Goal: Navigation & Orientation: Understand site structure

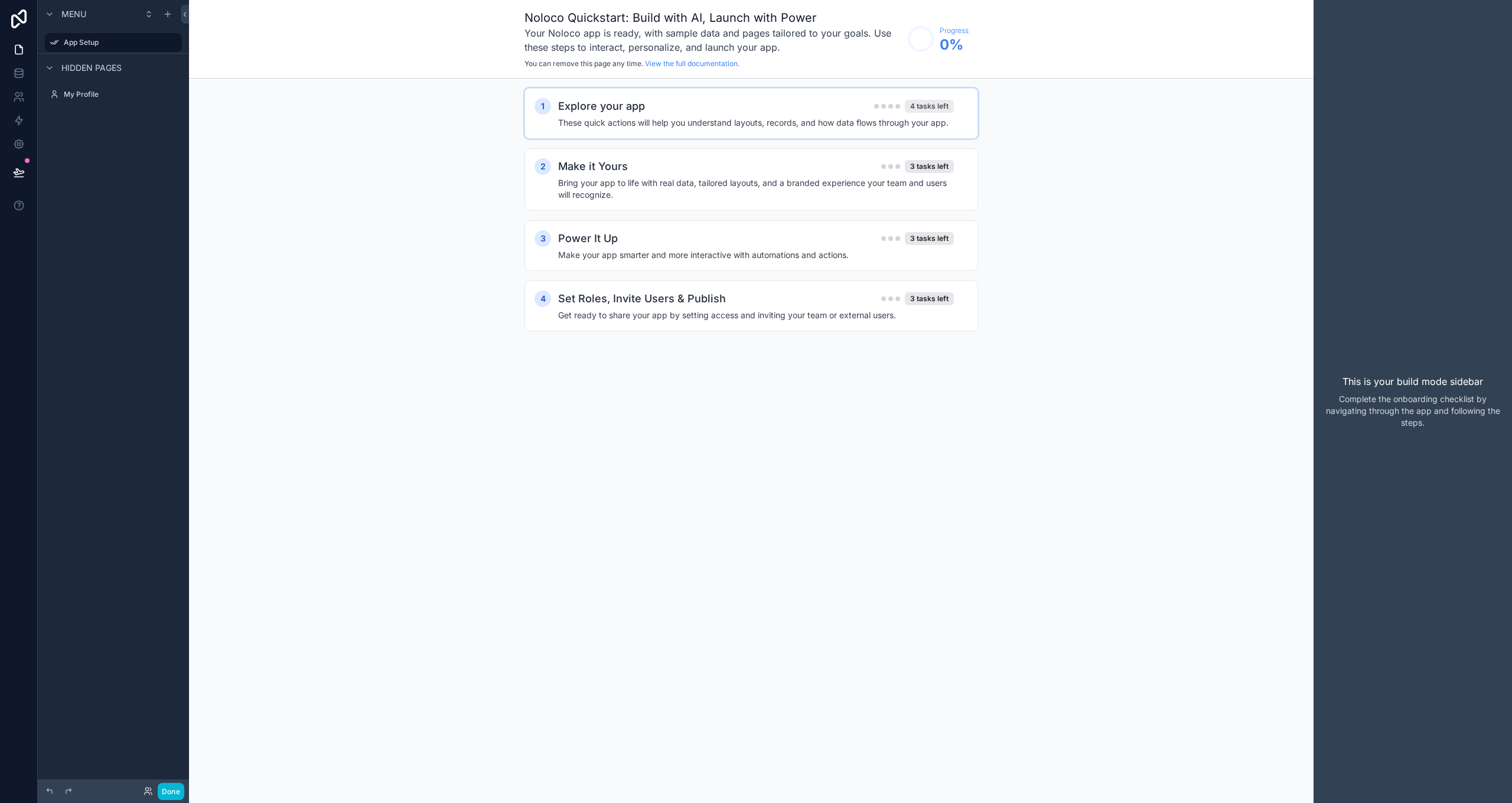
click at [941, 103] on div "4 tasks left" at bounding box center [929, 106] width 49 height 13
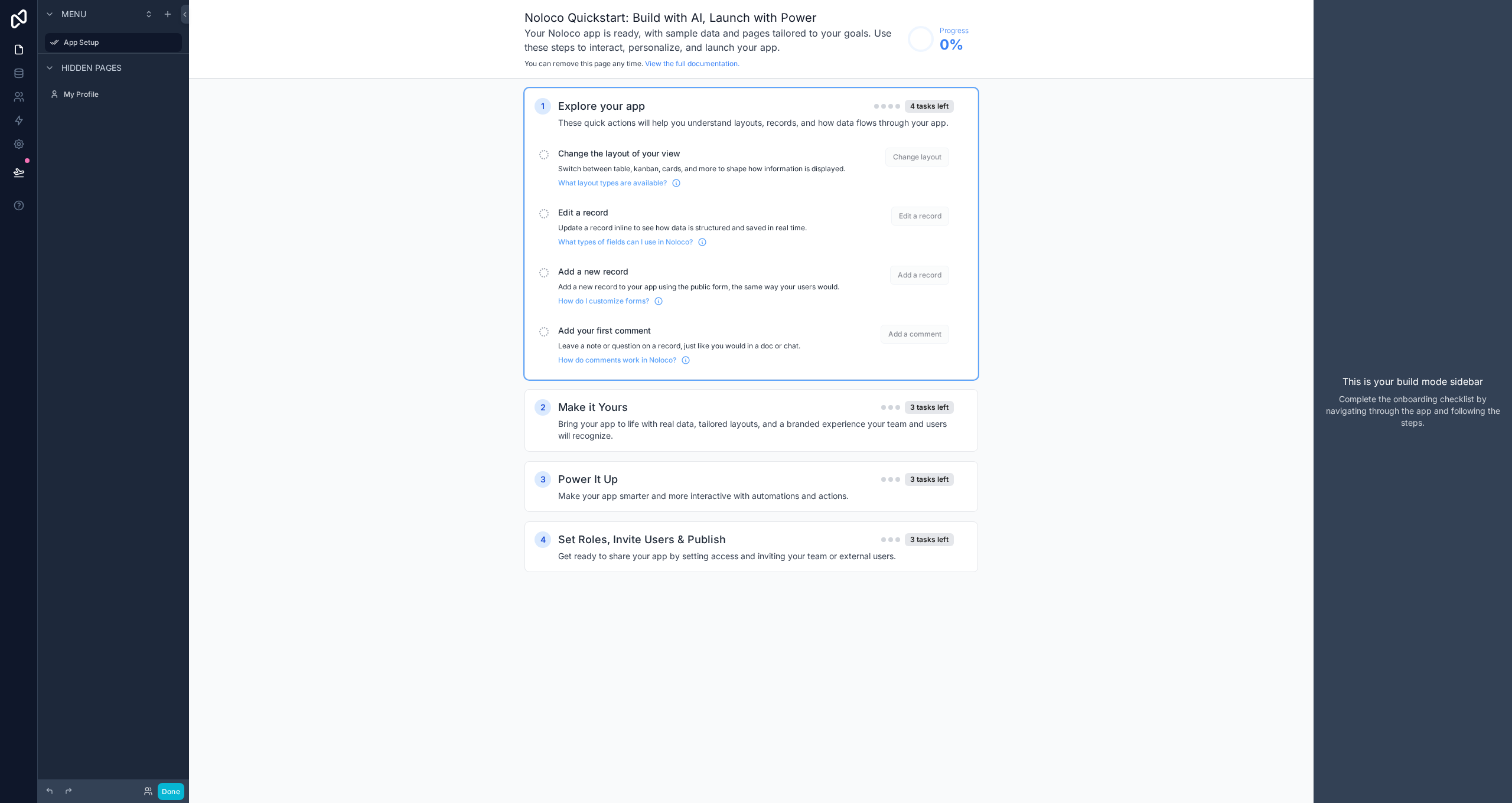
click at [379, 196] on div "1 Explore your app 4 tasks left These quick actions will help you understand la…" at bounding box center [751, 341] width 1125 height 527
click at [92, 41] on label "App Setup" at bounding box center [110, 42] width 94 height 10
click at [177, 40] on icon "scrollable content" at bounding box center [172, 42] width 10 height 10
click at [40, 44] on icon "scrollable content" at bounding box center [41, 42] width 10 height 10
click at [69, 65] on span "Hidden pages" at bounding box center [92, 68] width 60 height 12
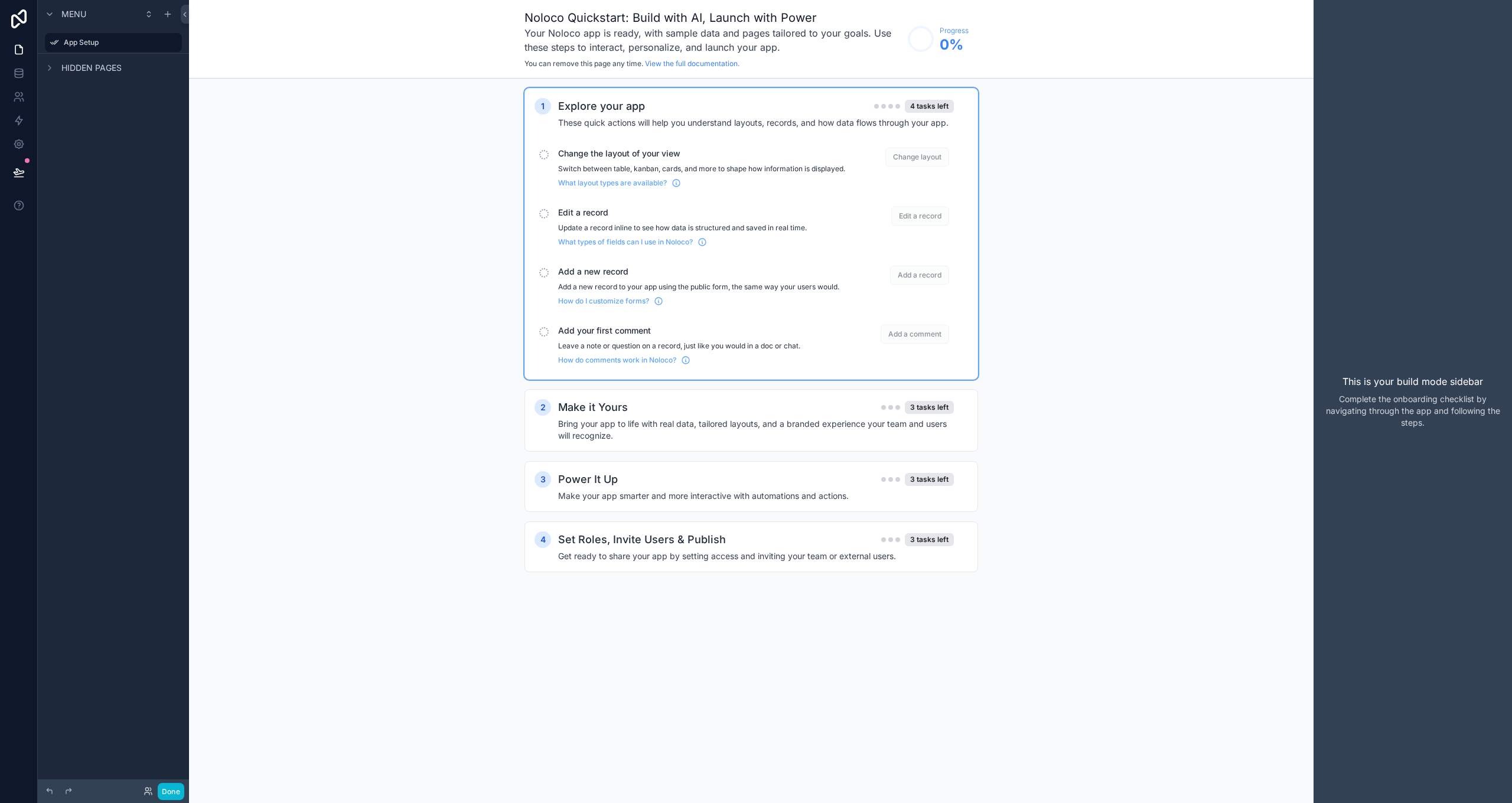
click at [69, 65] on span "Hidden pages" at bounding box center [92, 68] width 60 height 12
click at [167, 15] on icon "scrollable content" at bounding box center [168, 14] width 10 height 10
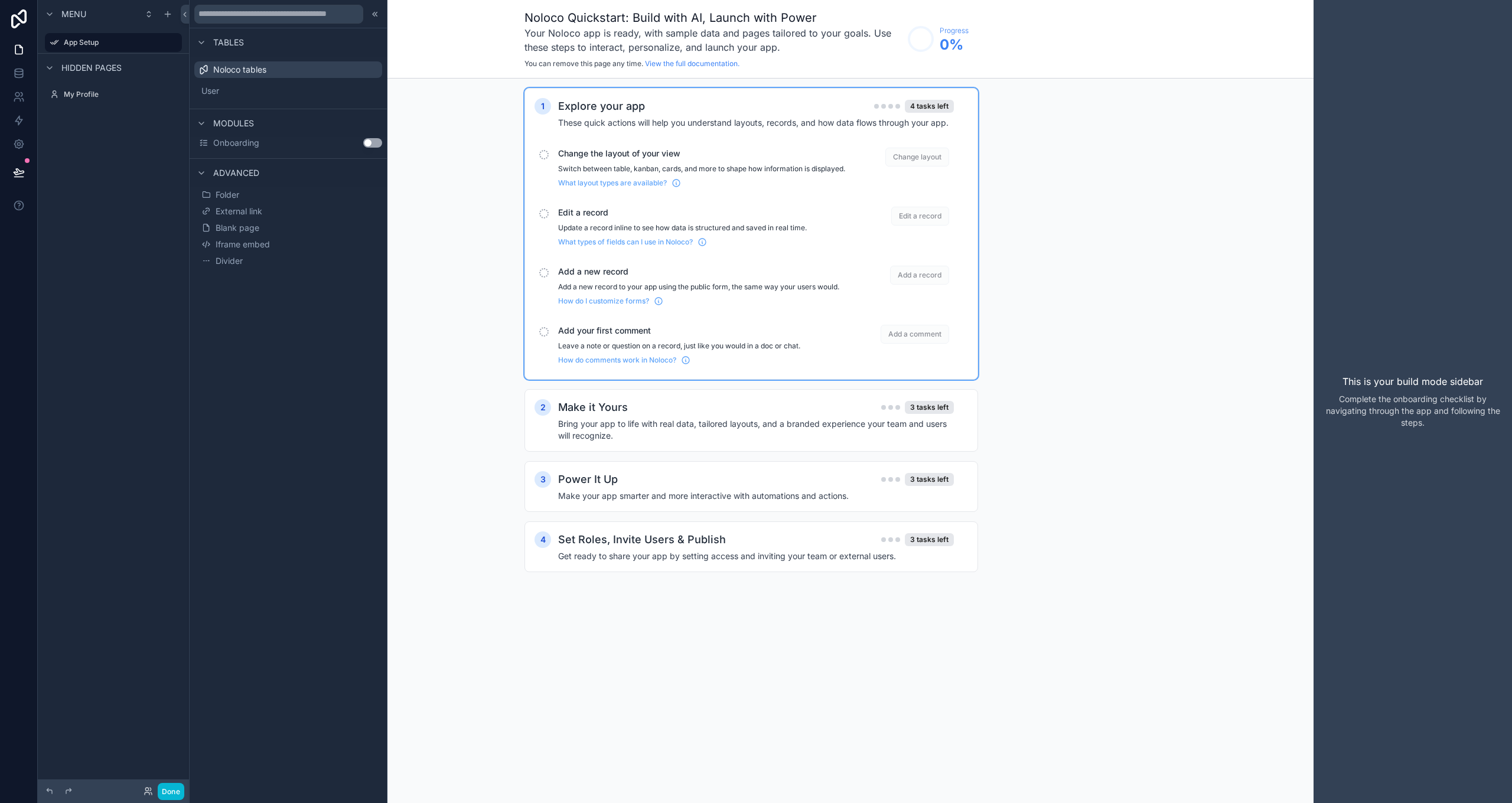
click at [268, 69] on div "Noloco tables" at bounding box center [288, 70] width 188 height 17
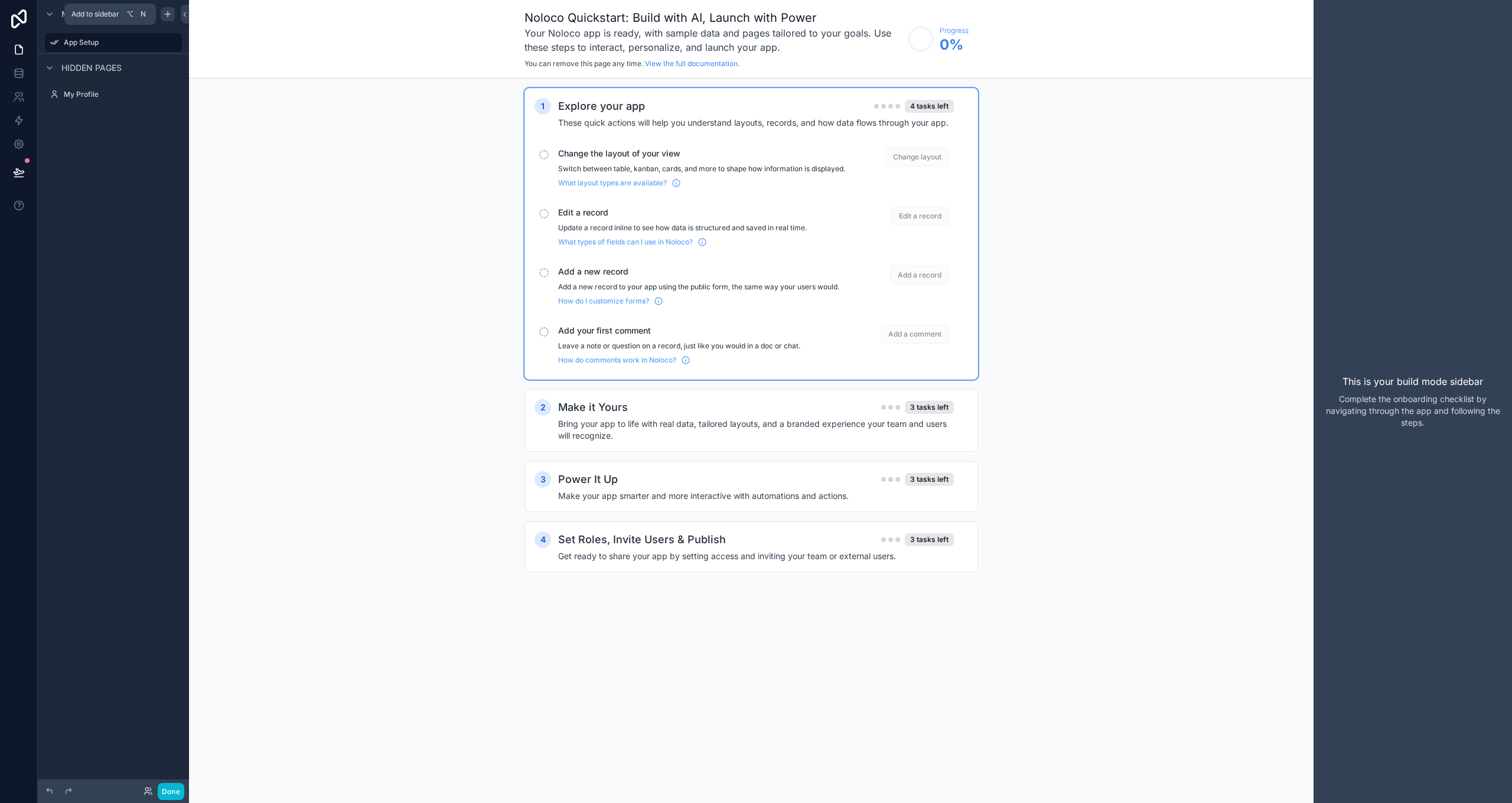
click at [165, 16] on icon "scrollable content" at bounding box center [168, 14] width 10 height 10
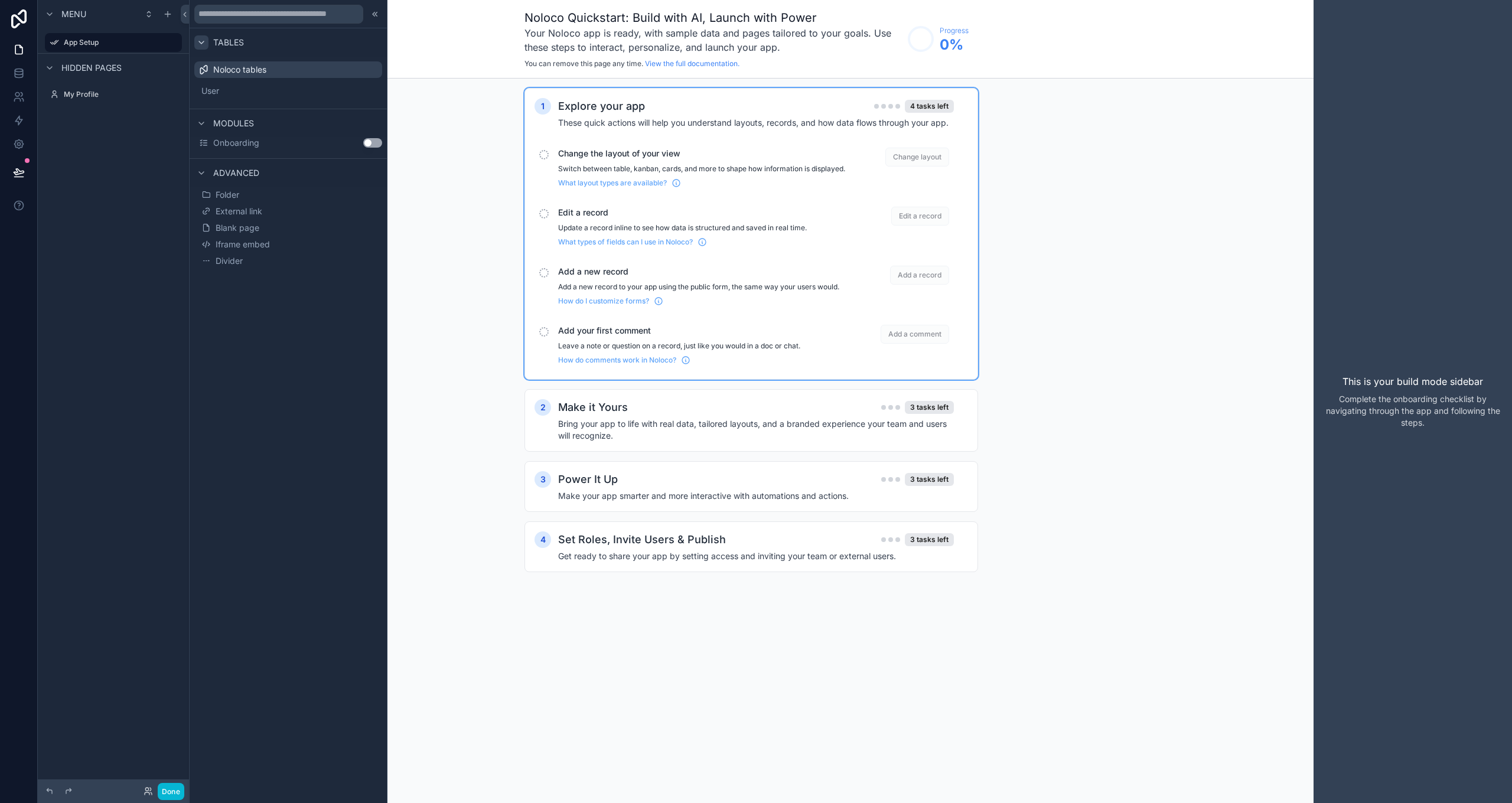
click at [203, 40] on icon at bounding box center [201, 42] width 10 height 10
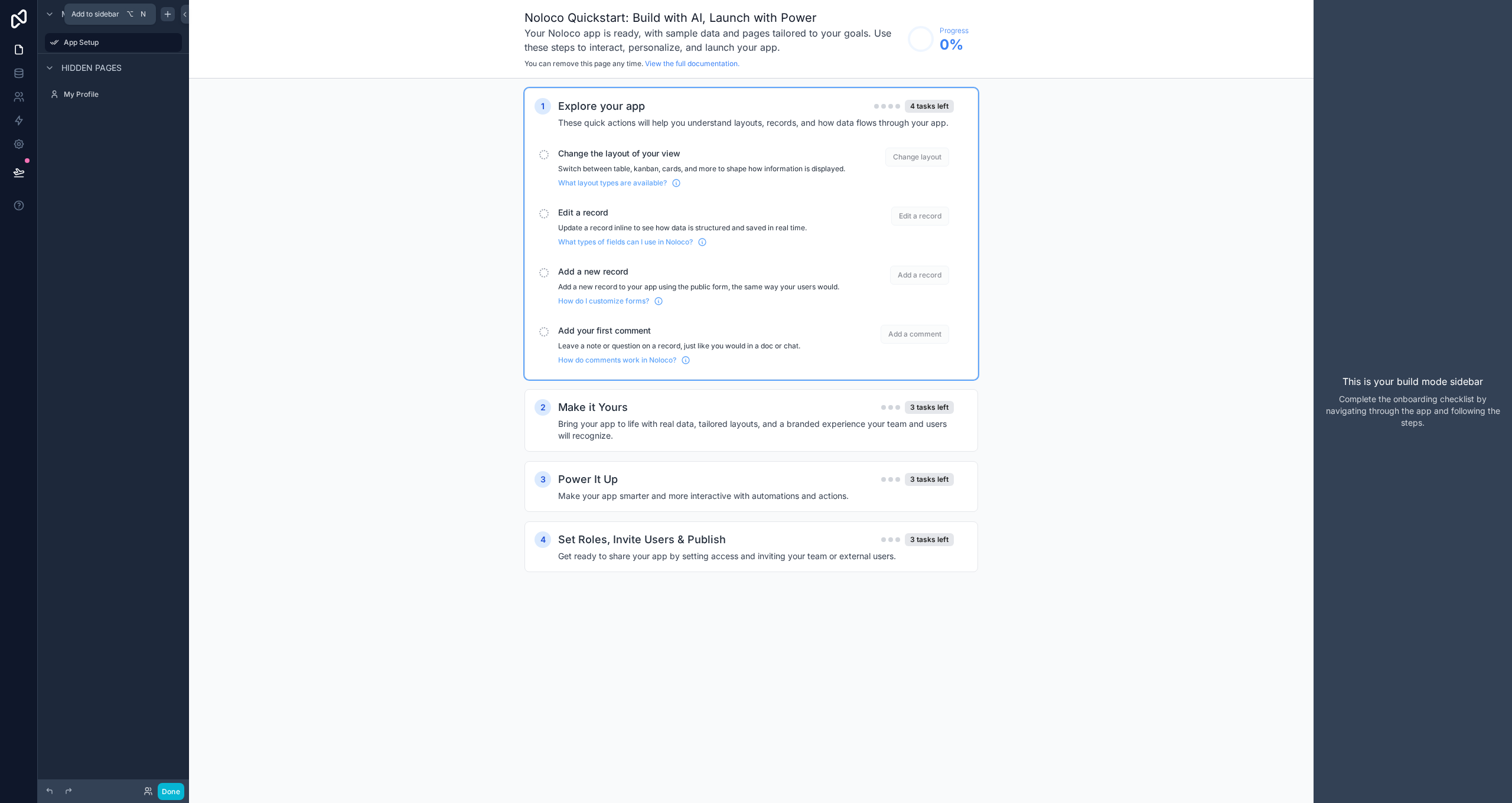
click at [168, 17] on icon "scrollable content" at bounding box center [168, 14] width 10 height 10
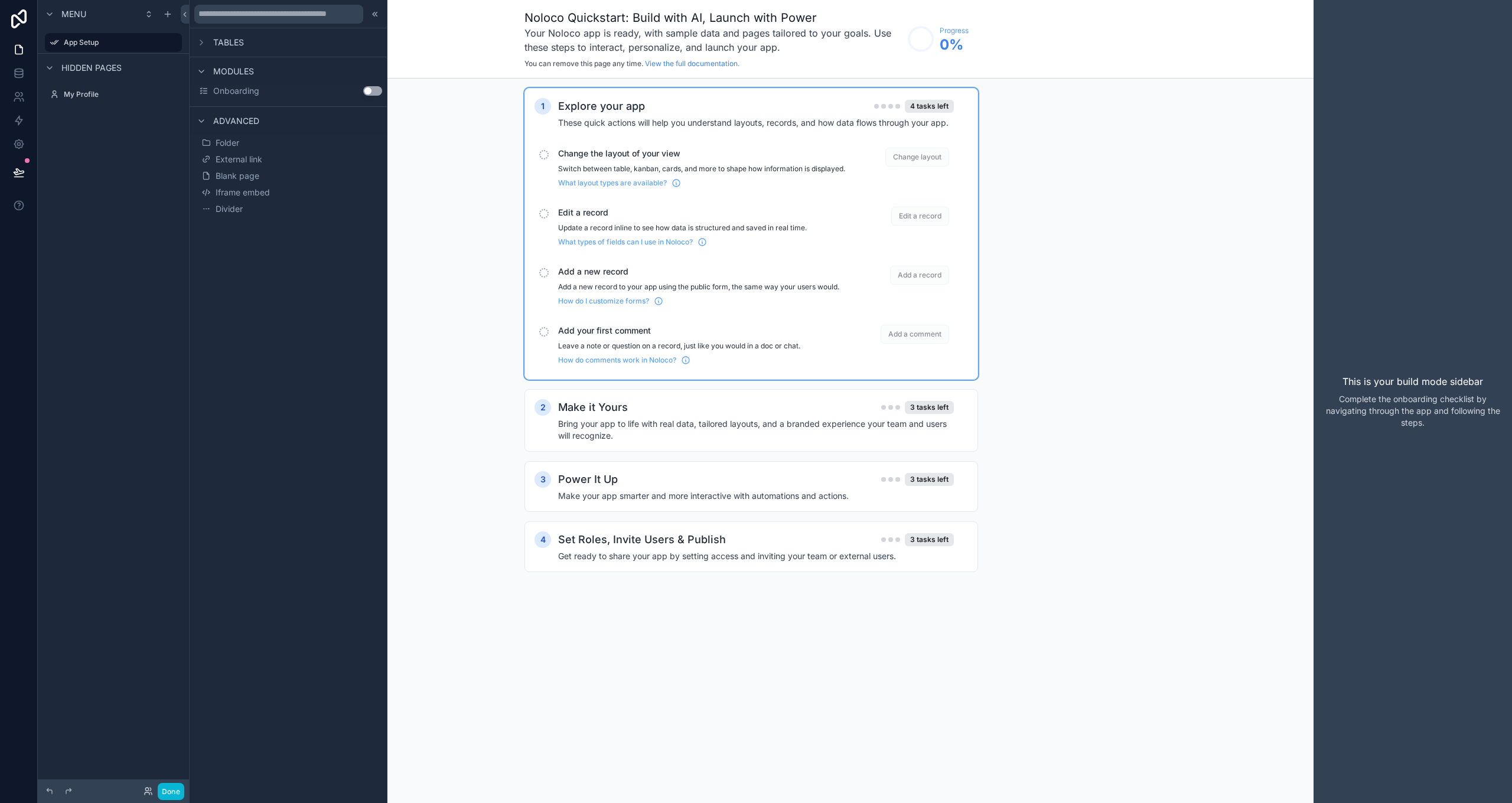
click at [371, 92] on button "Use setting" at bounding box center [372, 91] width 19 height 10
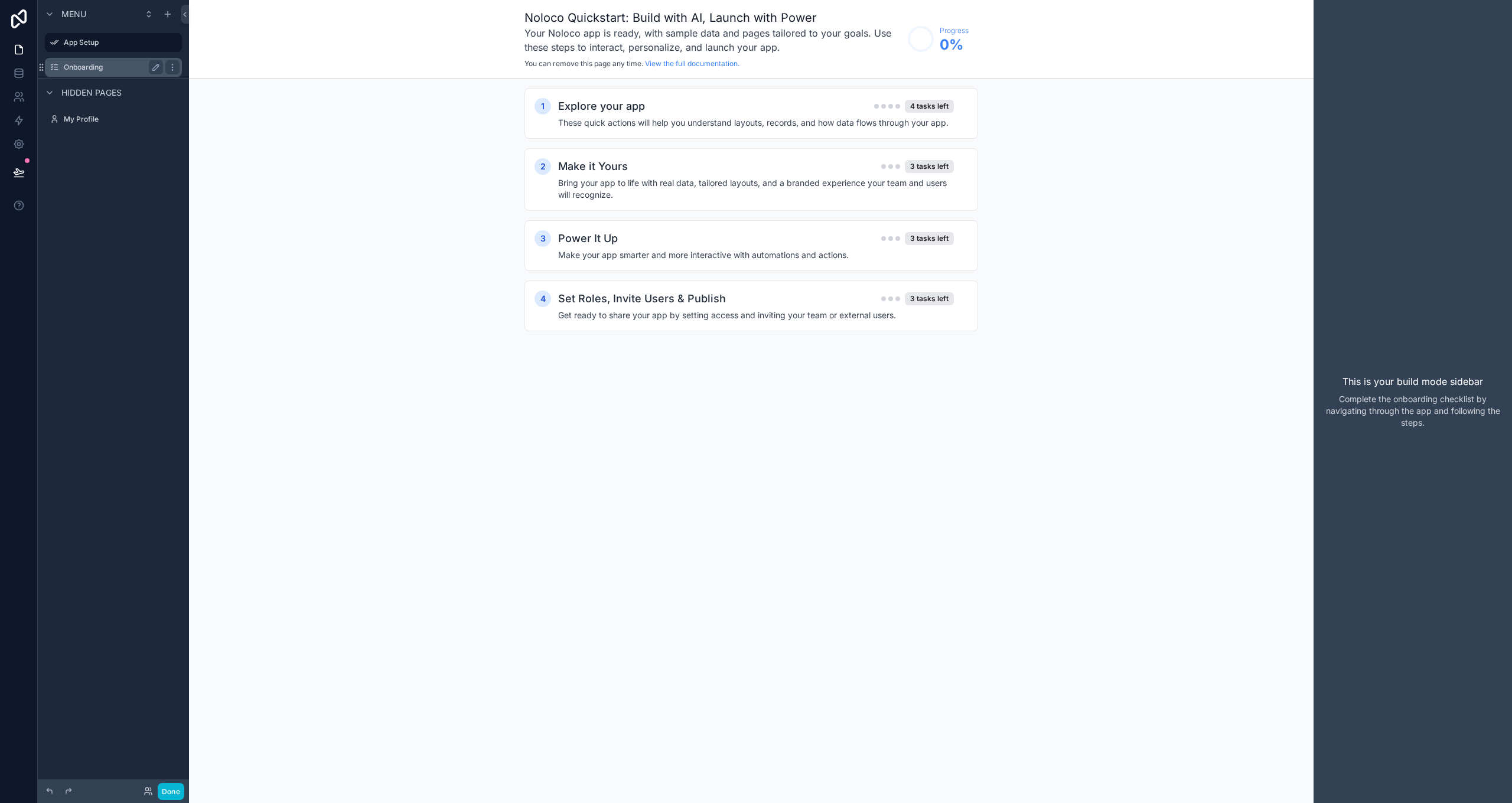
click at [98, 71] on label "Onboarding" at bounding box center [110, 67] width 94 height 10
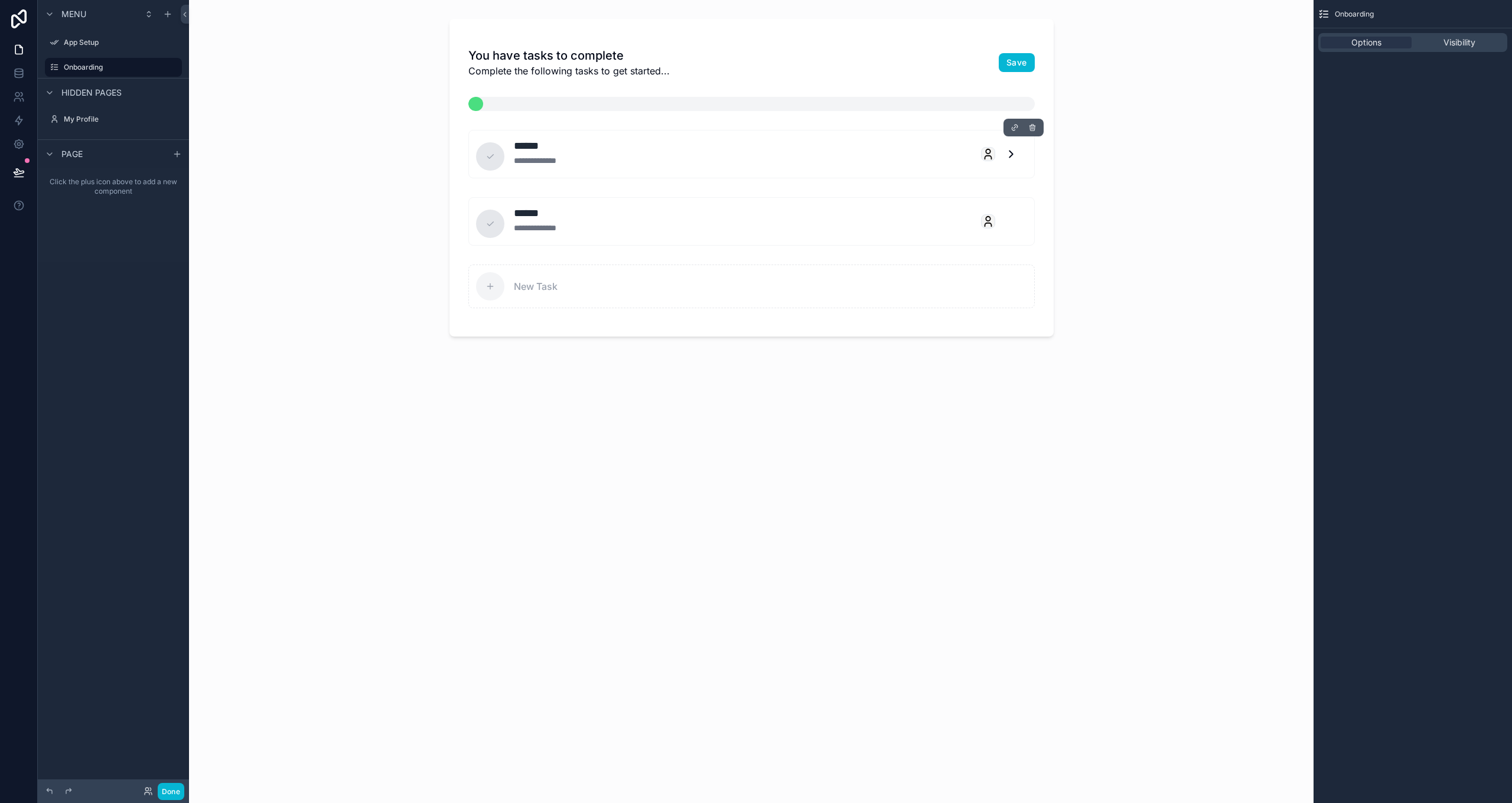
click at [601, 146] on h2 "****** Task 1" at bounding box center [742, 146] width 458 height 17
click at [171, 69] on icon "scrollable content" at bounding box center [172, 67] width 10 height 10
click at [208, 72] on button "Remove" at bounding box center [218, 76] width 46 height 12
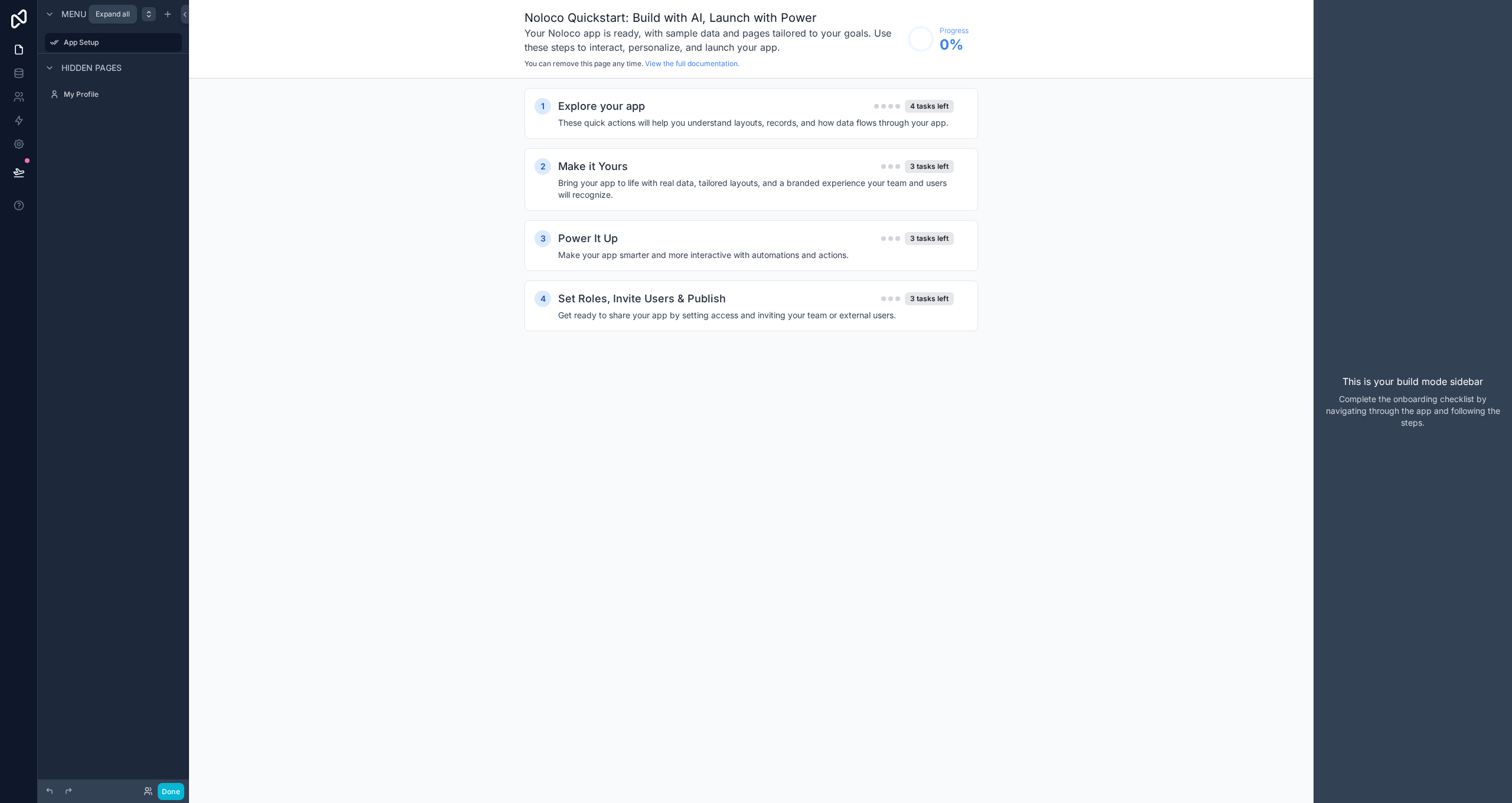
click at [150, 19] on div "scrollable content" at bounding box center [149, 14] width 14 height 14
click at [49, 14] on icon "scrollable content" at bounding box center [49, 14] width 10 height 10
click at [19, 70] on icon at bounding box center [19, 73] width 12 height 12
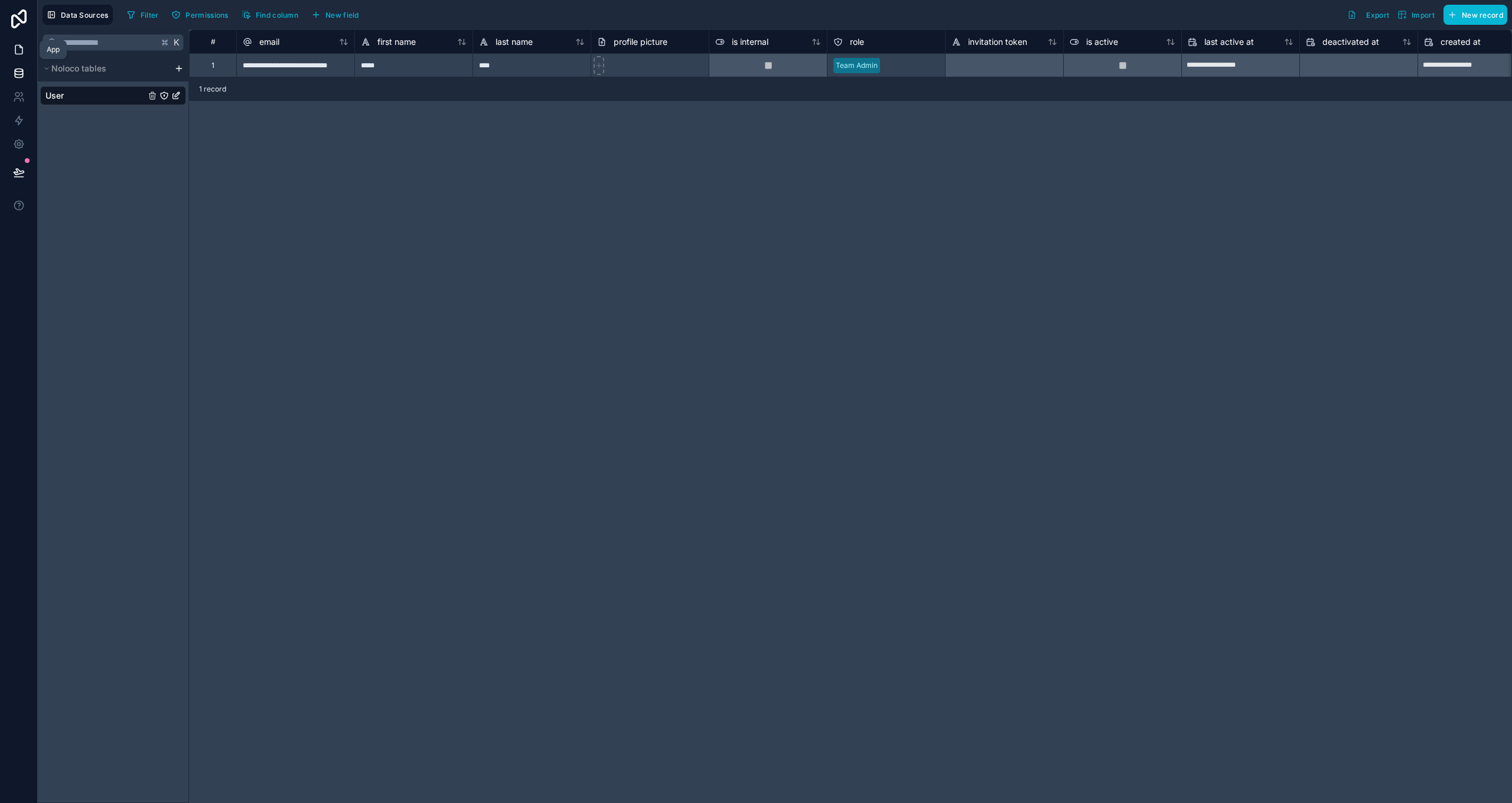
click at [19, 47] on icon at bounding box center [21, 47] width 3 height 3
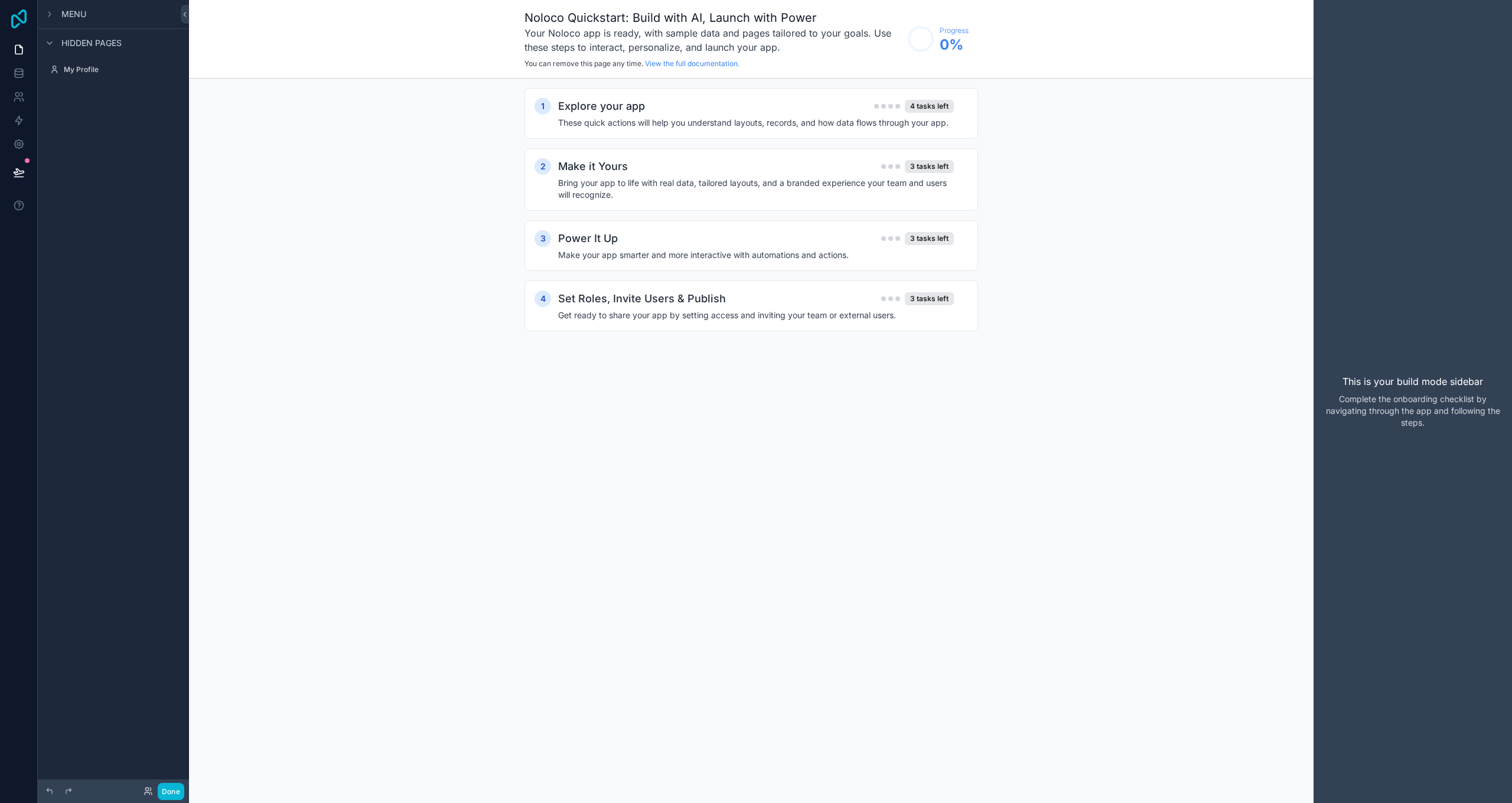
click at [15, 18] on icon at bounding box center [19, 19] width 24 height 19
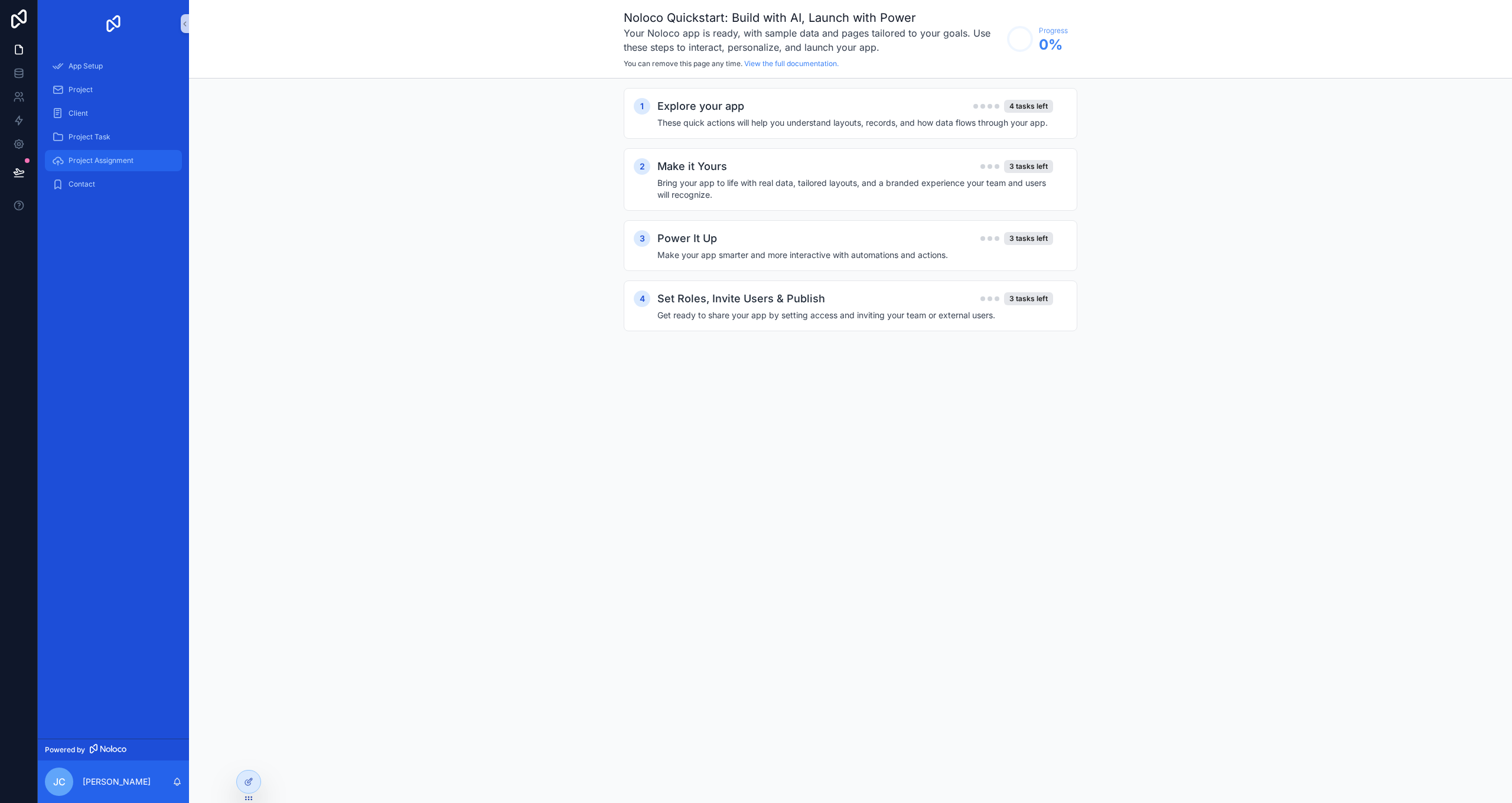
click at [96, 159] on span "Project Assignment" at bounding box center [101, 160] width 65 height 10
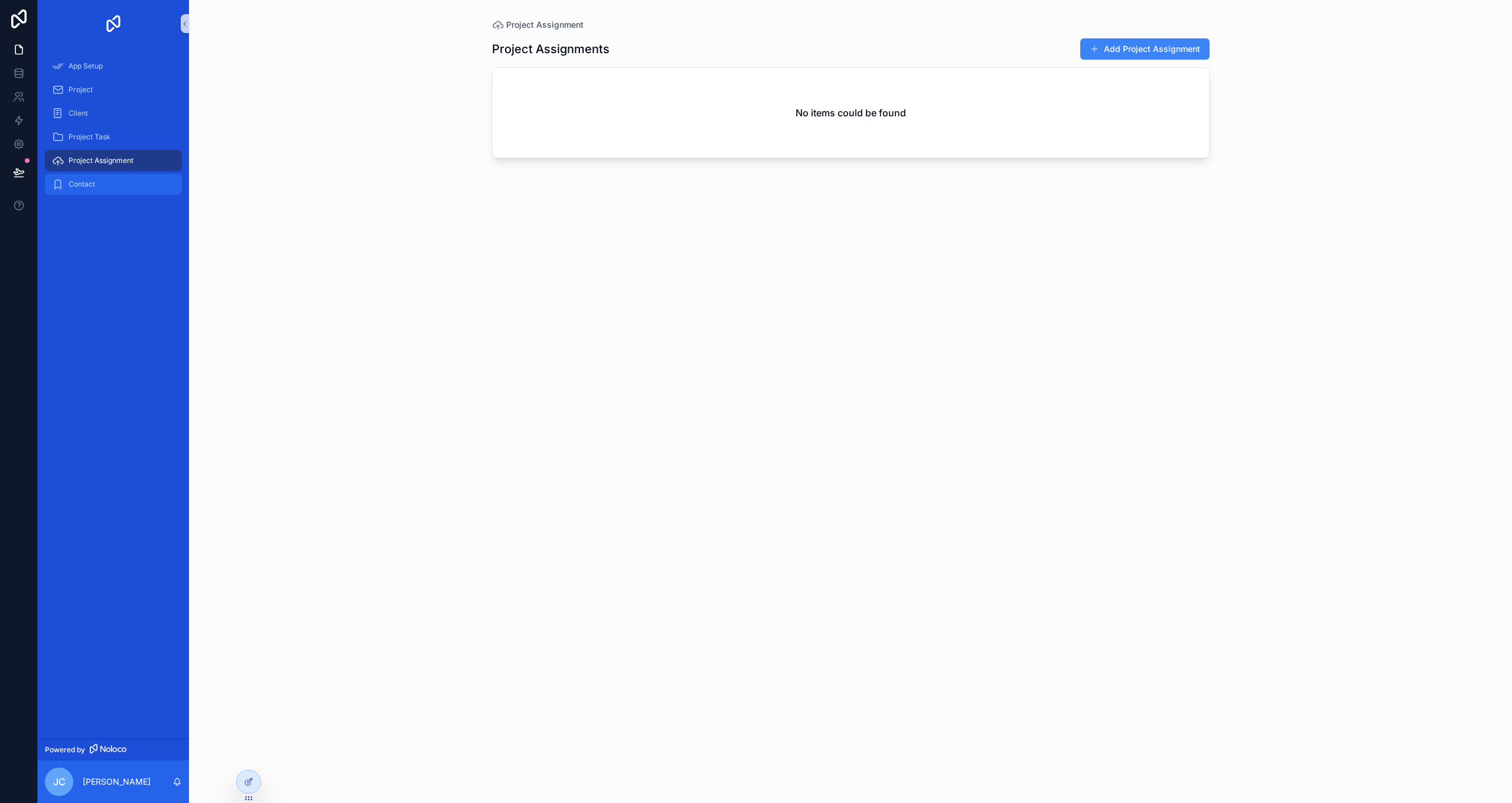
click at [89, 179] on div "Contact" at bounding box center [113, 184] width 123 height 19
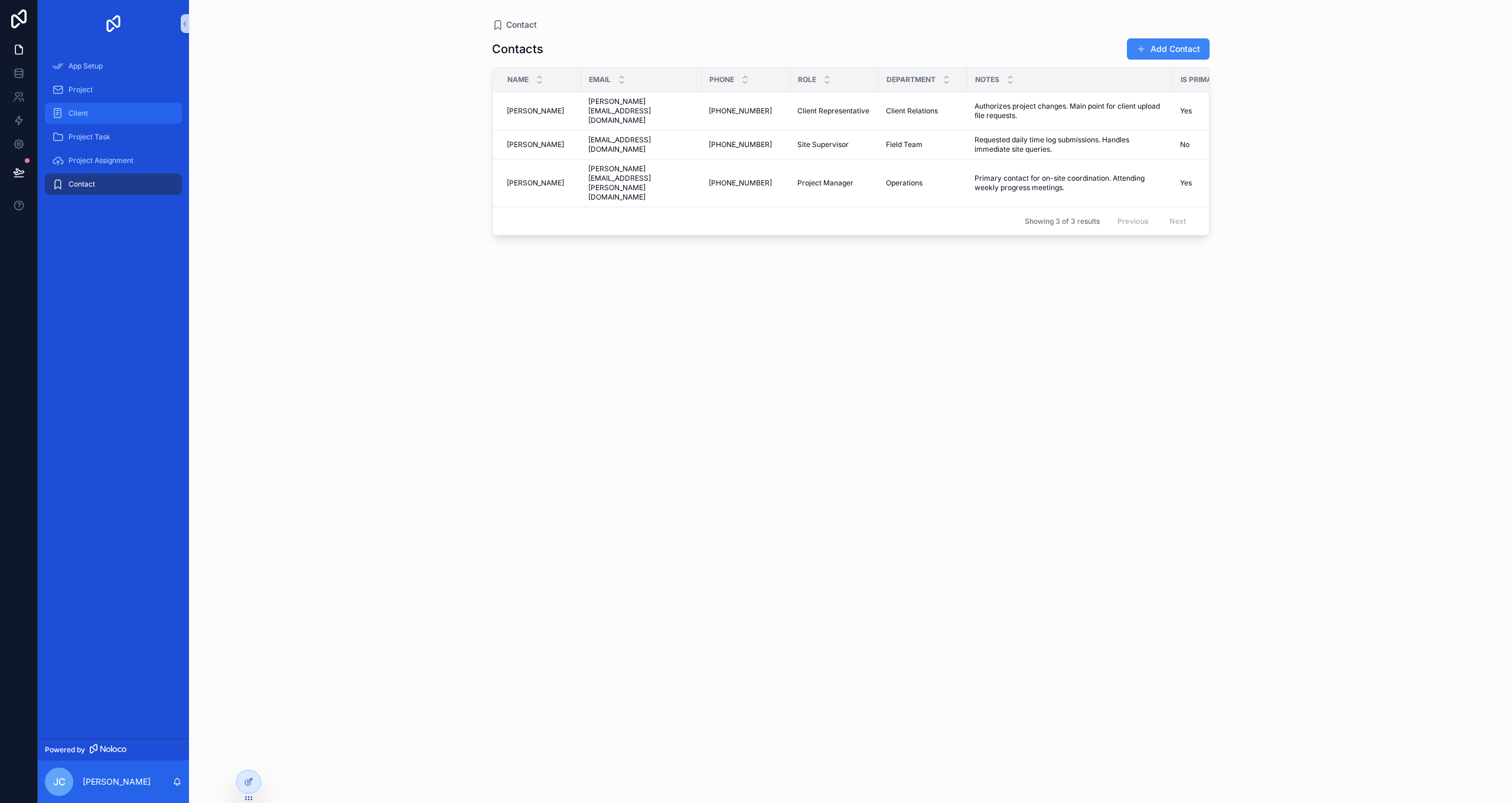
click at [85, 117] on span "Client" at bounding box center [78, 113] width 19 height 10
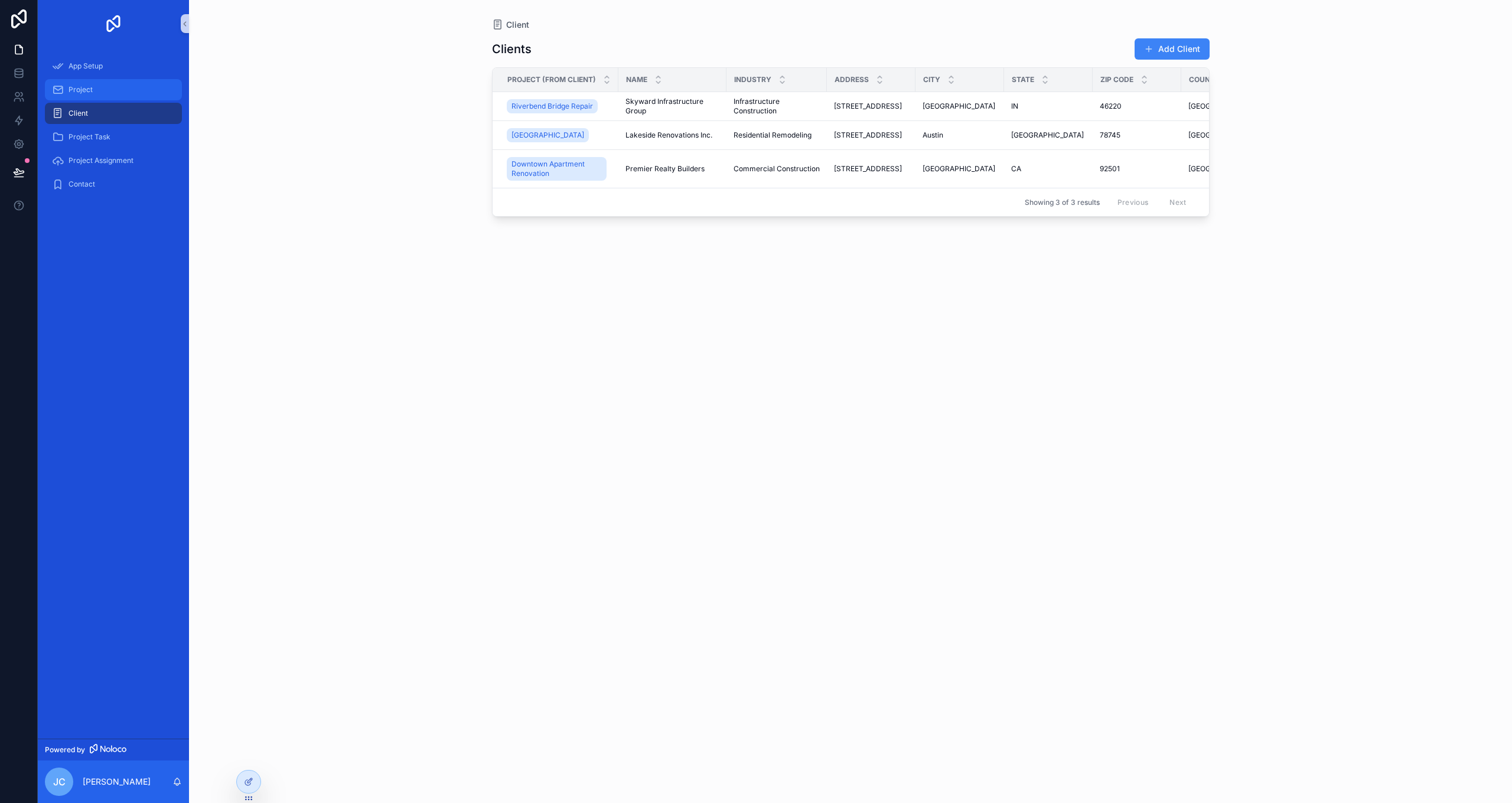
click at [85, 88] on span "Project" at bounding box center [81, 89] width 24 height 10
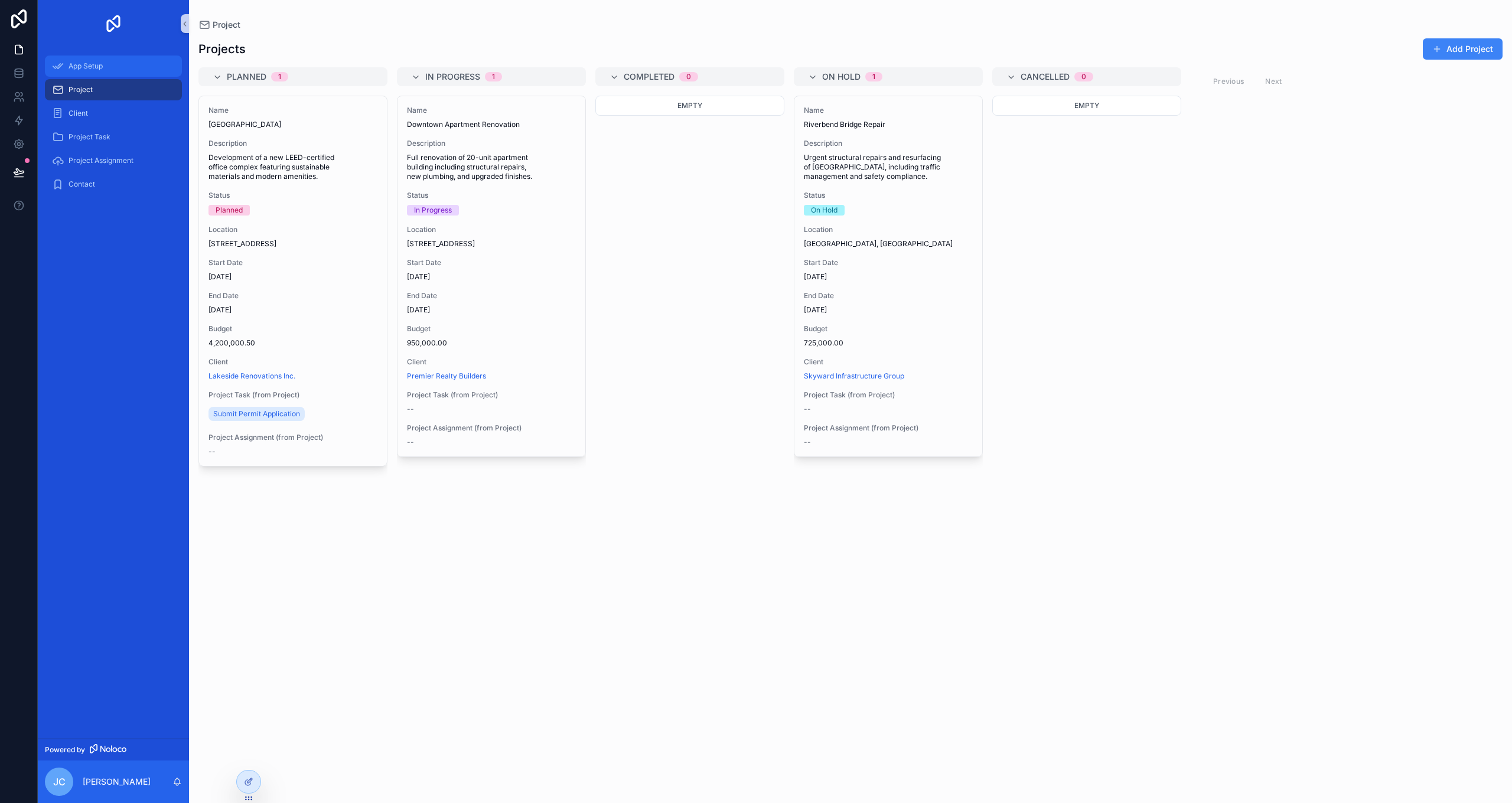
click at [85, 66] on span "App Setup" at bounding box center [85, 66] width 34 height 10
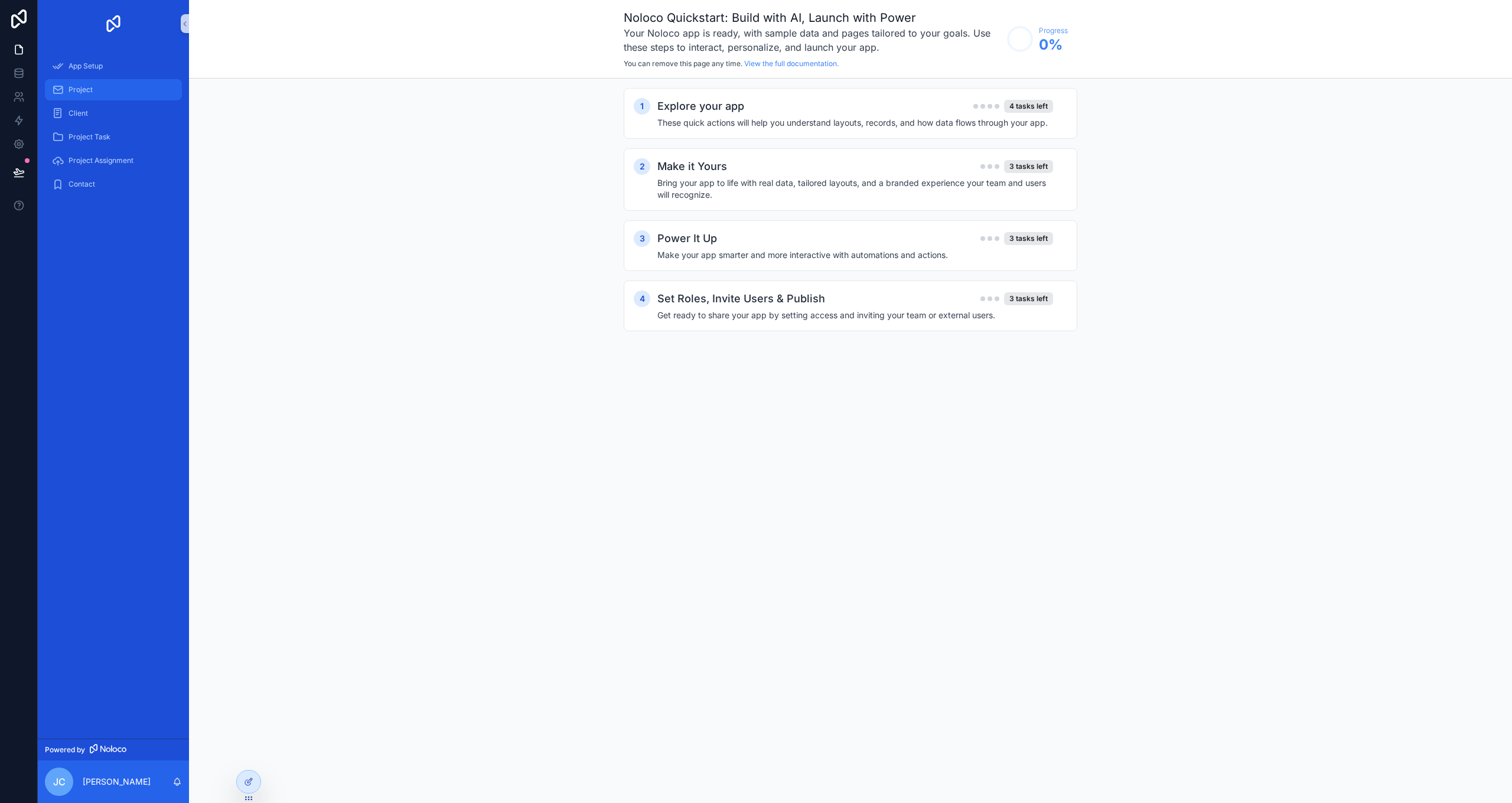
click at [80, 90] on span "Project" at bounding box center [81, 89] width 24 height 10
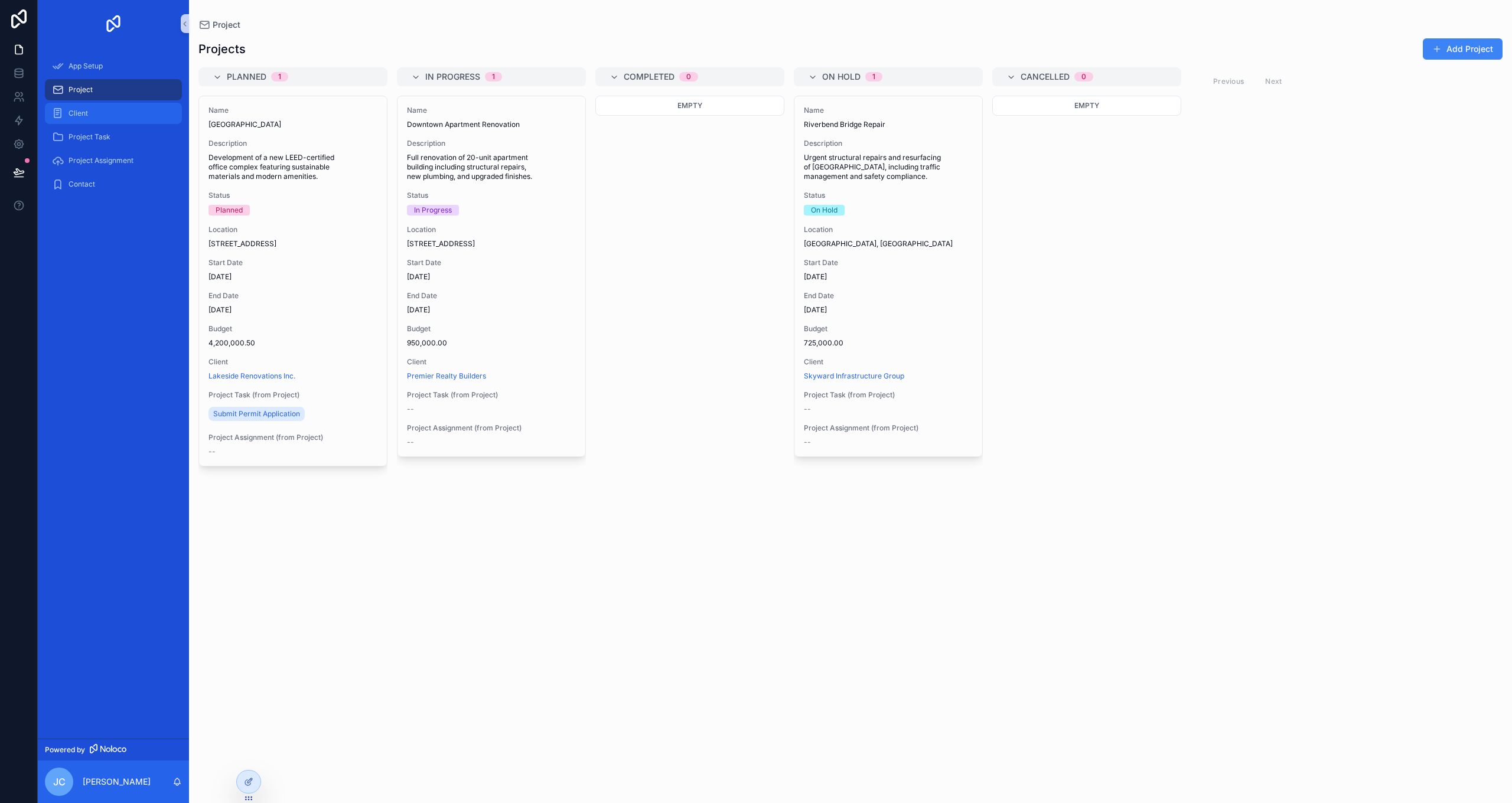
click at [78, 111] on span "Client" at bounding box center [78, 113] width 19 height 10
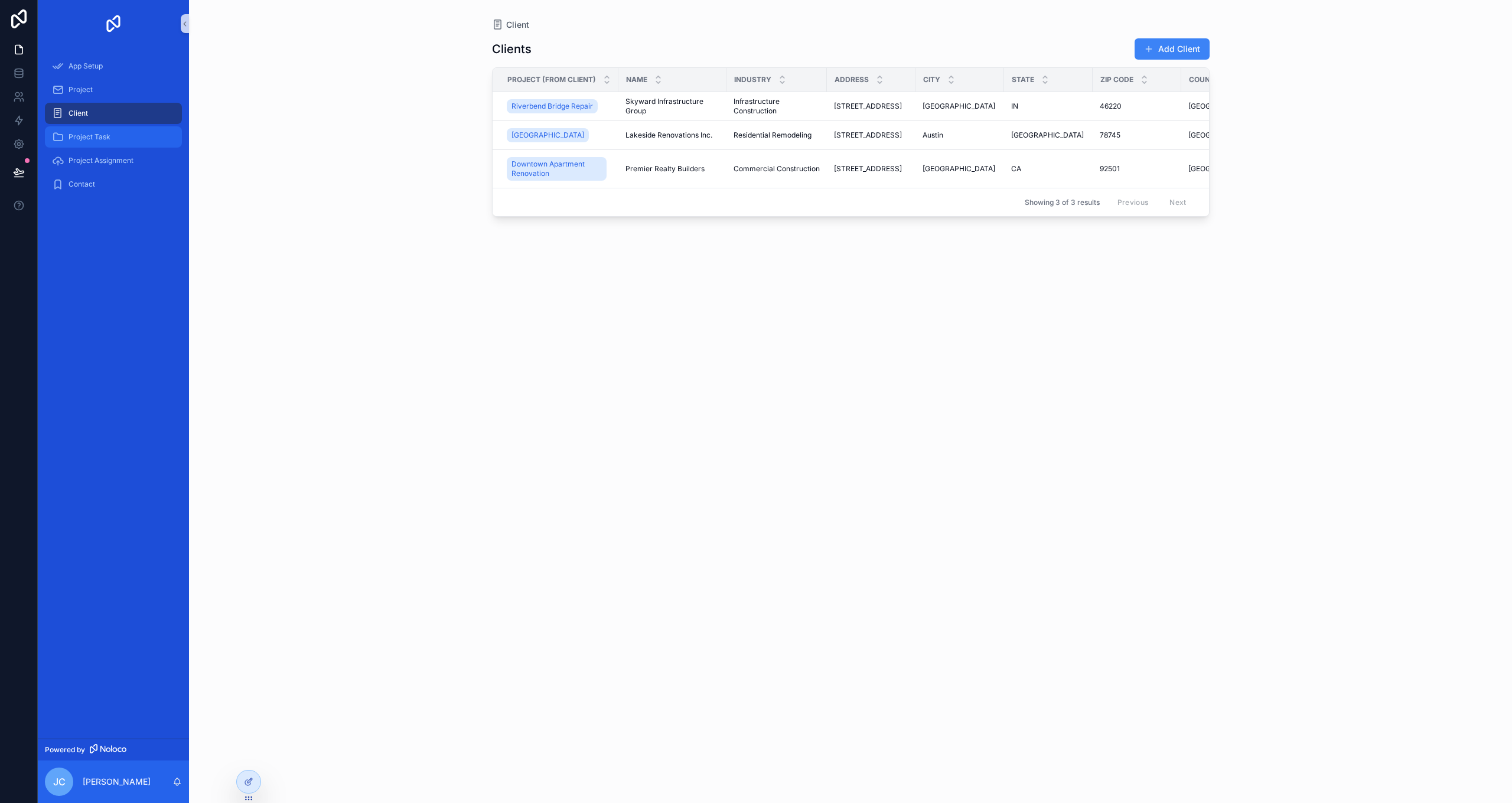
click at [80, 134] on span "Project Task" at bounding box center [89, 137] width 42 height 10
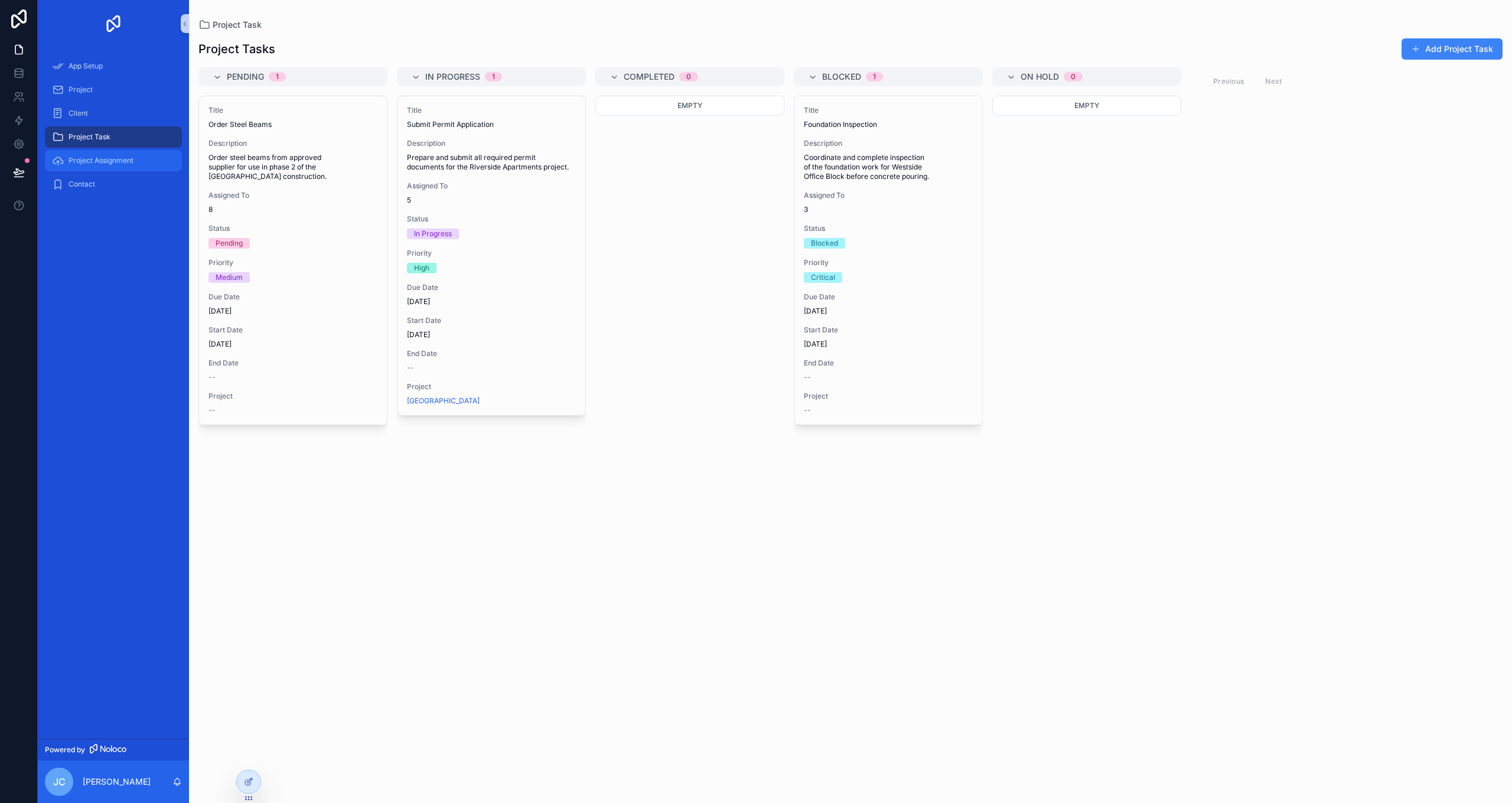
click at [83, 159] on span "Project Assignment" at bounding box center [101, 160] width 65 height 10
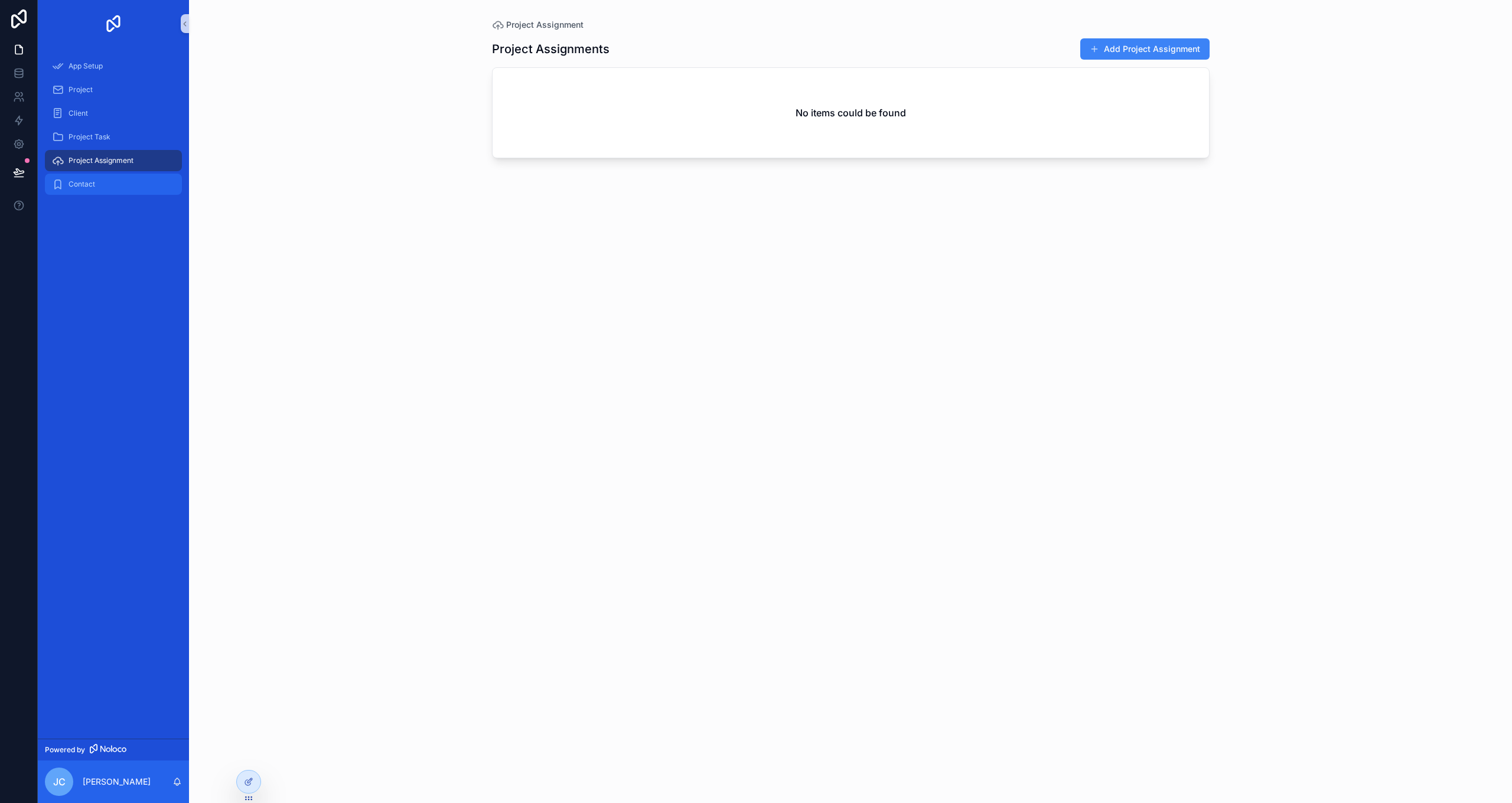
click at [84, 183] on span "Contact" at bounding box center [82, 184] width 26 height 10
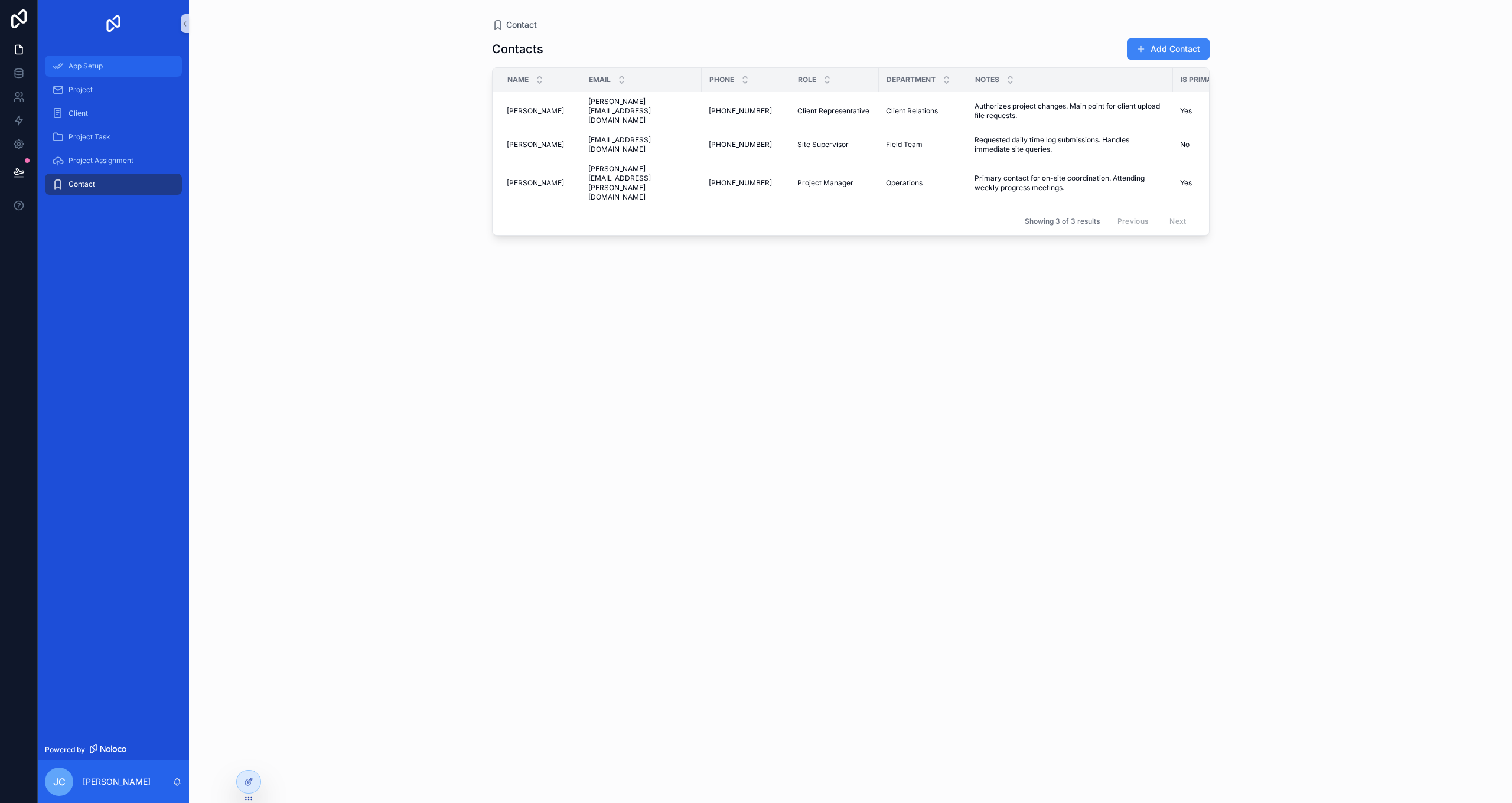
click at [93, 67] on span "App Setup" at bounding box center [85, 66] width 34 height 10
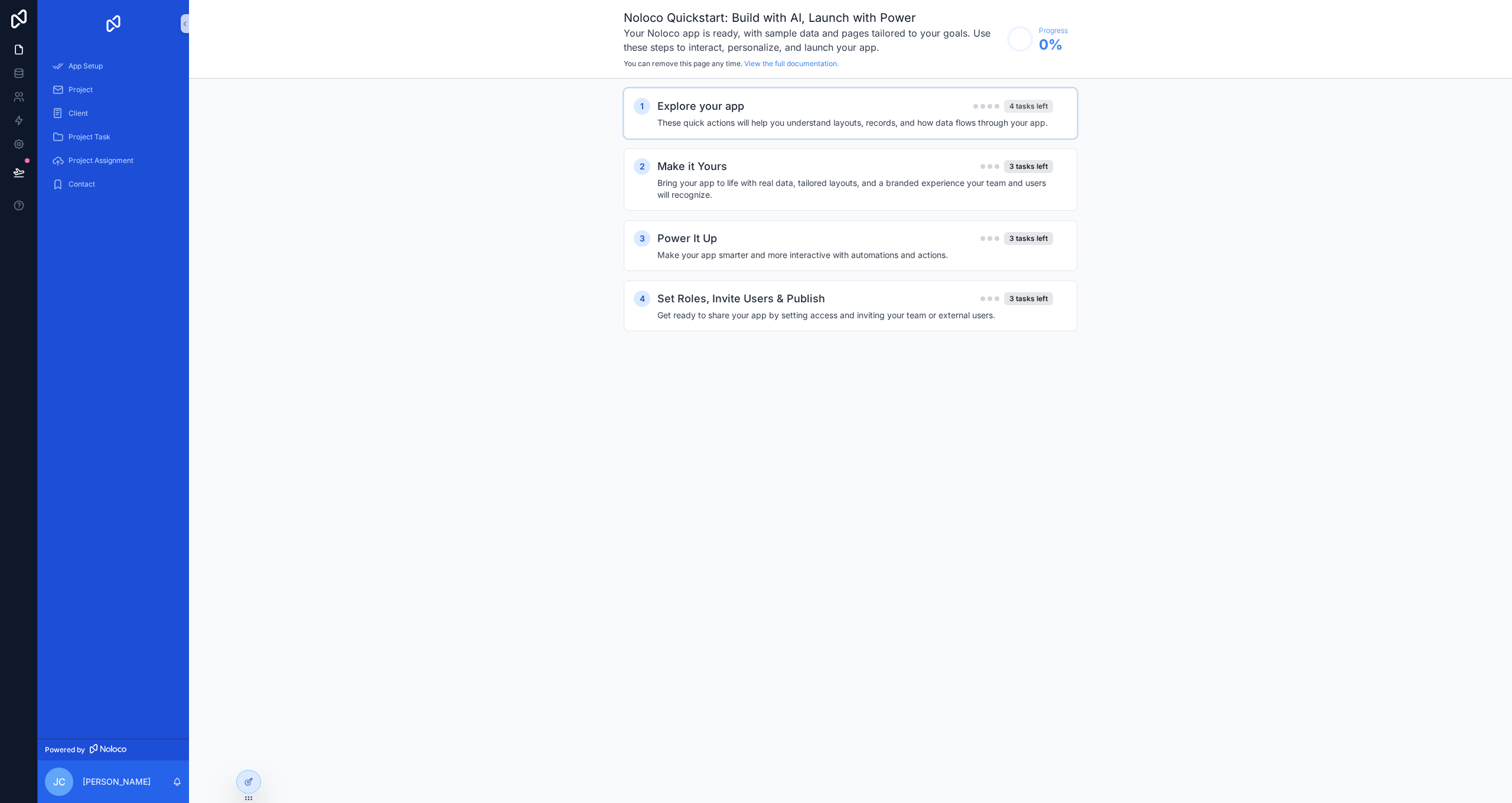
click at [1026, 105] on div "4 tasks left" at bounding box center [1029, 106] width 49 height 13
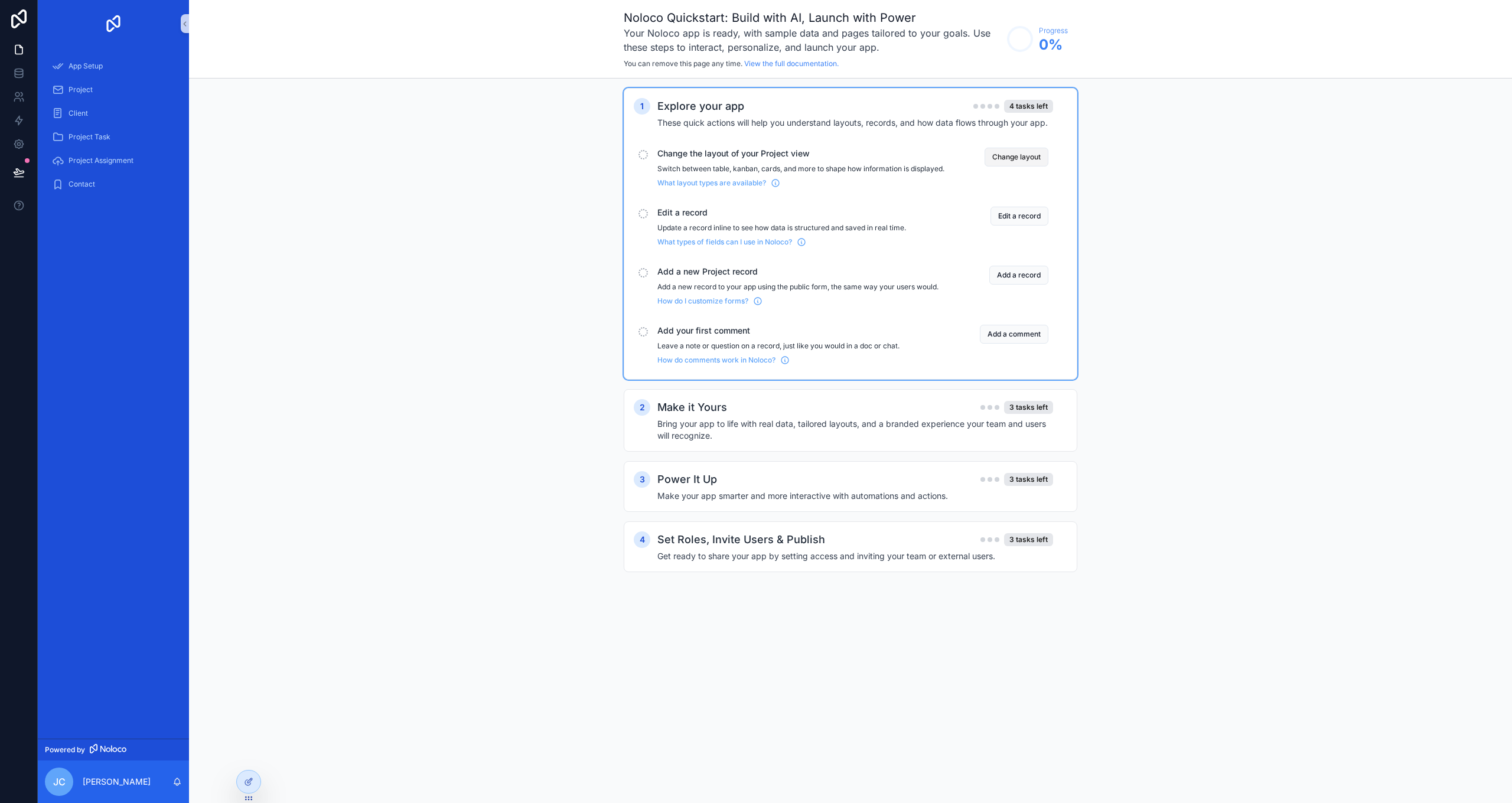
click at [1028, 152] on button "Change layout" at bounding box center [1016, 157] width 64 height 19
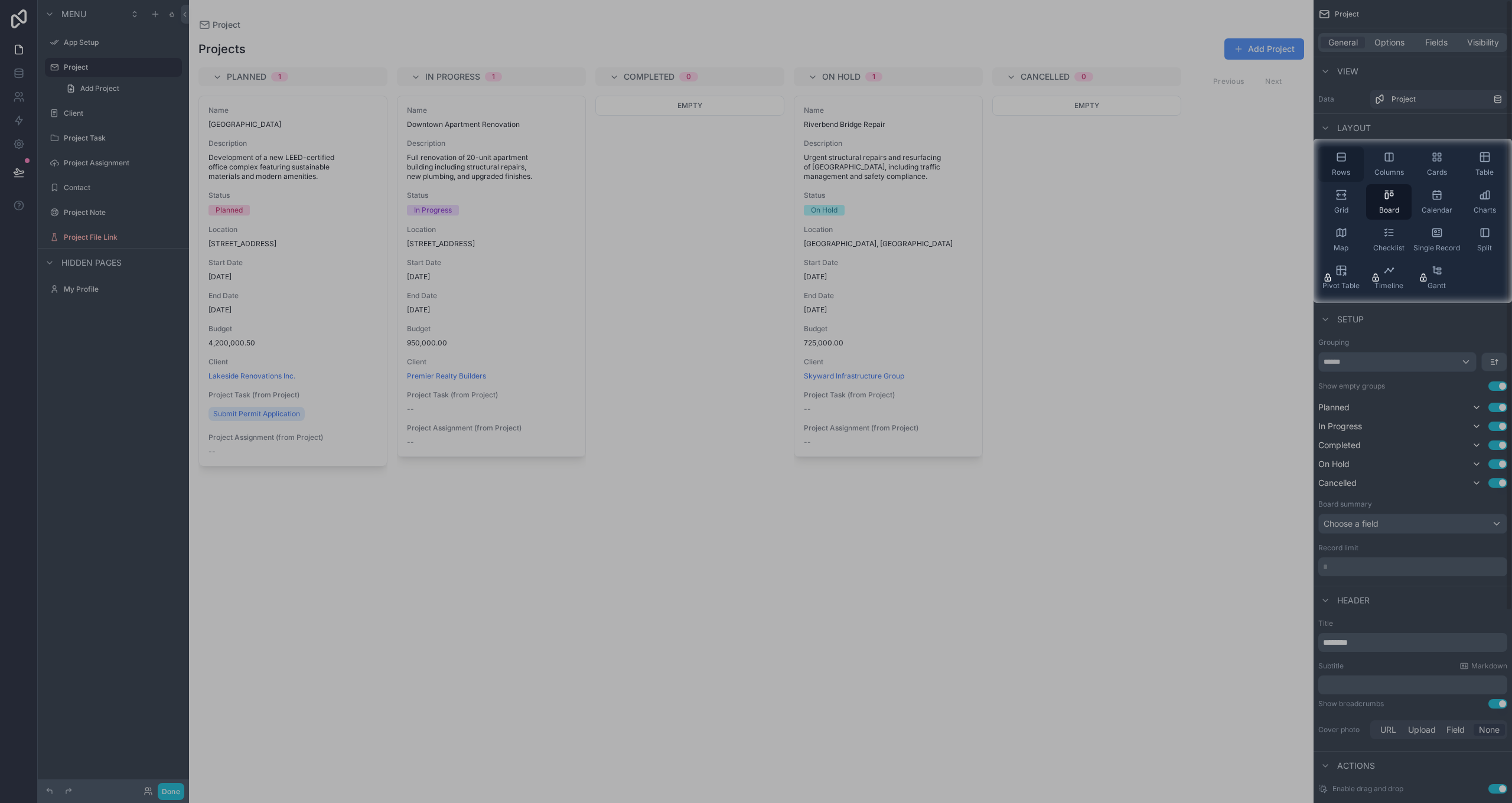
click at [1339, 170] on span "Rows" at bounding box center [1341, 172] width 19 height 10
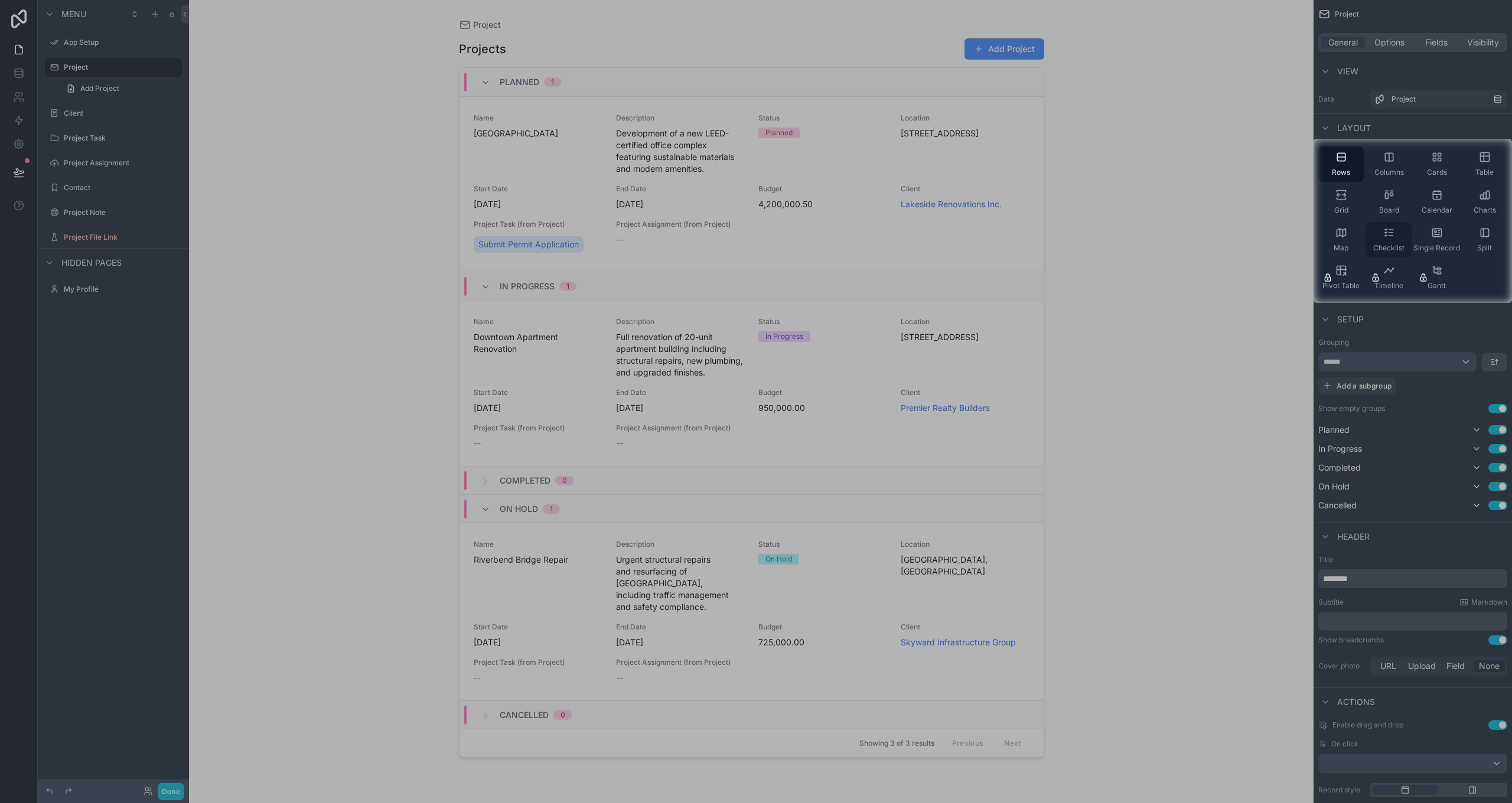
click at [1387, 230] on icon "scrollable content" at bounding box center [1389, 232] width 12 height 12
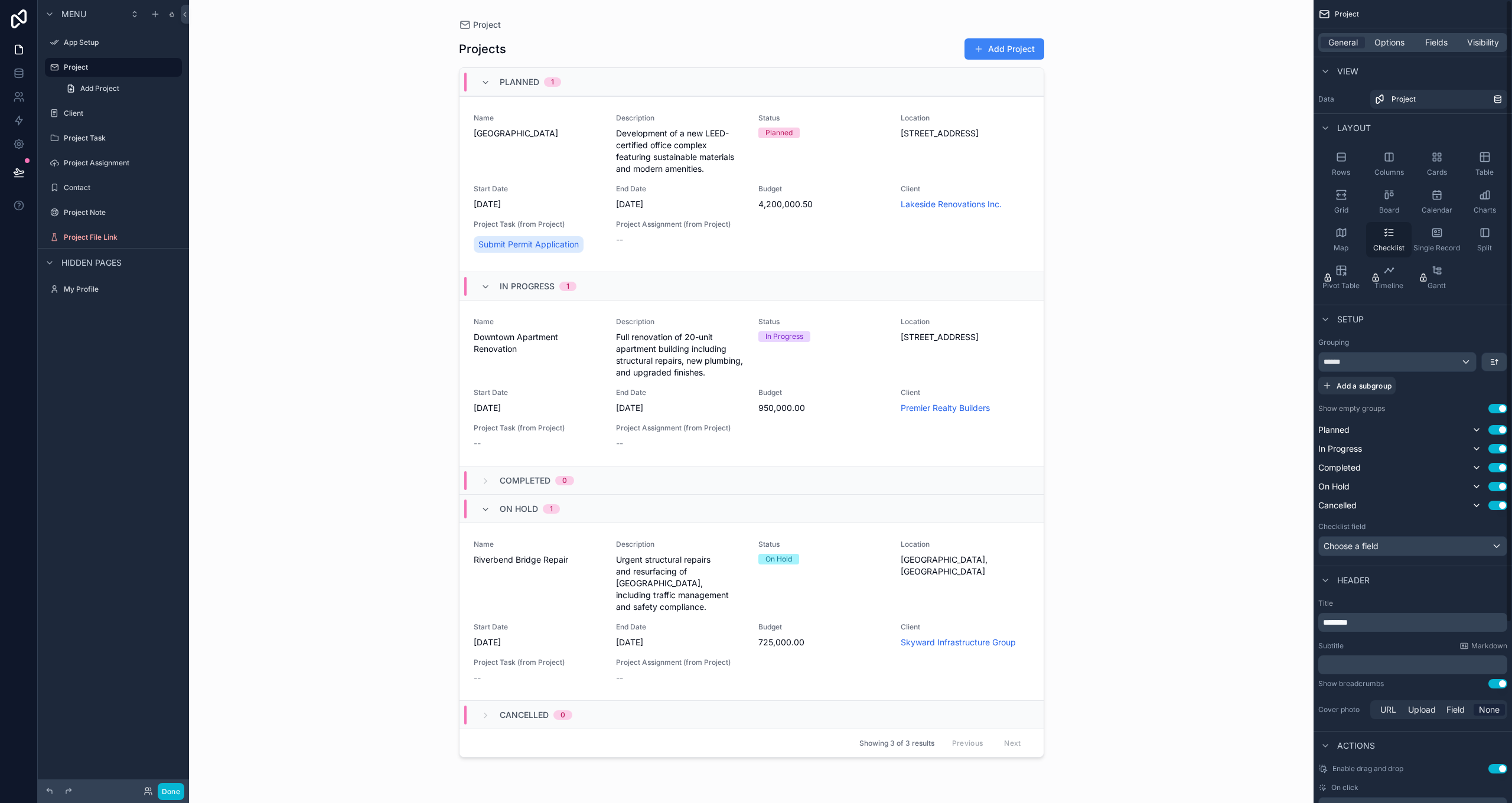
click at [1391, 232] on icon "scrollable content" at bounding box center [1389, 232] width 12 height 12
click at [1434, 232] on icon "scrollable content" at bounding box center [1437, 232] width 12 height 12
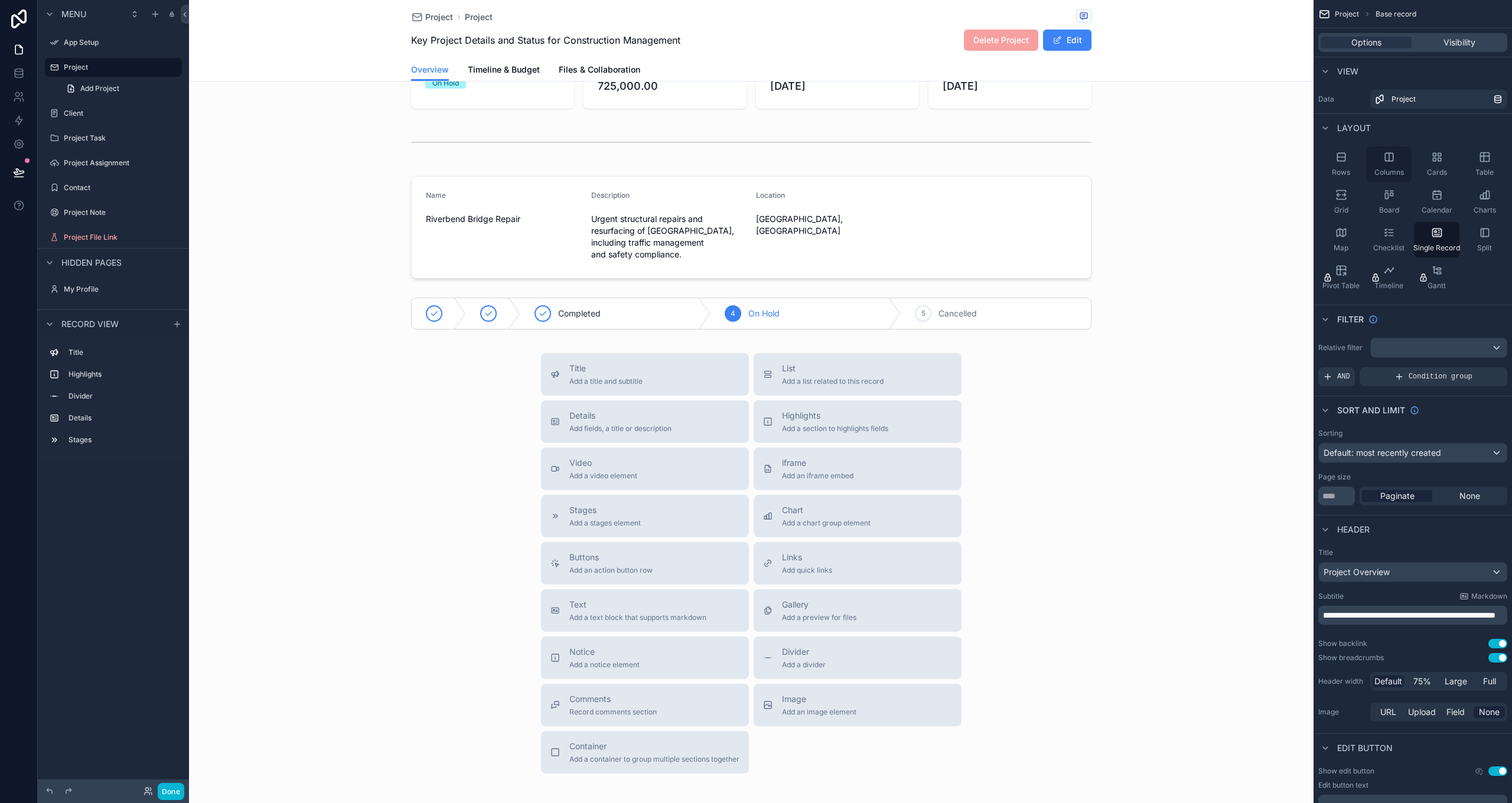
click at [1382, 163] on div "Columns" at bounding box center [1389, 164] width 46 height 35
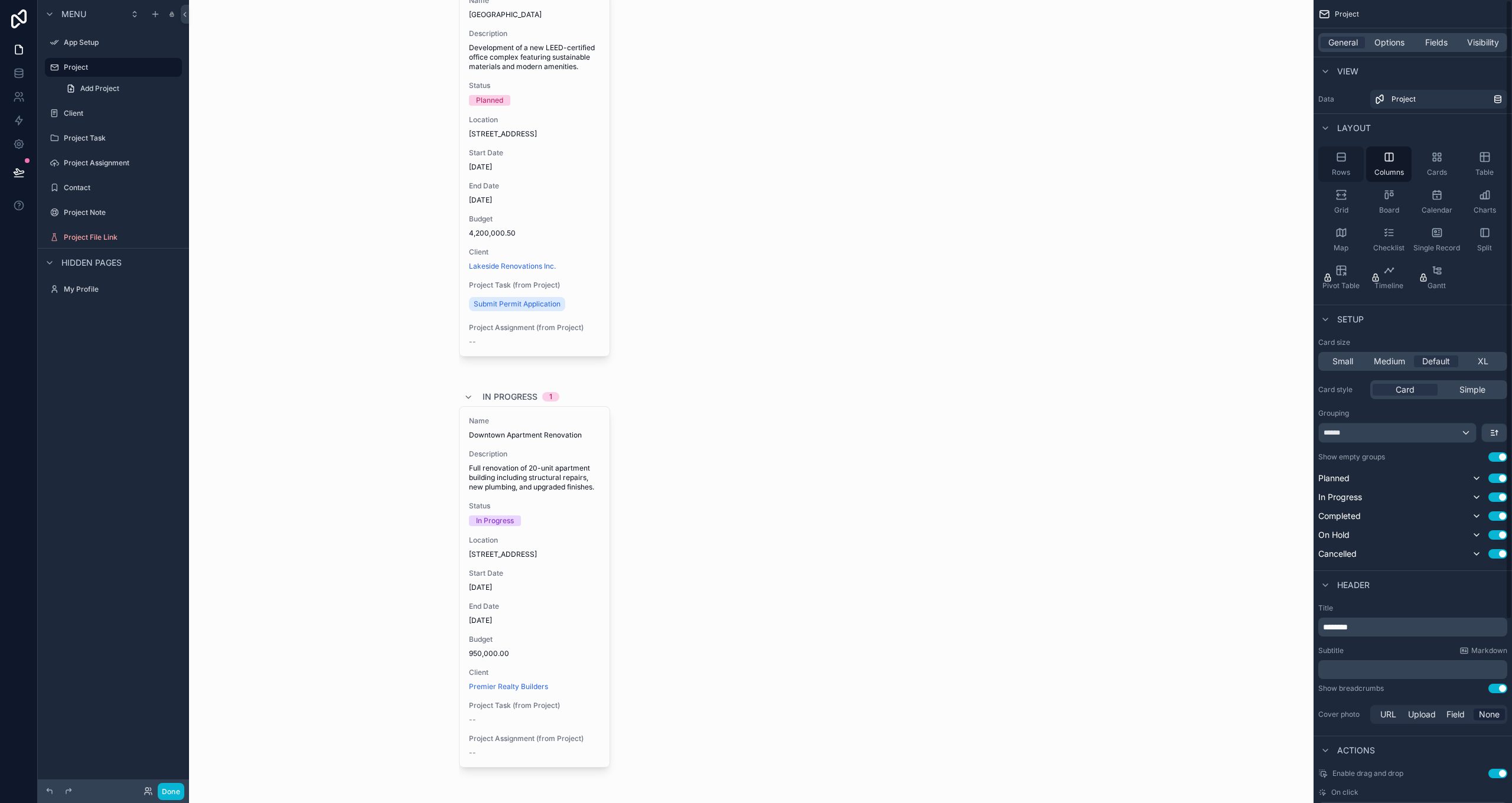
click at [1343, 165] on div "Rows" at bounding box center [1341, 164] width 46 height 35
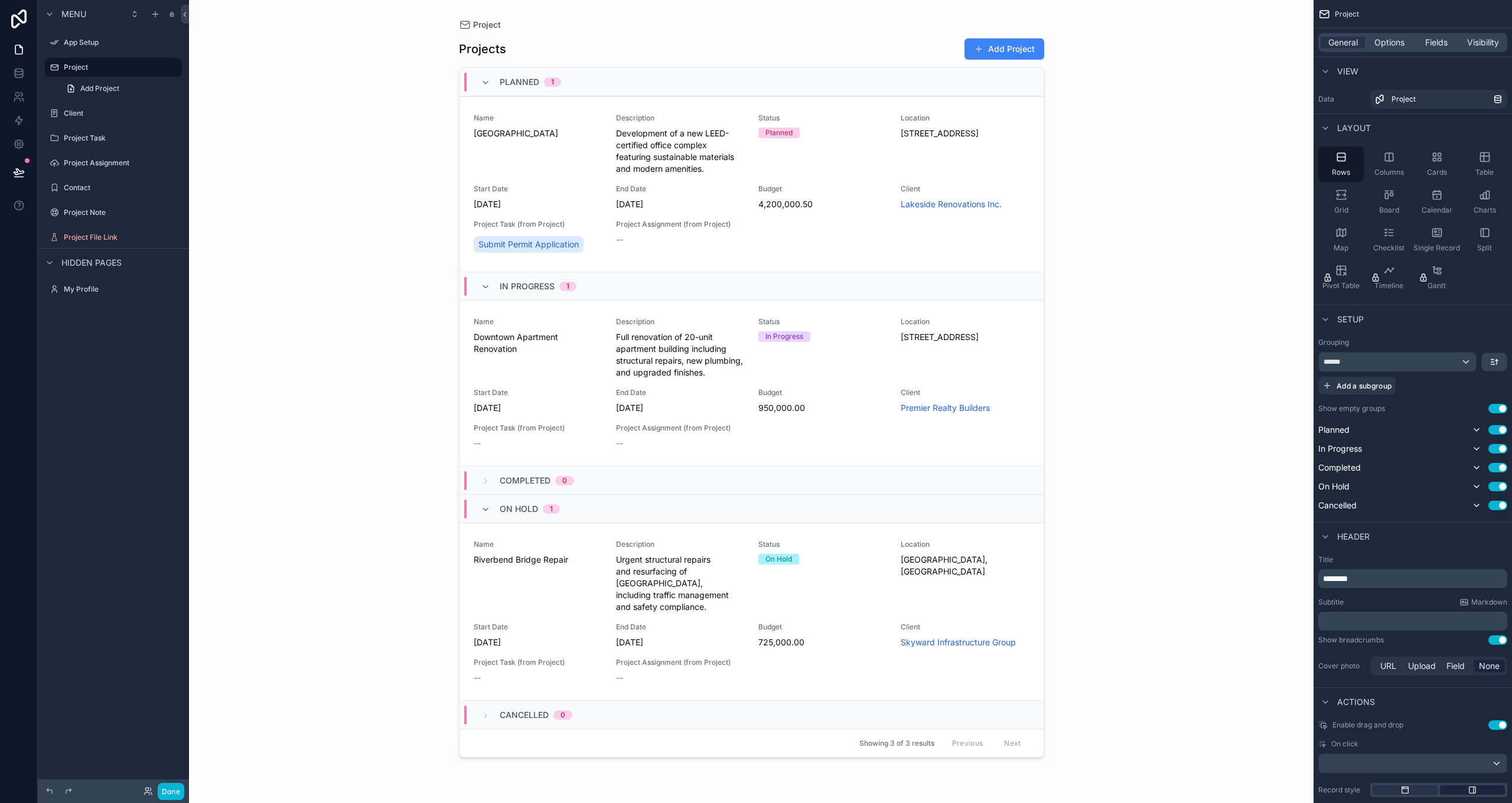
click at [1456, 791] on div "scrollable content" at bounding box center [1472, 790] width 65 height 10
click at [1420, 795] on div "scrollable content" at bounding box center [1438, 790] width 137 height 14
click at [1418, 788] on div "scrollable content" at bounding box center [1405, 790] width 65 height 10
click at [1480, 789] on div "scrollable content" at bounding box center [1472, 790] width 65 height 10
click at [83, 44] on label "App Setup" at bounding box center [110, 42] width 94 height 10
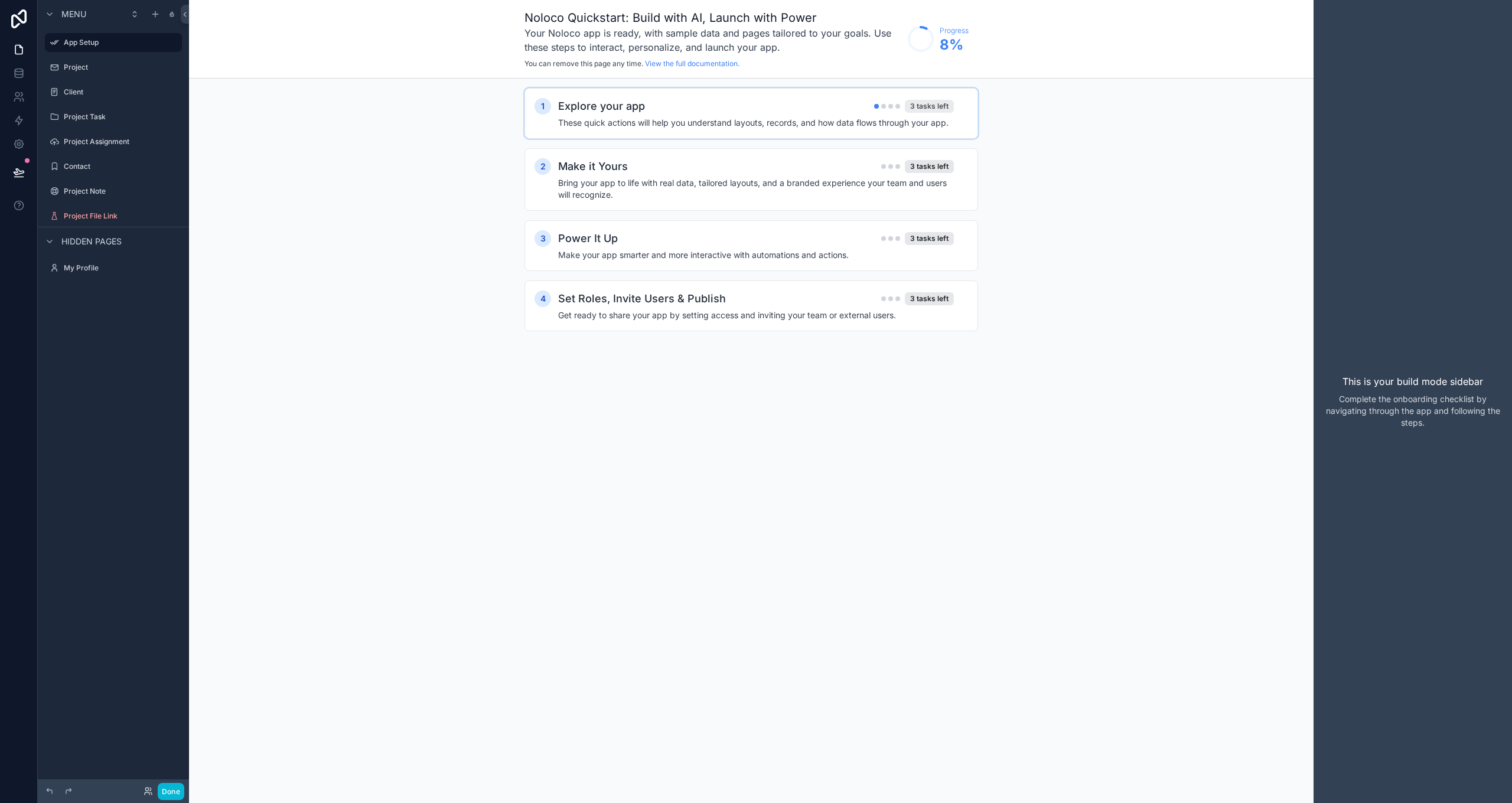
click at [939, 107] on div "3 tasks left" at bounding box center [929, 106] width 49 height 13
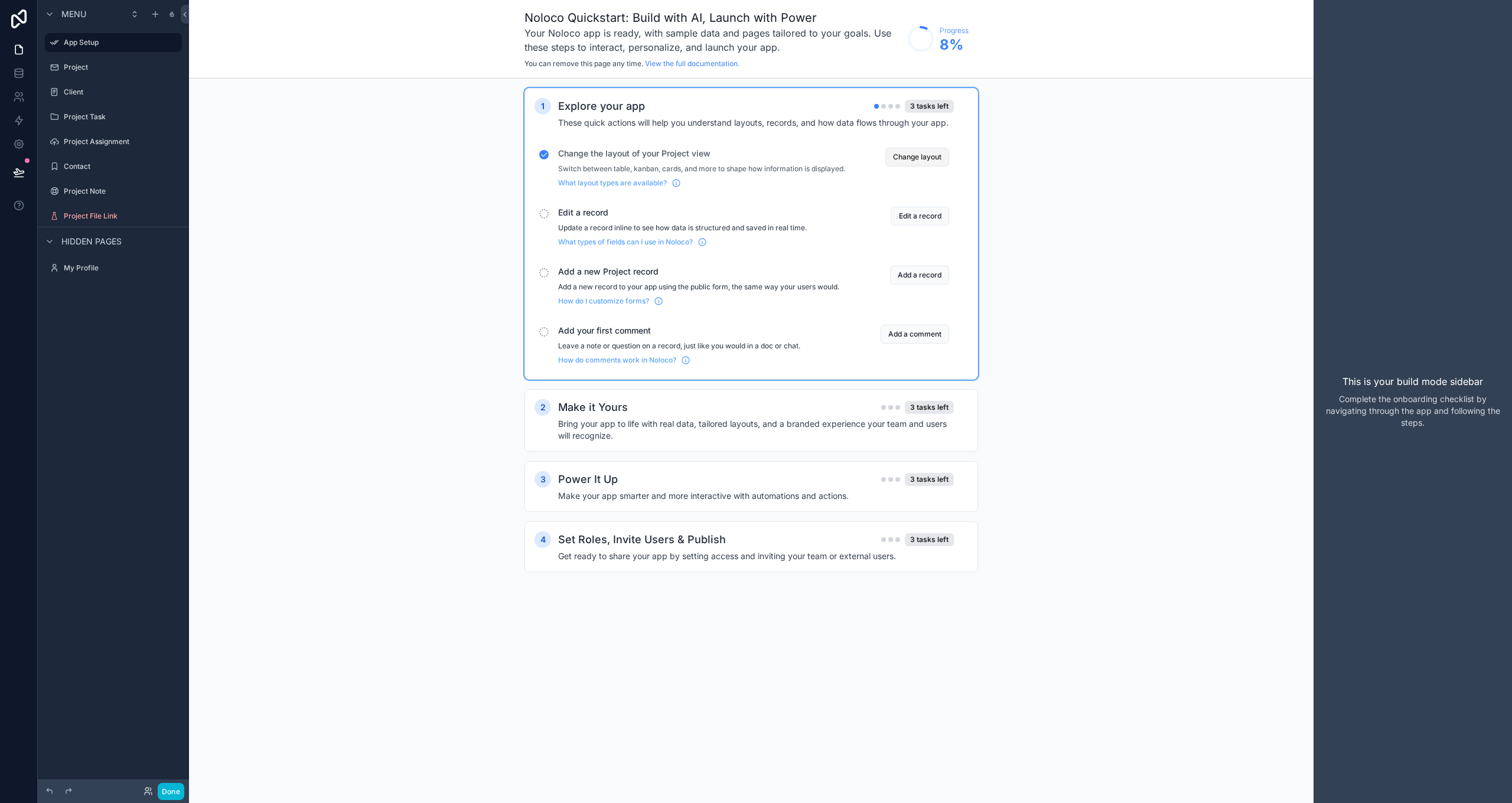
click at [926, 158] on button "Change layout" at bounding box center [917, 157] width 64 height 19
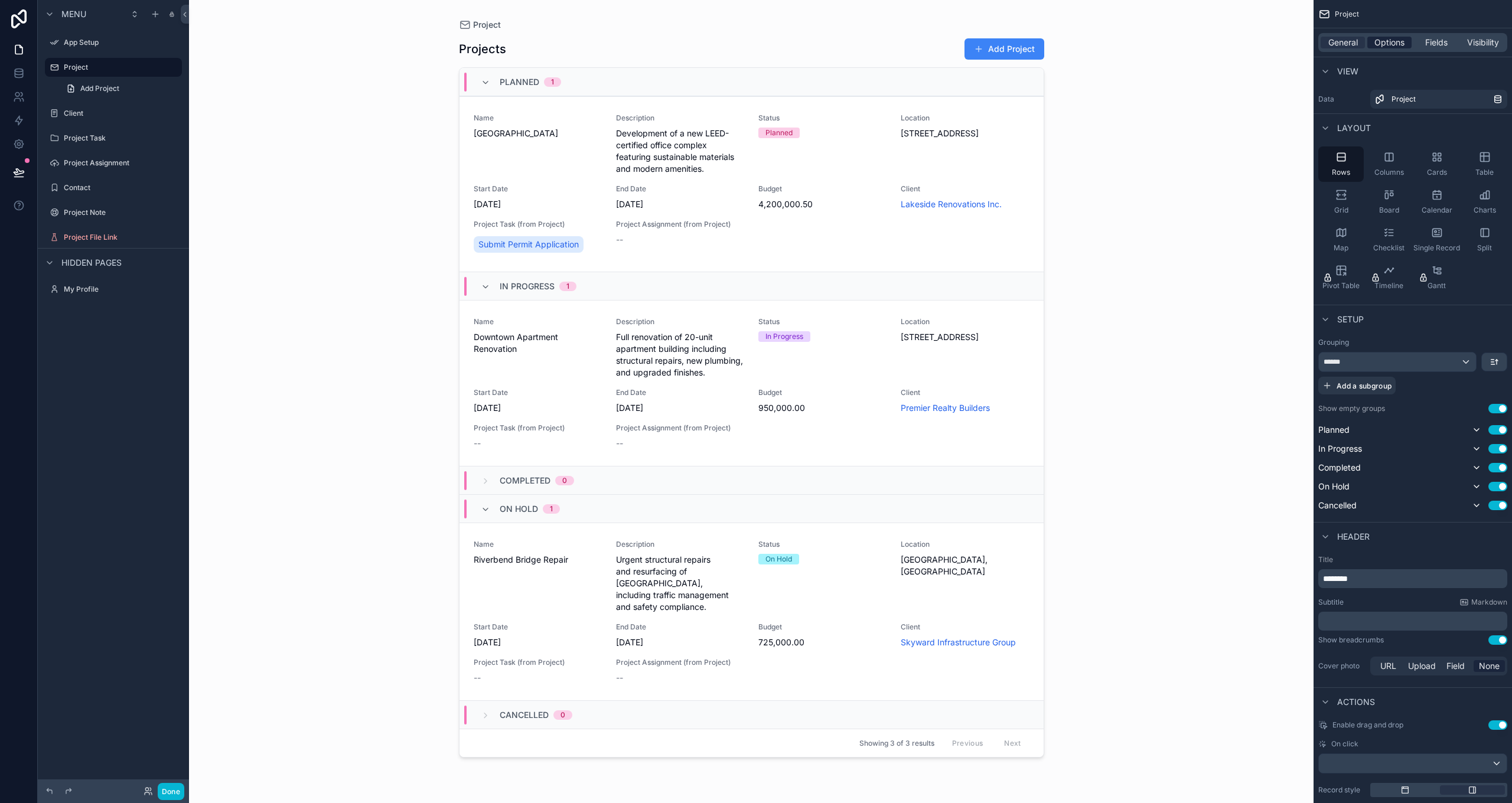
click at [1389, 39] on span "Options" at bounding box center [1389, 42] width 30 height 12
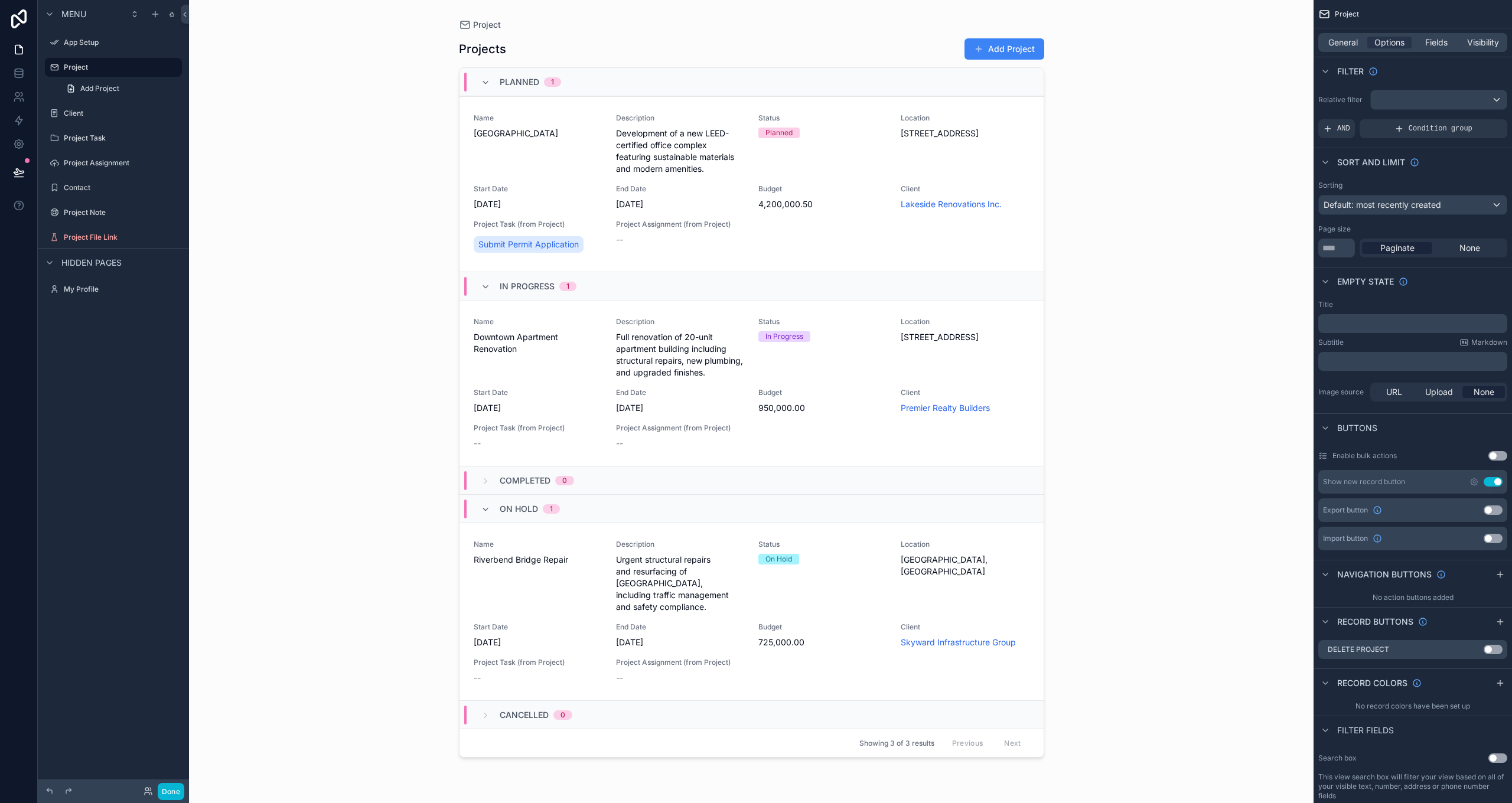
click at [1489, 512] on button "Use setting" at bounding box center [1493, 510] width 19 height 10
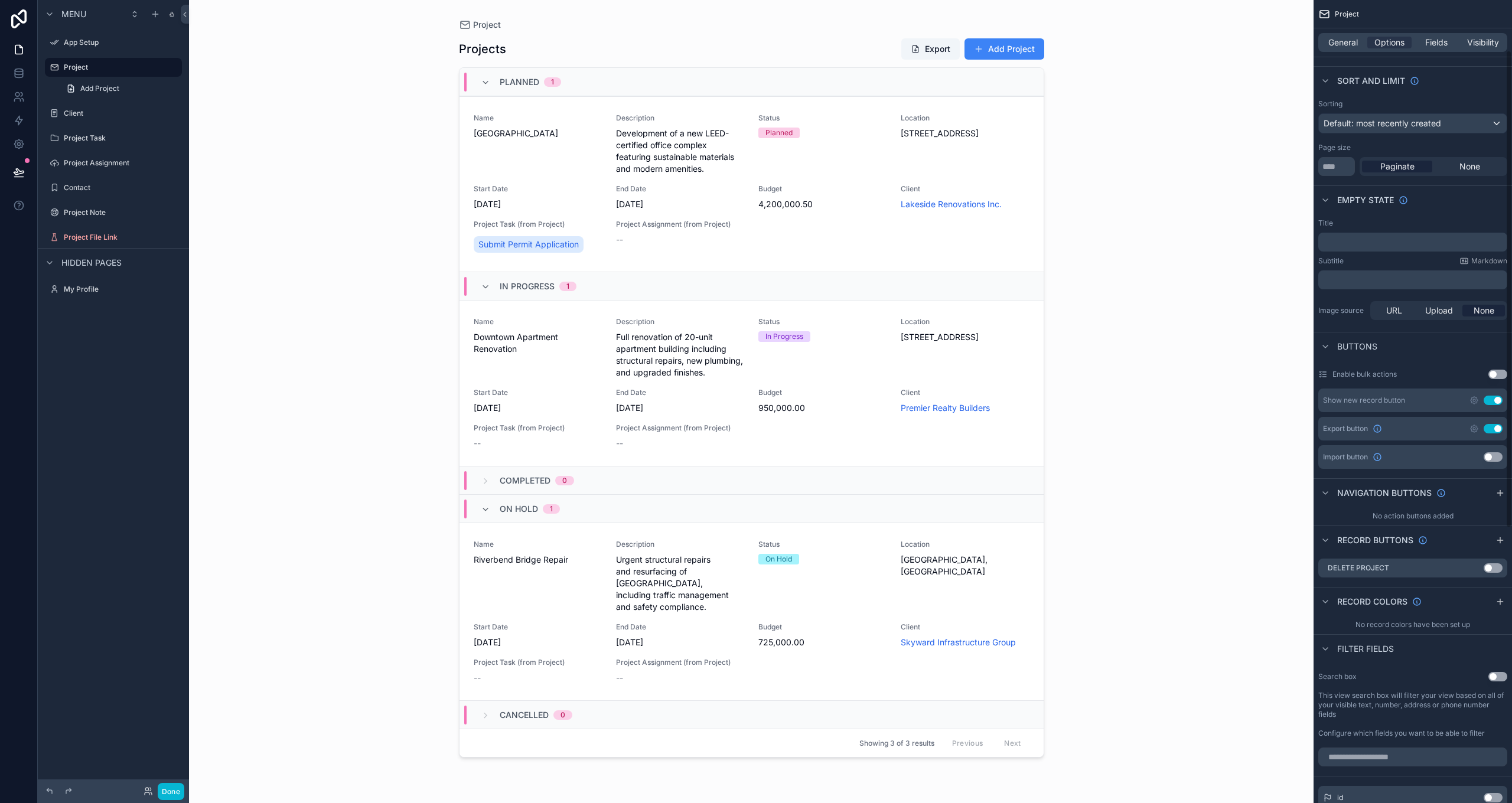
scroll to position [85, 0]
click at [1490, 566] on button "Use setting" at bounding box center [1493, 564] width 19 height 10
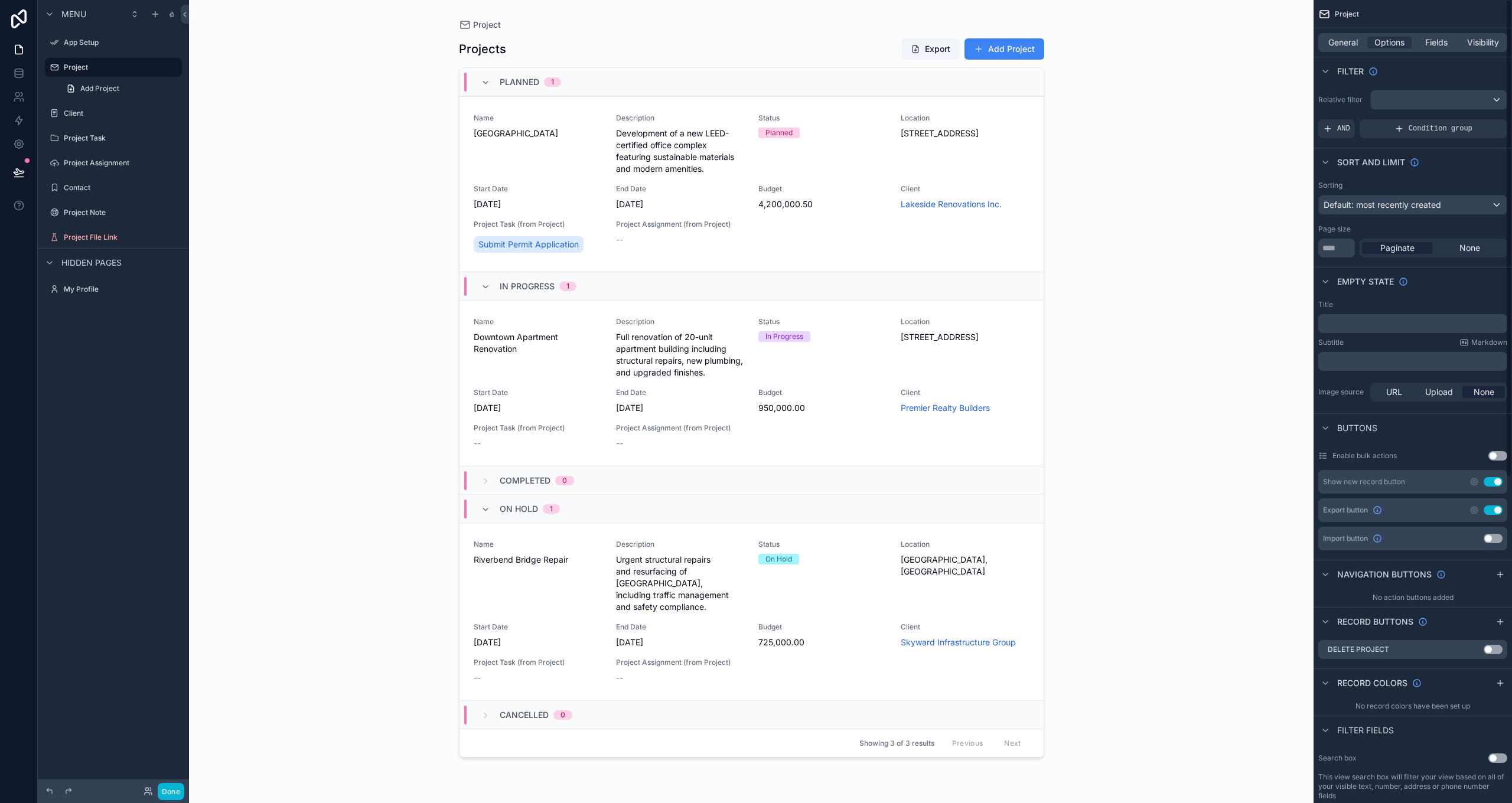
scroll to position [0, 0]
click at [1428, 42] on span "Fields" at bounding box center [1436, 42] width 22 height 12
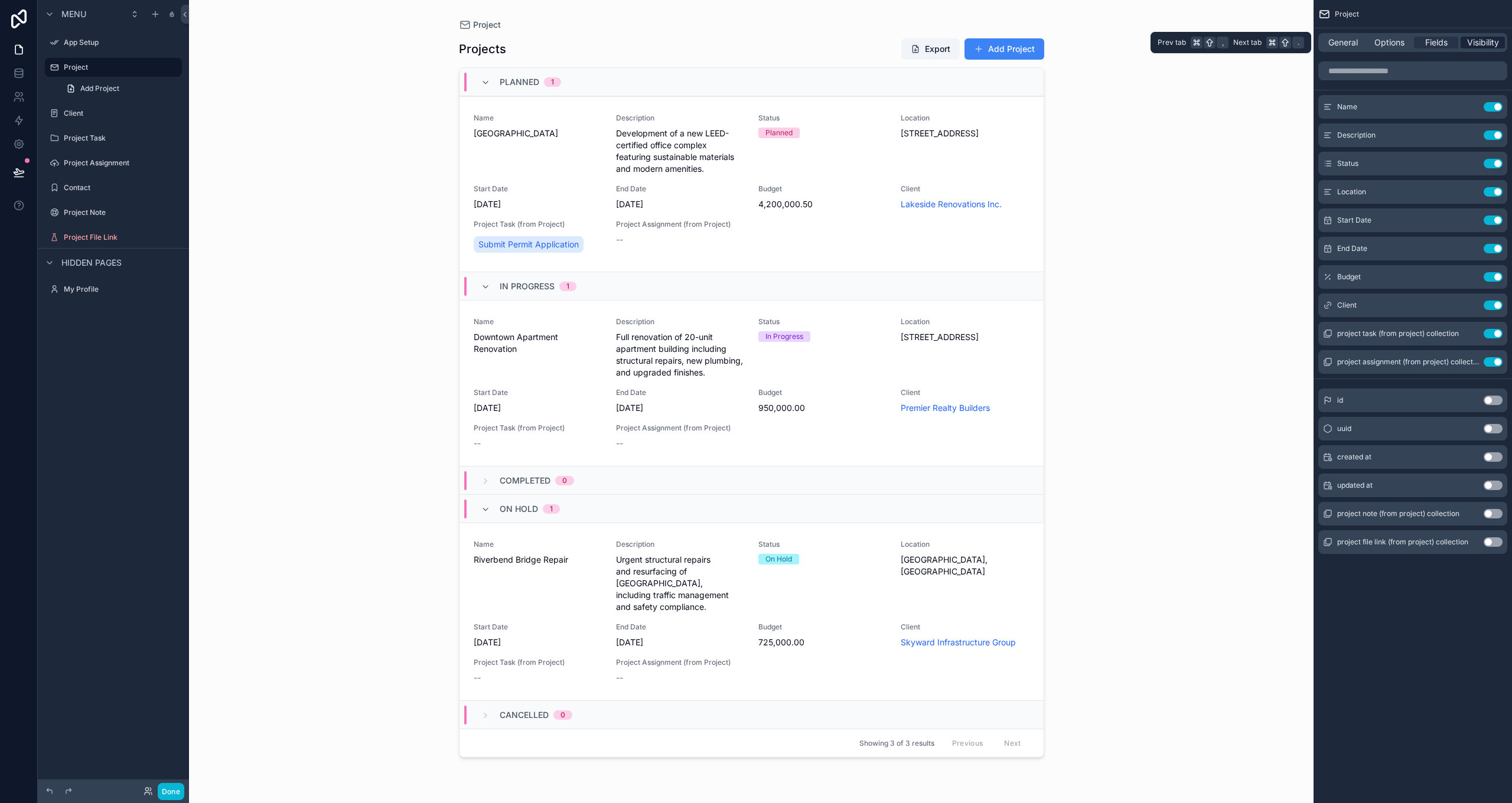
click at [1470, 38] on span "Visibility" at bounding box center [1483, 42] width 32 height 12
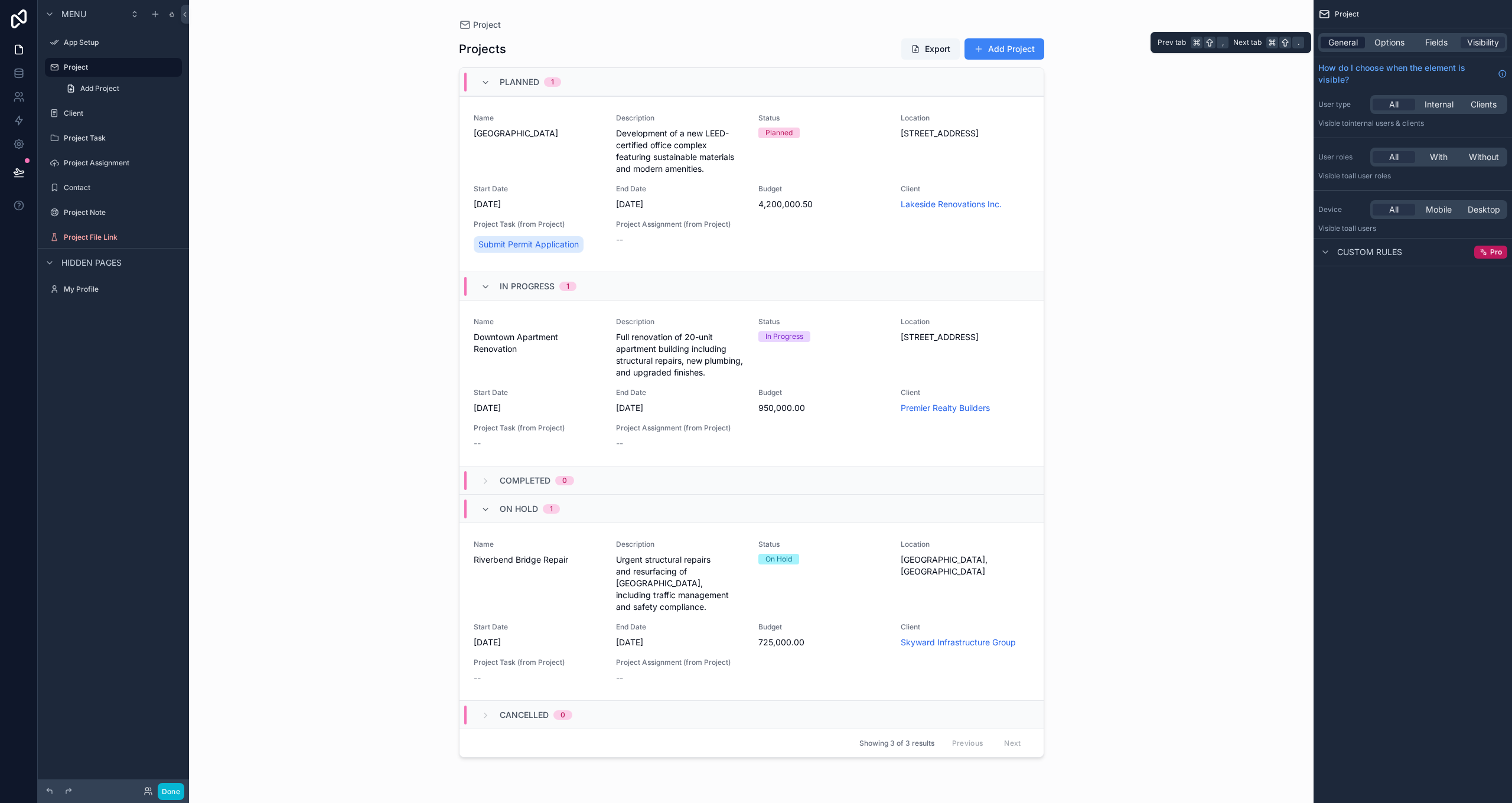
click at [1336, 40] on span "General" at bounding box center [1343, 42] width 30 height 12
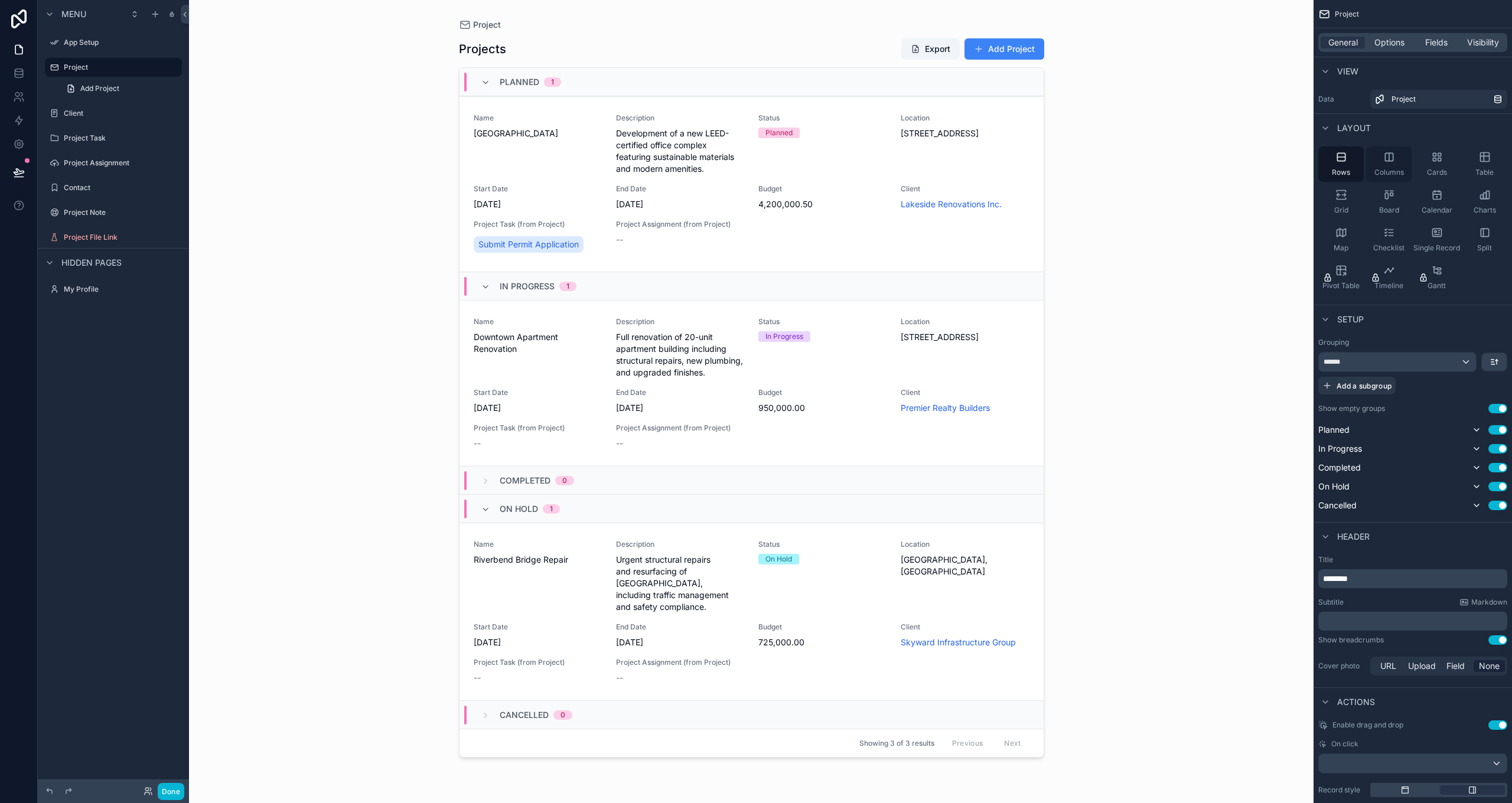
click at [1383, 159] on icon "scrollable content" at bounding box center [1389, 157] width 12 height 12
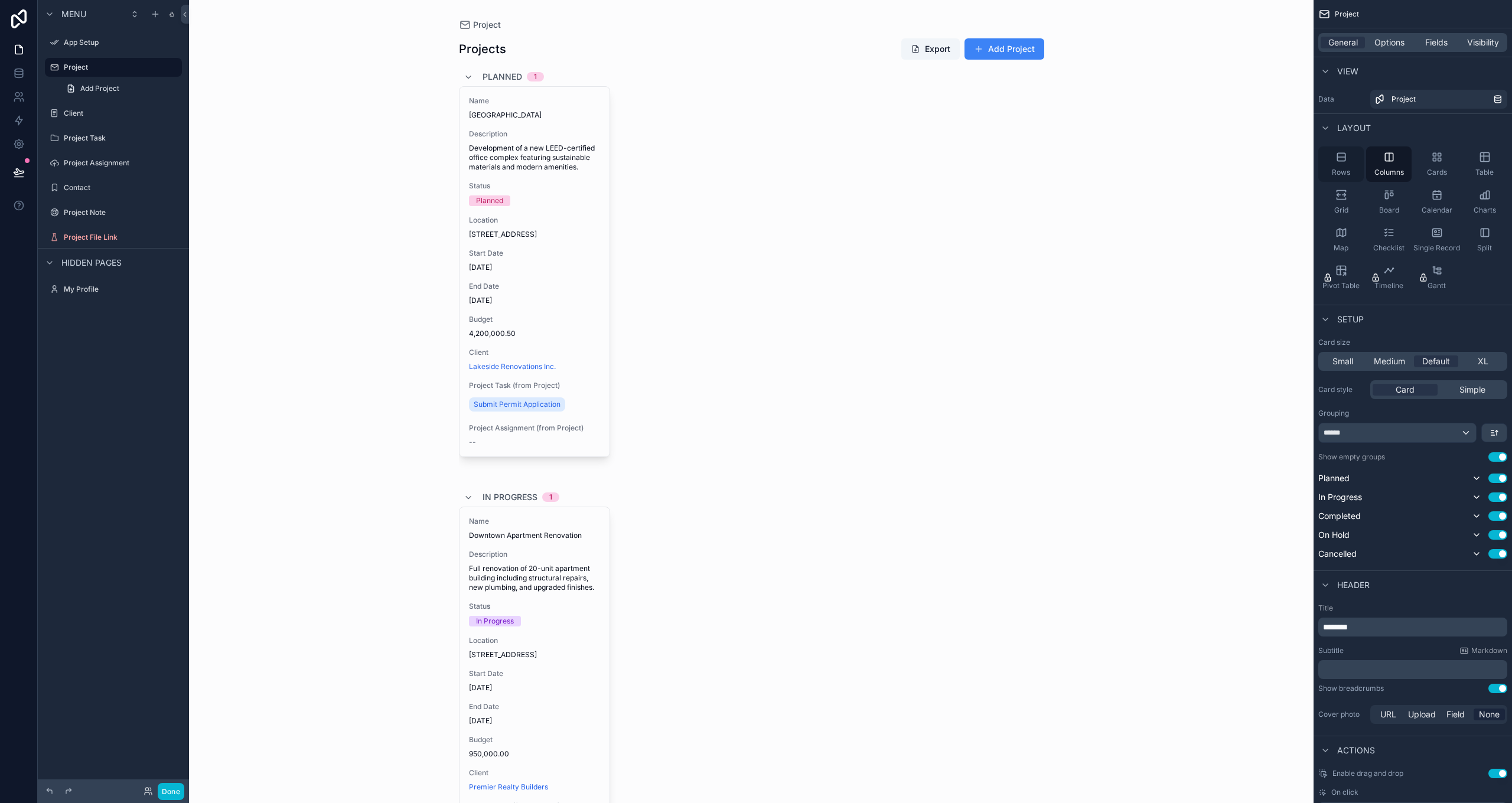
click at [1353, 162] on div "Rows" at bounding box center [1341, 164] width 46 height 35
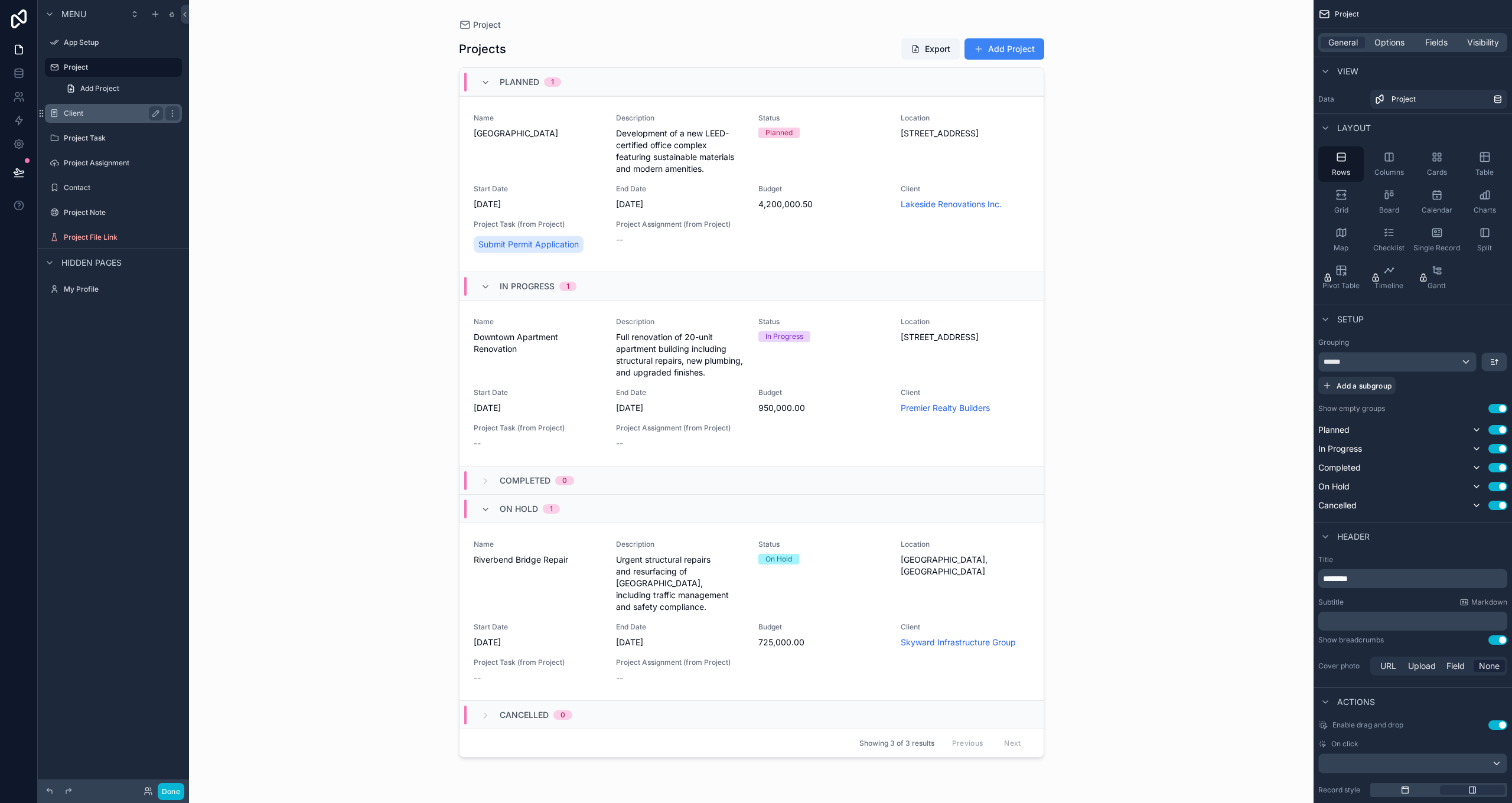
click at [92, 113] on label "Client" at bounding box center [110, 113] width 94 height 10
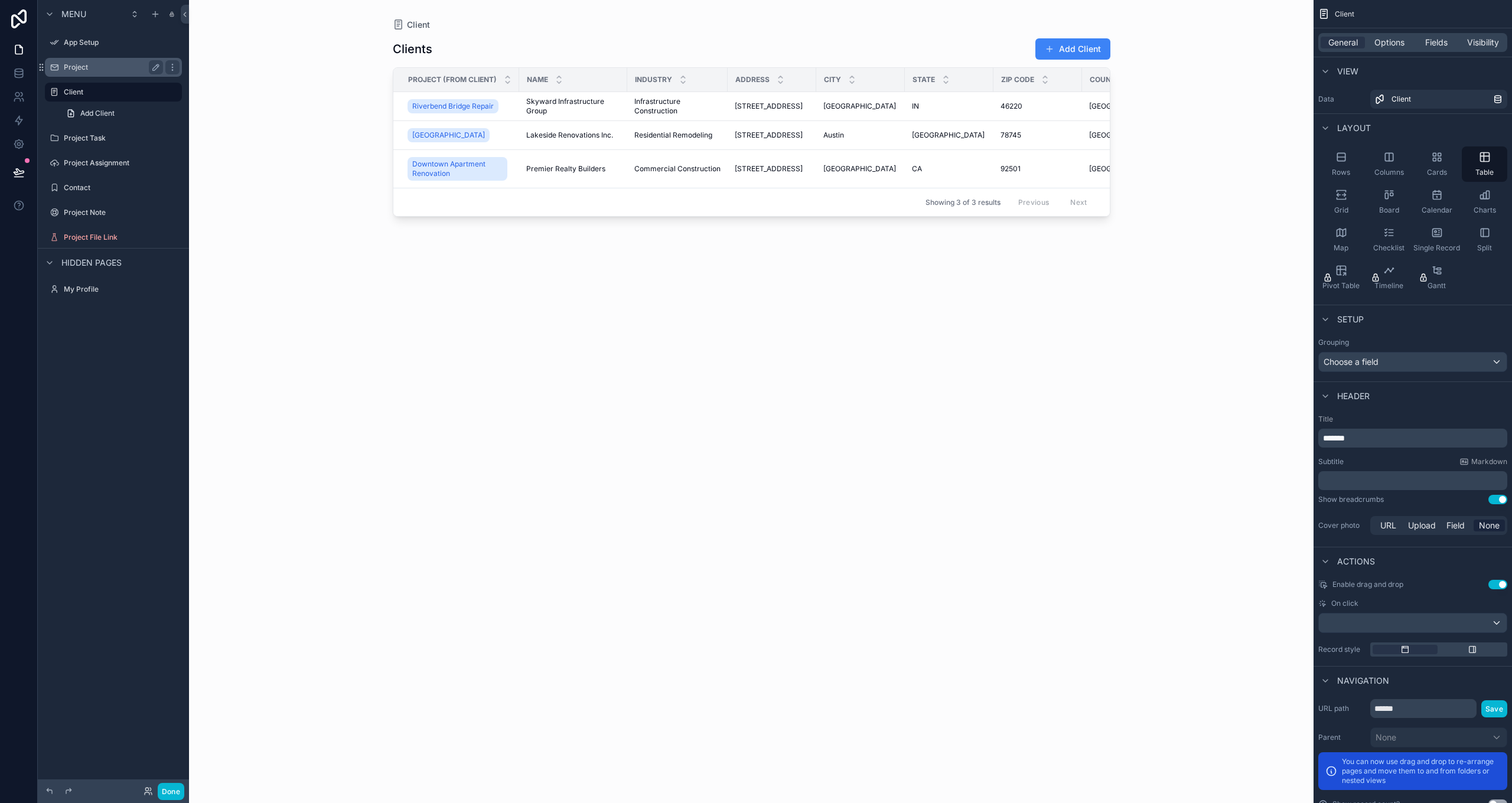
click at [92, 58] on div "Project" at bounding box center [114, 67] width 132 height 19
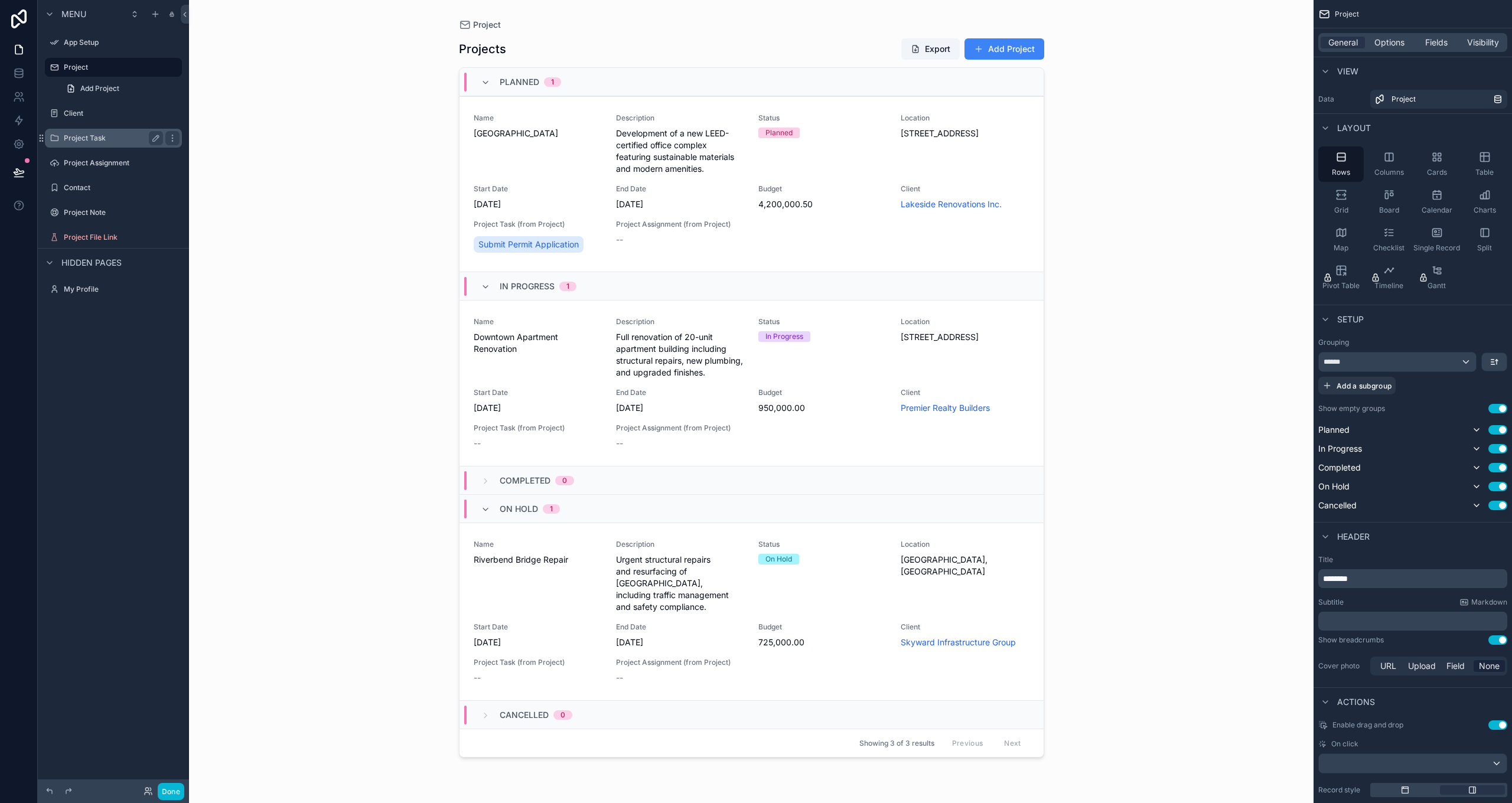
click at [81, 137] on label "Project Task" at bounding box center [110, 138] width 94 height 10
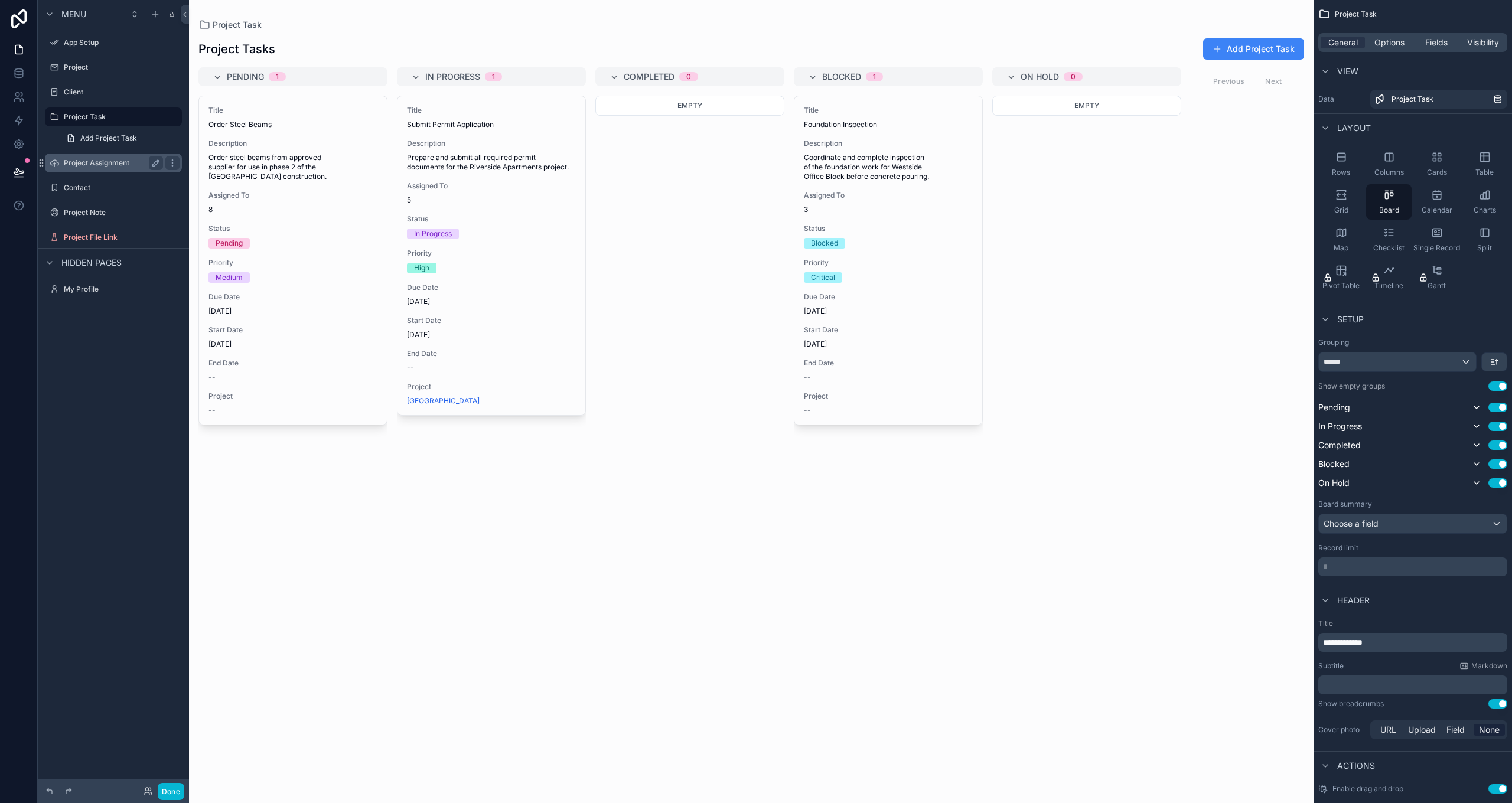
click at [81, 163] on label "Project Assignment" at bounding box center [110, 163] width 94 height 10
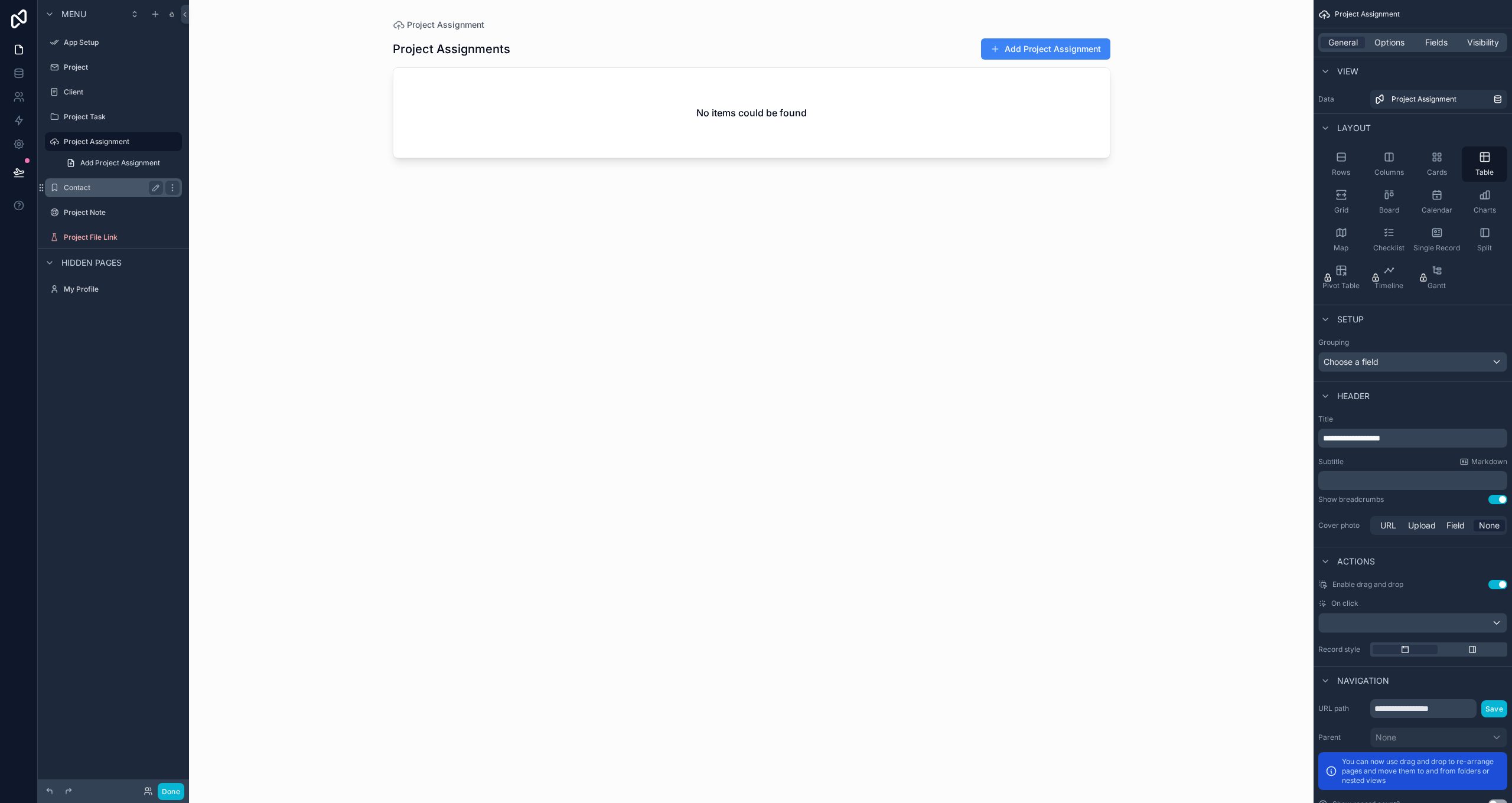
click at [82, 183] on label "Contact" at bounding box center [110, 187] width 94 height 10
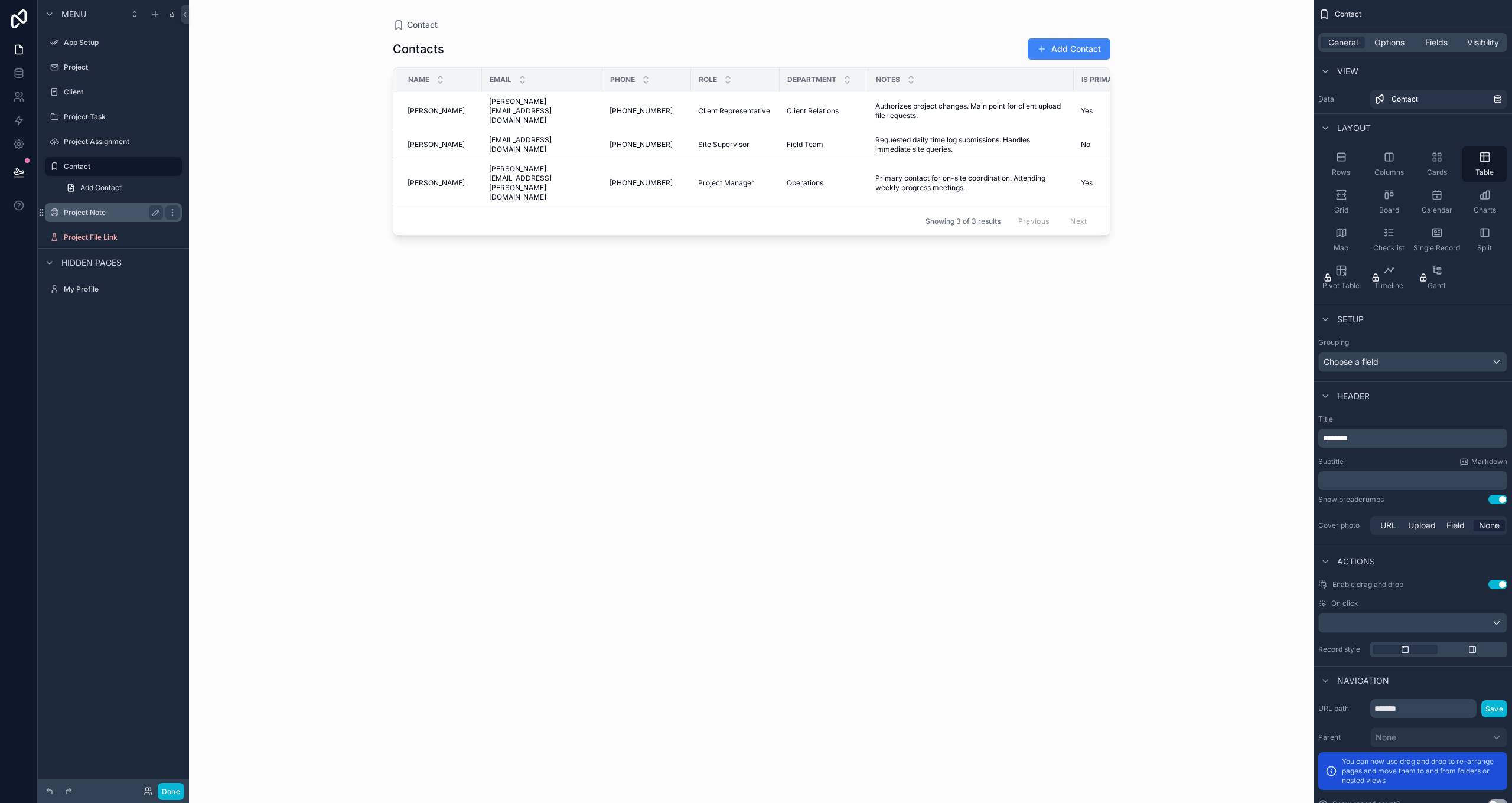
click at [85, 210] on label "Project Note" at bounding box center [110, 212] width 94 height 10
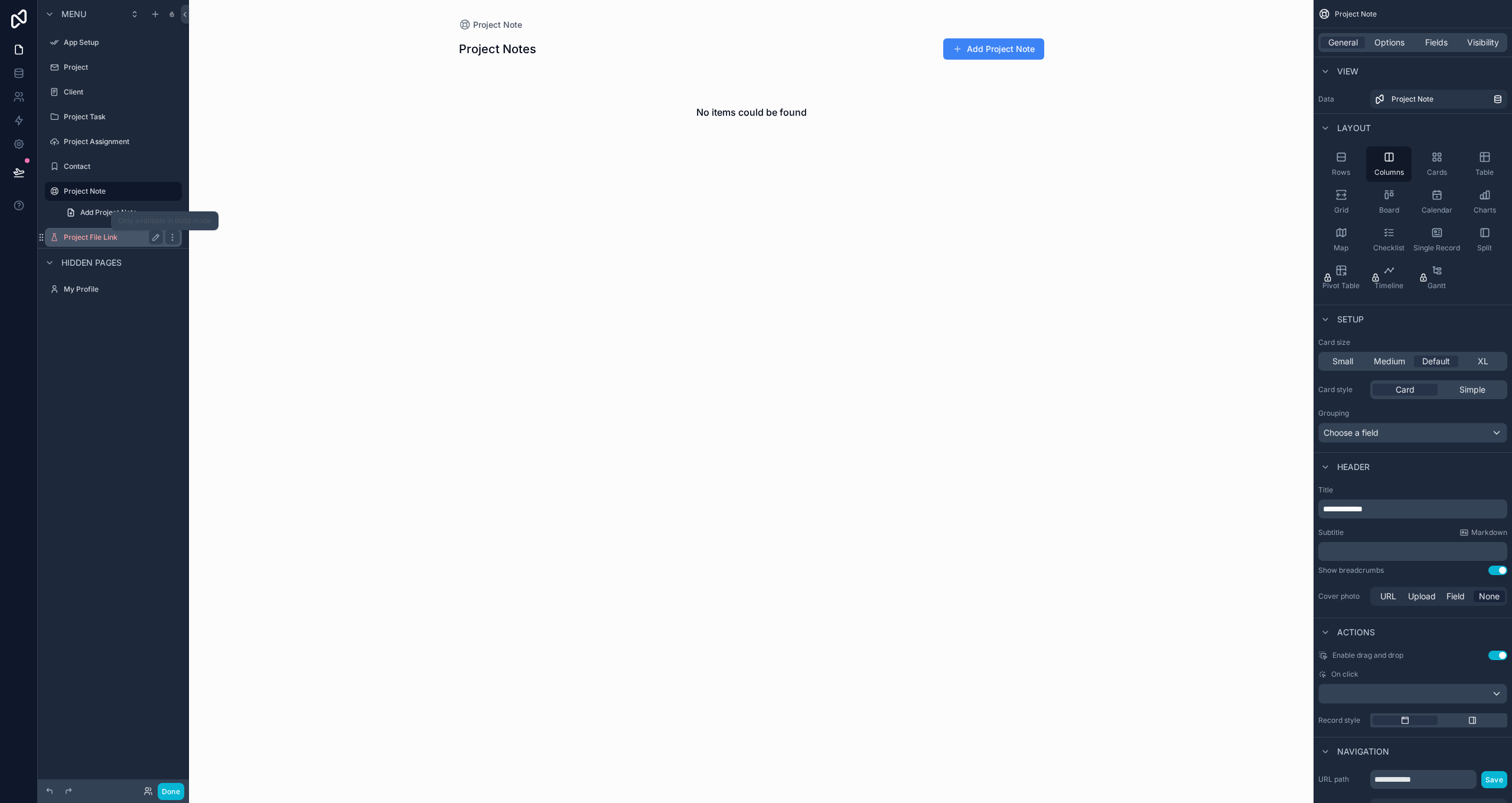
click at [85, 237] on label "Project File Link" at bounding box center [110, 237] width 94 height 10
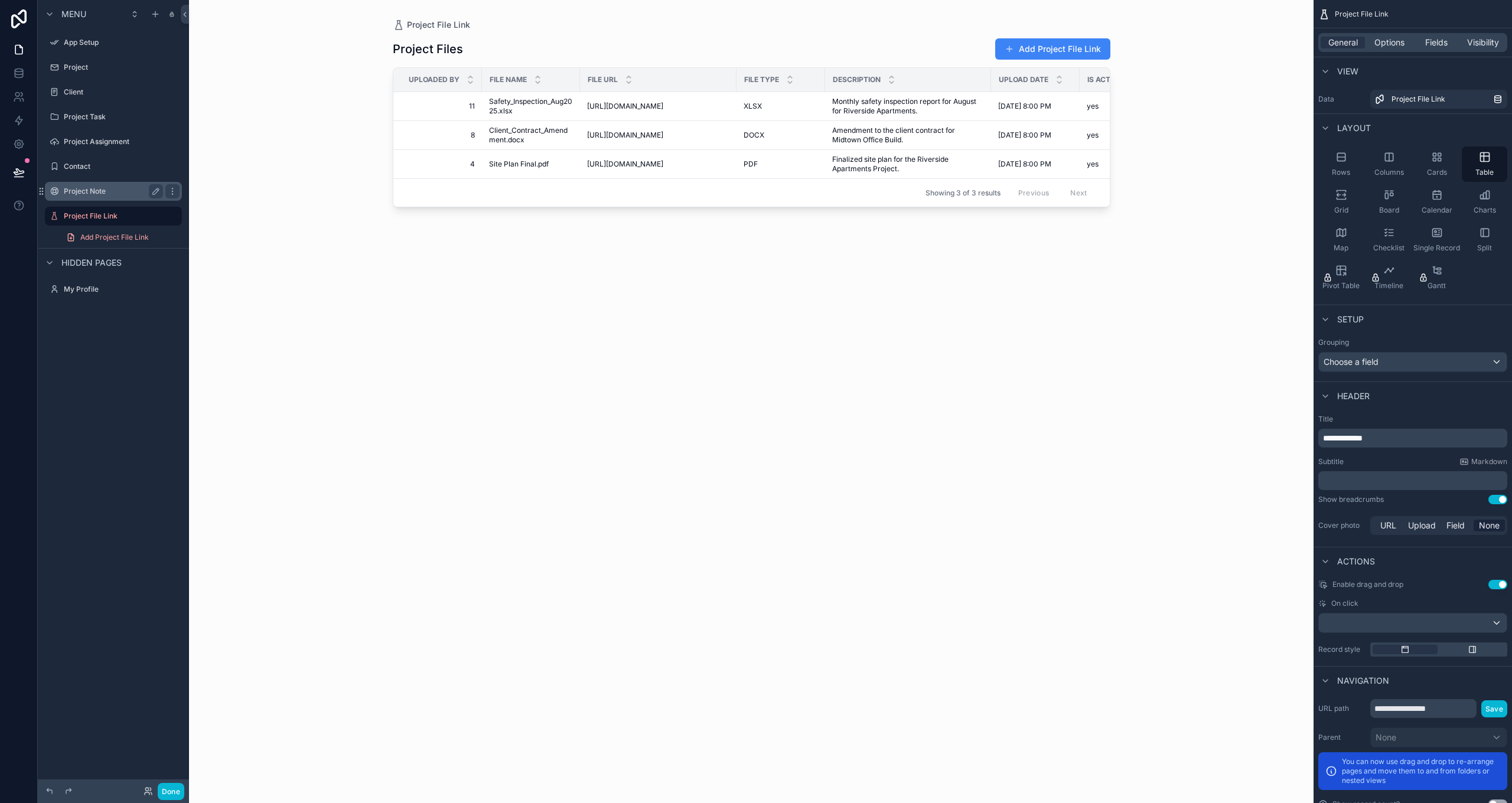
click at [83, 189] on label "Project Note" at bounding box center [110, 191] width 94 height 10
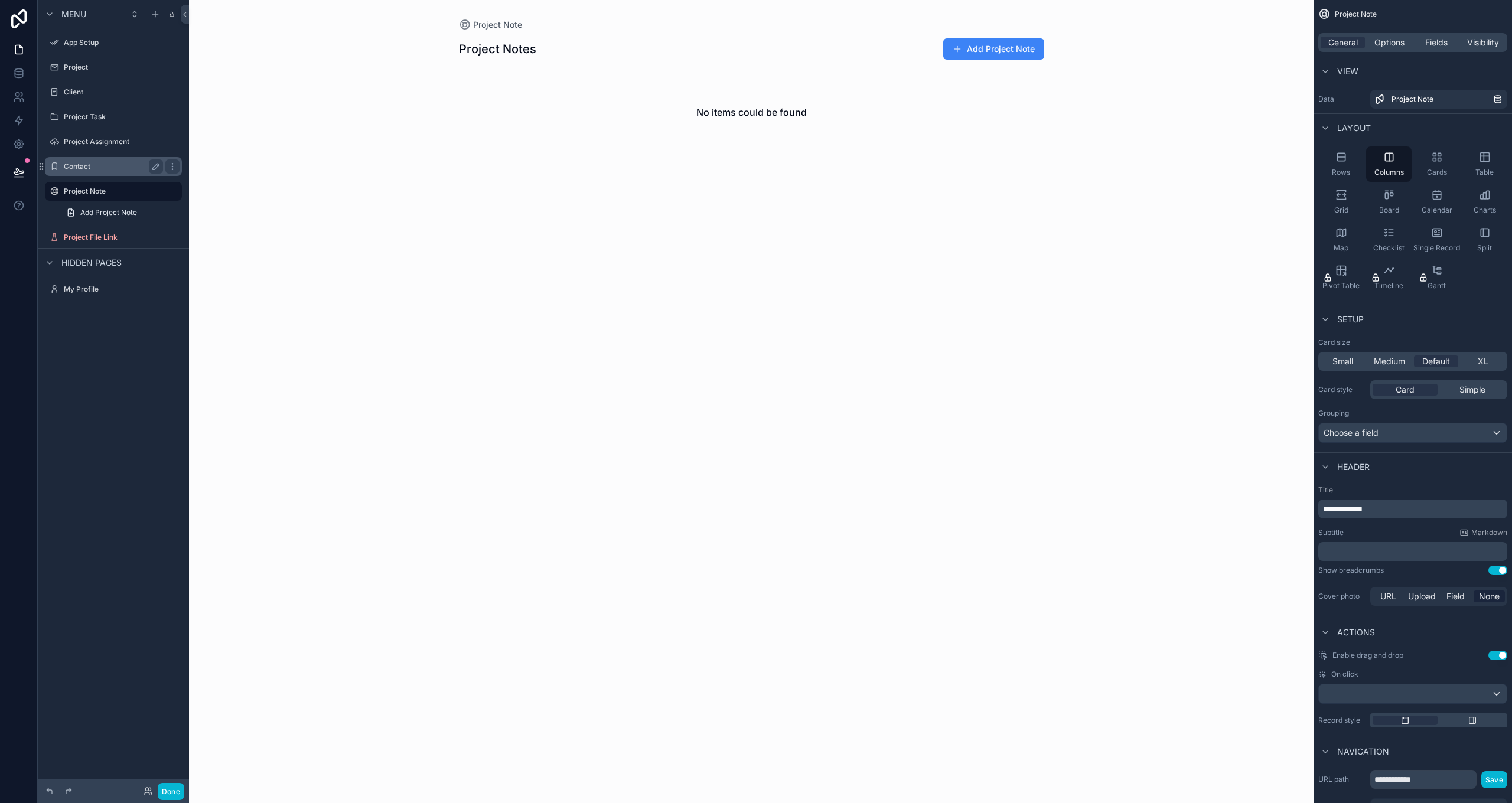
click at [83, 169] on label "Contact" at bounding box center [110, 166] width 94 height 10
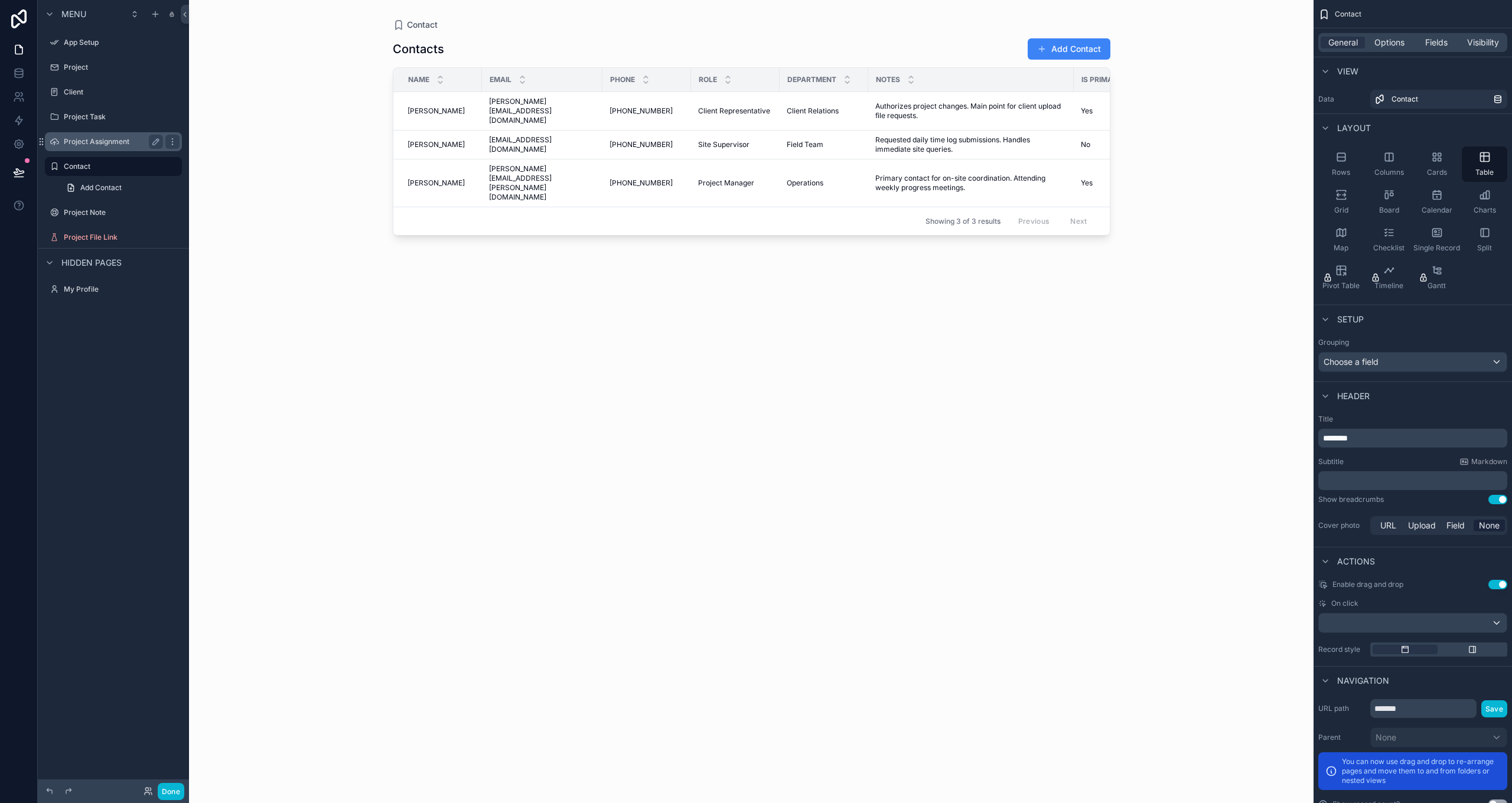
click at [83, 144] on label "Project Assignment" at bounding box center [110, 141] width 94 height 10
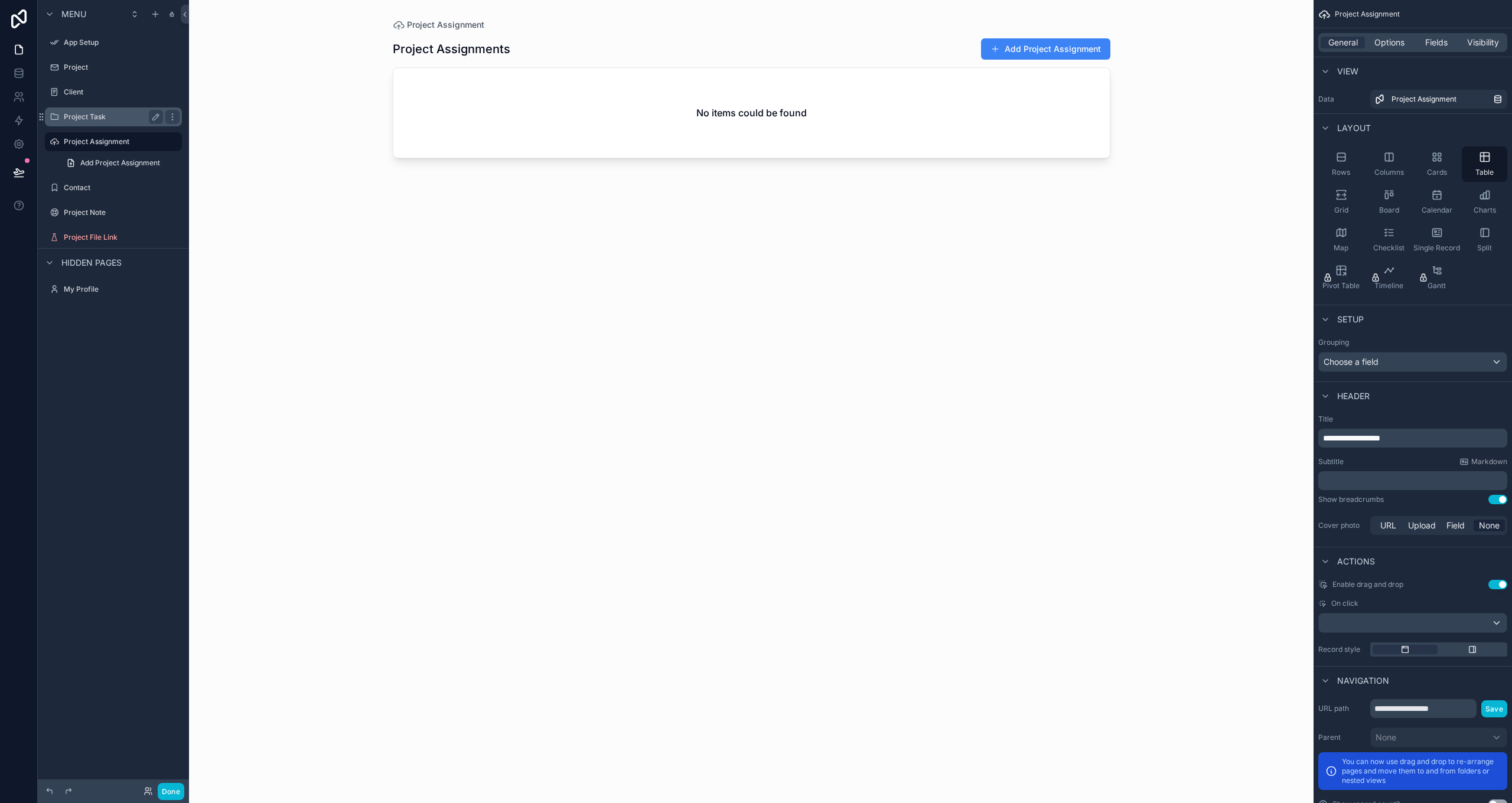
click at [82, 119] on label "Project Task" at bounding box center [110, 117] width 94 height 10
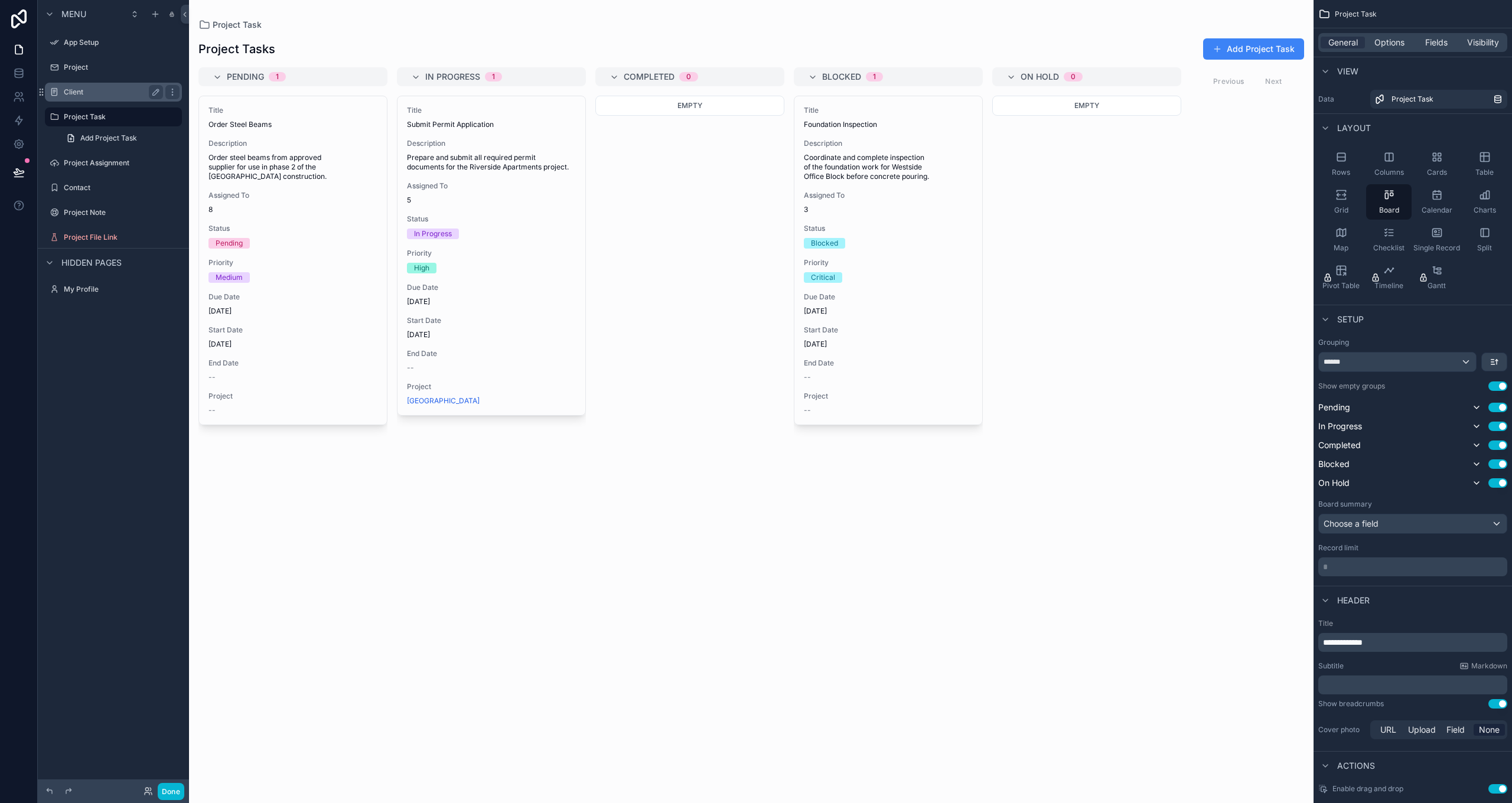
click at [79, 94] on label "Client" at bounding box center [110, 92] width 94 height 10
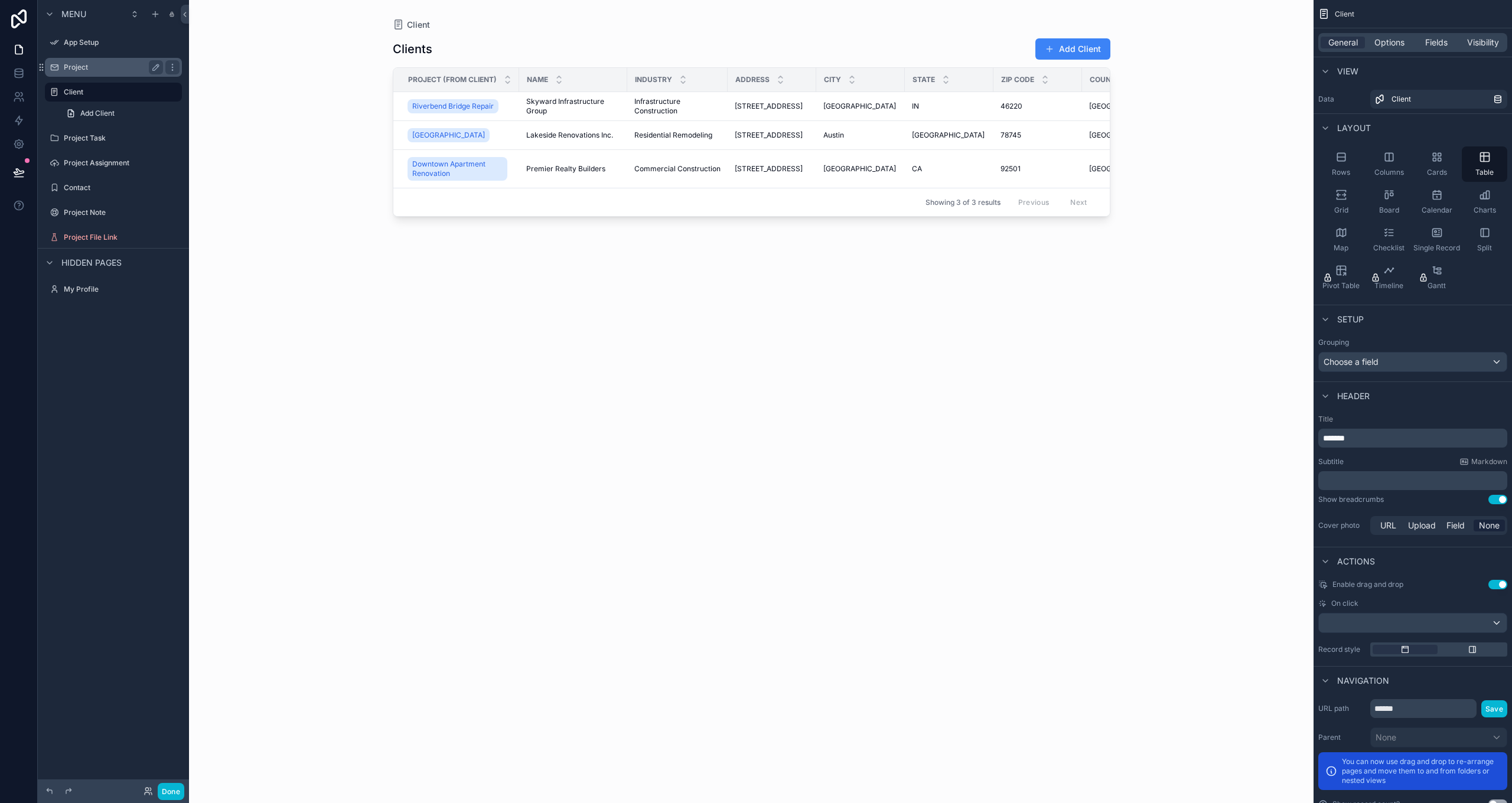
click at [78, 67] on label "Project" at bounding box center [110, 67] width 94 height 10
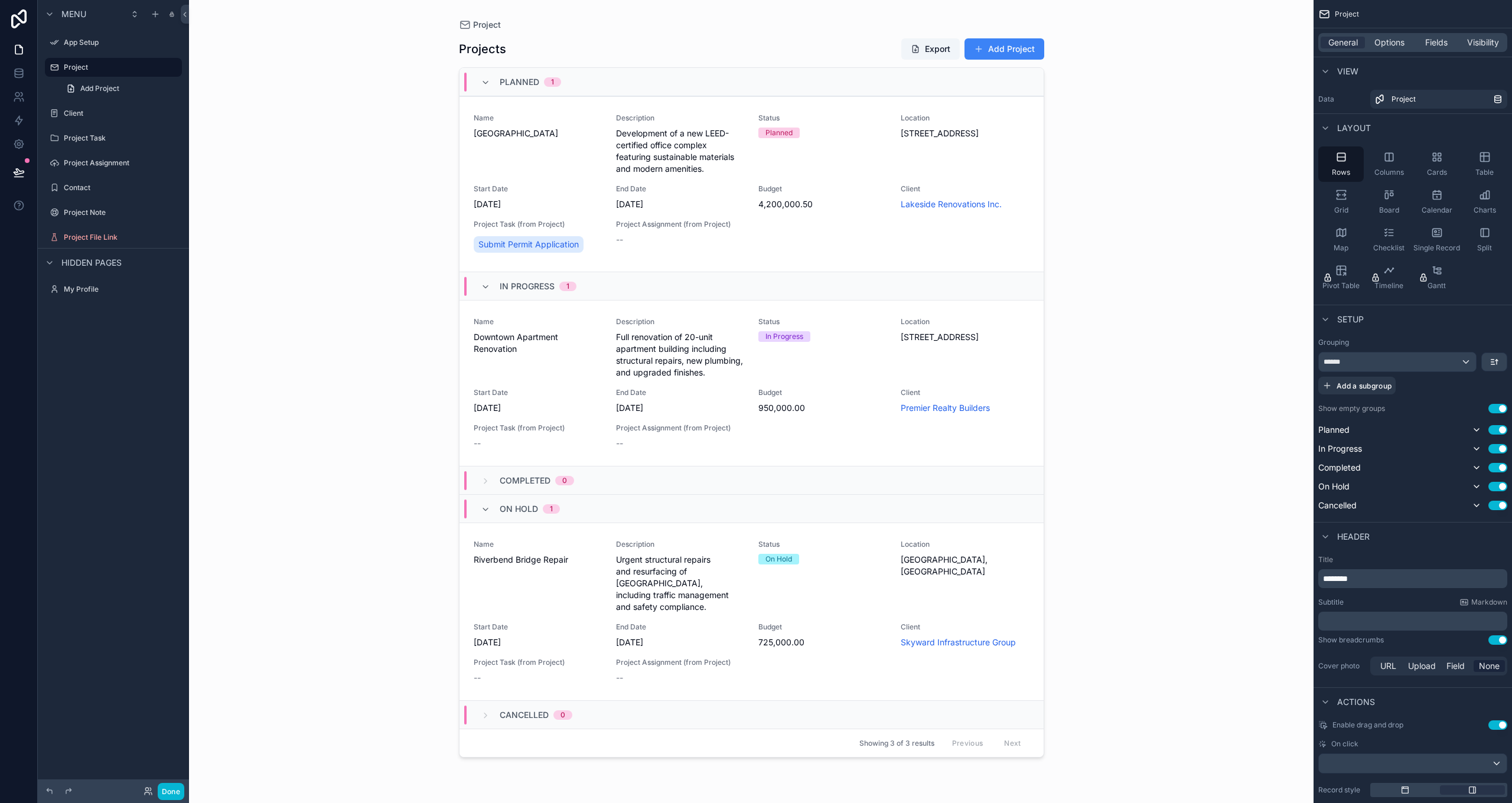
click at [681, 75] on div "Planned 1" at bounding box center [752, 82] width 584 height 28
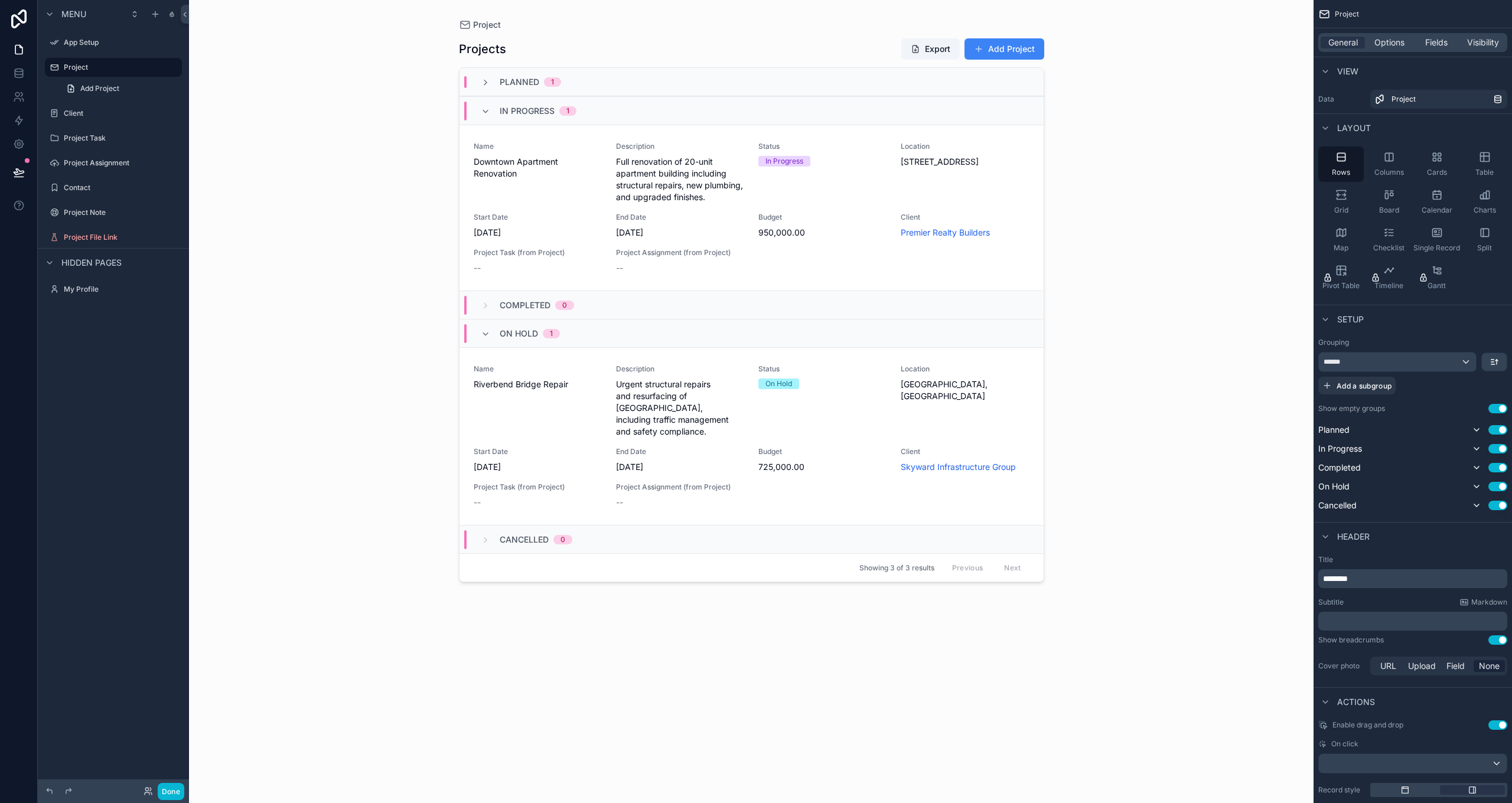
click at [681, 75] on div "Planned 1" at bounding box center [752, 82] width 584 height 28
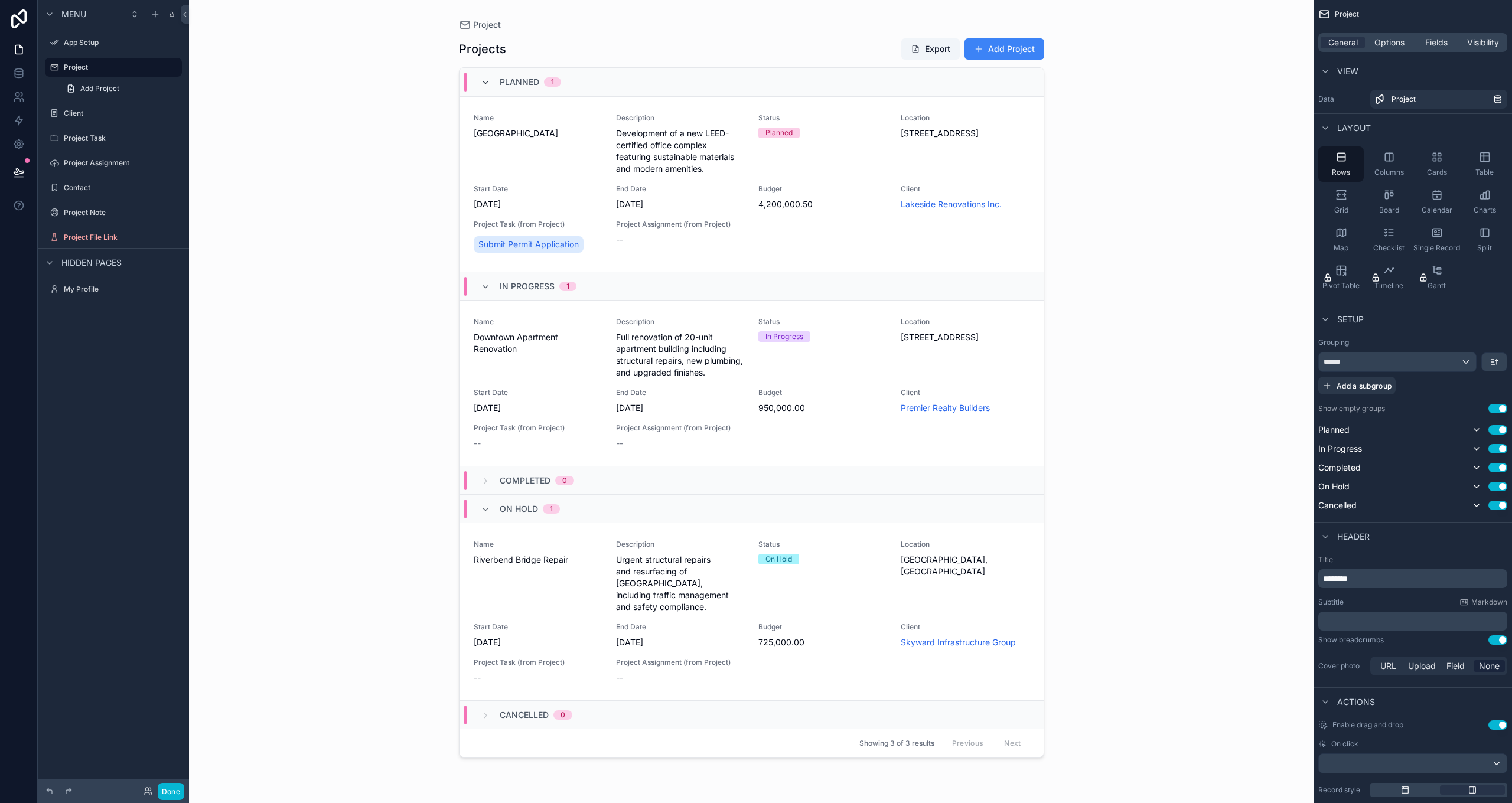
click at [487, 80] on icon "scrollable content" at bounding box center [485, 82] width 10 height 10
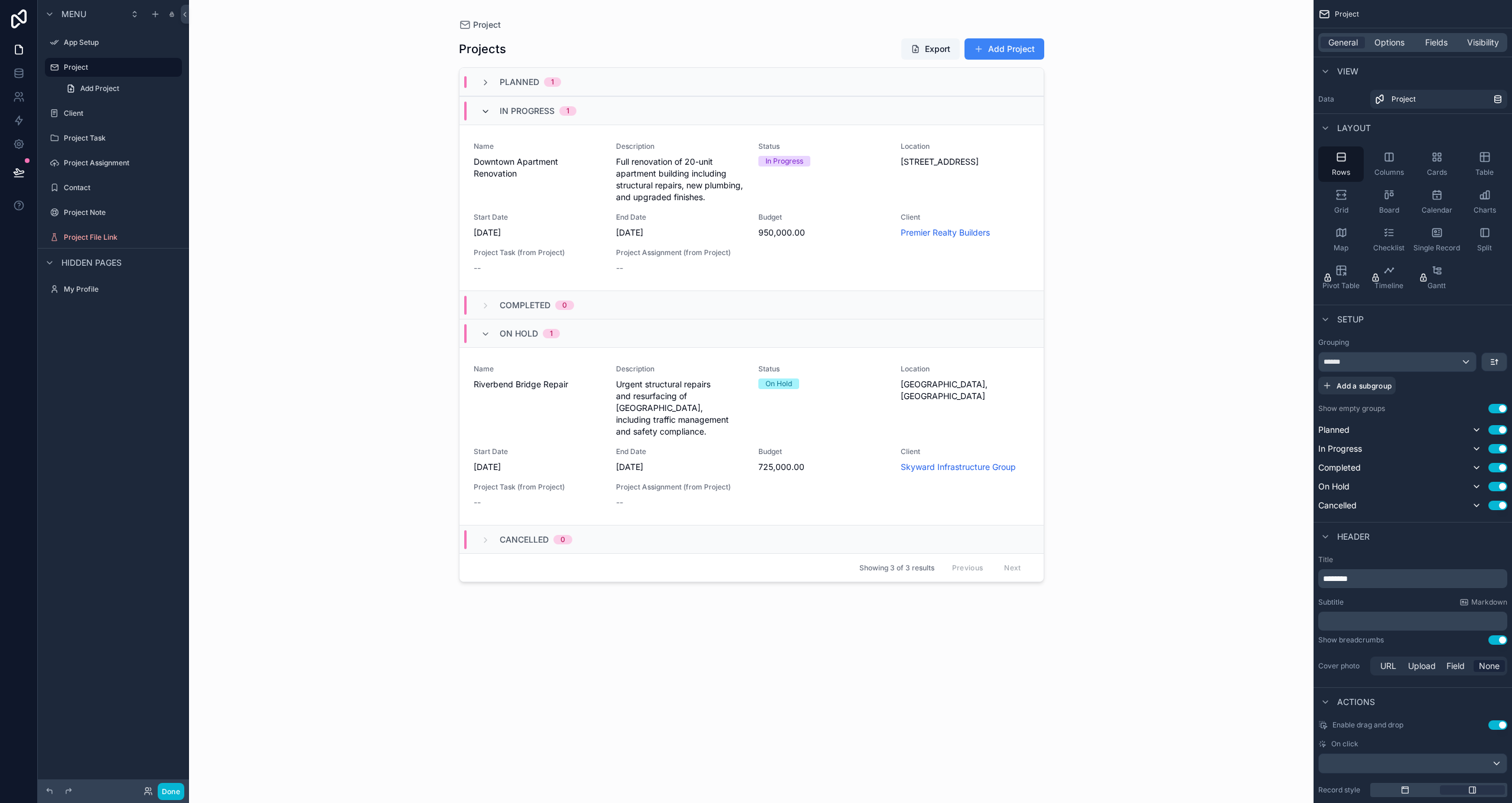
click at [487, 114] on icon "scrollable content" at bounding box center [485, 112] width 10 height 10
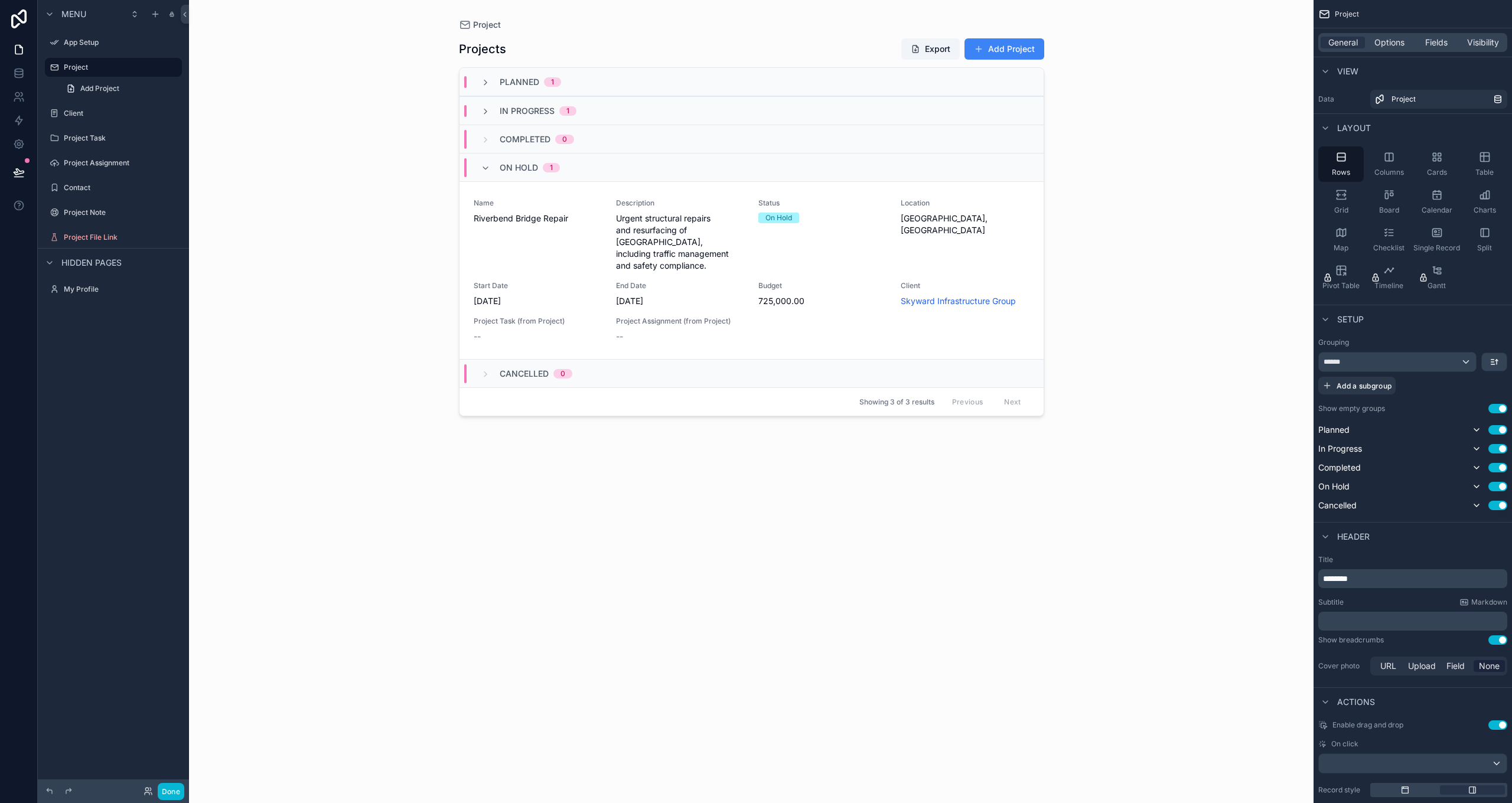
click at [483, 173] on div "On Hold 1" at bounding box center [520, 168] width 79 height 19
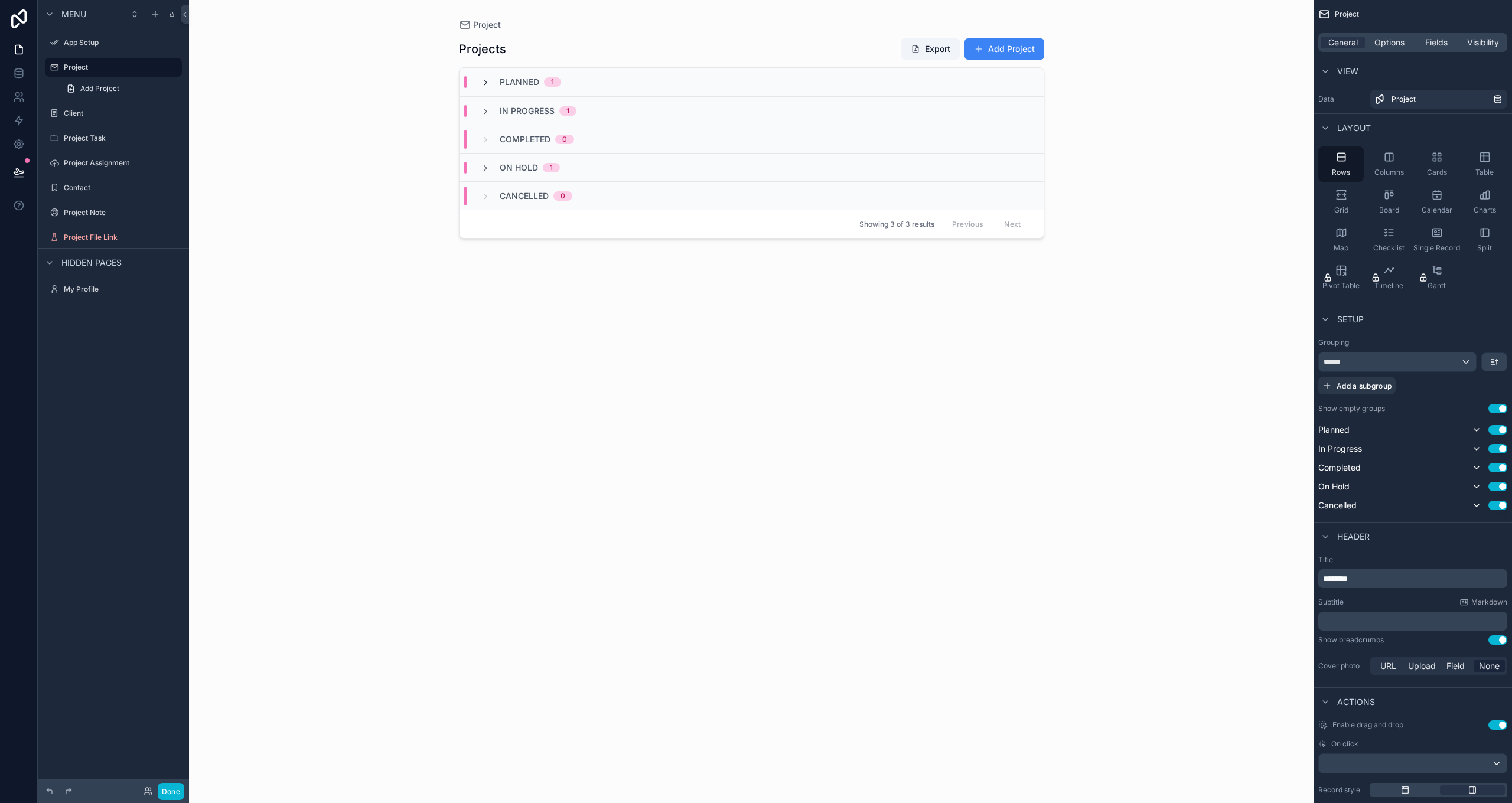
click at [481, 78] on icon "scrollable content" at bounding box center [485, 82] width 10 height 10
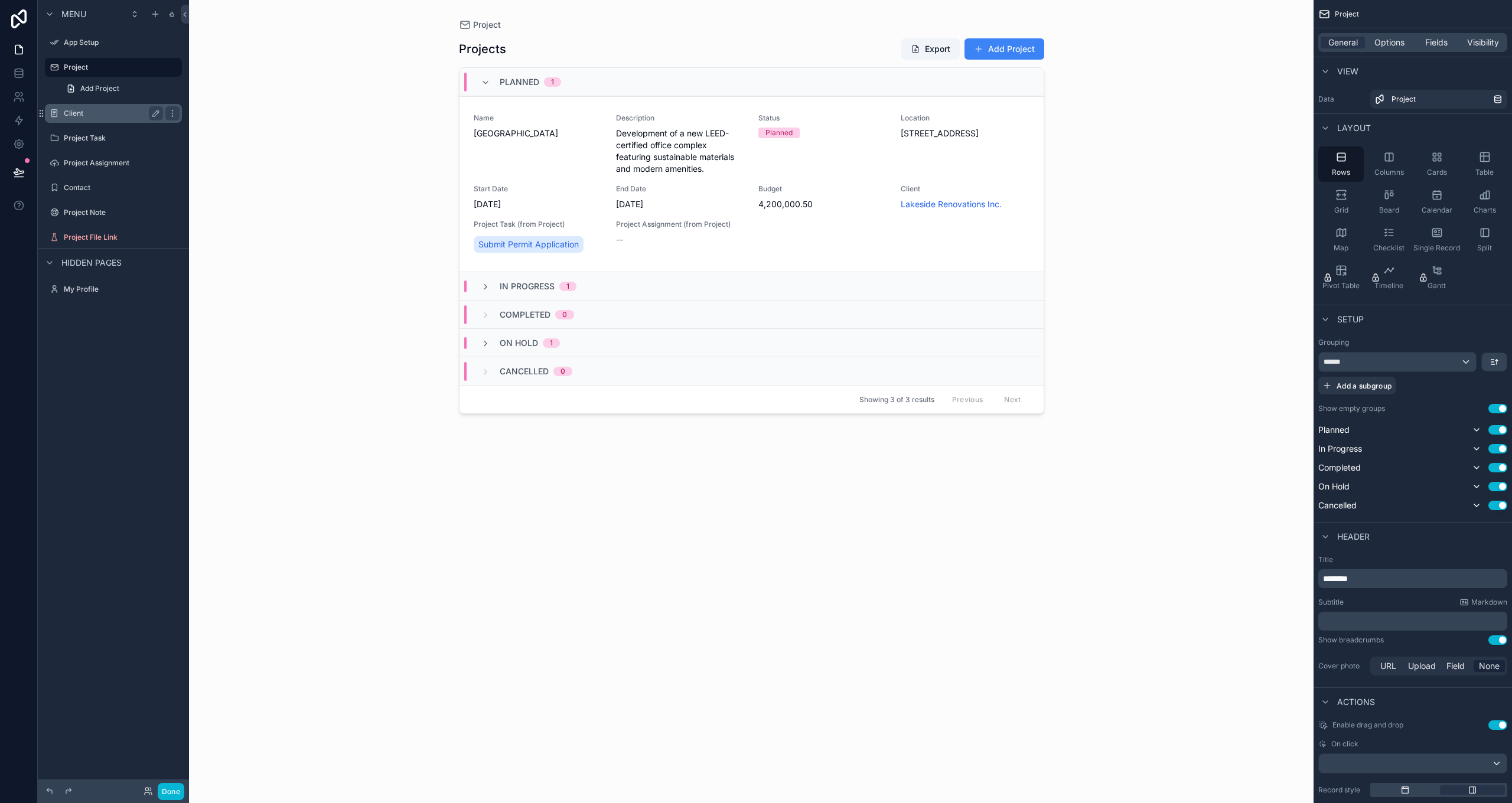
click at [78, 110] on label "Client" at bounding box center [110, 113] width 94 height 10
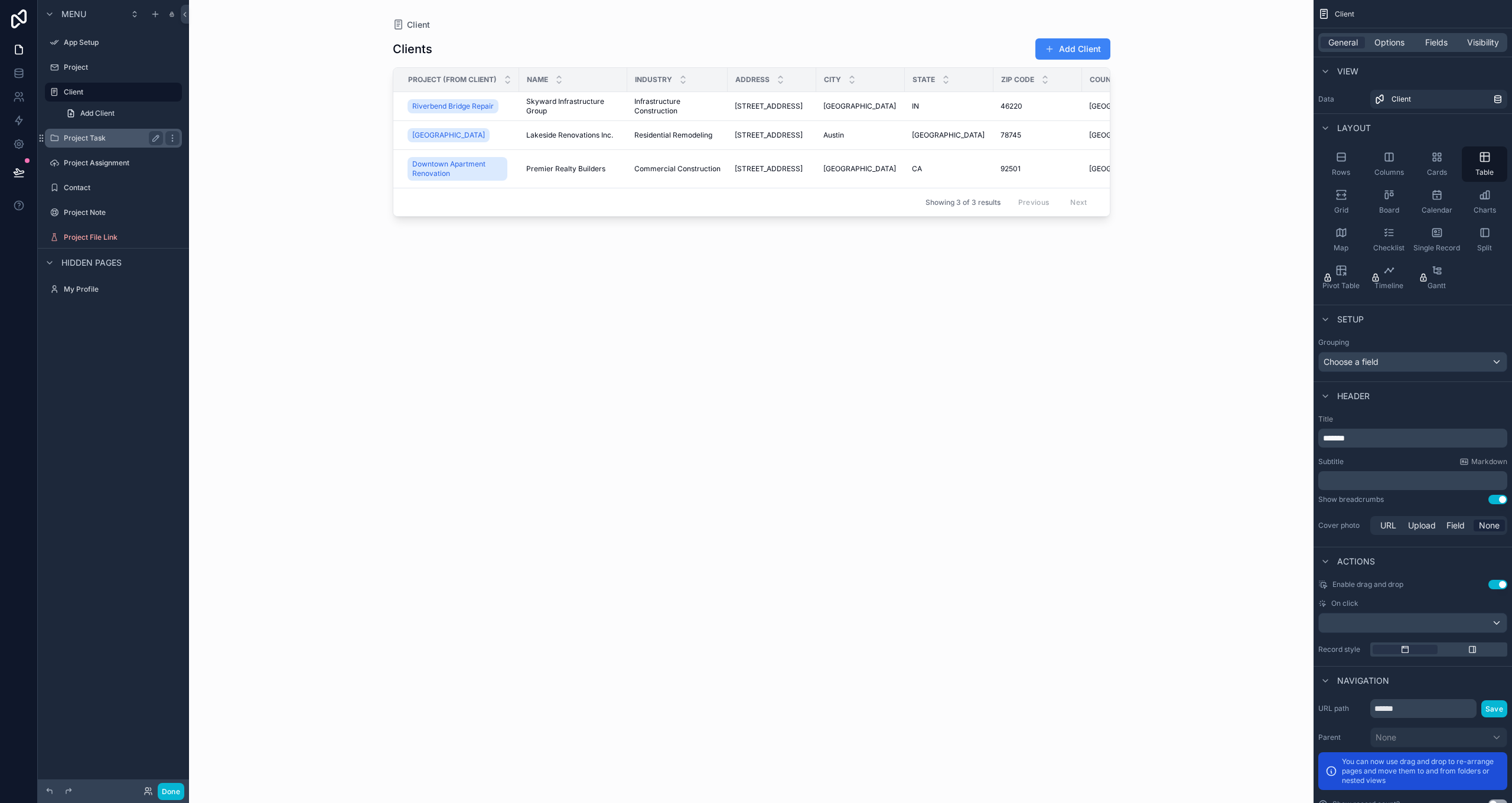
click at [94, 134] on label "Project Task" at bounding box center [110, 138] width 94 height 10
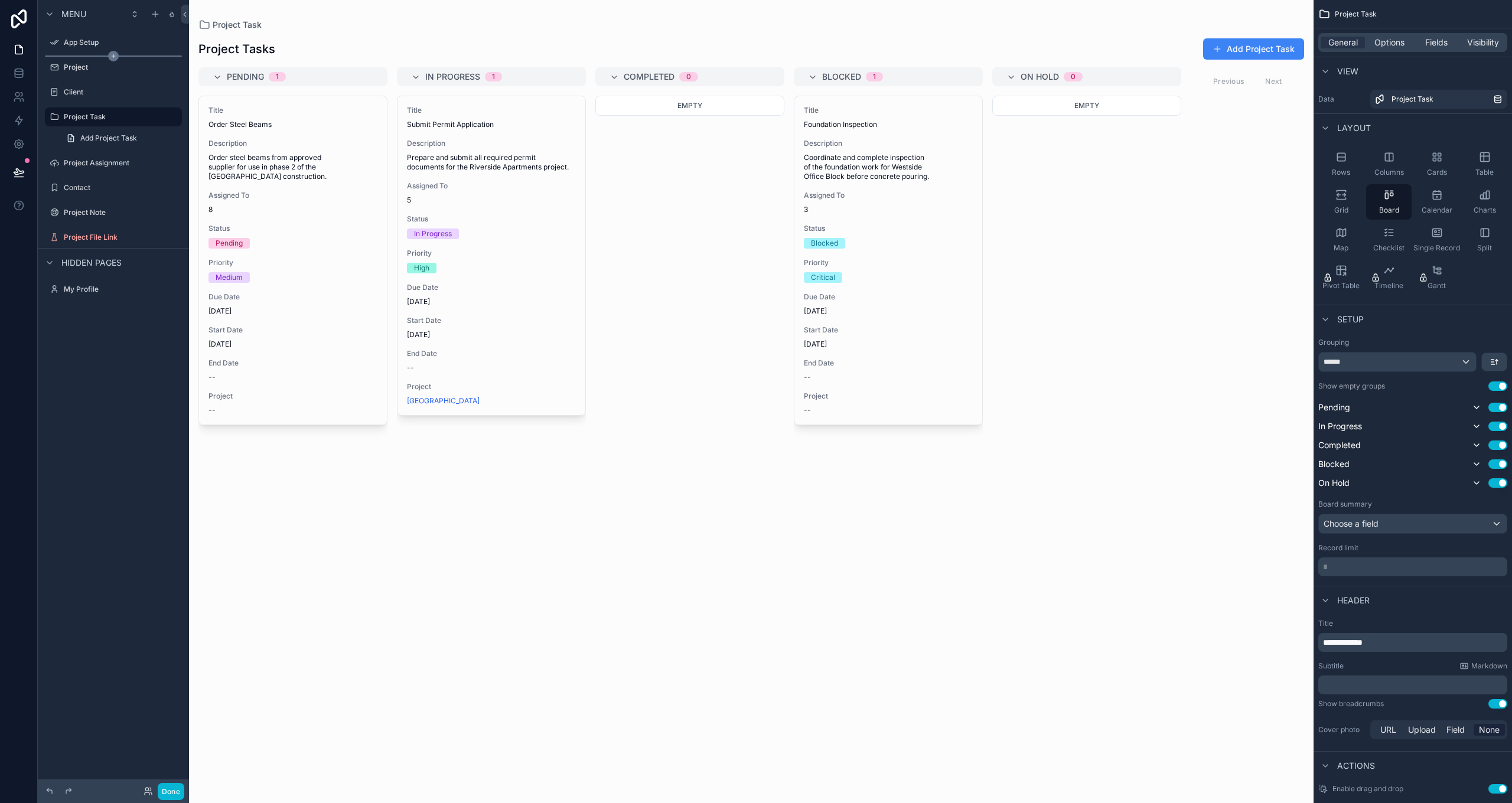
click at [91, 56] on div "scrollable content" at bounding box center [113, 56] width 137 height 1
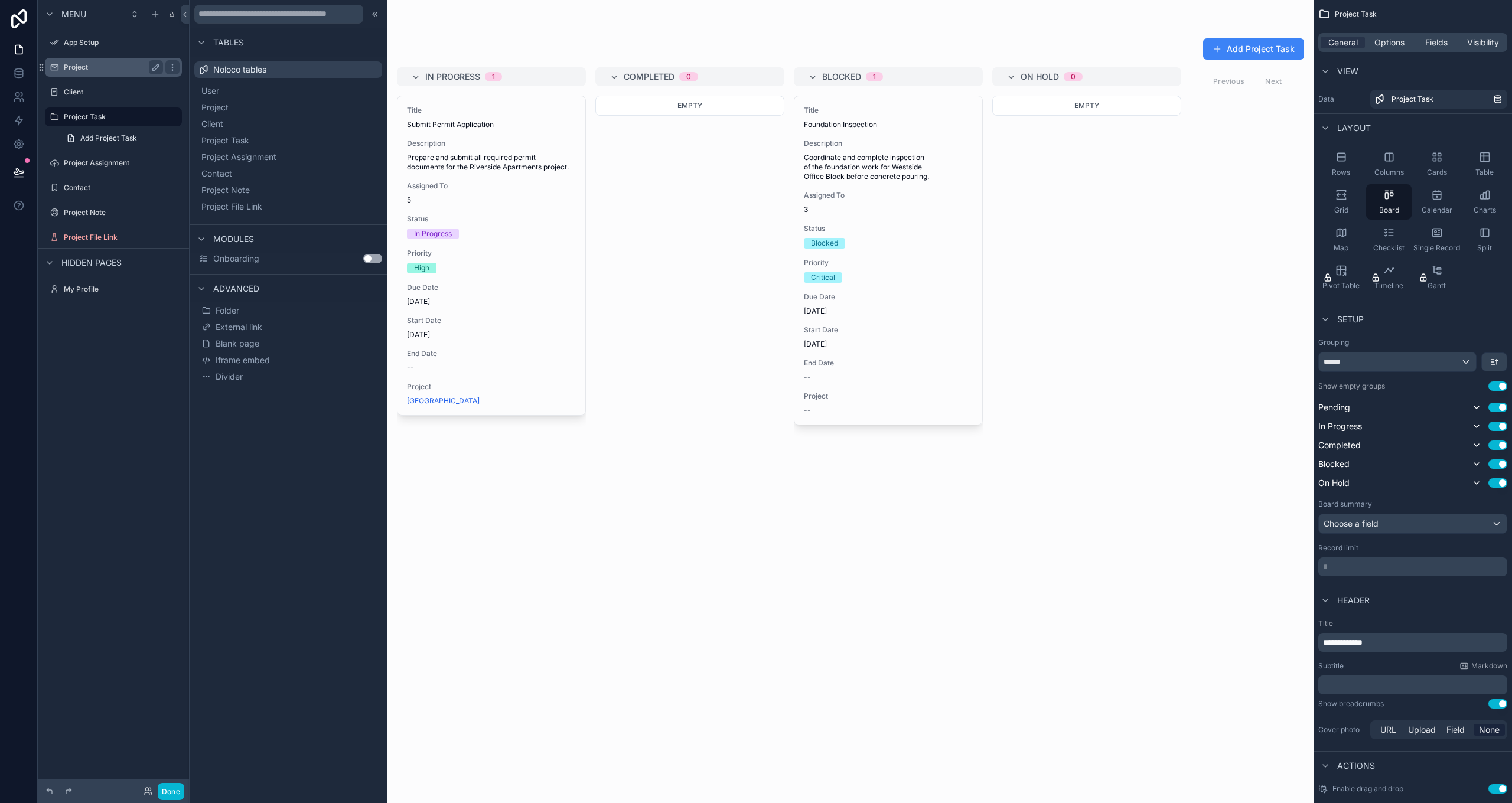
click at [77, 71] on label "Project" at bounding box center [110, 67] width 94 height 10
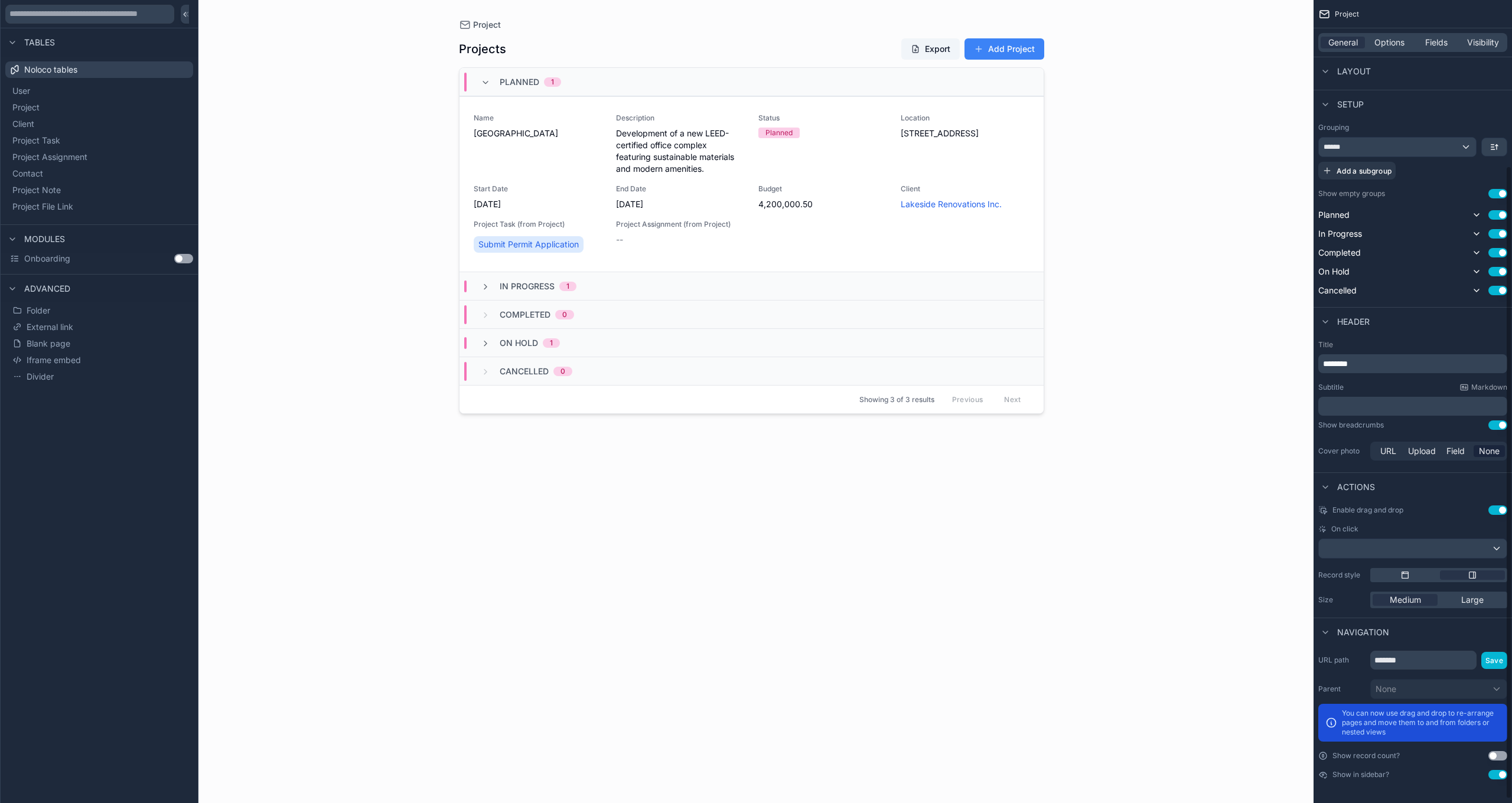
scroll to position [210, 0]
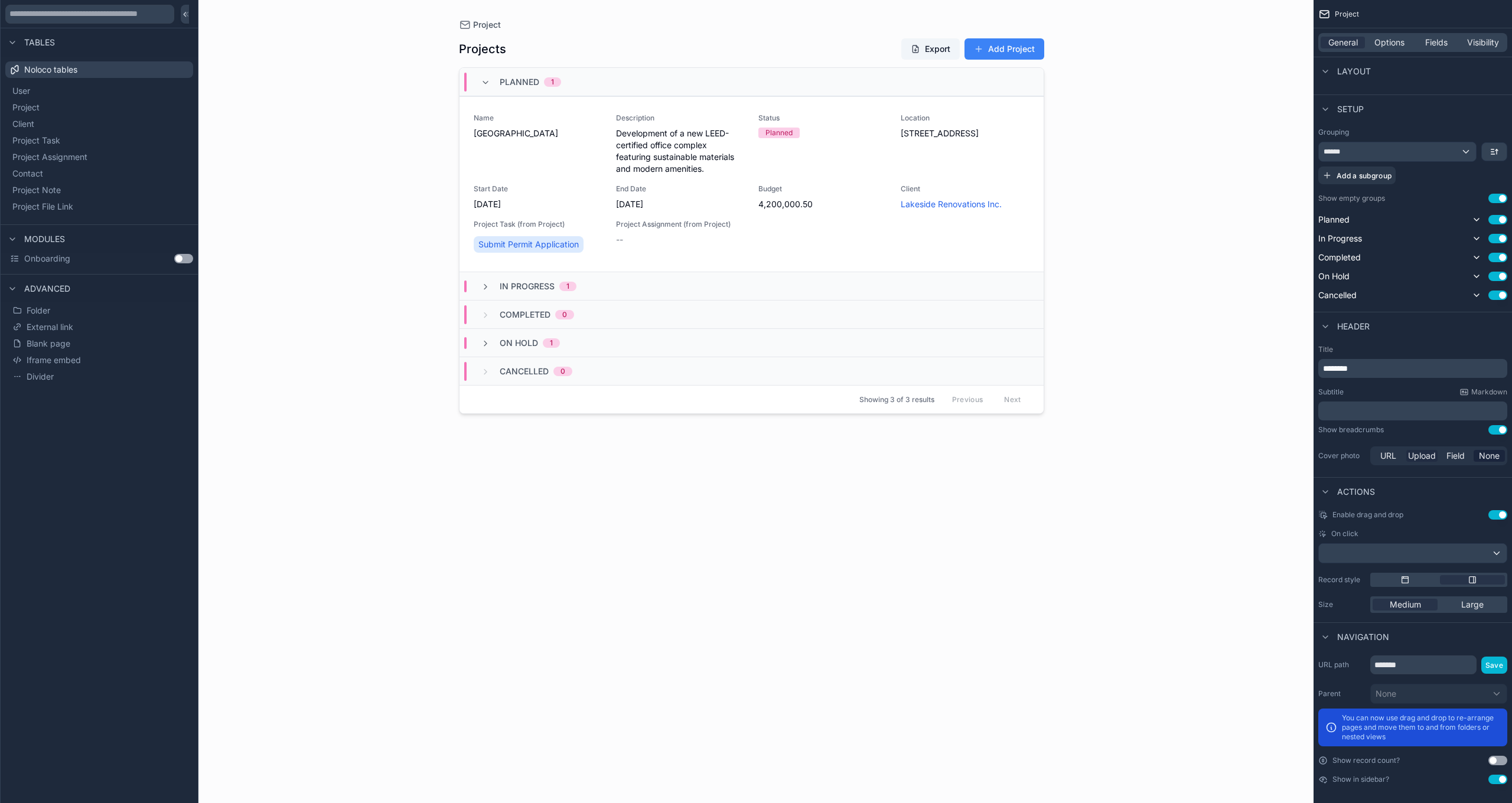
click at [1420, 454] on span "Upload" at bounding box center [1421, 456] width 28 height 12
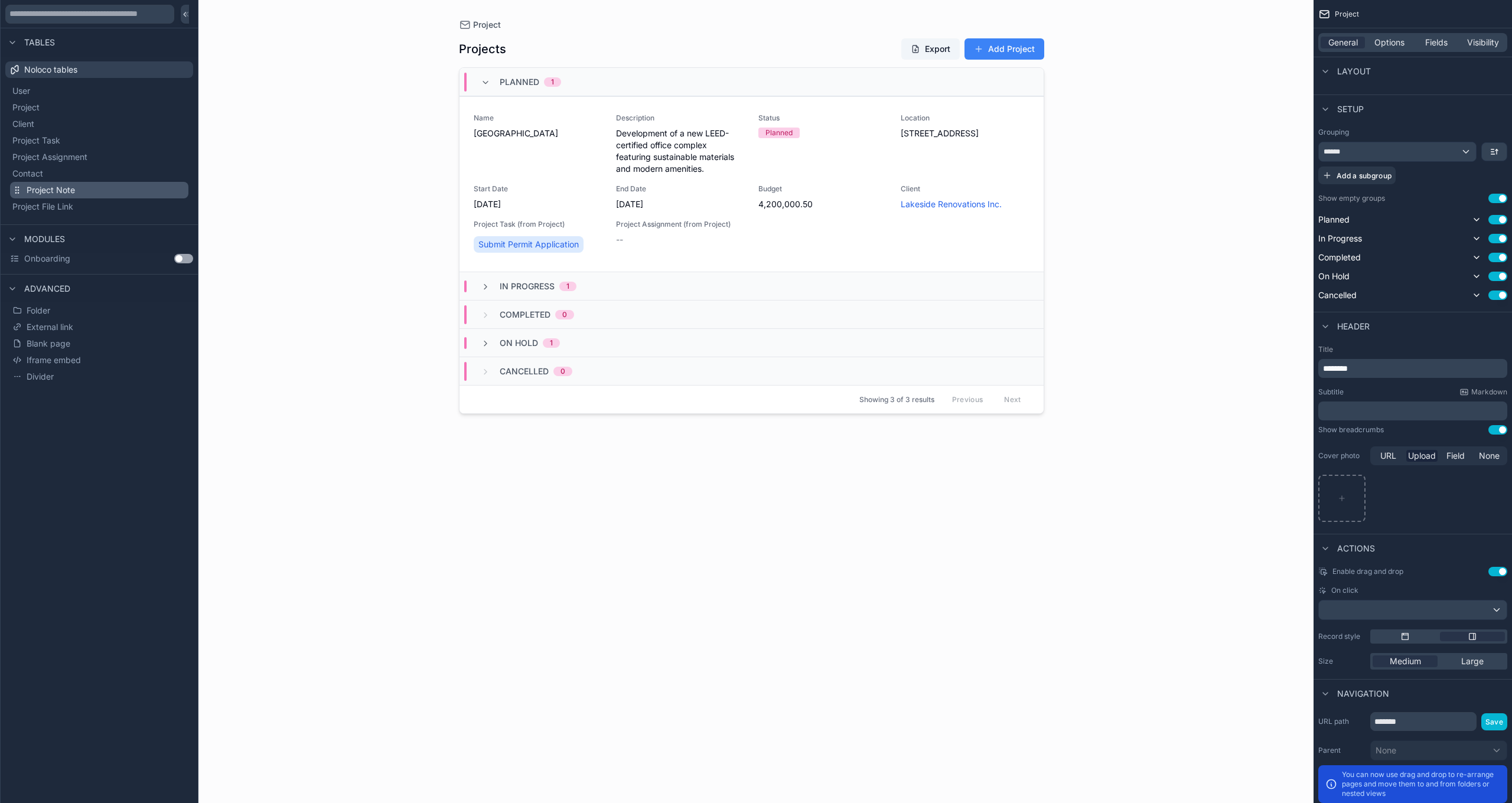
click at [62, 195] on span "Project Note" at bounding box center [50, 190] width 48 height 12
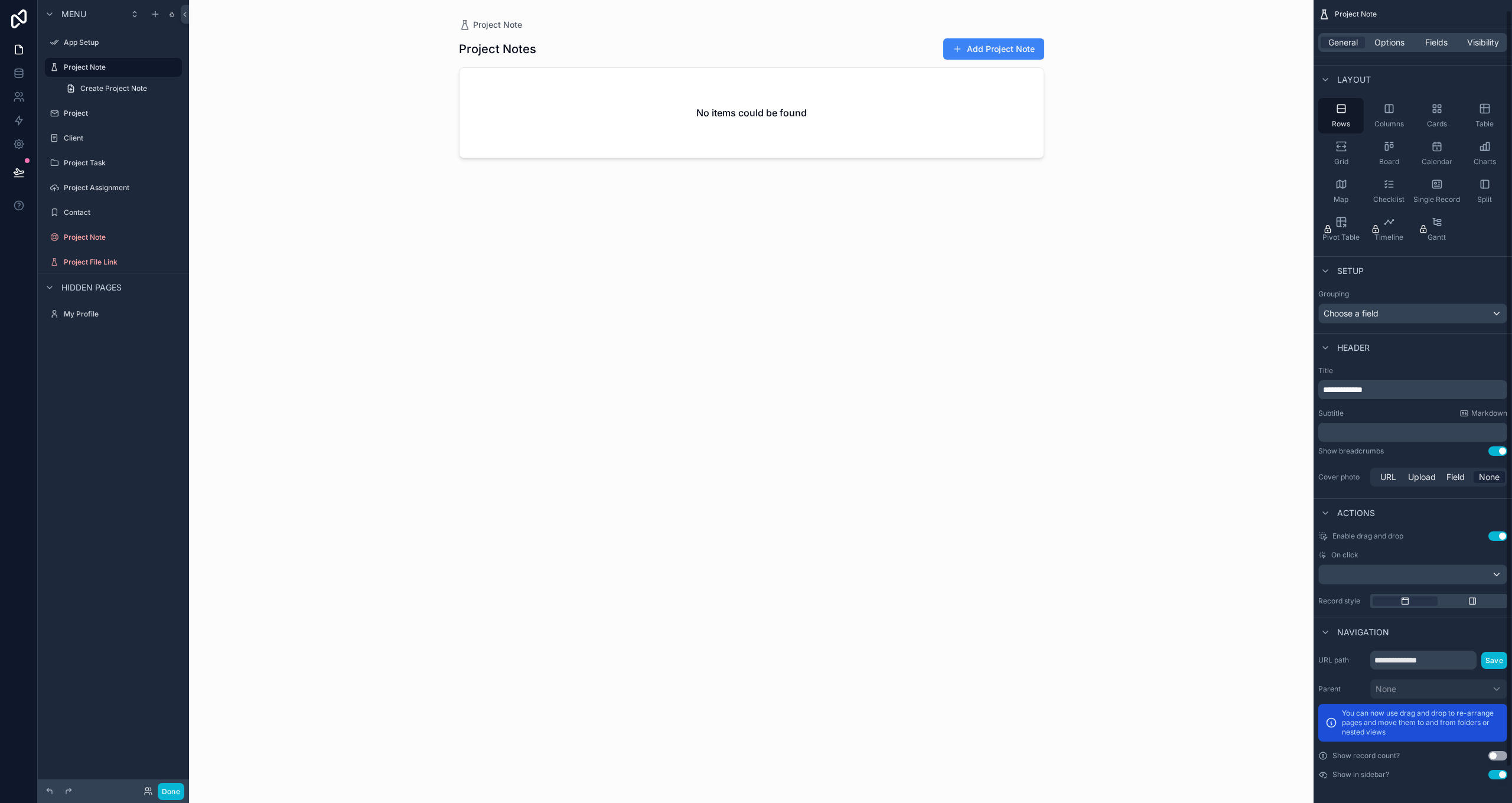
scroll to position [11, 0]
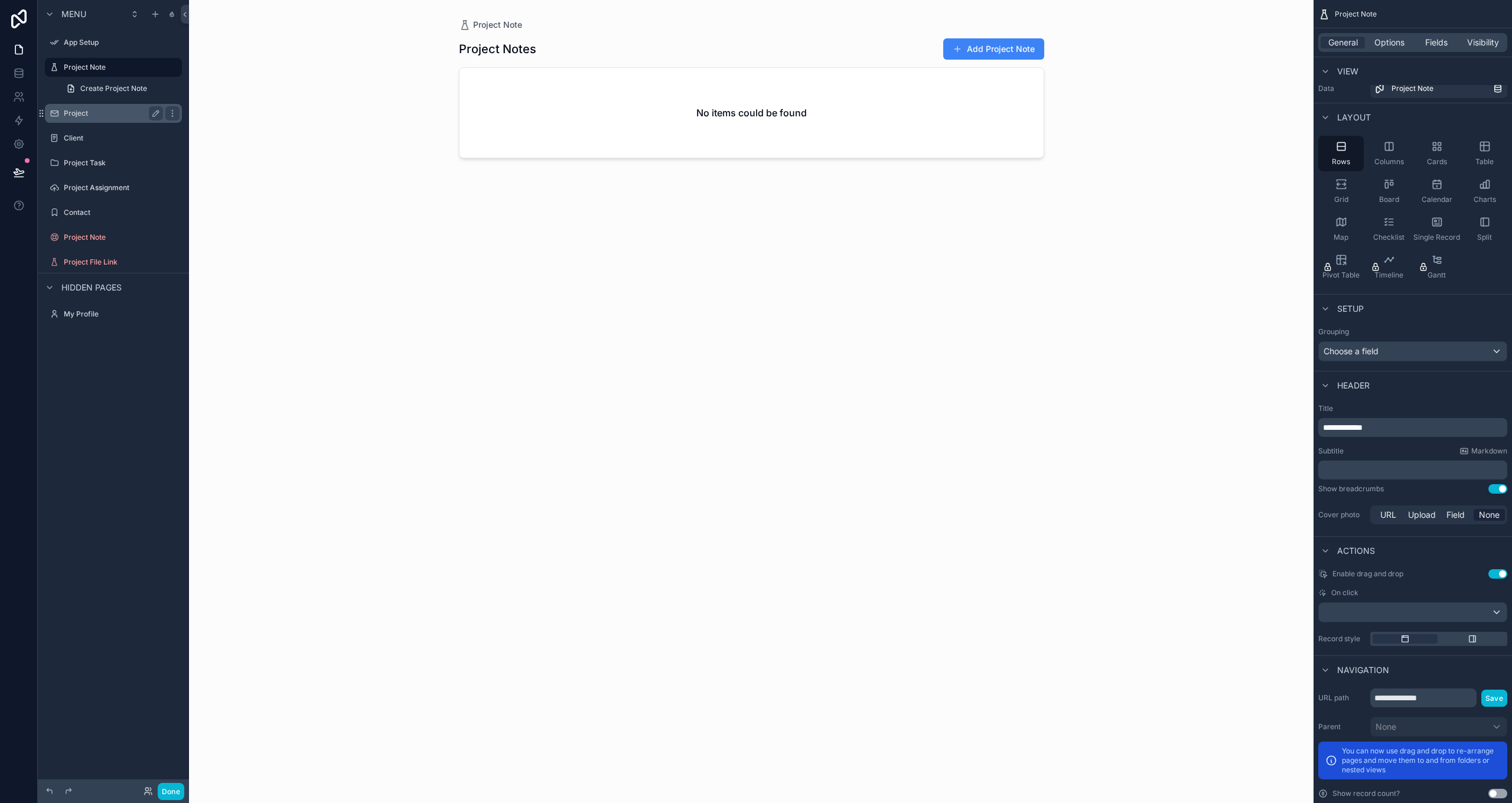
click at [69, 109] on label "Project" at bounding box center [110, 113] width 94 height 10
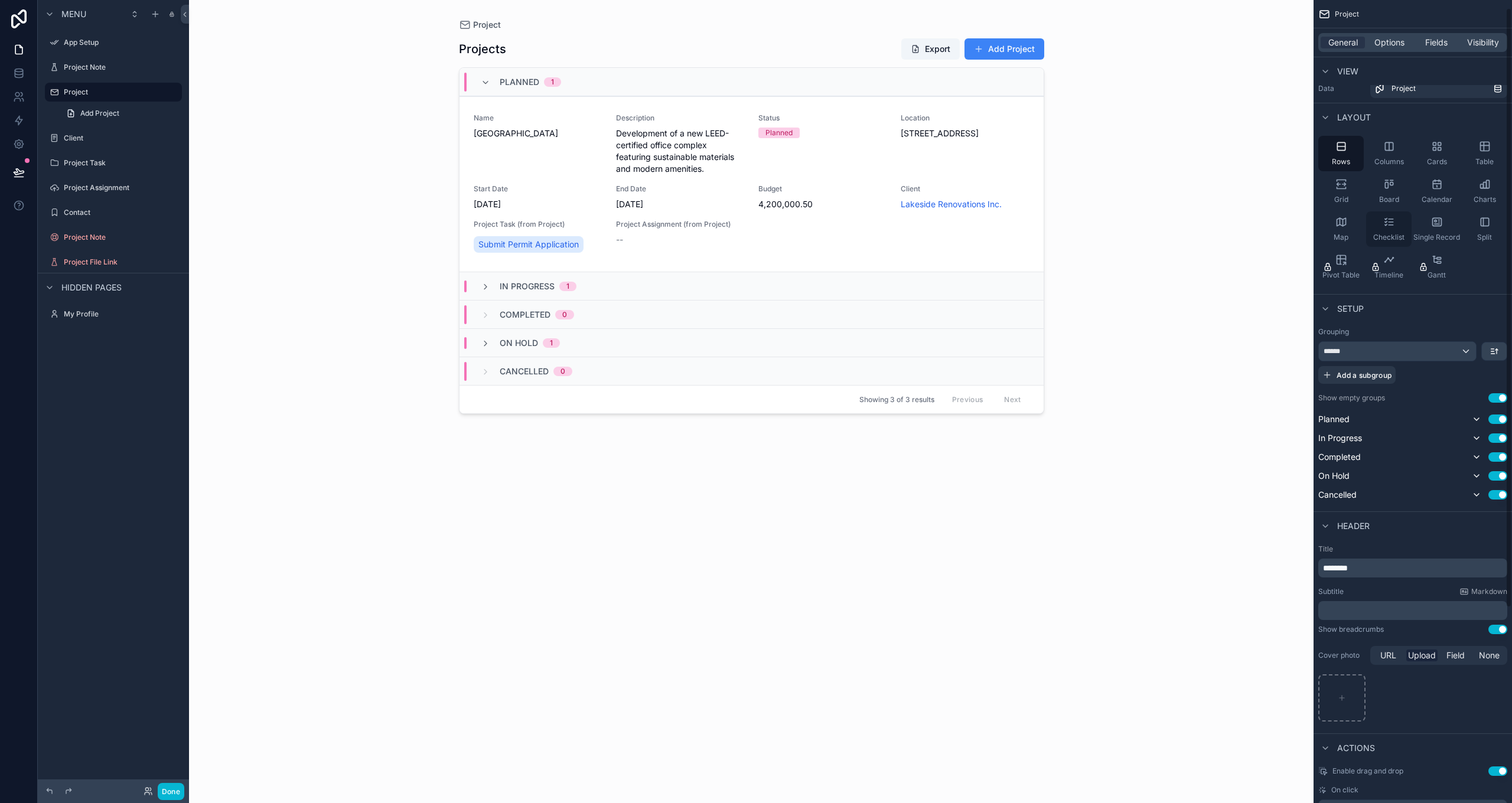
click at [1394, 223] on icon "scrollable content" at bounding box center [1389, 222] width 12 height 12
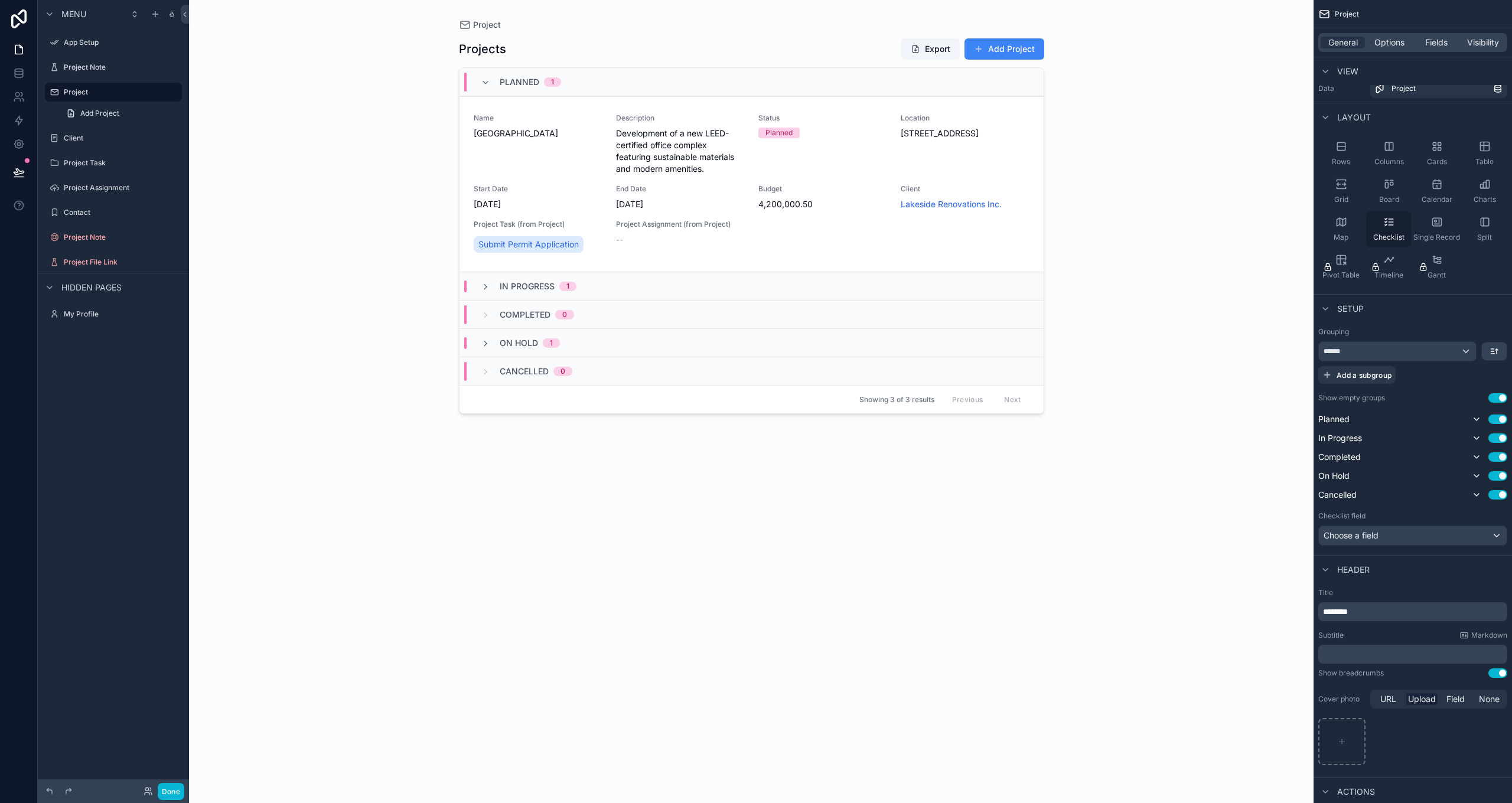
click at [1394, 223] on icon "scrollable content" at bounding box center [1389, 222] width 12 height 12
click at [1440, 220] on icon "scrollable content" at bounding box center [1437, 222] width 12 height 12
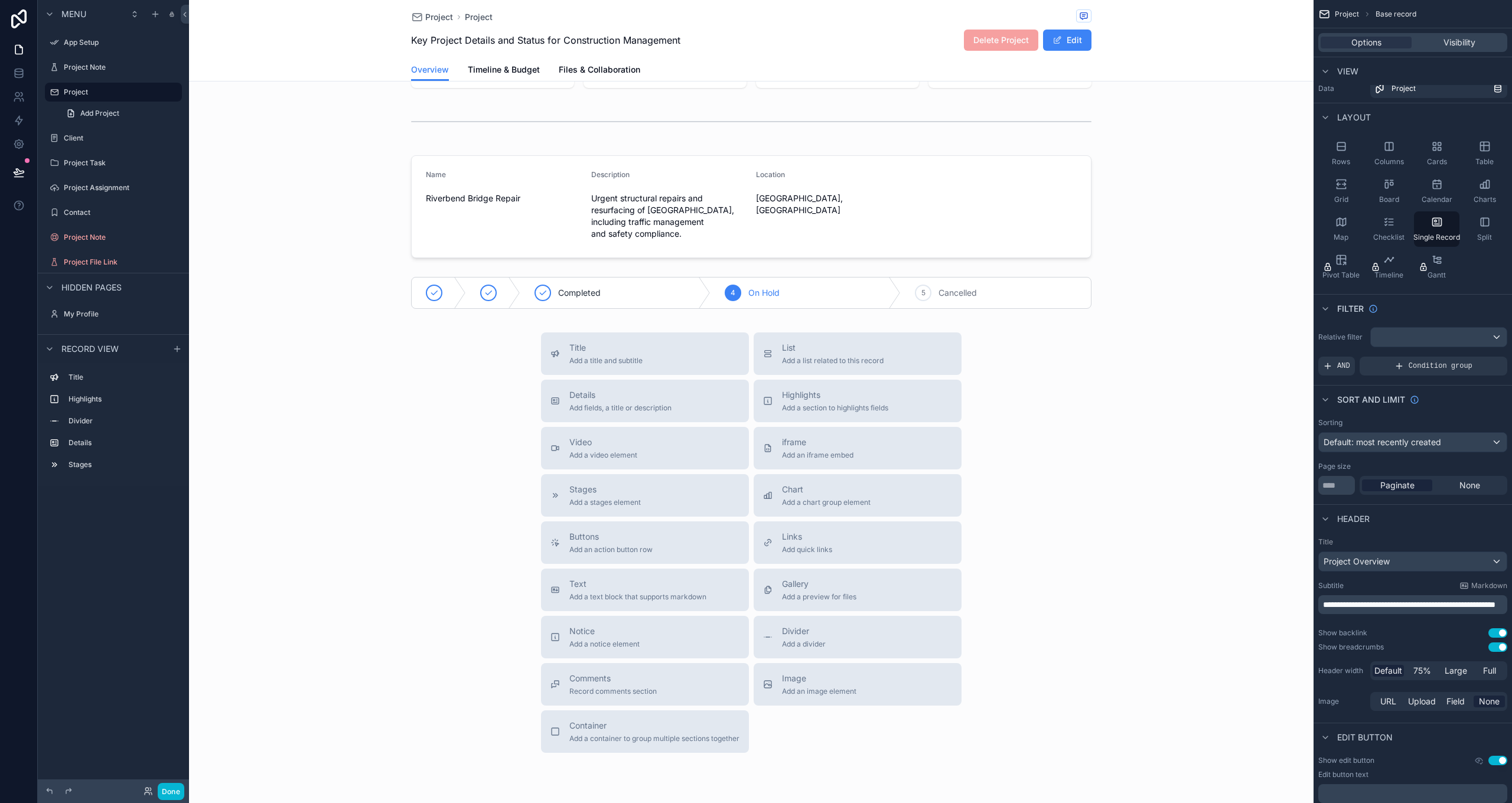
scroll to position [126, 0]
click at [593, 546] on div "scrollable content" at bounding box center [751, 358] width 1125 height 969
click at [590, 537] on span "Buttons" at bounding box center [611, 531] width 83 height 12
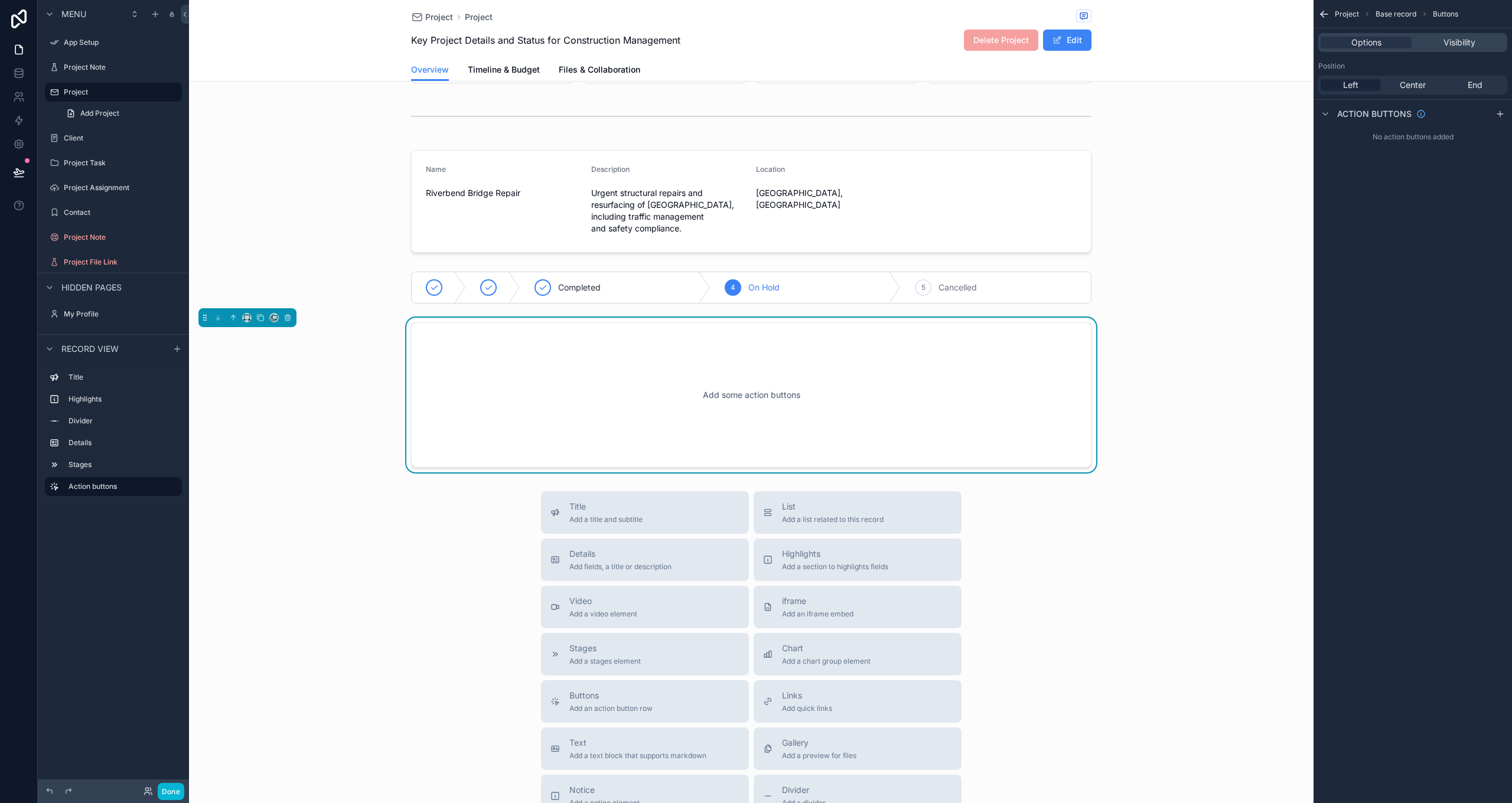
scroll to position [120, 0]
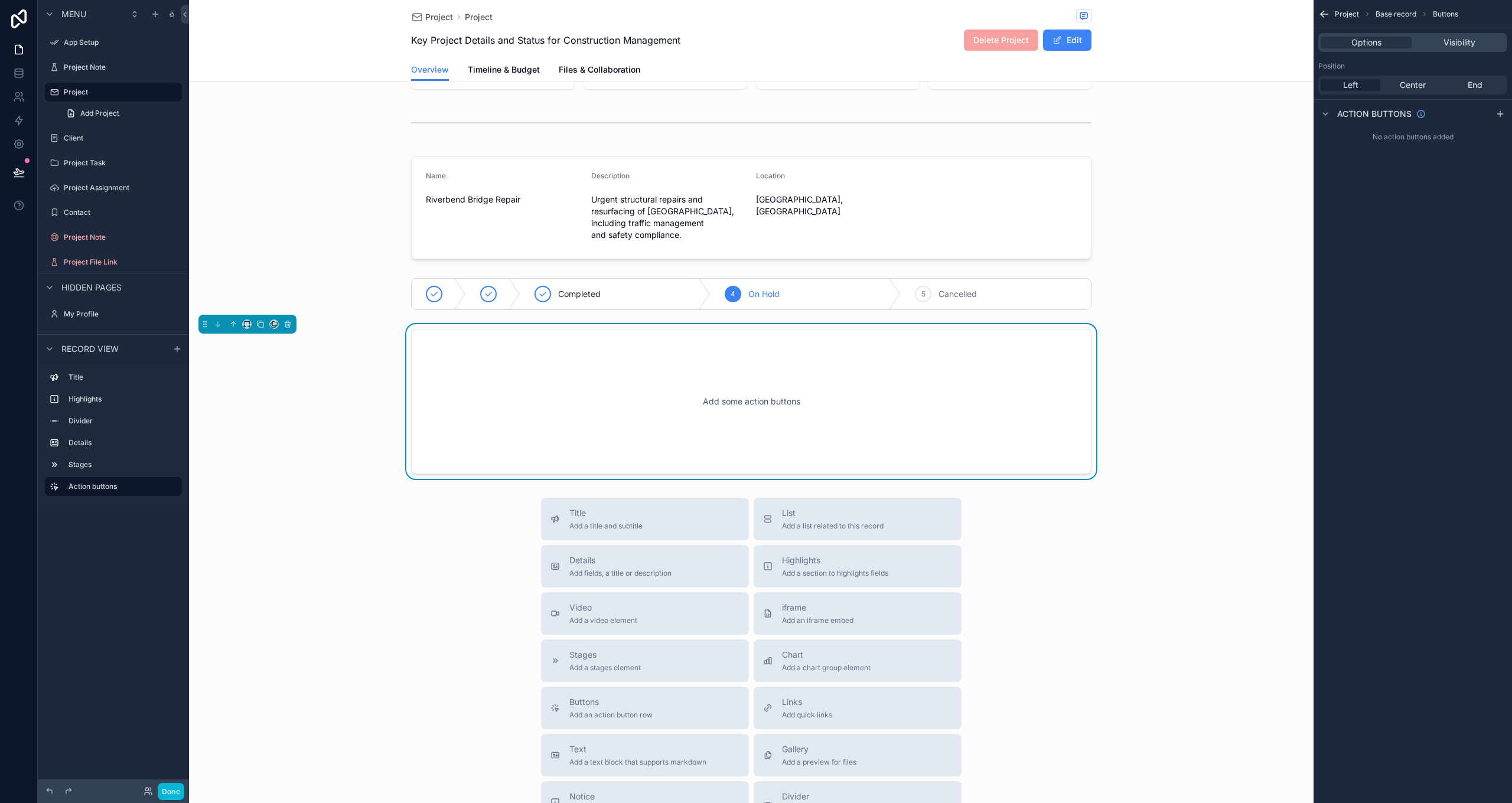
click at [736, 401] on div "Add some action buttons" at bounding box center [751, 402] width 641 height 107
click at [1332, 112] on div "scrollable content" at bounding box center [1325, 114] width 14 height 14
click at [1501, 114] on icon "scrollable content" at bounding box center [1500, 114] width 5 height 0
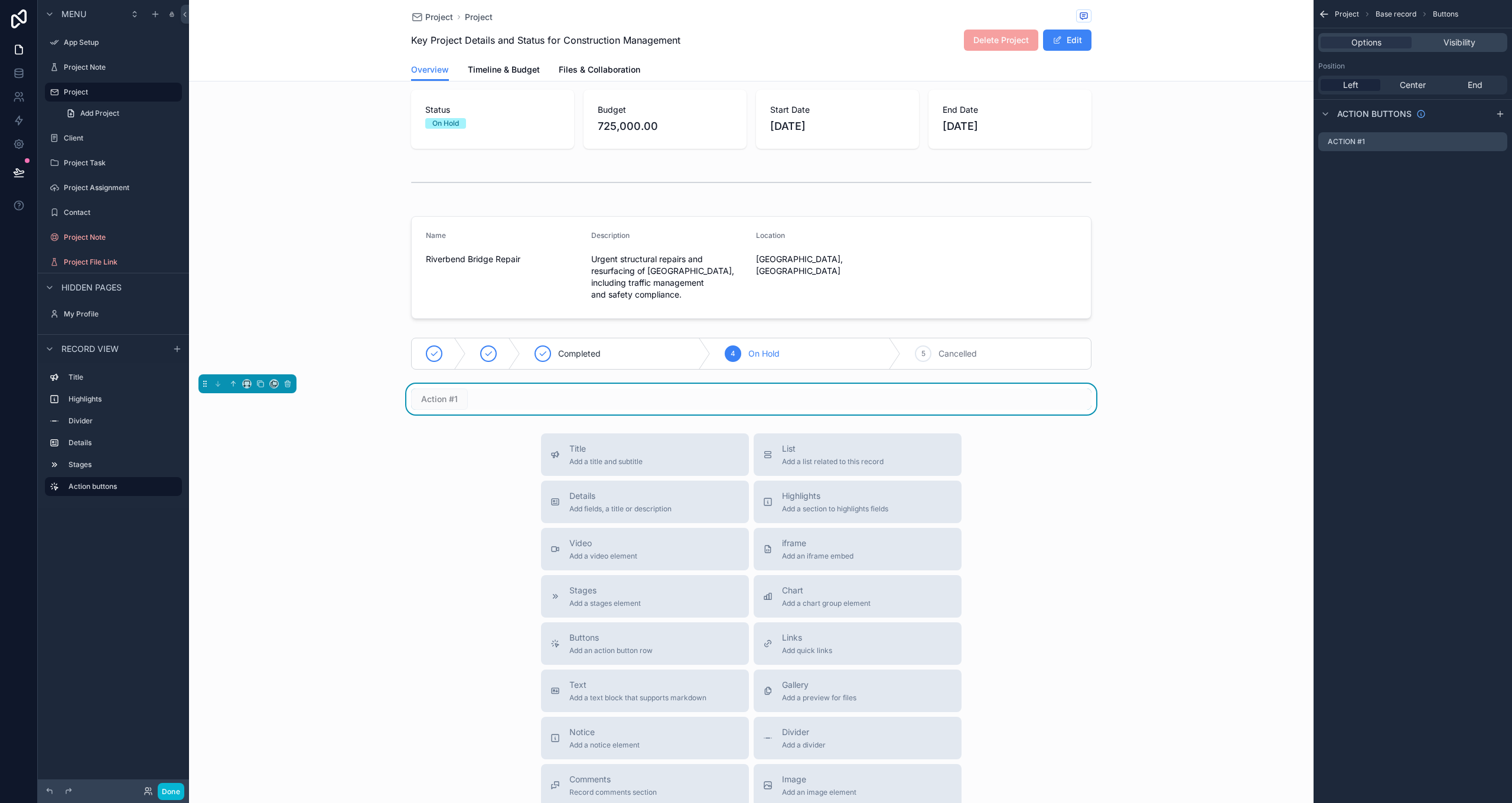
scroll to position [55, 0]
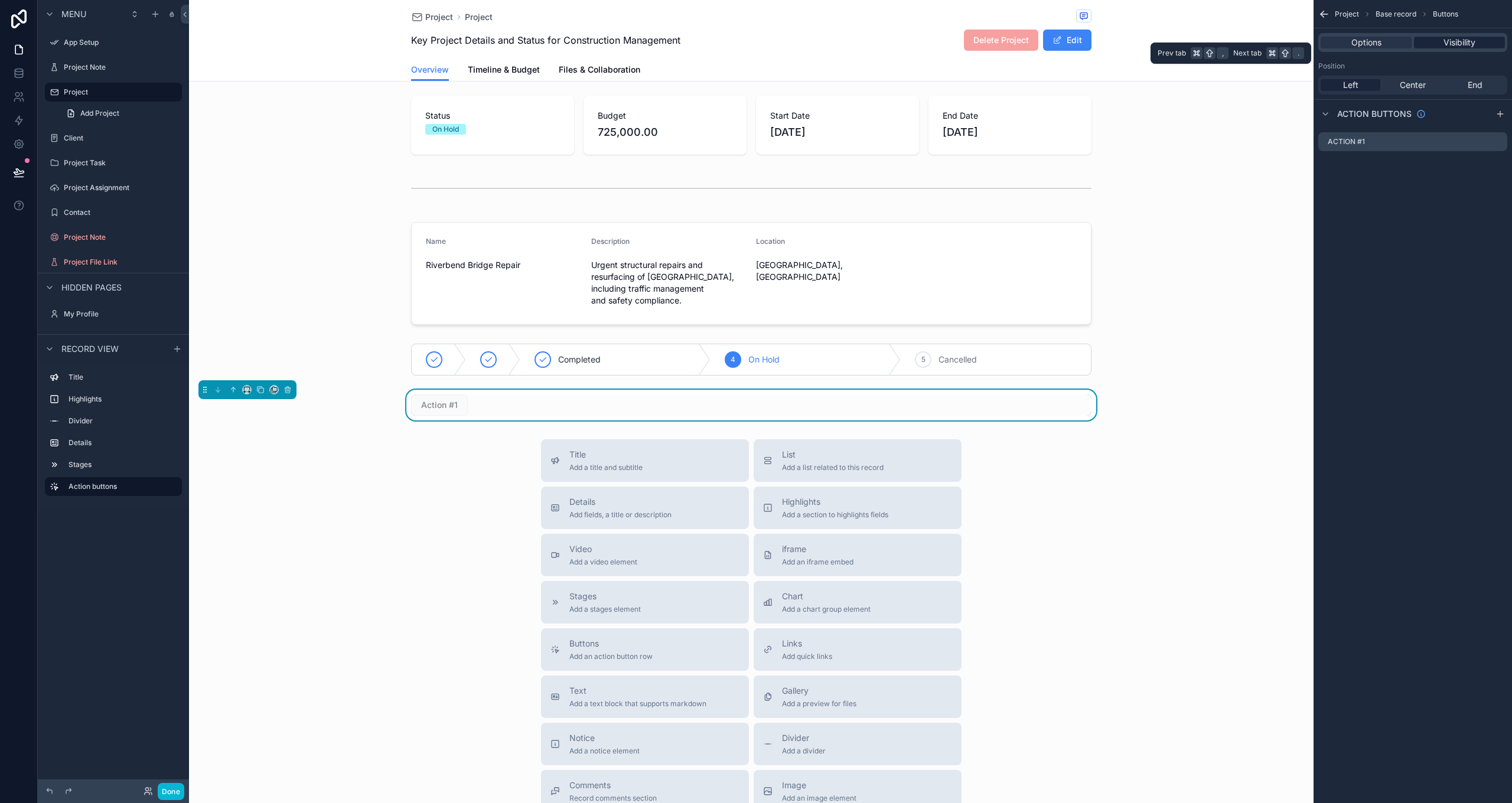
click at [1454, 39] on span "Visibility" at bounding box center [1459, 42] width 32 height 12
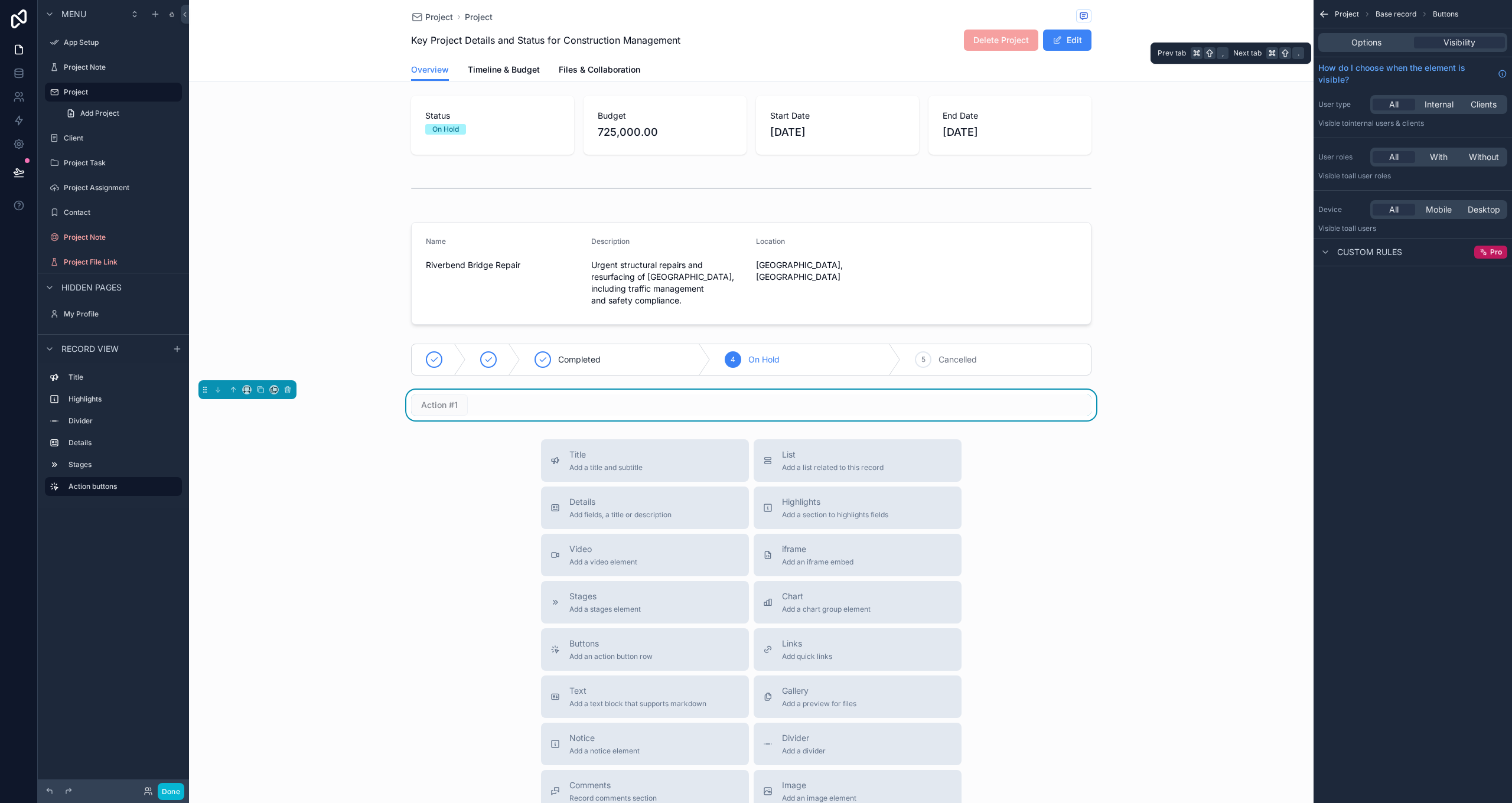
click at [1377, 49] on div "Options Visibility" at bounding box center [1412, 42] width 189 height 19
click at [1375, 44] on span "Options" at bounding box center [1366, 42] width 30 height 12
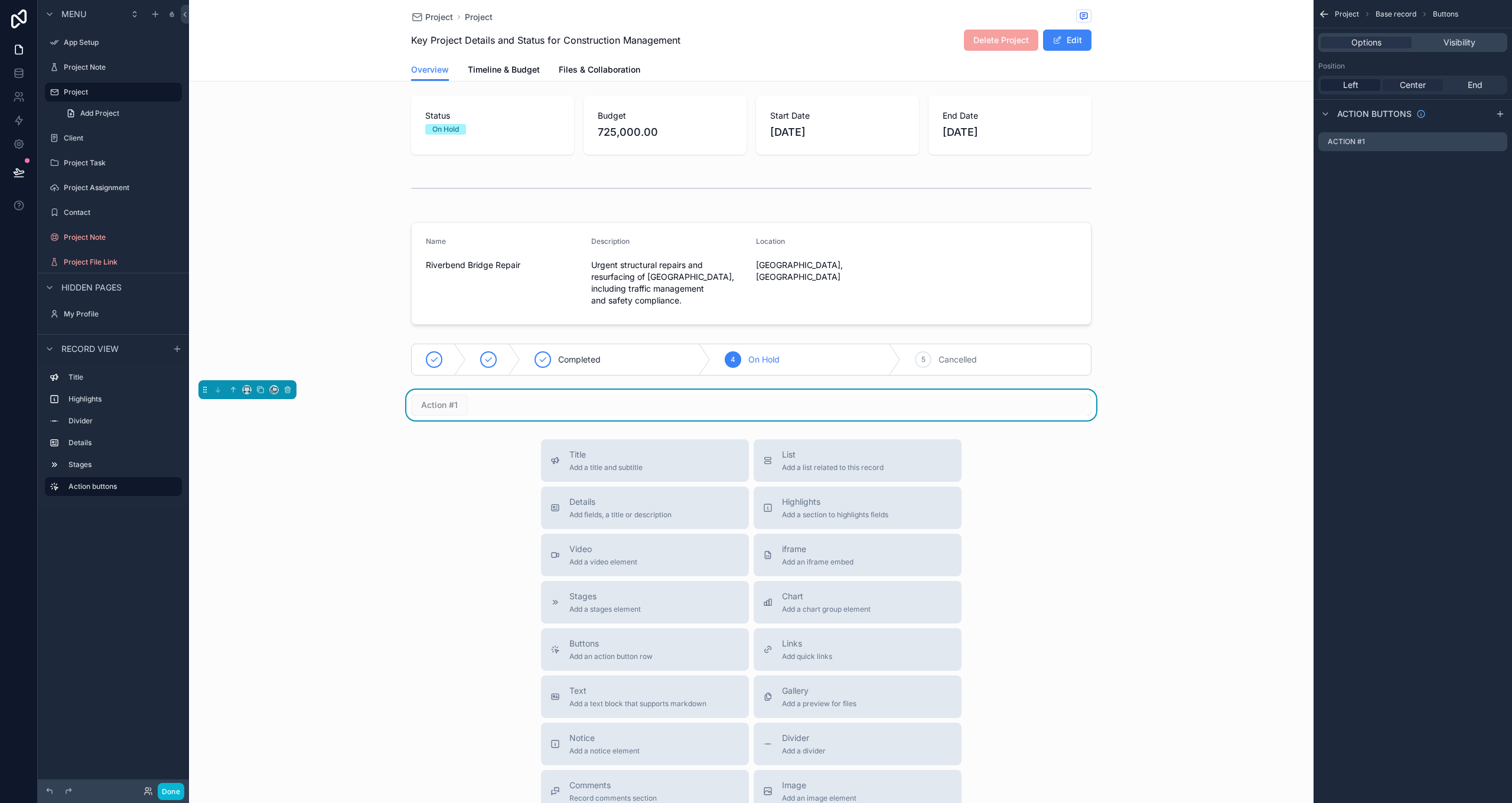
click at [1421, 80] on span "Center" at bounding box center [1412, 85] width 26 height 12
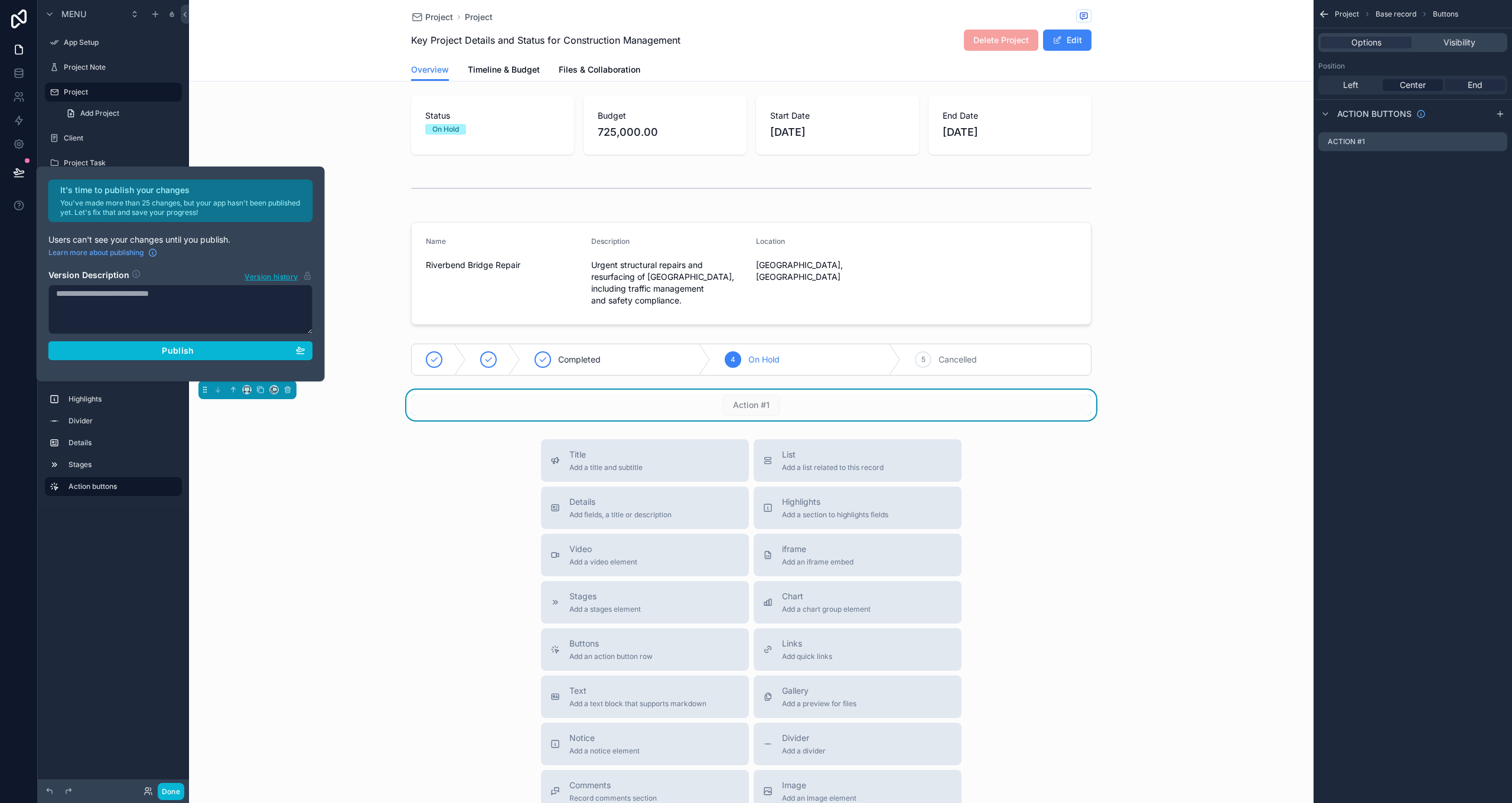
click at [1468, 80] on span "End" at bounding box center [1475, 85] width 15 height 12
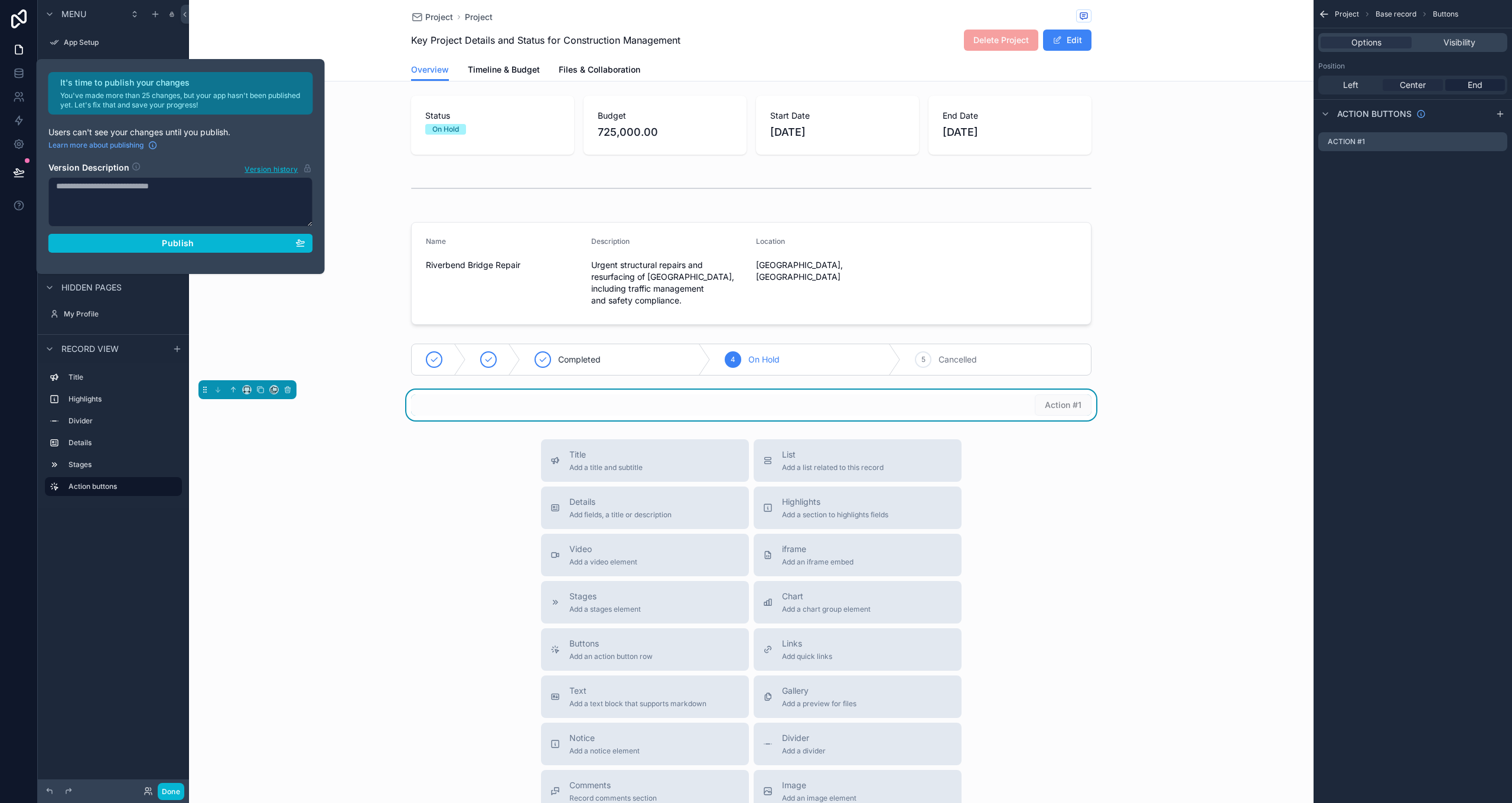
click at [1421, 85] on span "Center" at bounding box center [1412, 85] width 26 height 12
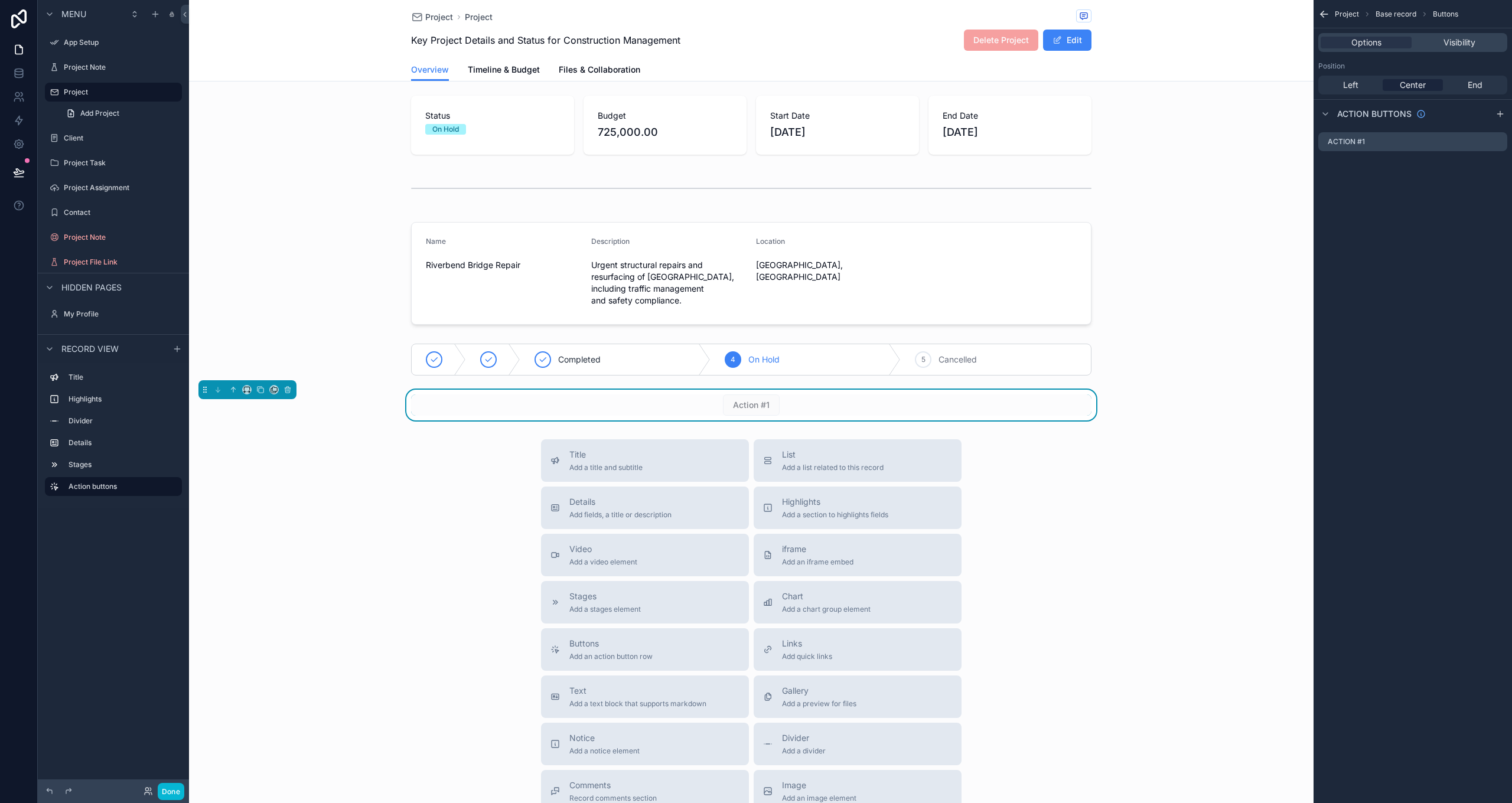
scroll to position [0, 0]
click at [754, 404] on span "Action #1" at bounding box center [751, 404] width 56 height 12
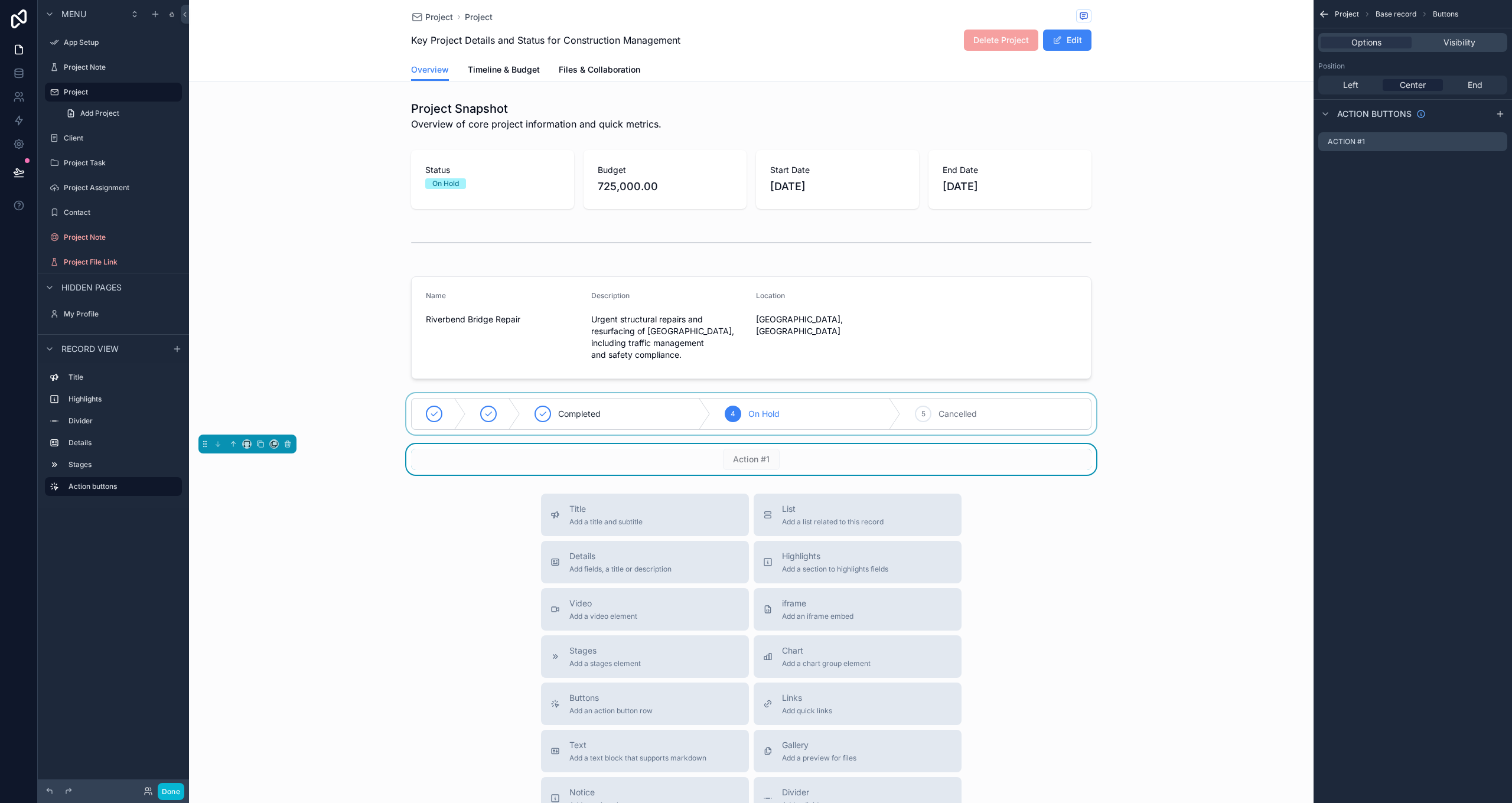
click at [740, 422] on div "scrollable content" at bounding box center [751, 414] width 1125 height 41
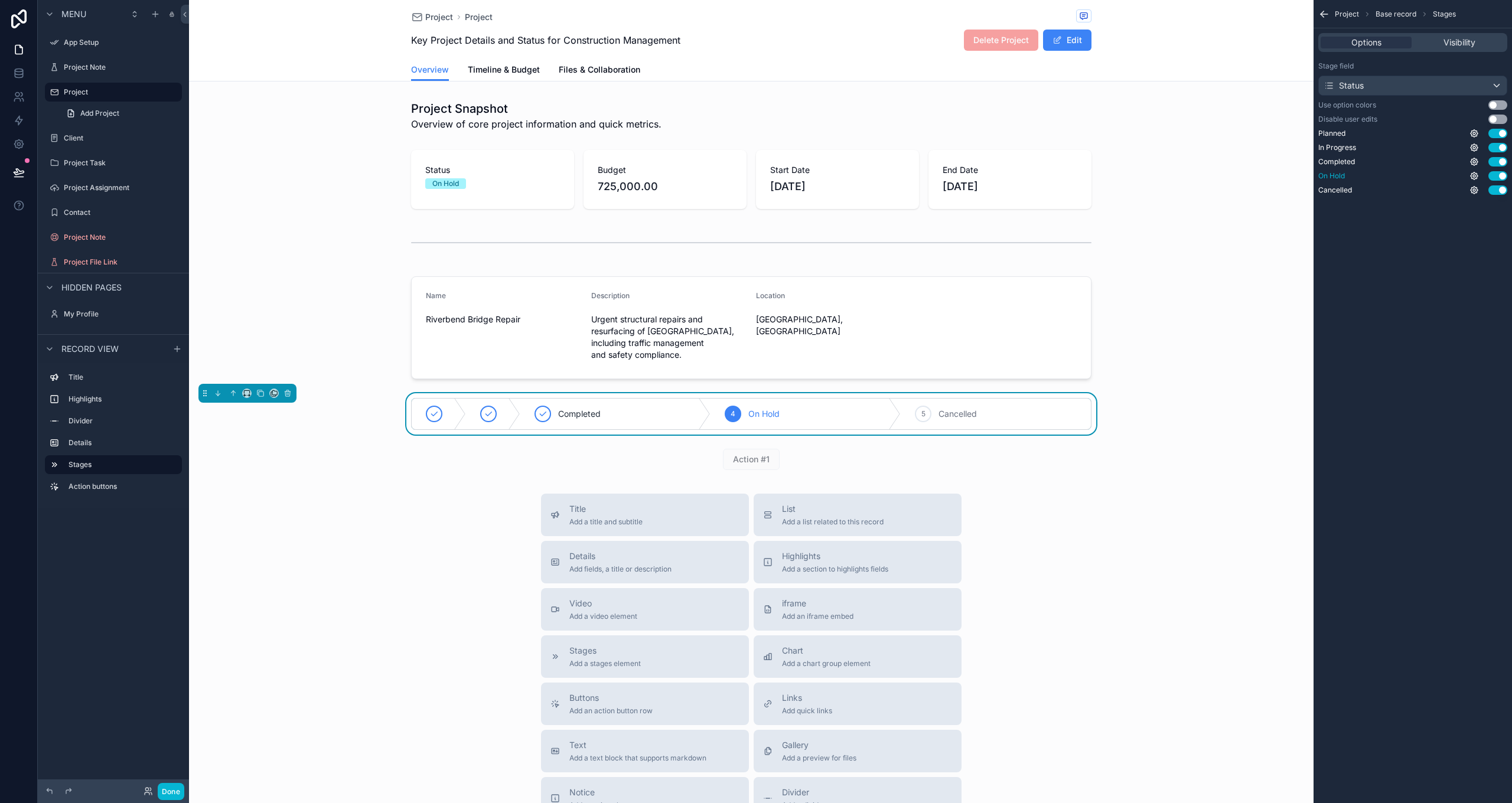
click at [1504, 175] on button "Use setting" at bounding box center [1497, 176] width 19 height 10
click at [1474, 131] on icon "scrollable content" at bounding box center [1474, 134] width 10 height 10
click at [1416, 328] on div "Project Base record Stages Options Visibility Stage field Status Use option col…" at bounding box center [1412, 401] width 198 height 803
click at [1498, 110] on div "Stage field Status Use option colors Use setting Disable user edits Use setting…" at bounding box center [1412, 128] width 198 height 143
click at [1493, 107] on button "Use setting" at bounding box center [1497, 105] width 19 height 10
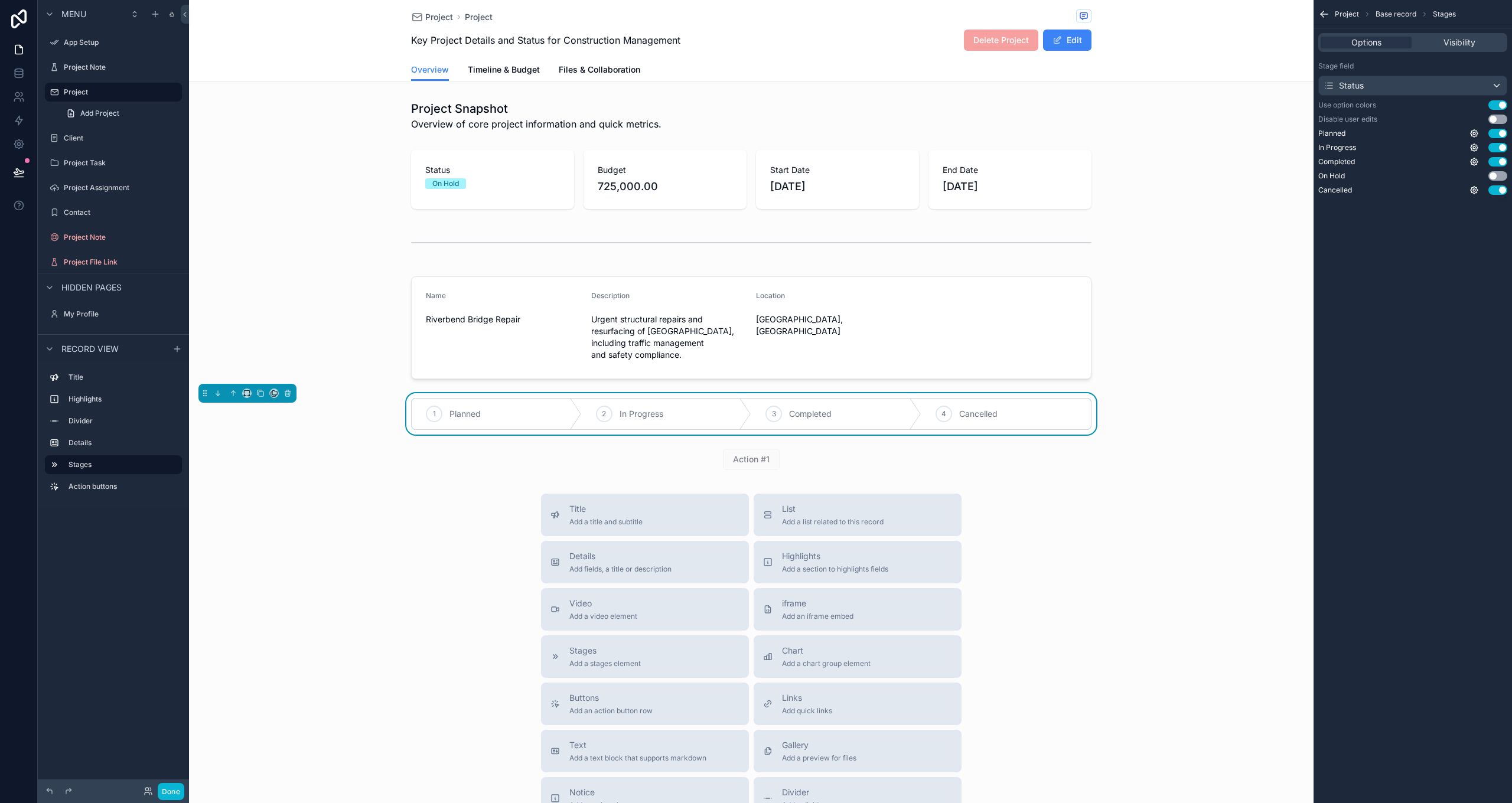
click at [1495, 116] on button "Use setting" at bounding box center [1497, 119] width 19 height 10
click at [509, 70] on span "Timeline & Budget" at bounding box center [504, 69] width 72 height 12
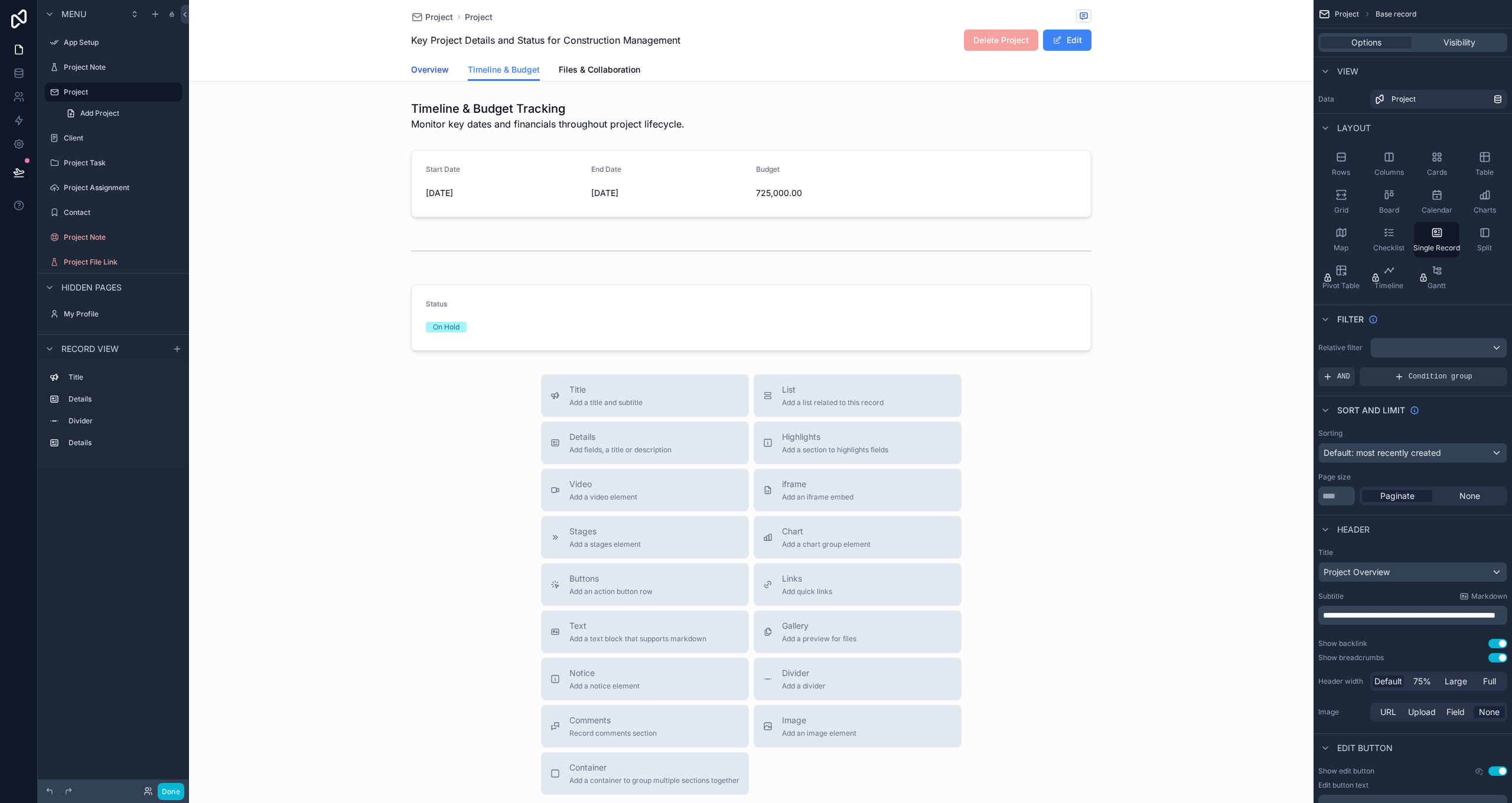
click at [439, 74] on span "Overview" at bounding box center [430, 69] width 38 height 12
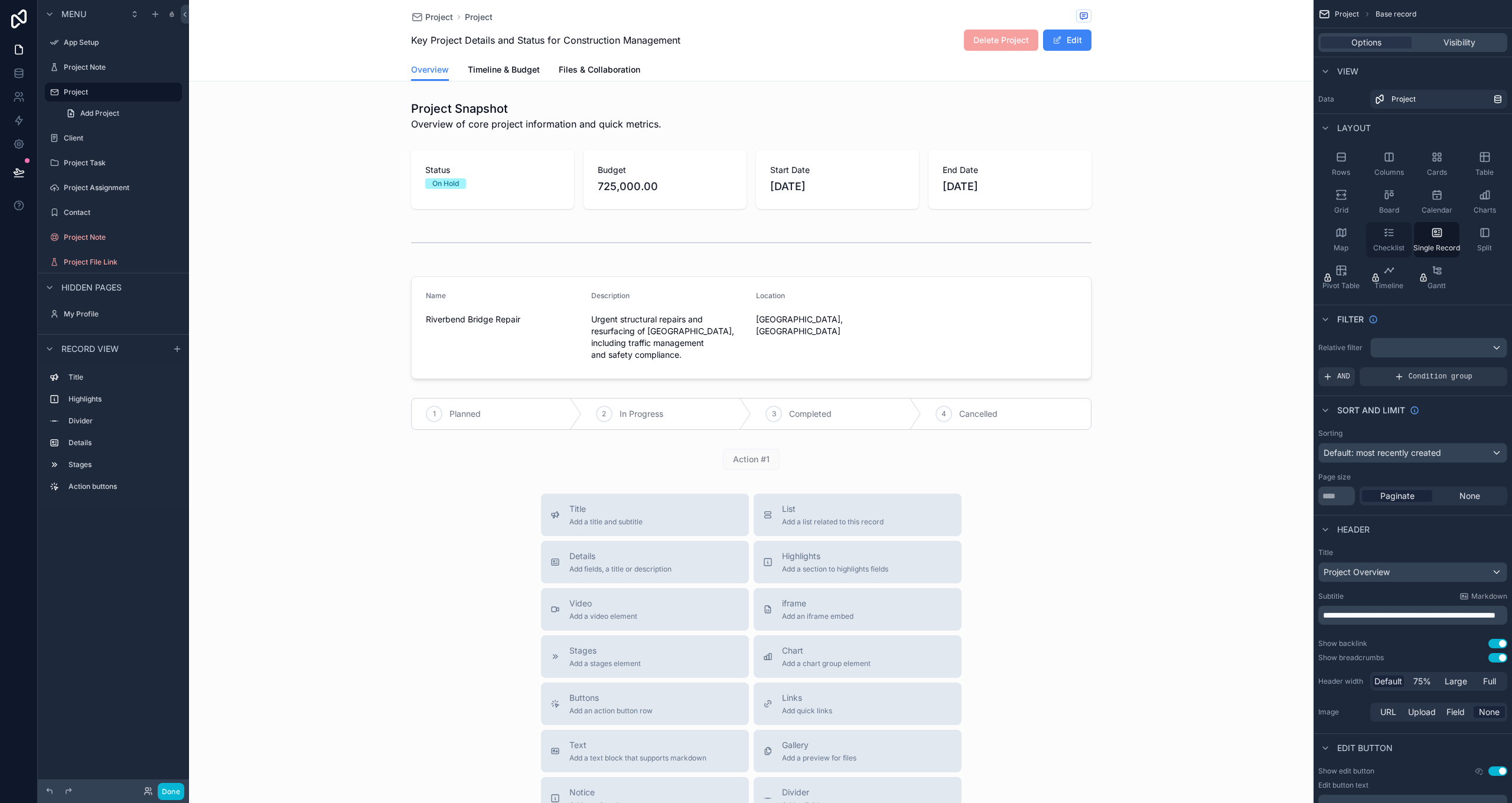
click at [1389, 228] on icon "scrollable content" at bounding box center [1389, 232] width 12 height 12
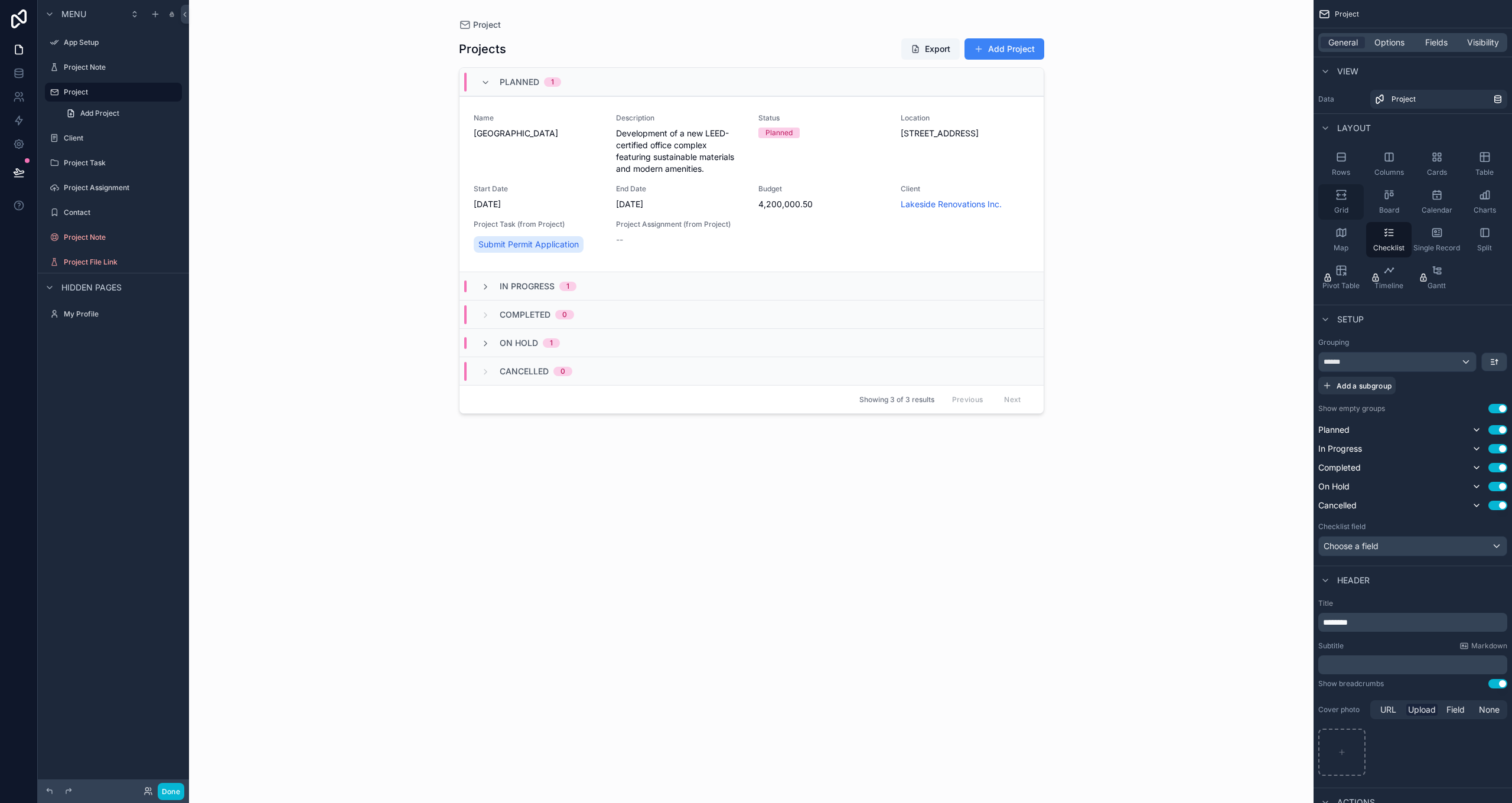
click at [1345, 202] on div "Grid" at bounding box center [1341, 202] width 46 height 35
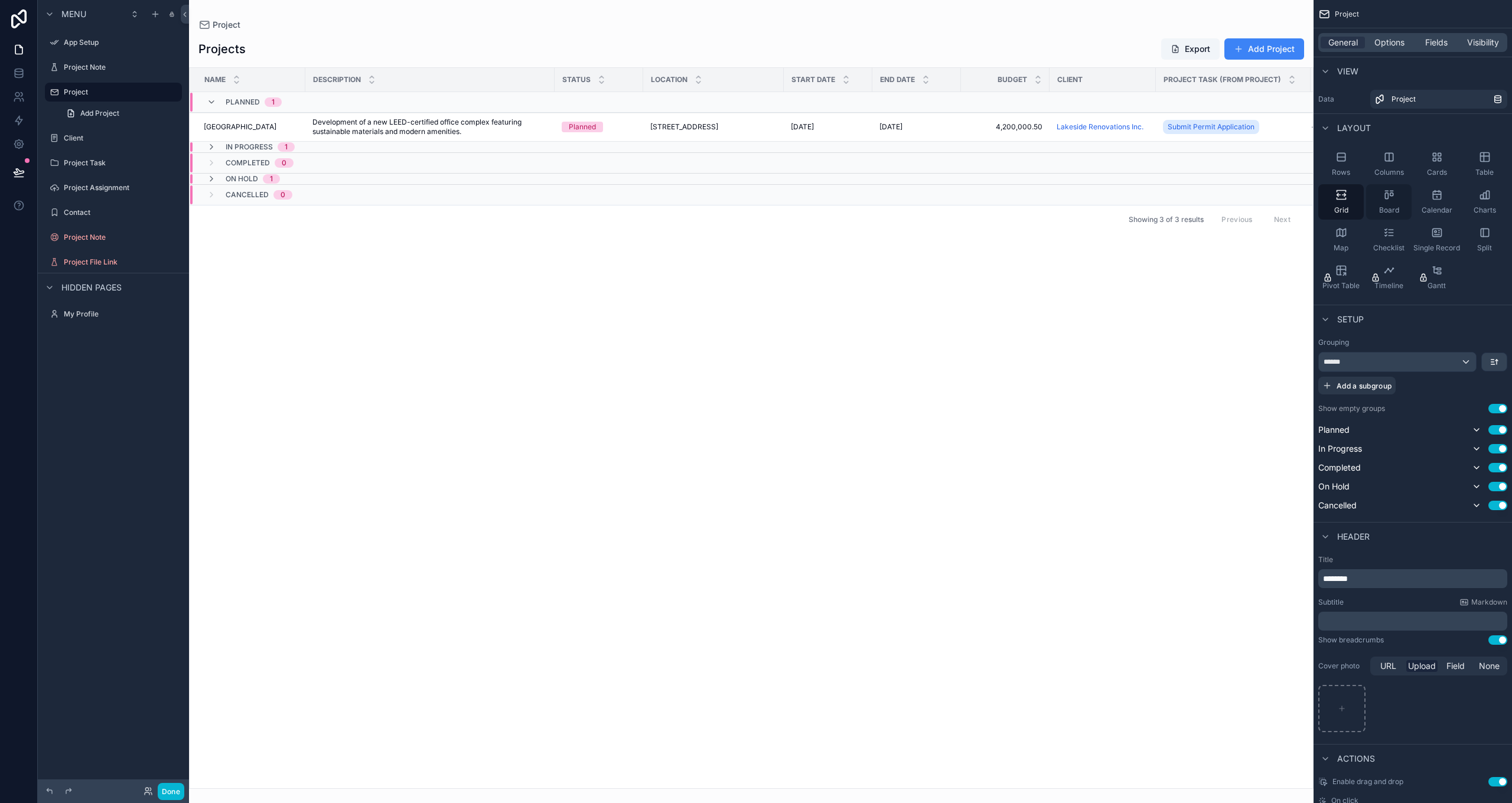
click at [1387, 198] on icon "scrollable content" at bounding box center [1389, 194] width 12 height 12
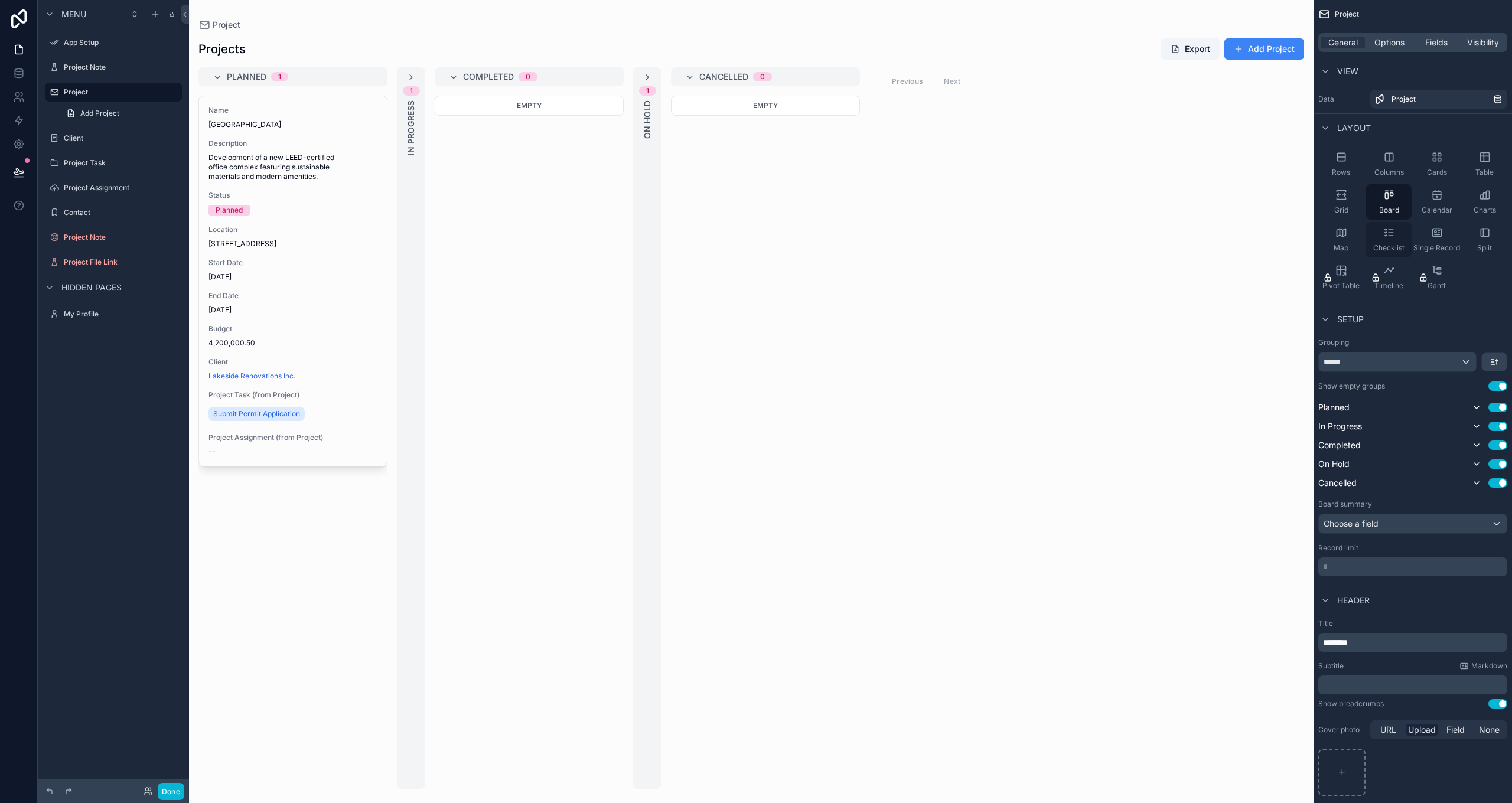
click at [1391, 233] on icon "scrollable content" at bounding box center [1389, 232] width 12 height 12
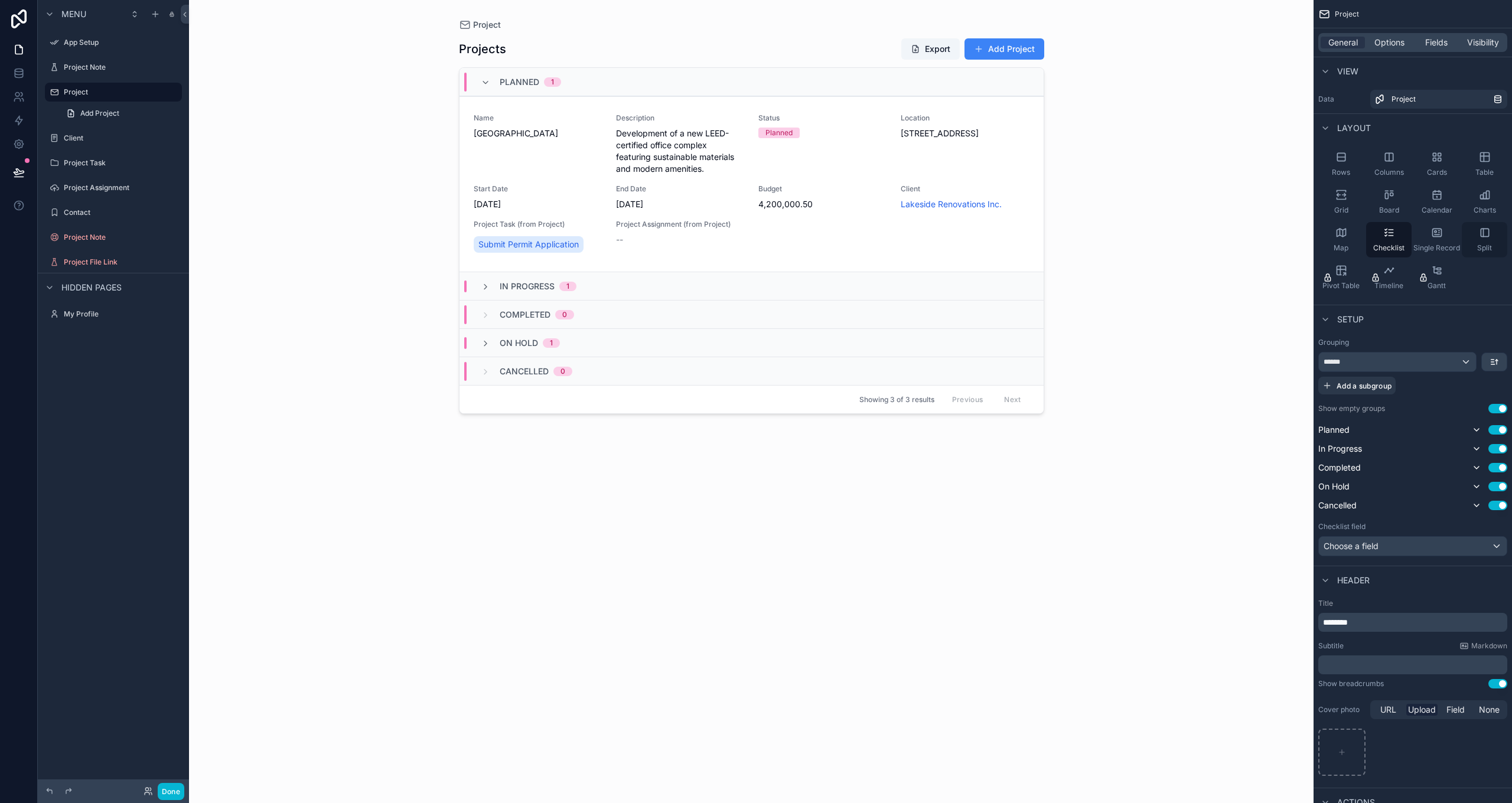
click at [1482, 226] on div "Split" at bounding box center [1484, 239] width 46 height 35
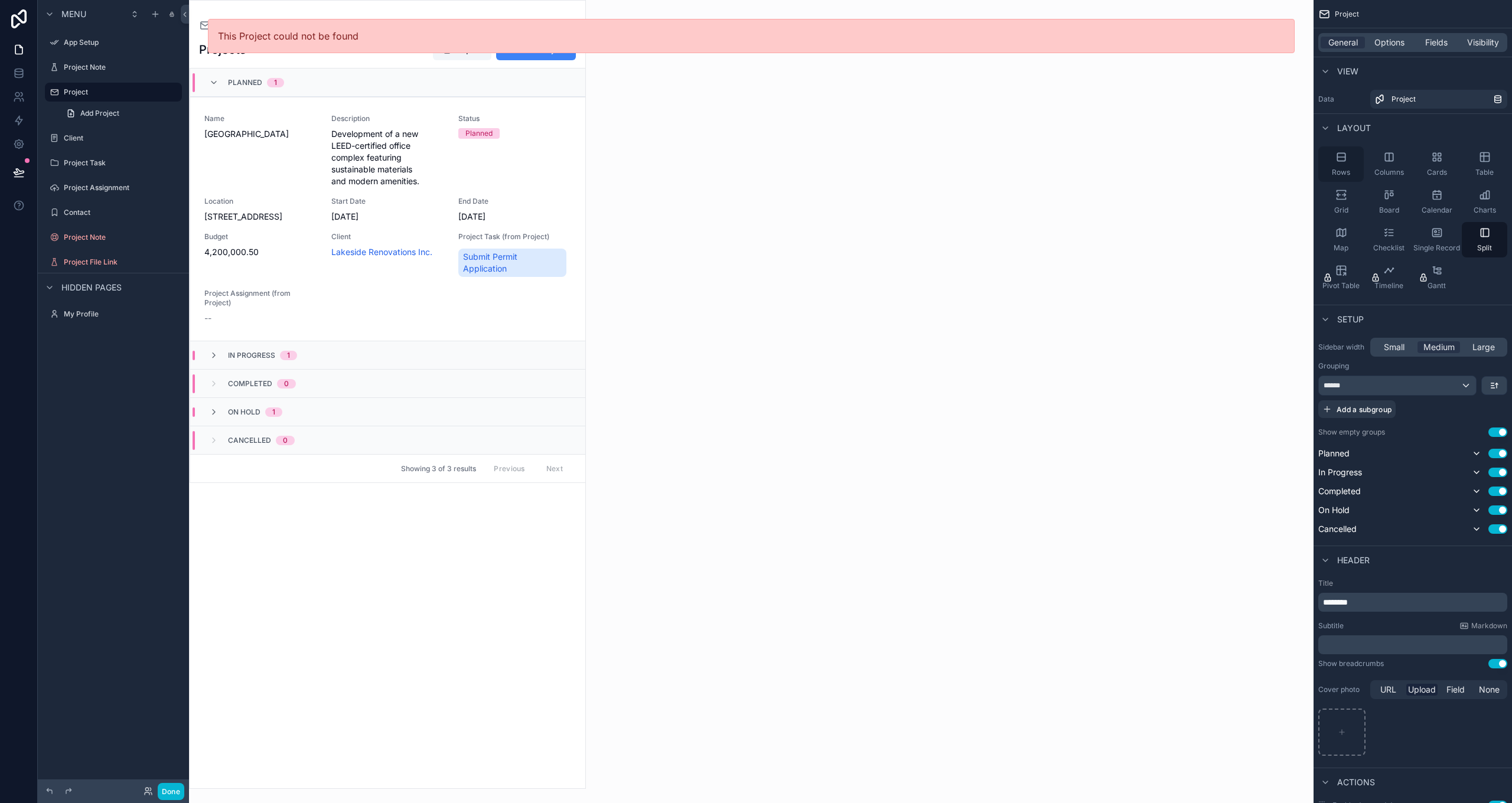
click at [1346, 171] on span "Rows" at bounding box center [1341, 172] width 19 height 10
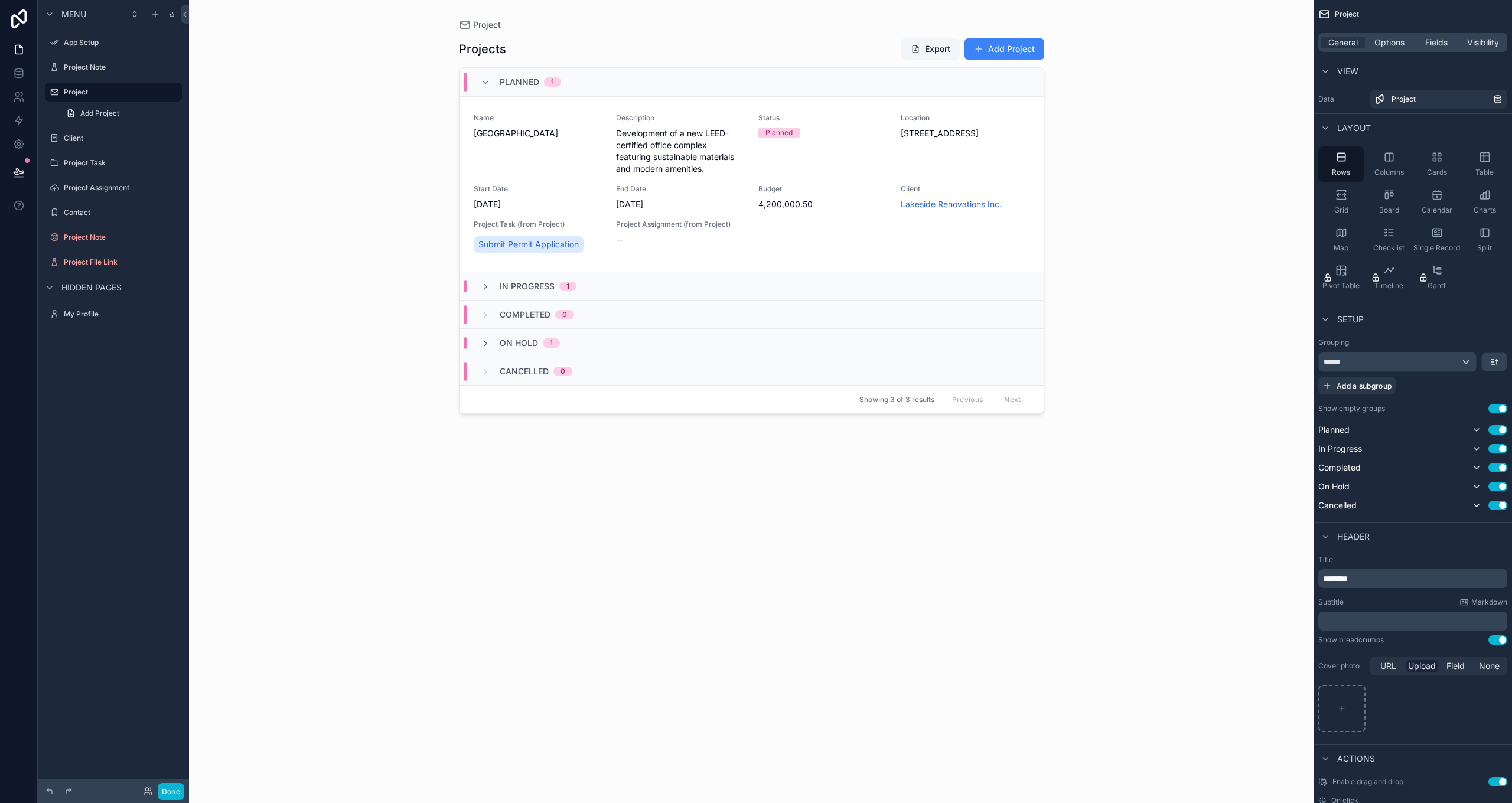
click at [923, 50] on button "Export" at bounding box center [930, 49] width 58 height 21
click at [487, 286] on icon "scrollable content" at bounding box center [485, 287] width 10 height 10
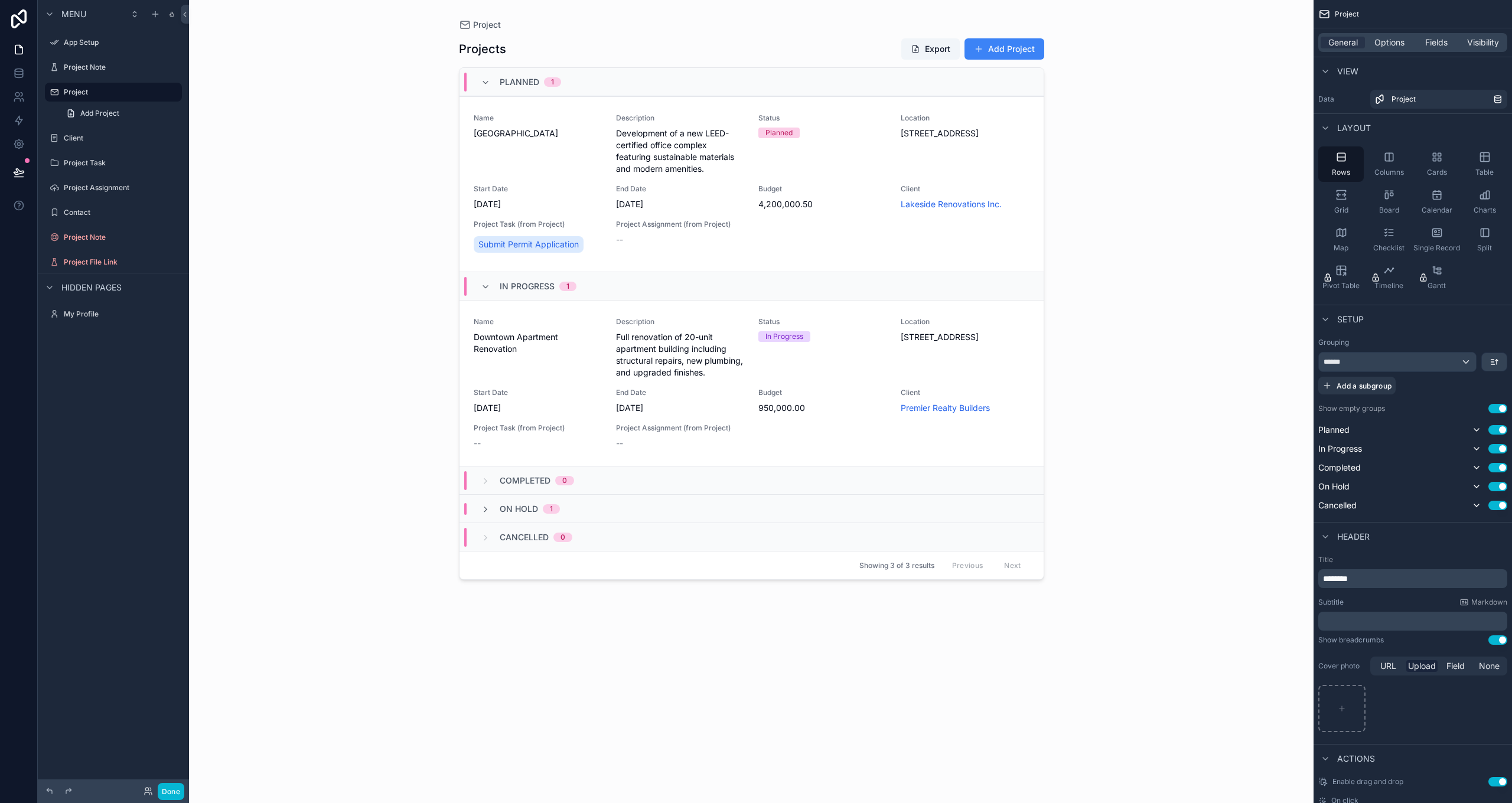
click at [487, 286] on icon "scrollable content" at bounding box center [485, 287] width 10 height 10
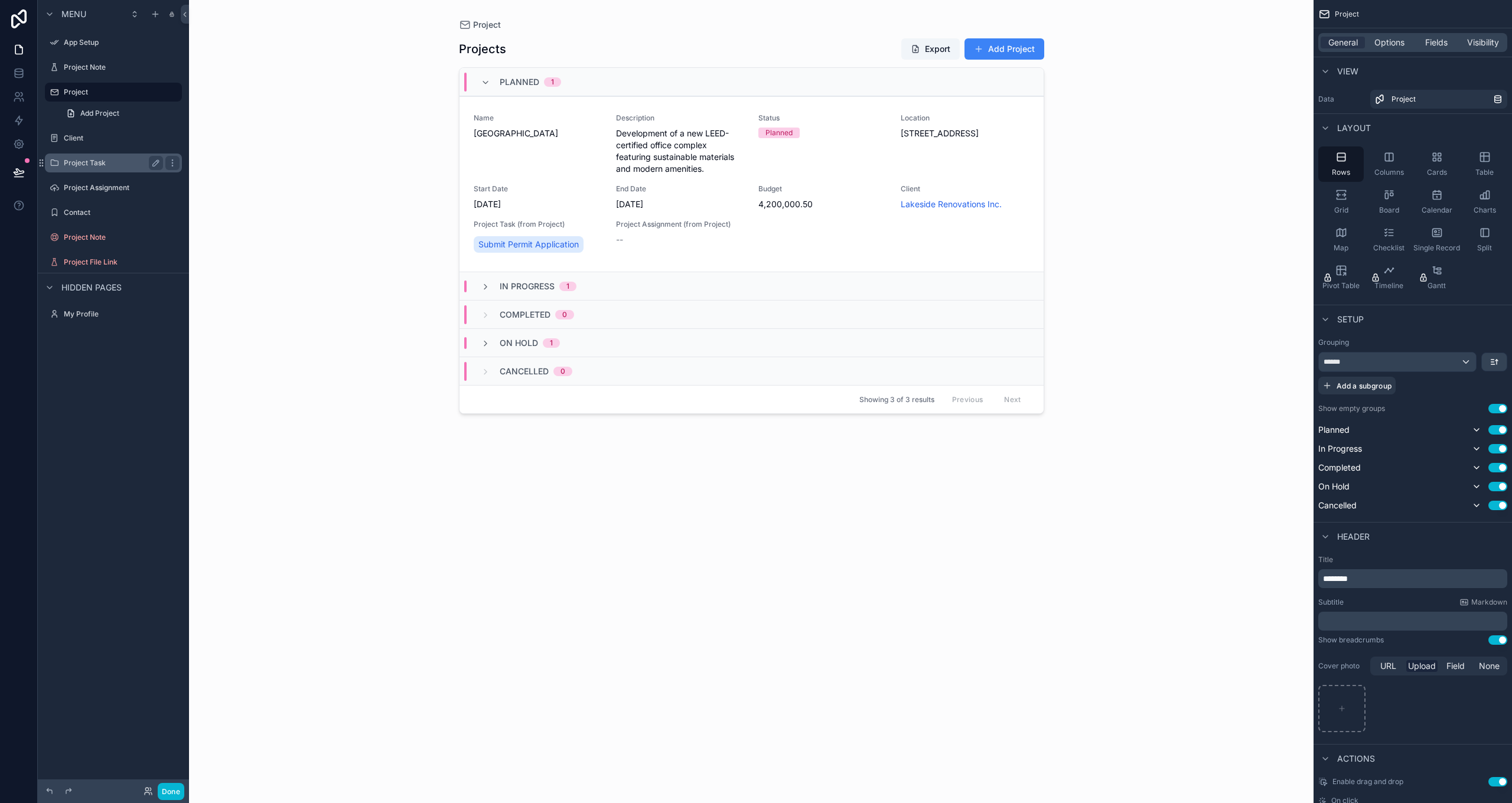
click at [78, 157] on div "Project Task" at bounding box center [113, 163] width 100 height 14
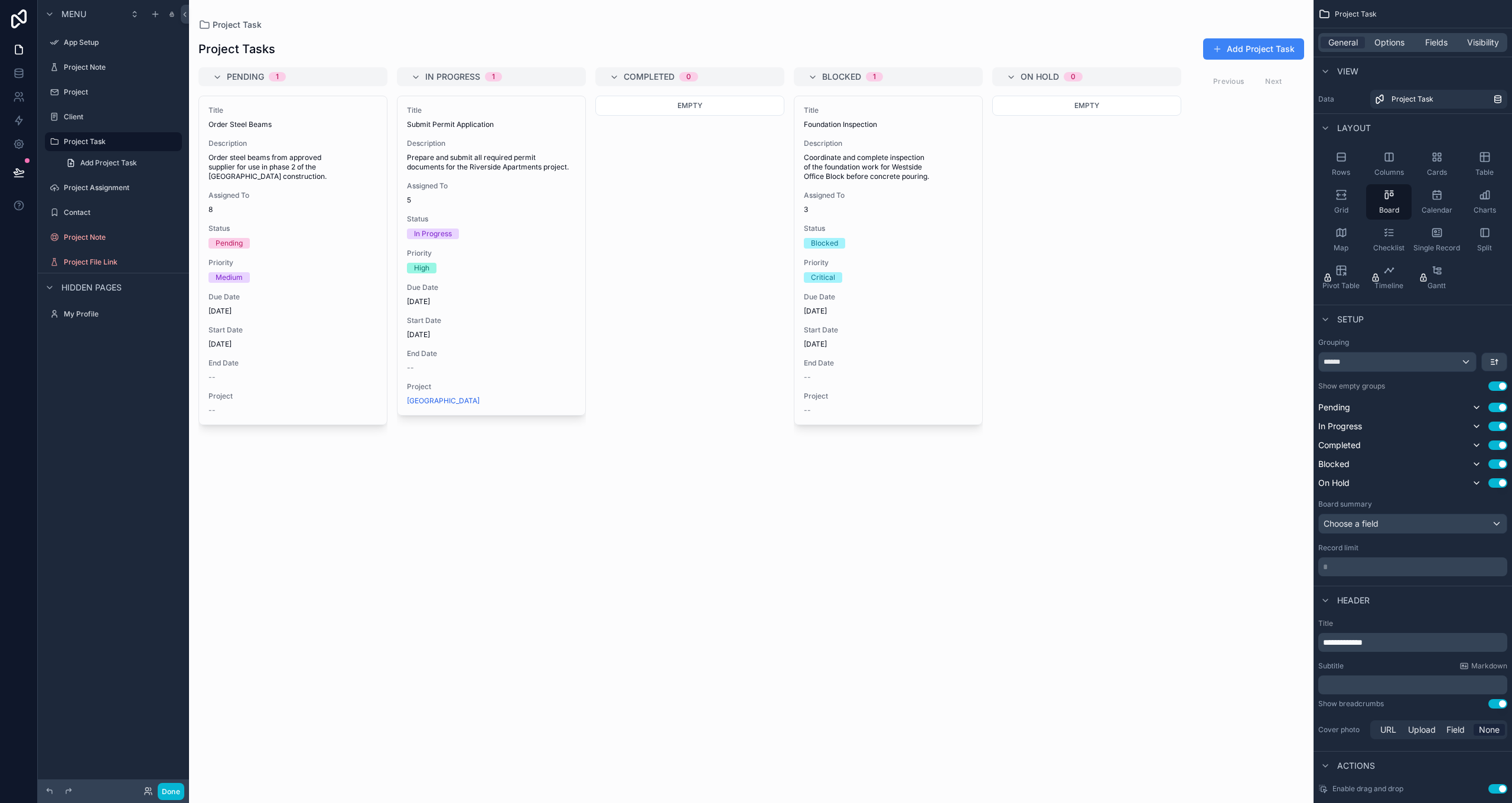
drag, startPoint x: 284, startPoint y: 139, endPoint x: 366, endPoint y: 137, distance: 82.0
click at [366, 137] on div "scrollable content" at bounding box center [751, 401] width 1125 height 803
click at [1382, 225] on div "Checklist" at bounding box center [1389, 239] width 46 height 35
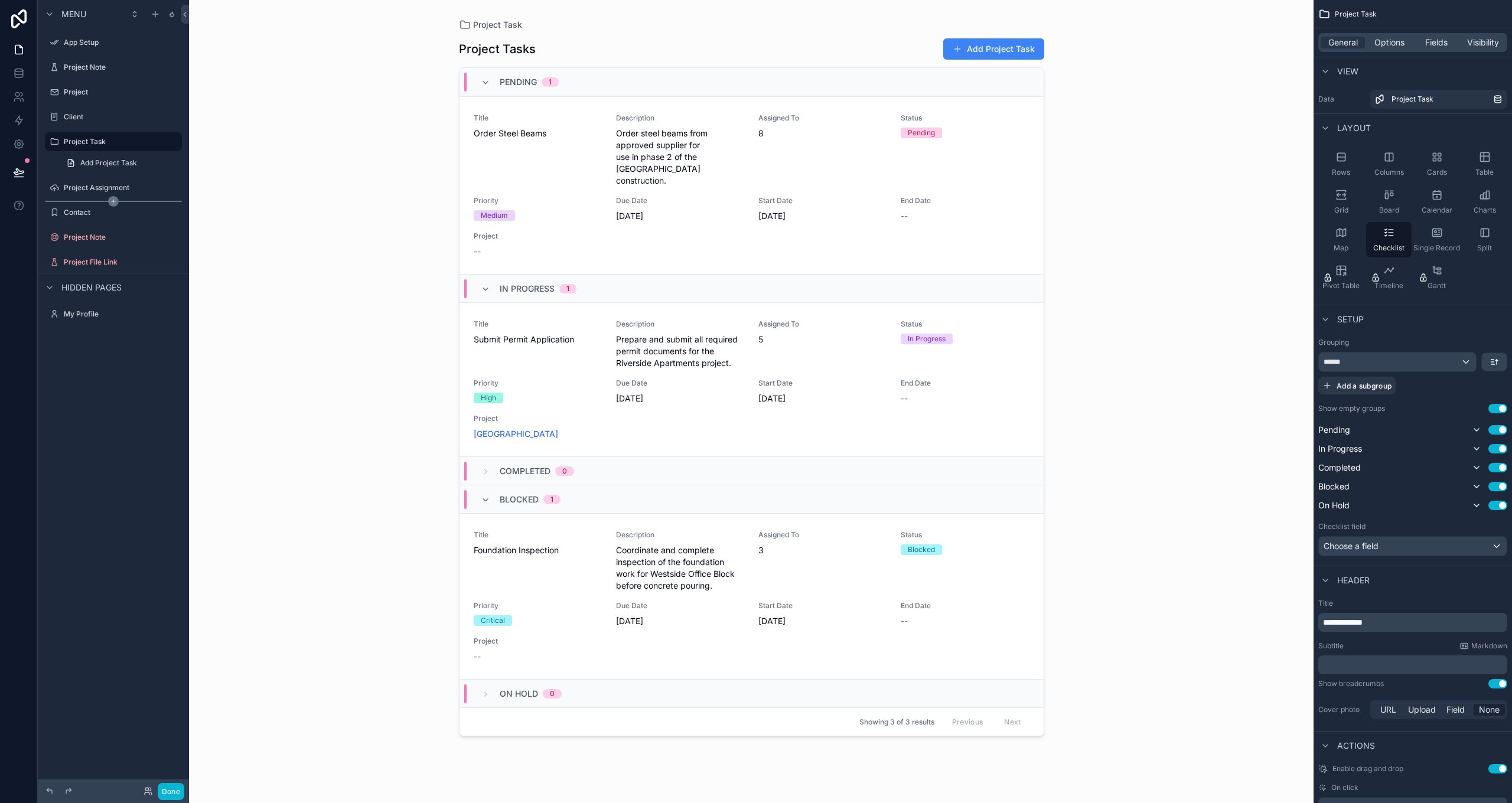
click at [108, 199] on icon "scrollable content" at bounding box center [113, 201] width 11 height 11
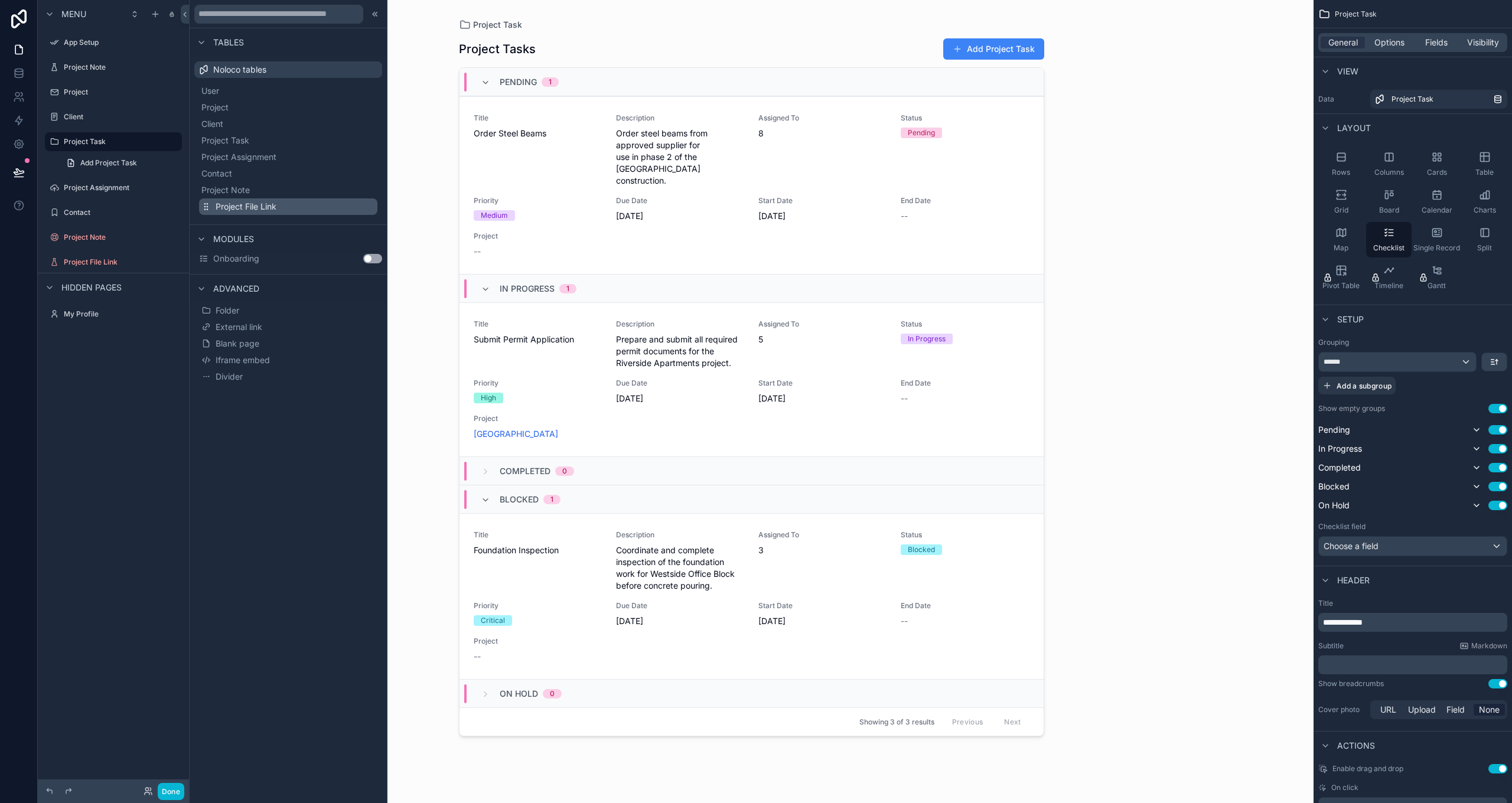
click at [231, 205] on span "Project File Link" at bounding box center [246, 207] width 61 height 12
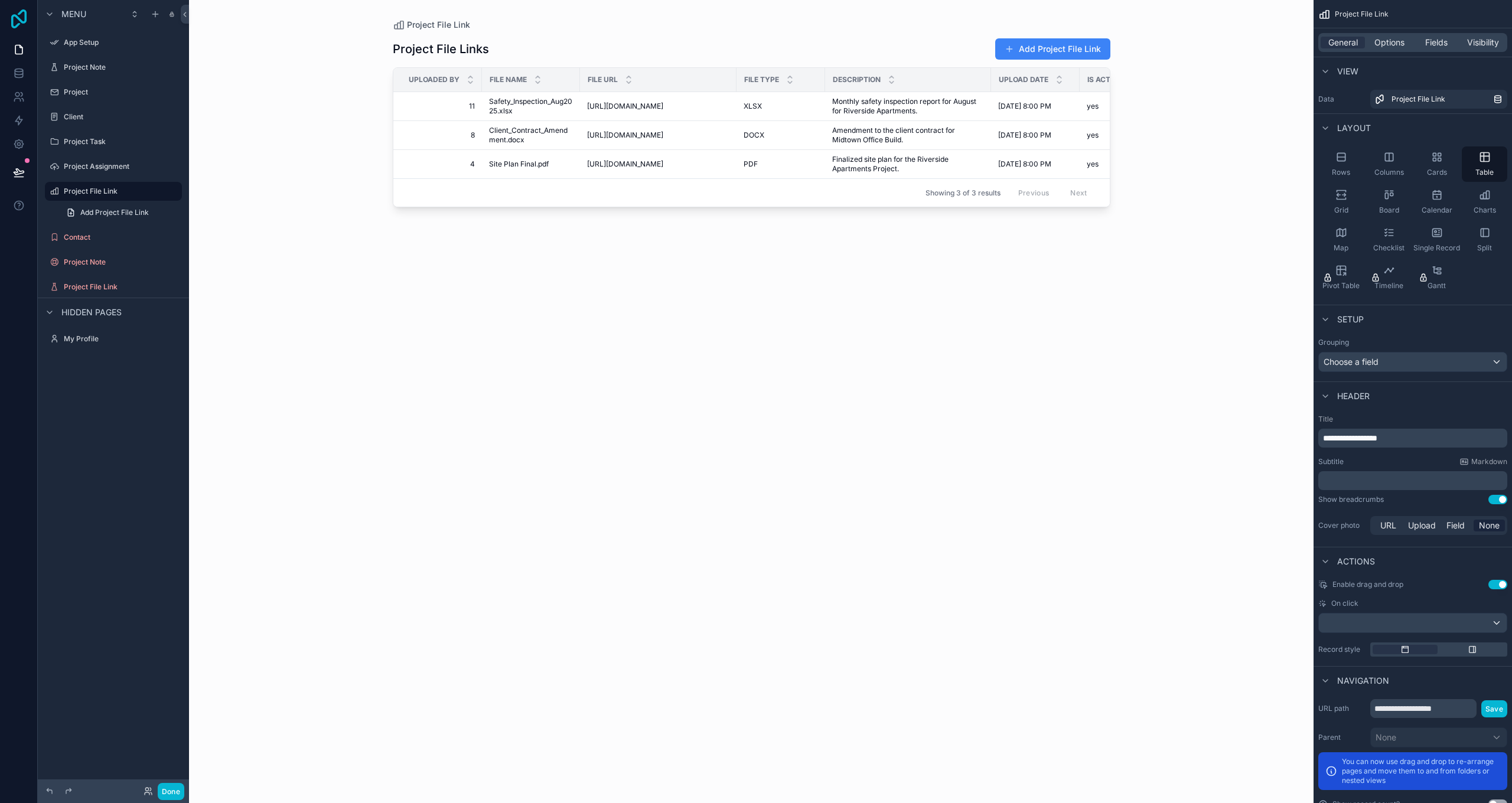
click at [17, 17] on icon at bounding box center [19, 19] width 15 height 19
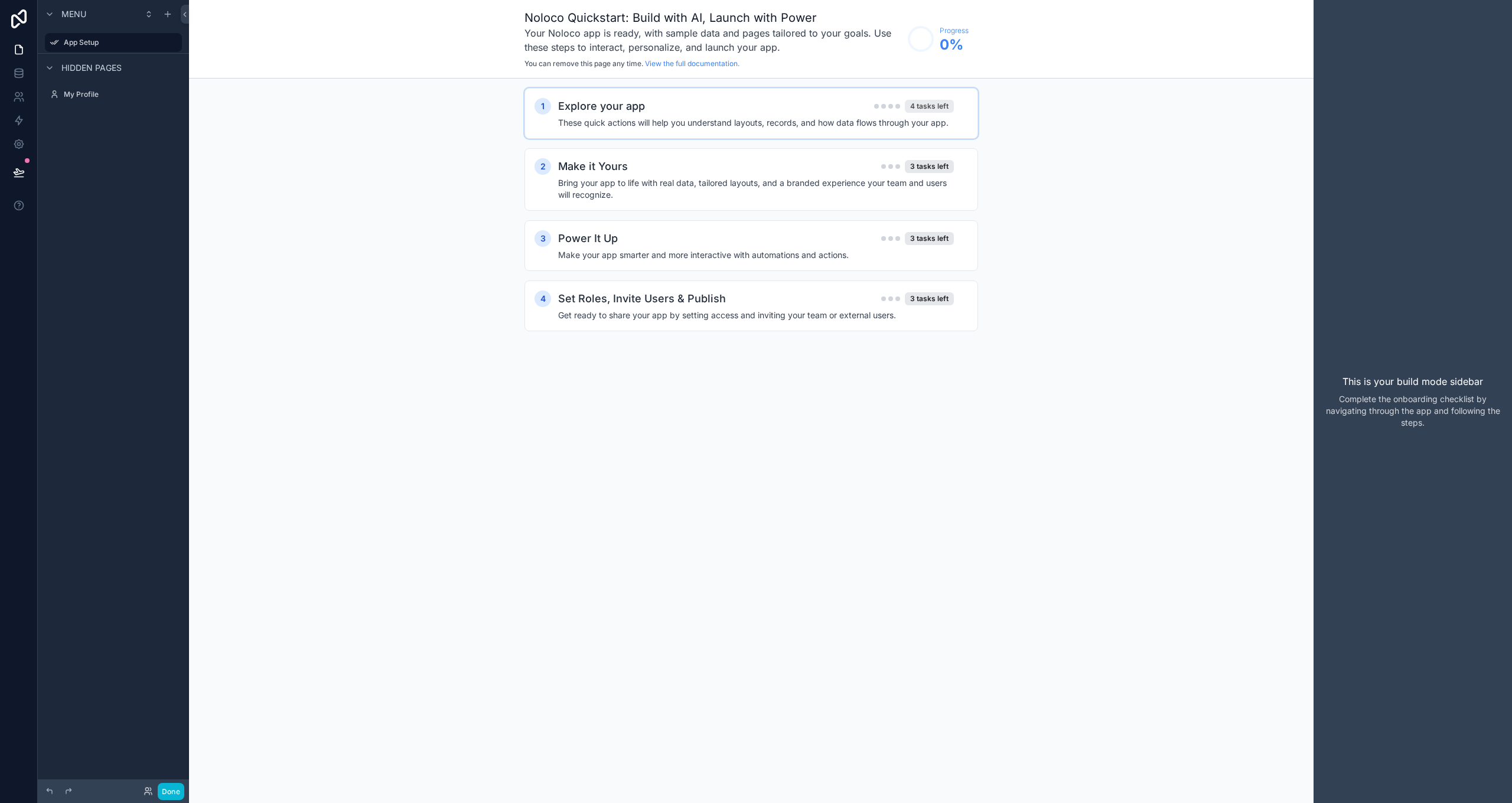
click at [929, 106] on div "4 tasks left" at bounding box center [929, 106] width 49 height 13
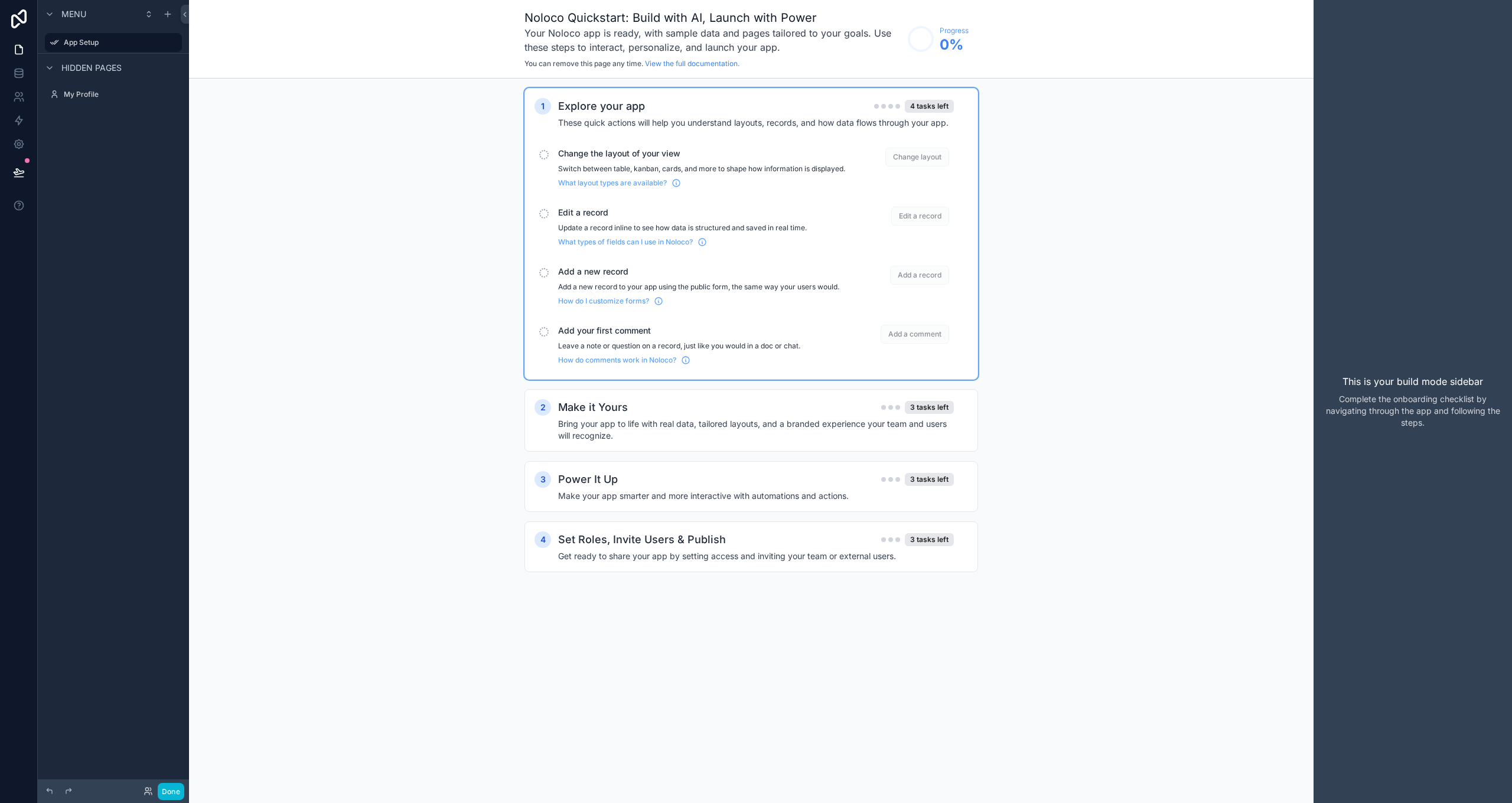
click at [622, 160] on div "Change the layout of your view Switch between table, kanban, cards, and more to…" at bounding box center [701, 168] width 287 height 40
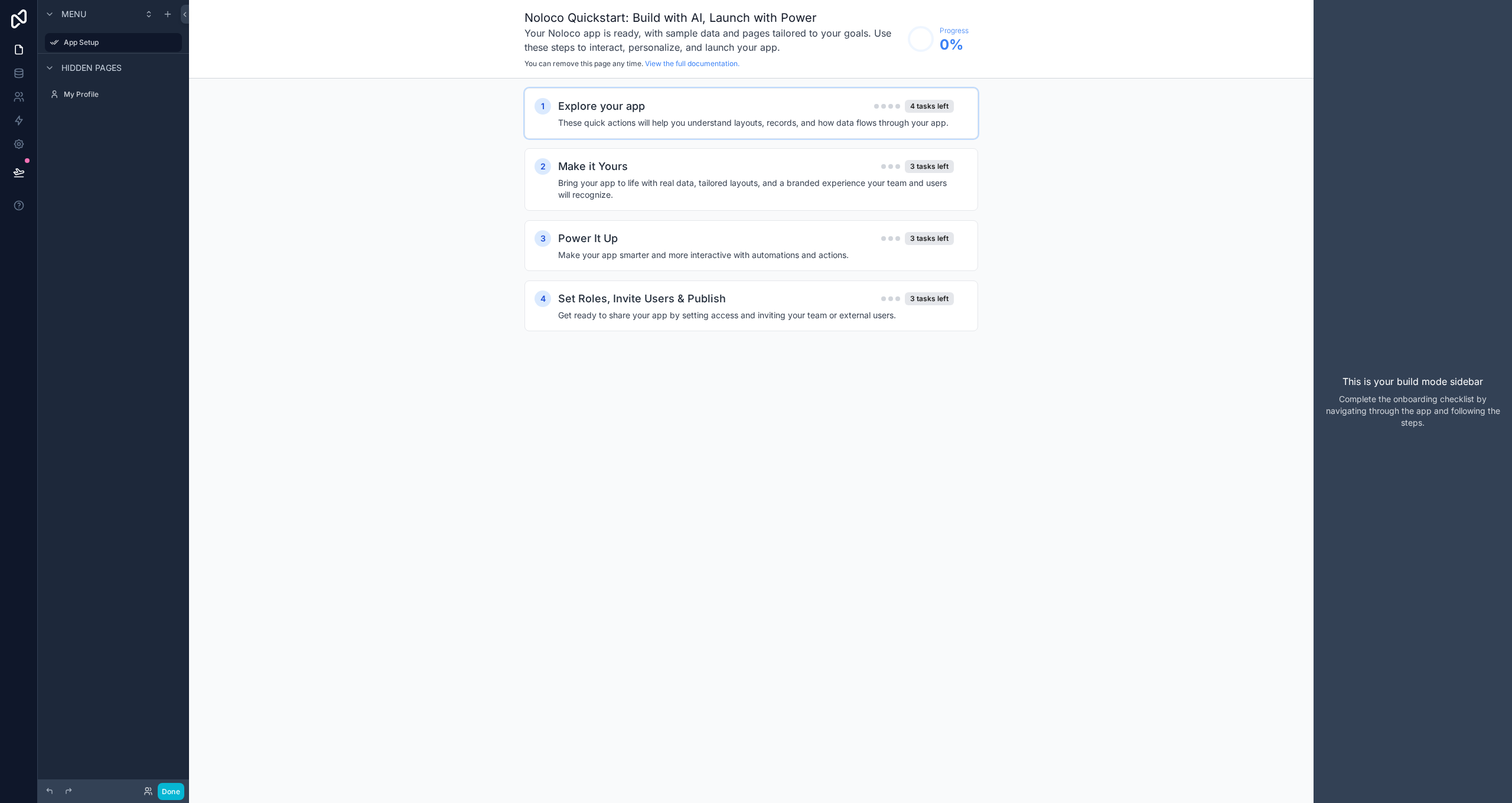
click at [634, 133] on div "1 Explore your app 4 tasks left These quick actions will help you understand la…" at bounding box center [751, 113] width 454 height 51
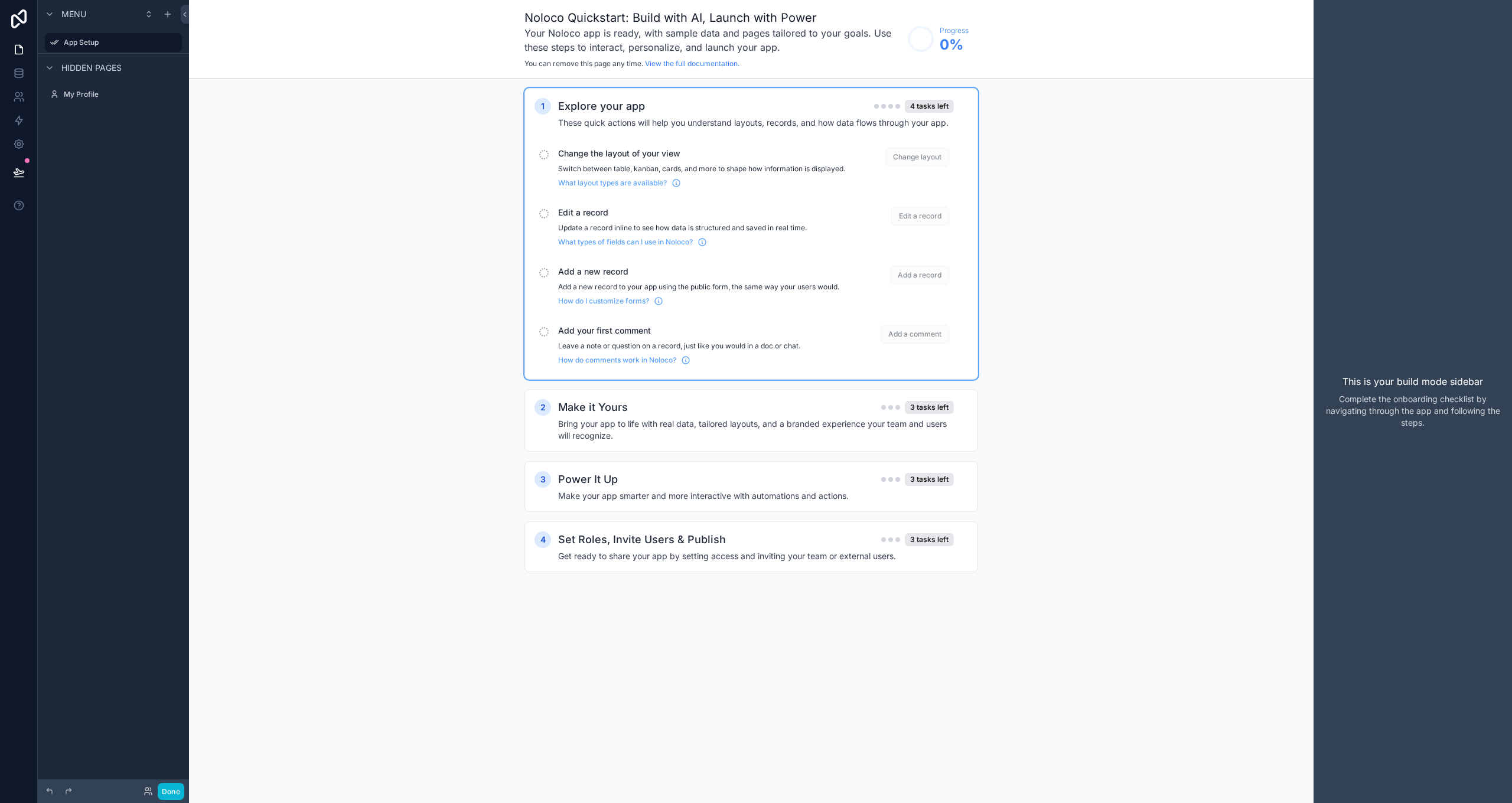
click at [372, 183] on div "1 Explore your app 4 tasks left These quick actions will help you understand la…" at bounding box center [751, 341] width 1125 height 527
click at [1079, 182] on div "1 Explore your app 4 tasks left These quick actions will help you understand la…" at bounding box center [751, 341] width 1125 height 527
click at [935, 101] on div "4 tasks left" at bounding box center [929, 106] width 49 height 13
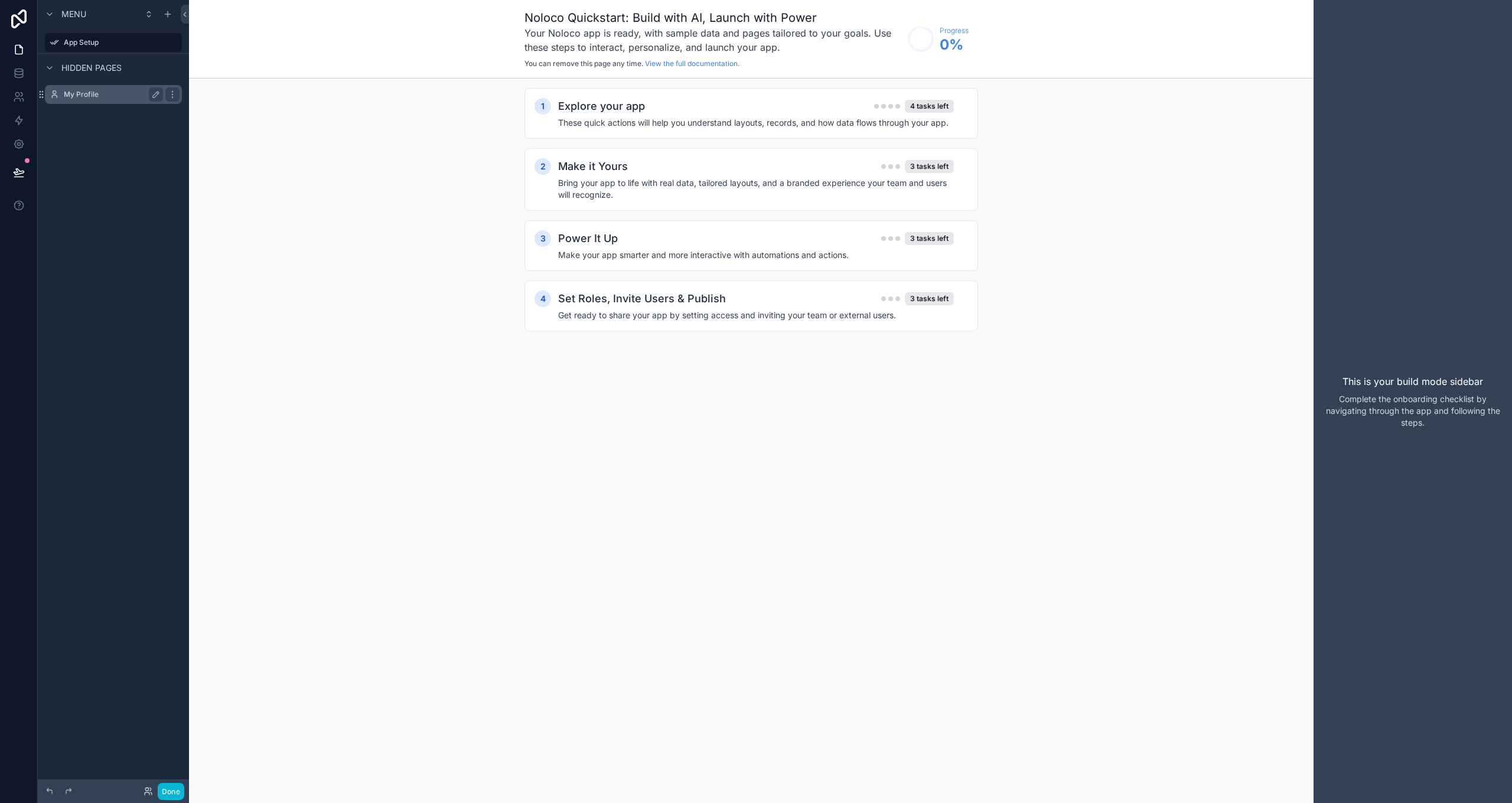
click at [78, 92] on label "My Profile" at bounding box center [110, 94] width 94 height 10
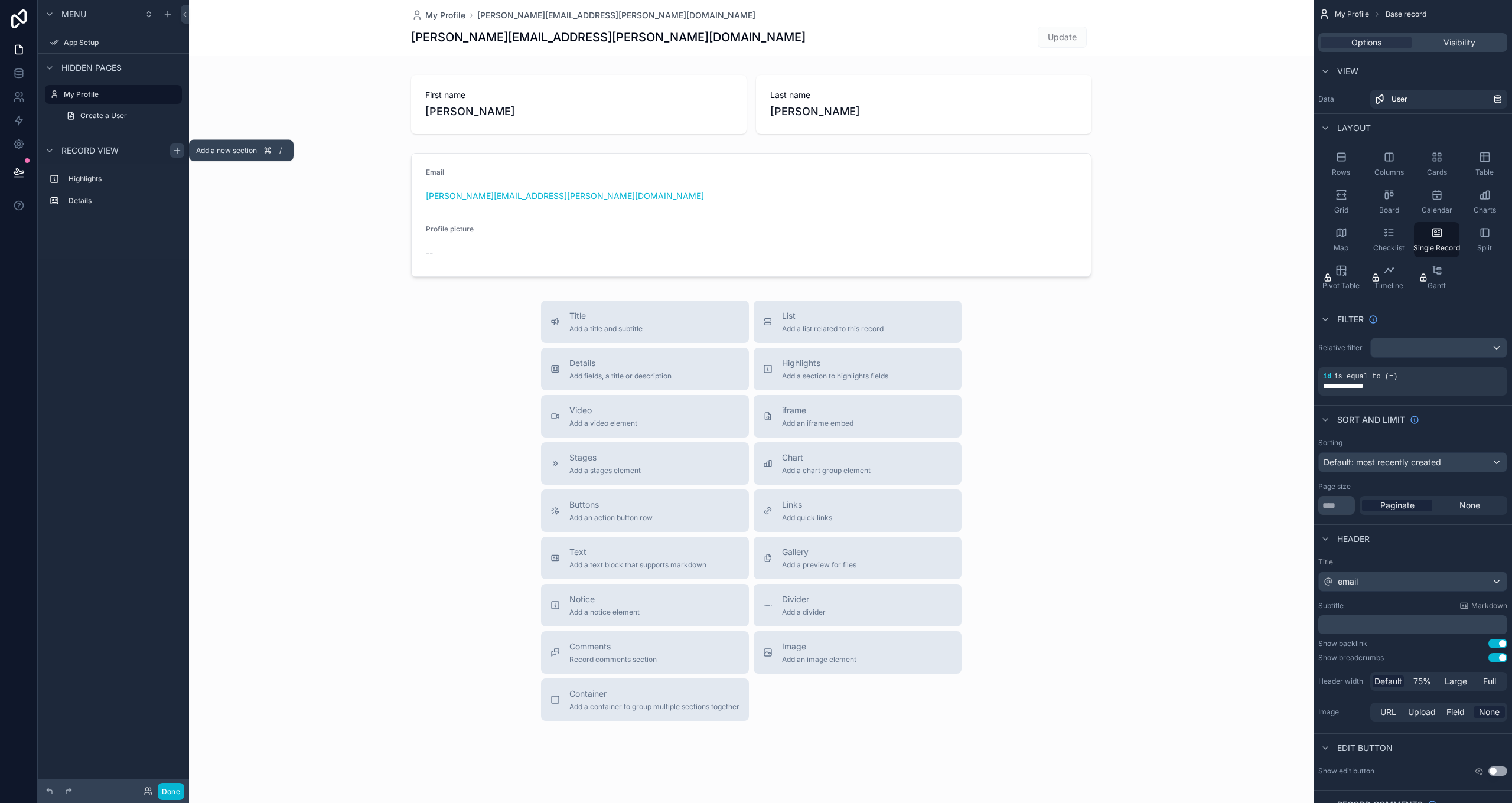
click at [176, 153] on icon "scrollable content" at bounding box center [177, 150] width 10 height 10
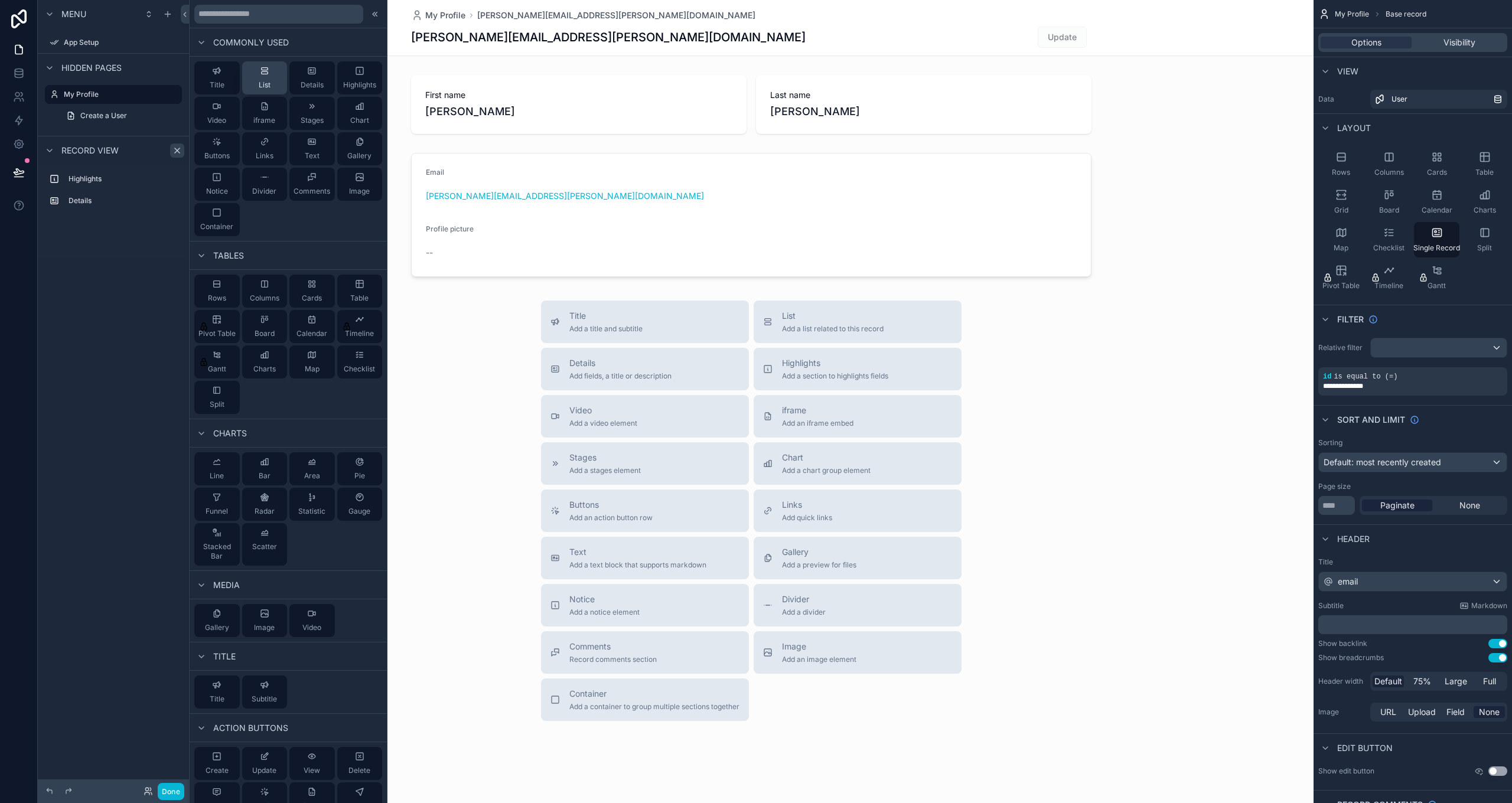
click at [268, 81] on span "List" at bounding box center [265, 85] width 12 height 10
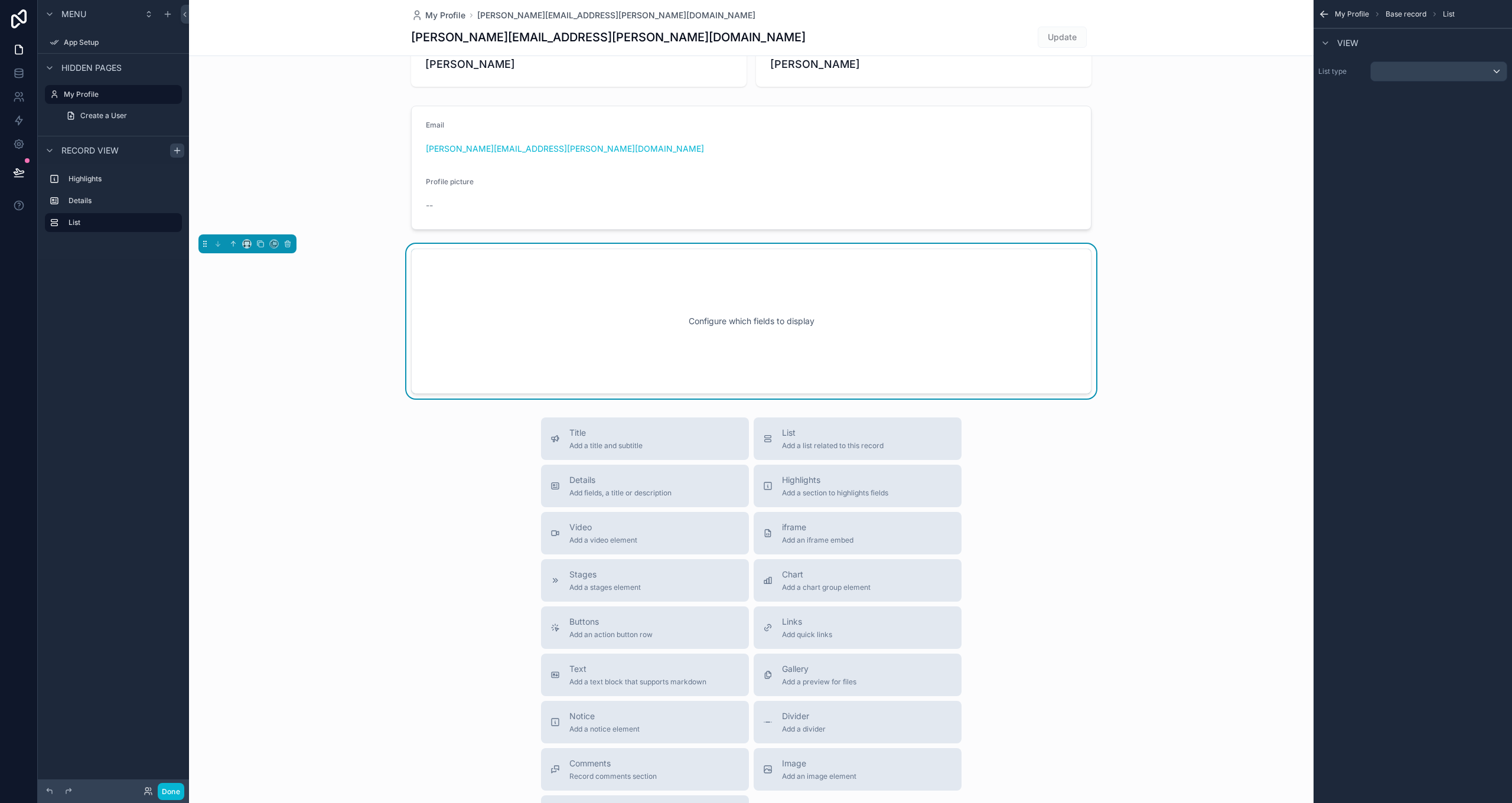
scroll to position [50, 0]
click at [794, 444] on span "Add a list related to this record" at bounding box center [833, 443] width 101 height 10
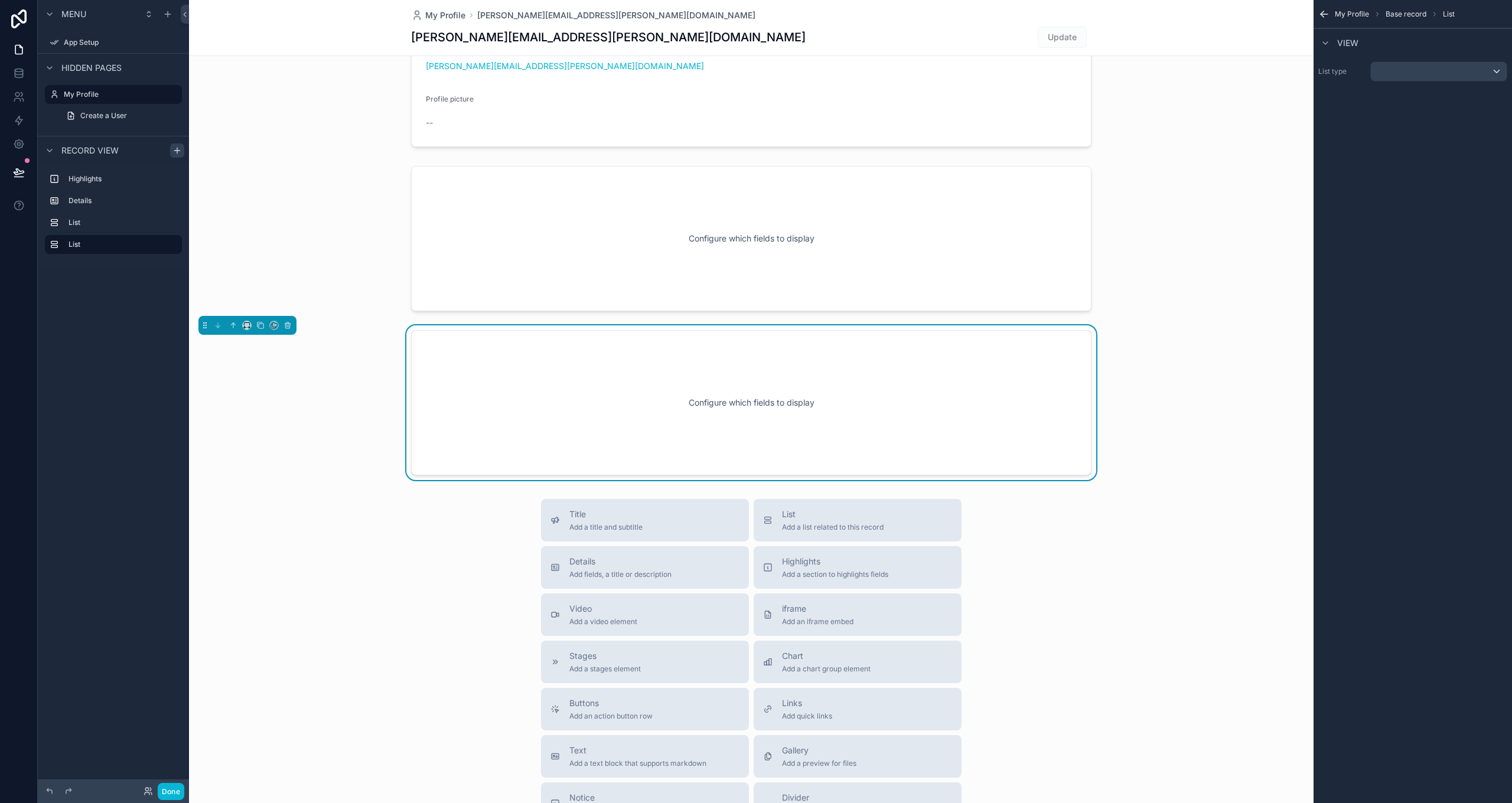
scroll to position [131, 0]
click at [284, 324] on icon "scrollable content" at bounding box center [288, 324] width 8 height 8
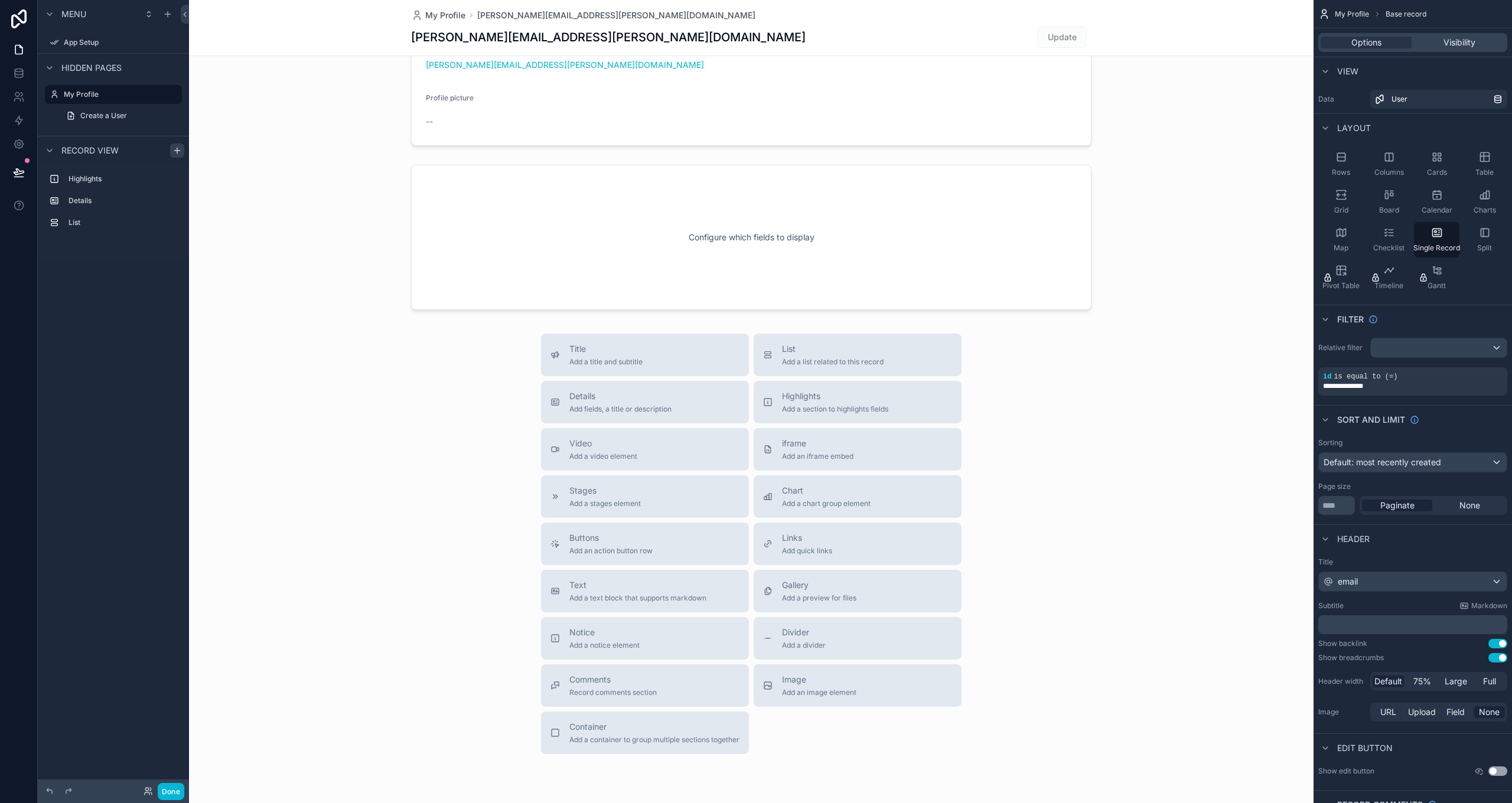
click at [564, 271] on div "scrollable content" at bounding box center [751, 359] width 1125 height 980
click at [602, 249] on div "scrollable content" at bounding box center [751, 237] width 1125 height 155
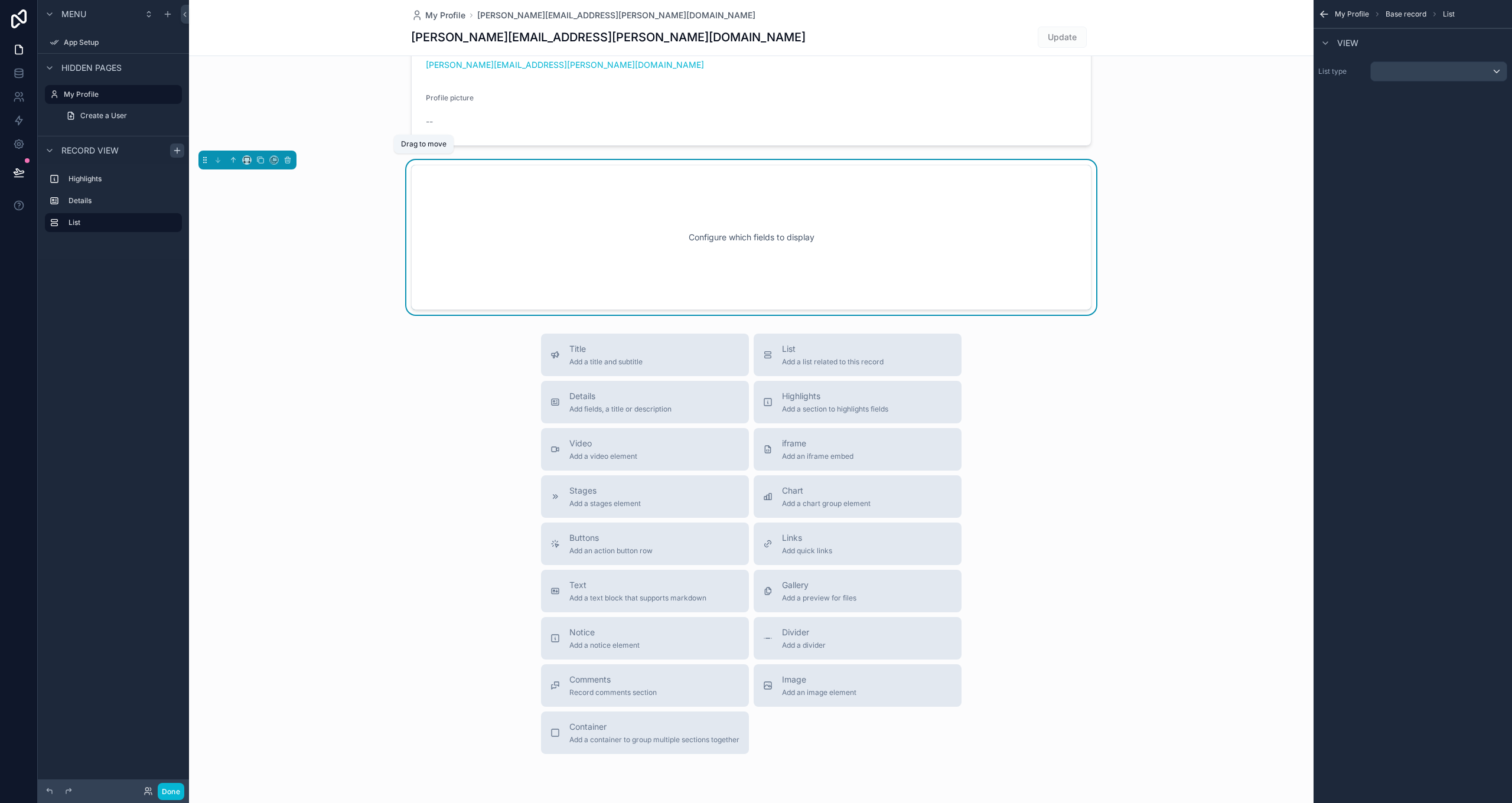
click at [205, 162] on icon "scrollable content" at bounding box center [205, 160] width 8 height 8
drag, startPoint x: 826, startPoint y: 361, endPoint x: 794, endPoint y: 221, distance: 143.6
click at [794, 221] on div "Configure which fields to display" at bounding box center [751, 237] width 641 height 107
click at [1325, 46] on icon "scrollable content" at bounding box center [1325, 43] width 10 height 10
click at [1328, 13] on icon "scrollable content" at bounding box center [1324, 14] width 12 height 12
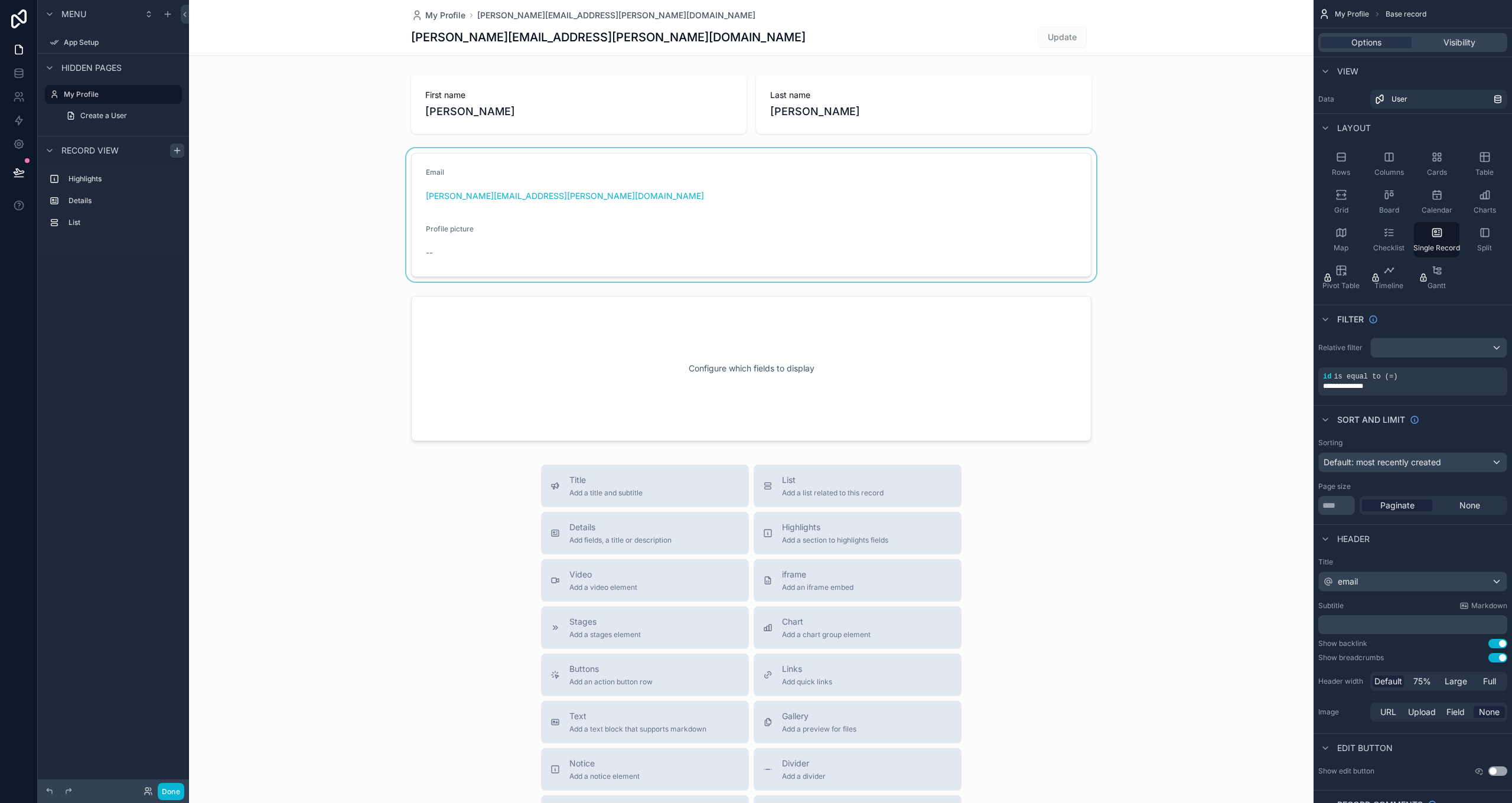
scroll to position [0, 0]
click at [22, 10] on icon at bounding box center [19, 19] width 15 height 19
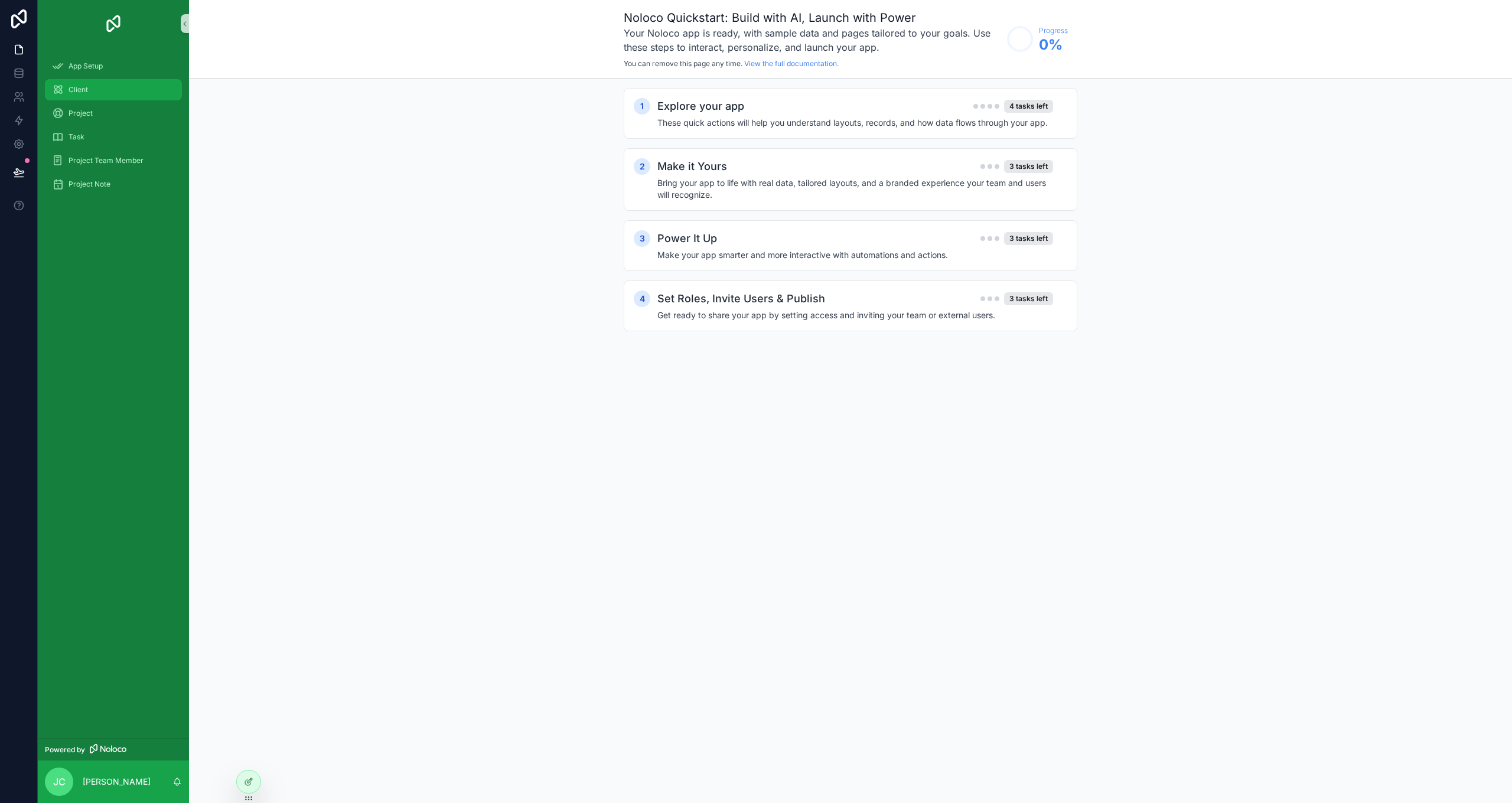
click at [92, 87] on div "Client" at bounding box center [113, 89] width 123 height 19
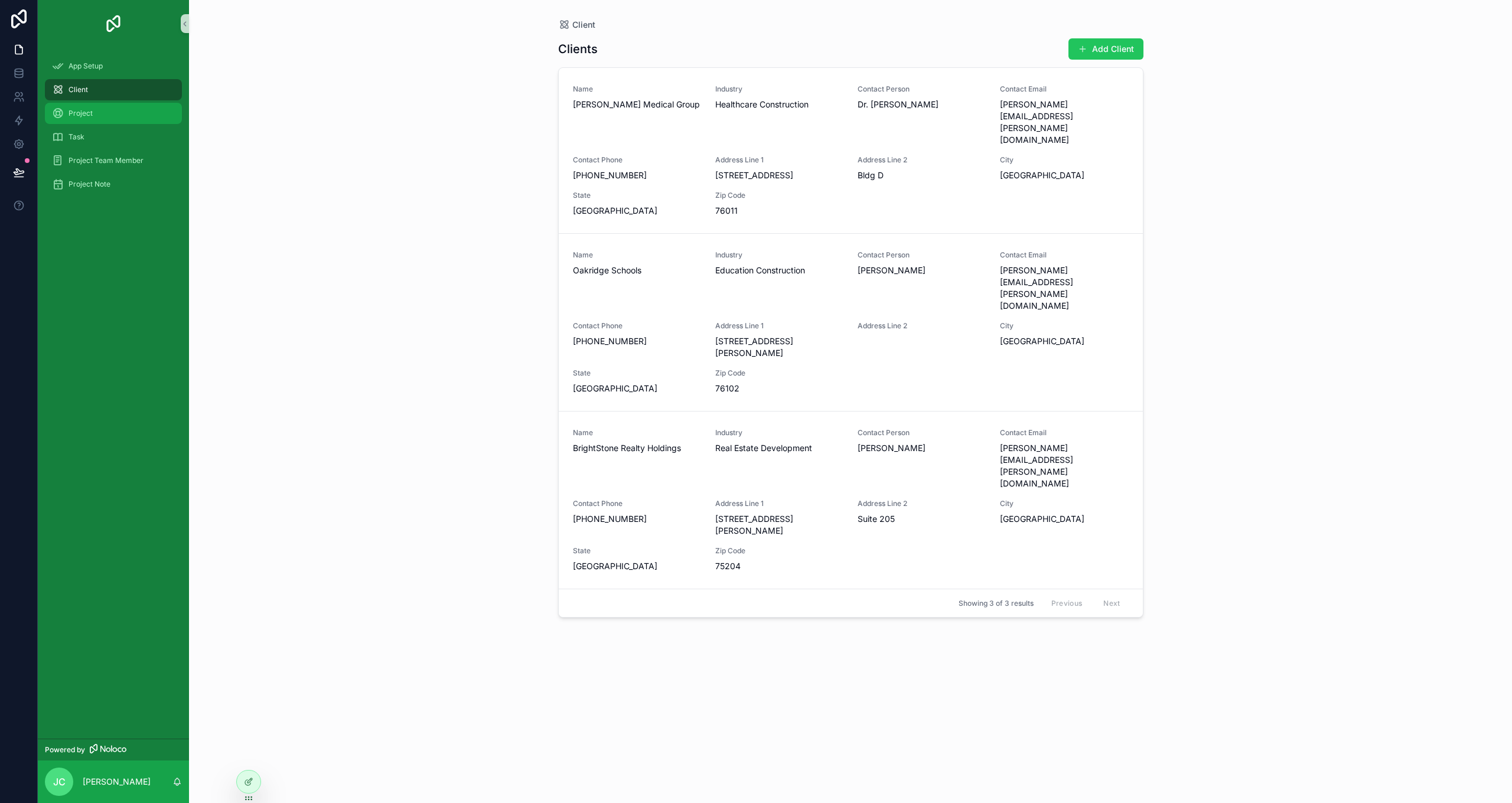
click at [91, 106] on div "Project" at bounding box center [113, 113] width 123 height 19
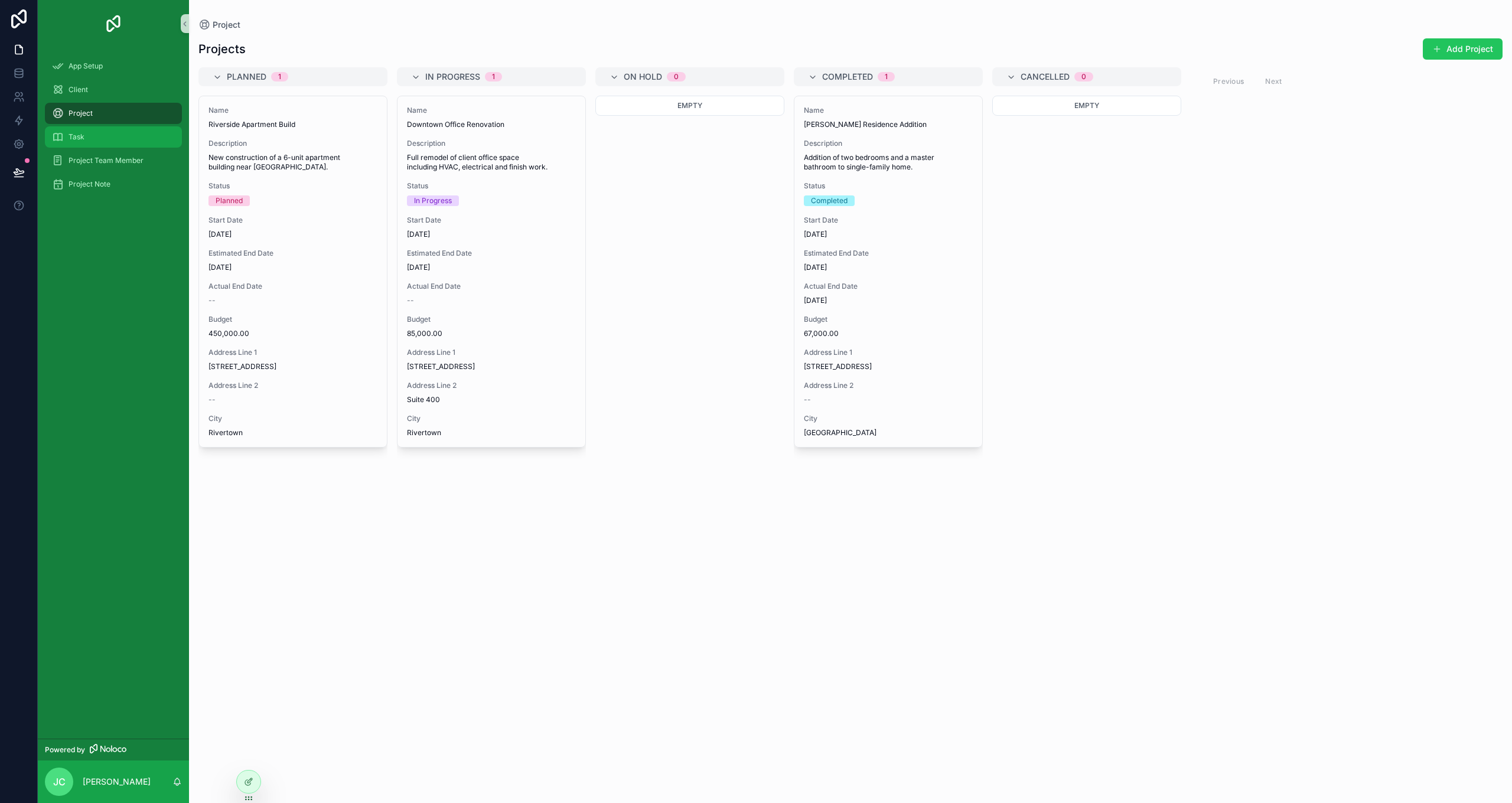
click at [91, 135] on div "Task" at bounding box center [113, 137] width 123 height 19
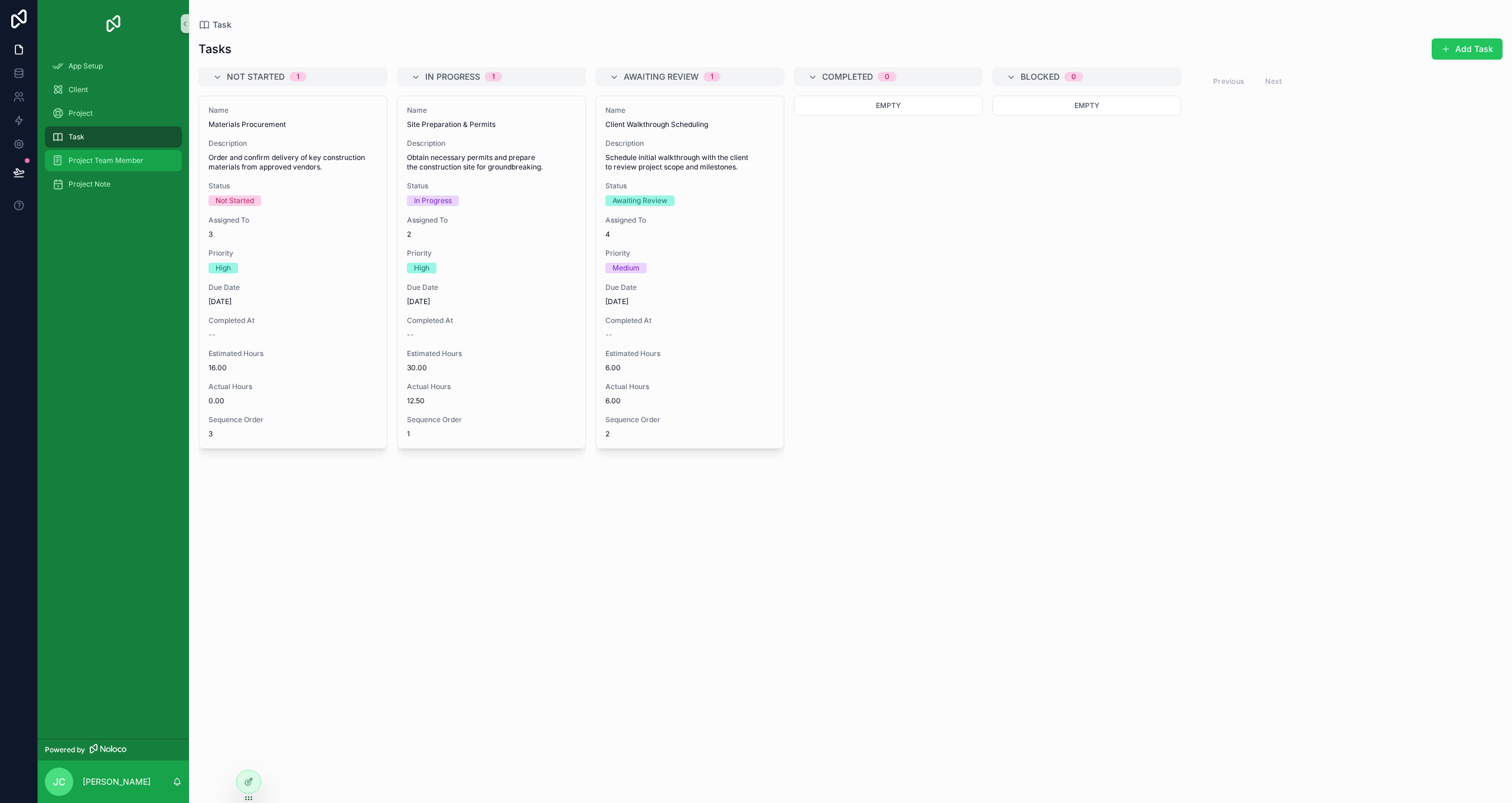
click at [109, 166] on div "Project Team Member" at bounding box center [113, 160] width 123 height 19
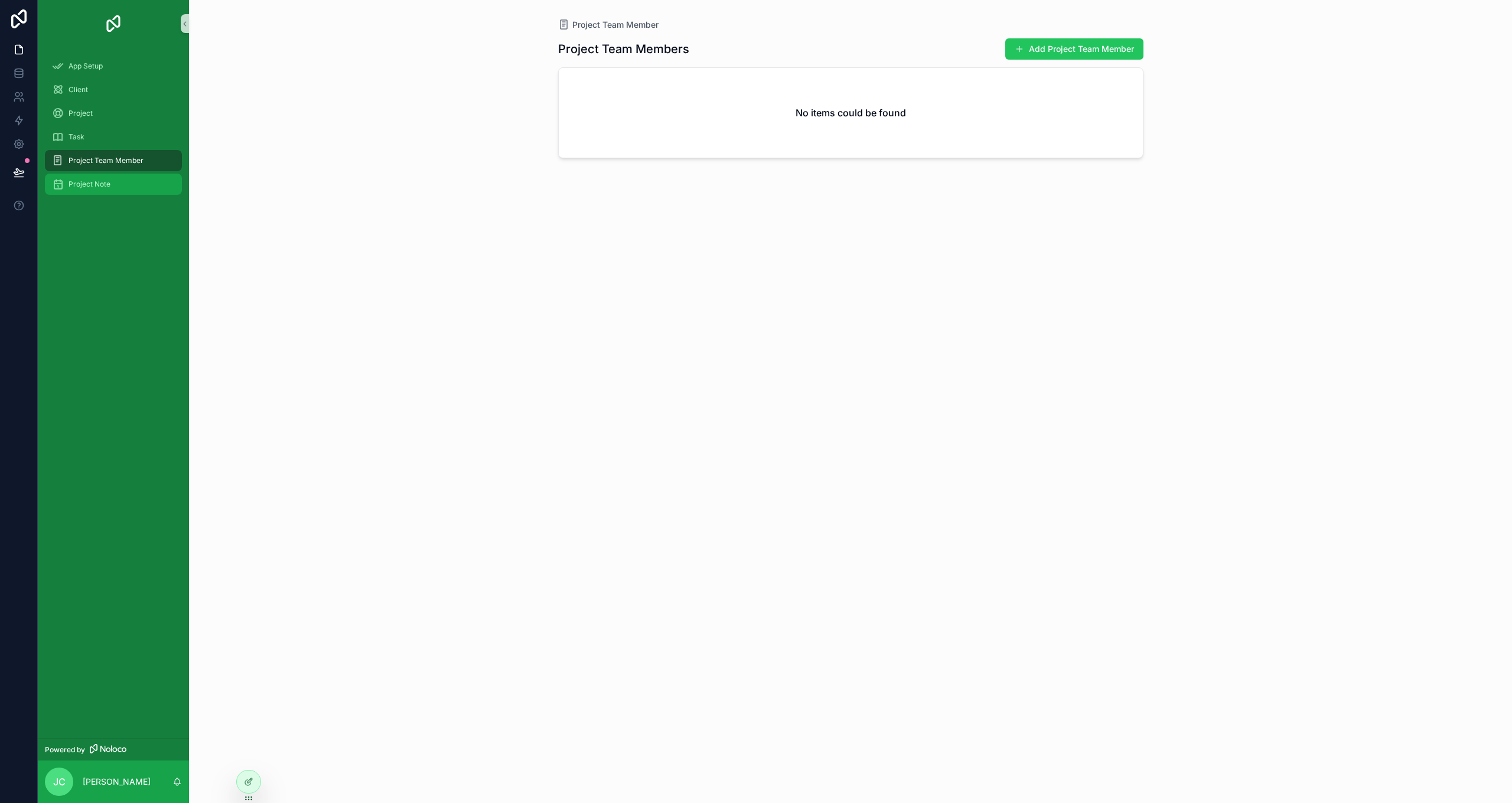
click at [104, 180] on span "Project Note" at bounding box center [89, 184] width 42 height 10
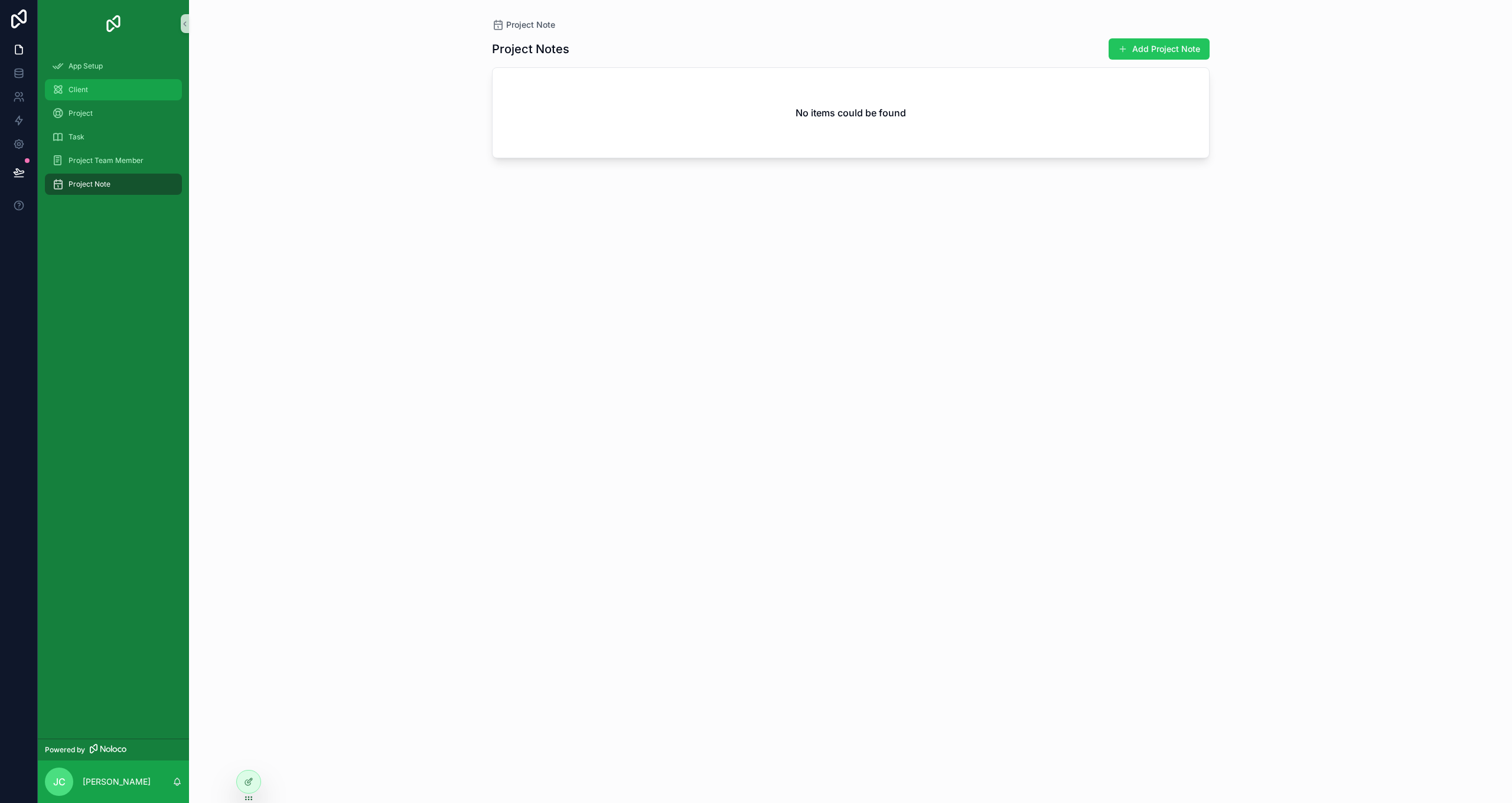
click at [96, 90] on div "Client" at bounding box center [113, 89] width 123 height 19
